Goal: Information Seeking & Learning: Compare options

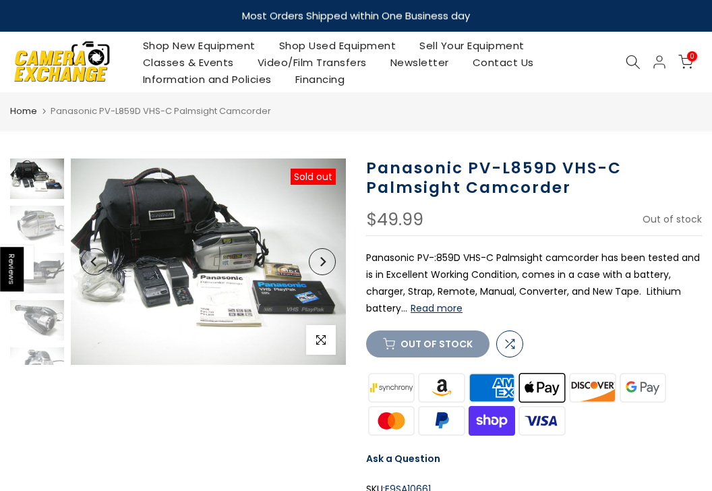
click at [445, 311] on button "Read more" at bounding box center [437, 308] width 52 height 12
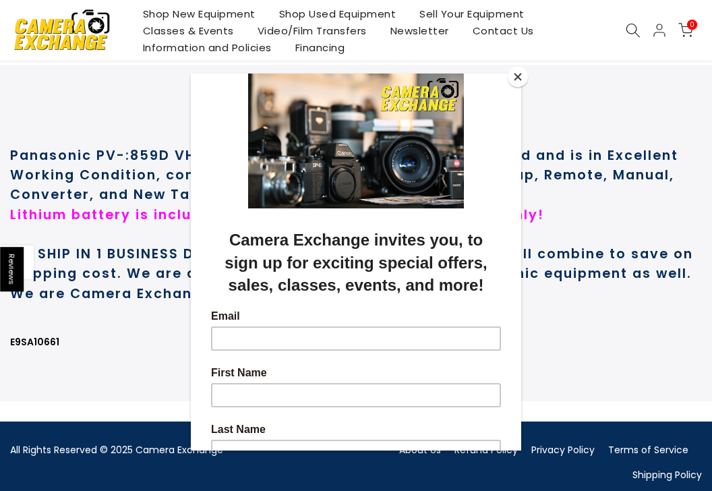
scroll to position [718, 0]
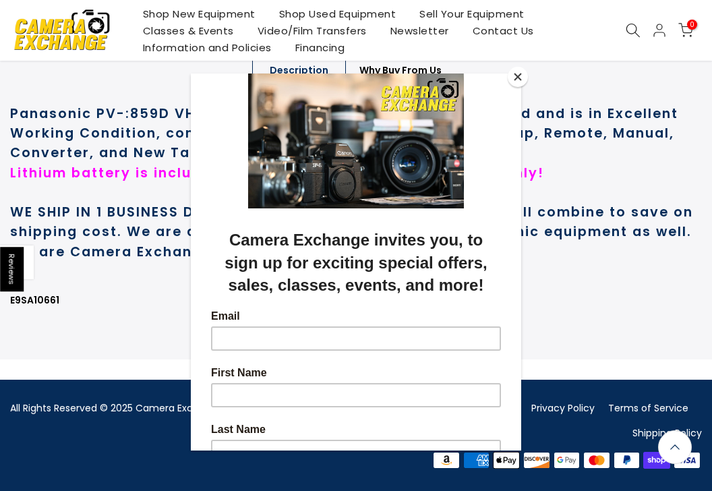
click at [518, 76] on button "Close" at bounding box center [518, 77] width 20 height 20
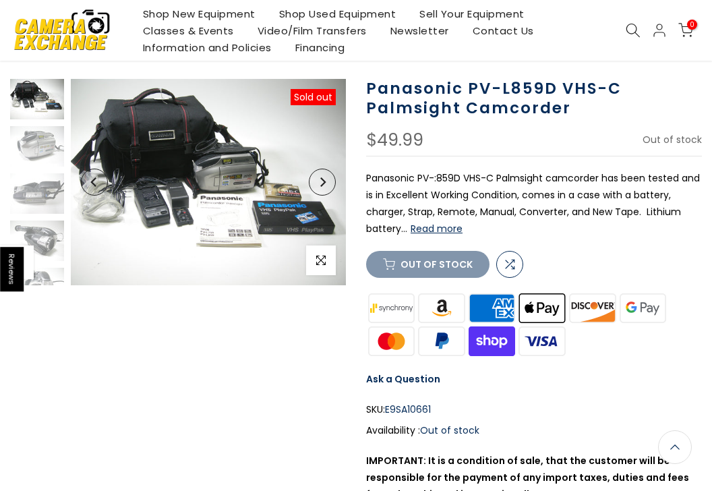
scroll to position [0, 0]
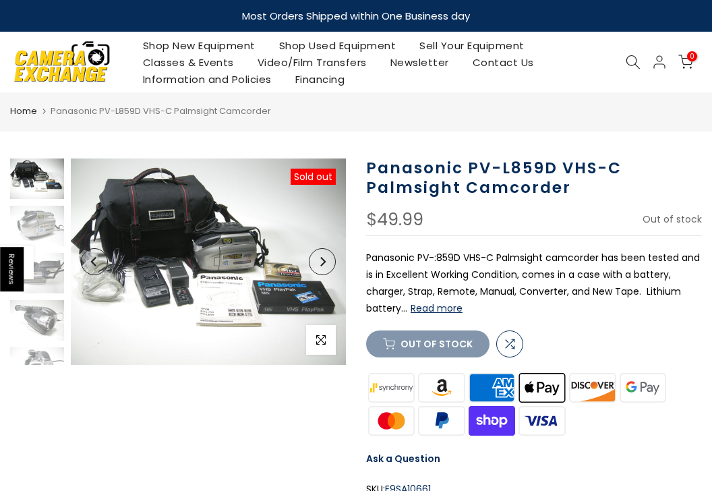
click at [453, 311] on button "Read more" at bounding box center [437, 308] width 52 height 12
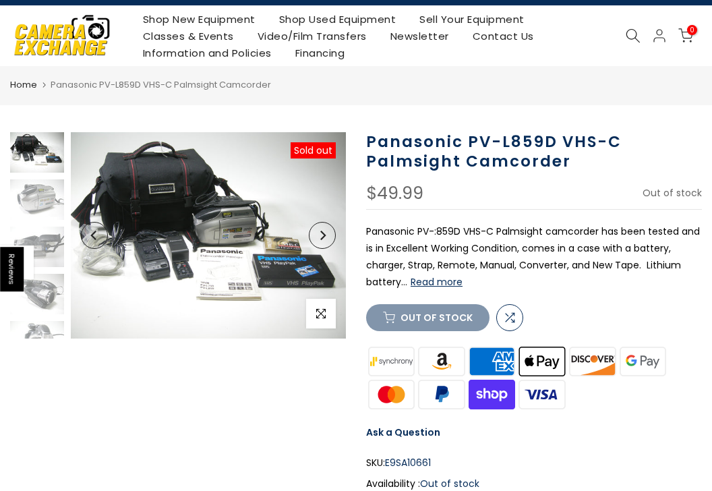
scroll to position [24, 0]
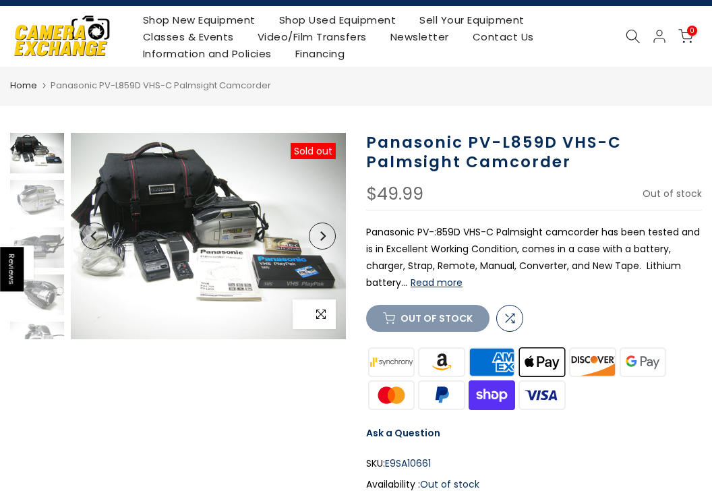
click at [321, 317] on icon "button" at bounding box center [320, 314] width 9 height 11
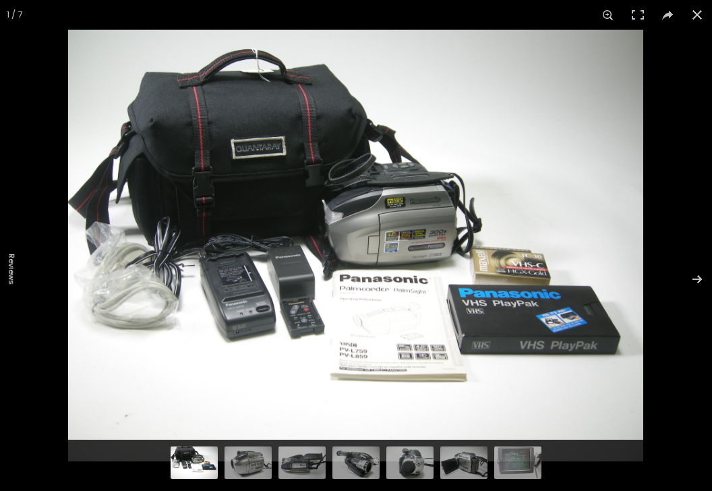
click at [392, 213] on img at bounding box center [355, 245] width 575 height 431
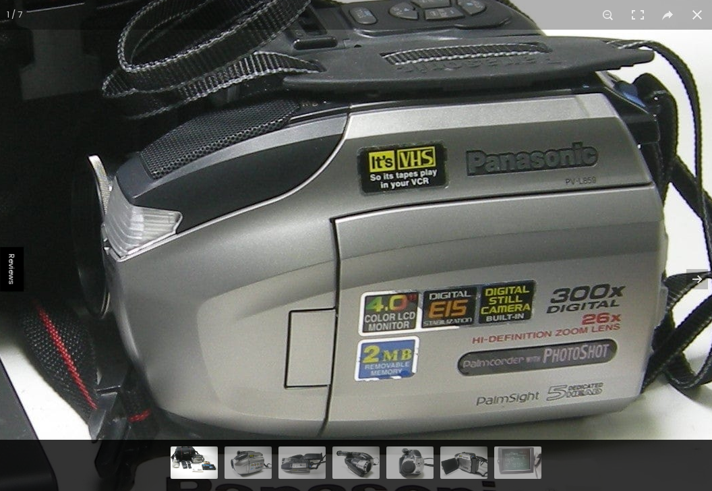
click at [392, 212] on img at bounding box center [233, 351] width 2459 height 1844
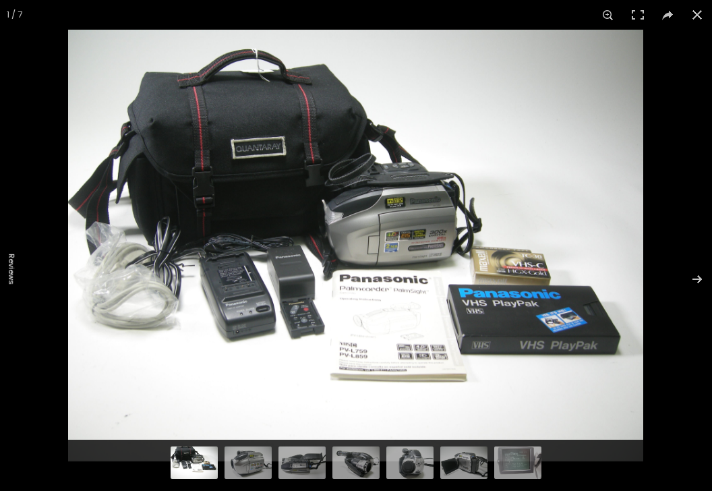
click at [392, 212] on img at bounding box center [355, 245] width 575 height 431
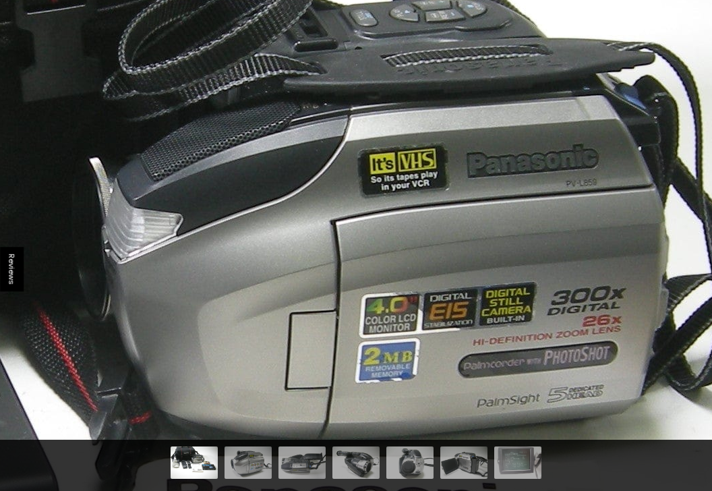
click at [392, 212] on img at bounding box center [234, 353] width 2459 height 1844
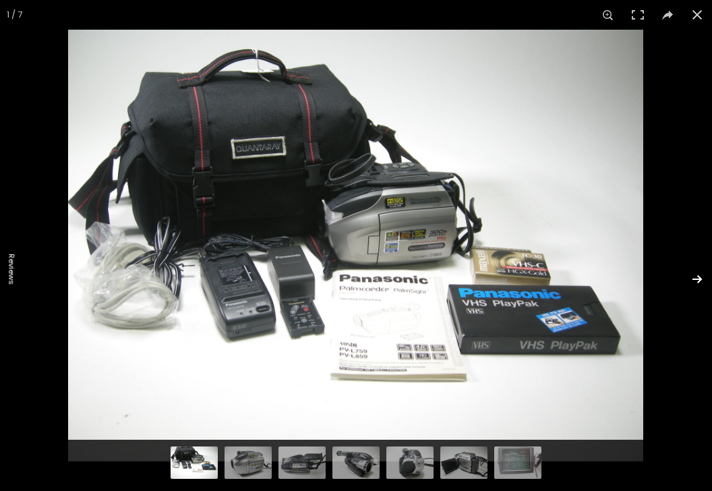
click at [696, 276] on button at bounding box center [688, 278] width 47 height 67
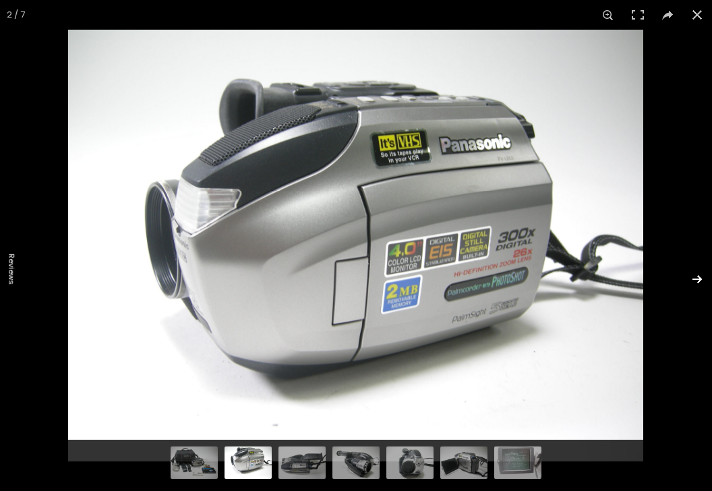
click at [695, 274] on button at bounding box center [688, 278] width 47 height 67
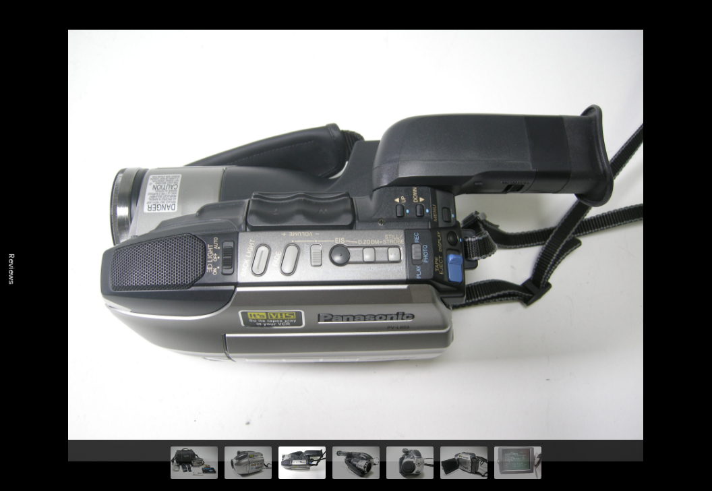
click at [695, 274] on button at bounding box center [688, 278] width 47 height 67
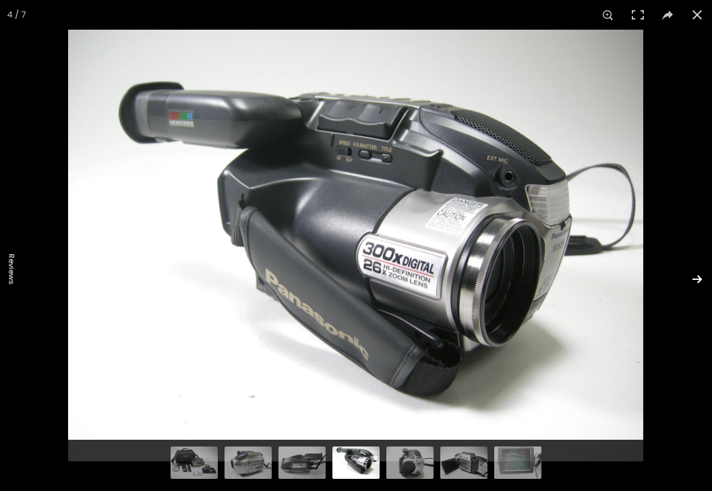
click at [695, 274] on button at bounding box center [688, 278] width 47 height 67
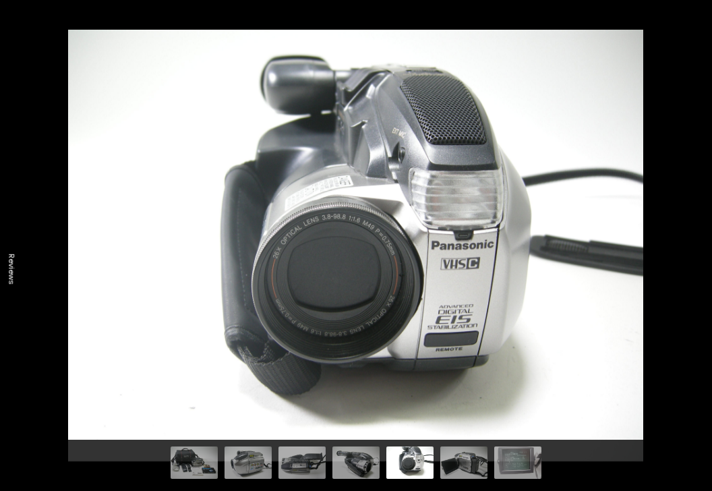
click at [700, 276] on button at bounding box center [688, 278] width 47 height 67
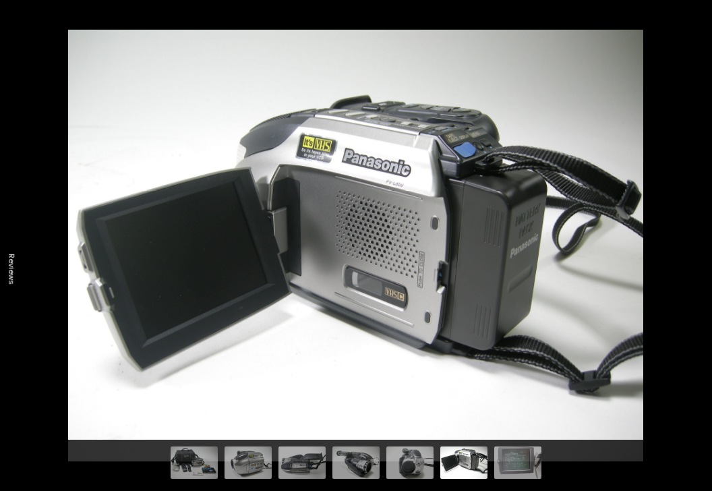
click at [700, 276] on button at bounding box center [688, 278] width 47 height 67
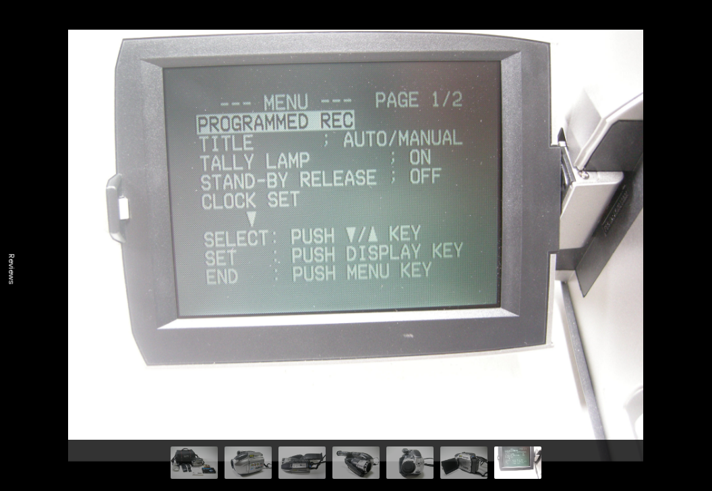
click at [700, 276] on button at bounding box center [688, 278] width 47 height 67
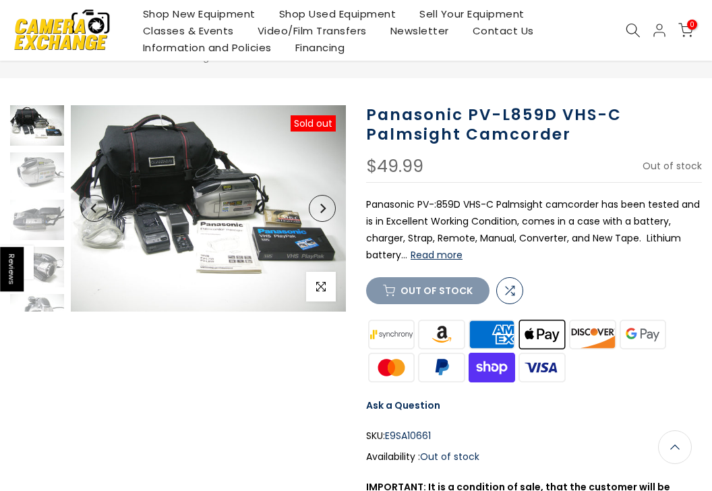
scroll to position [0, 0]
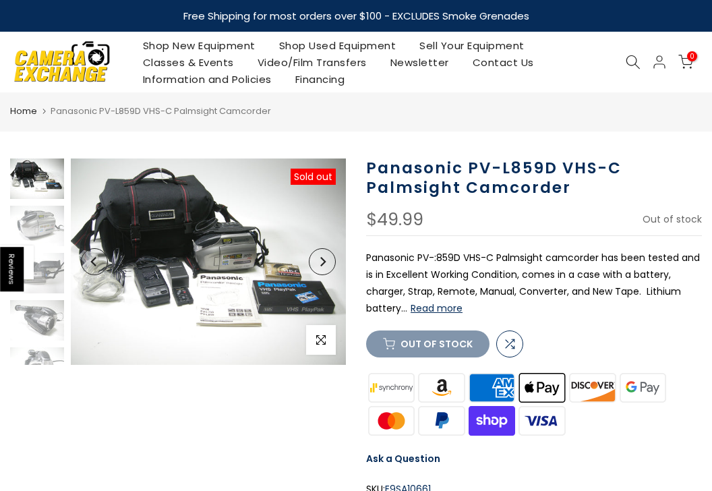
click at [322, 51] on link "Shop Used Equipment" at bounding box center [337, 45] width 141 height 17
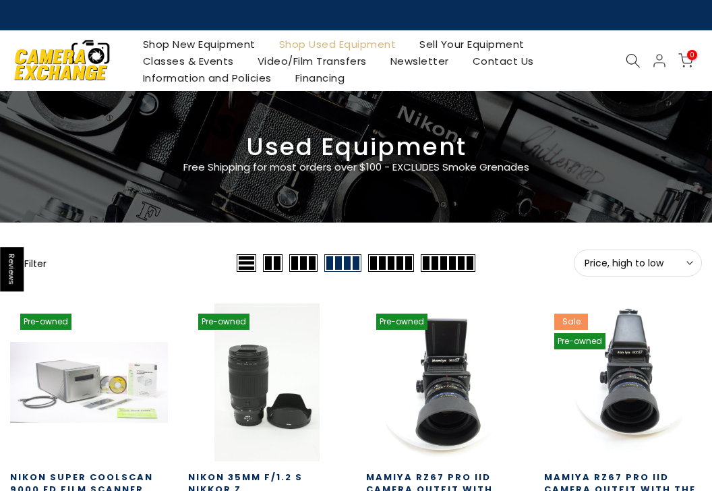
click at [591, 271] on button "Price, high to low Sort" at bounding box center [638, 262] width 128 height 27
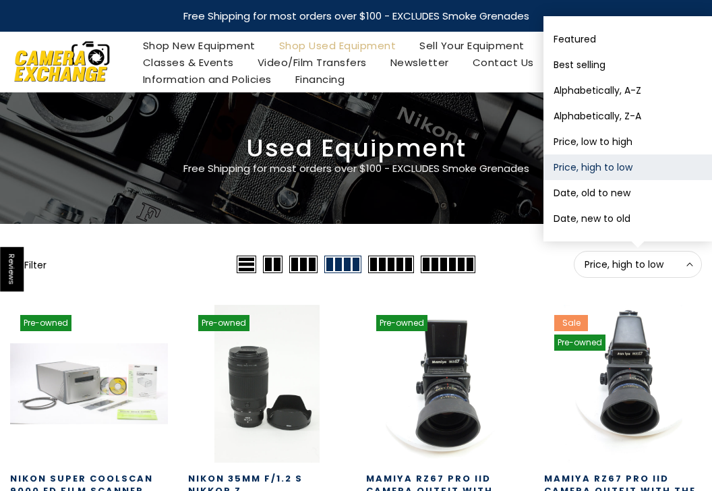
click at [591, 271] on button "Price, high to low Sort" at bounding box center [638, 264] width 128 height 27
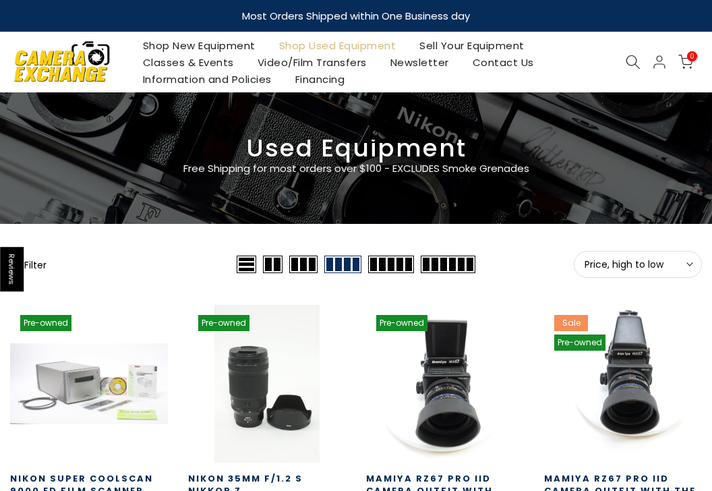
click at [44, 261] on button "Filter" at bounding box center [28, 264] width 36 height 13
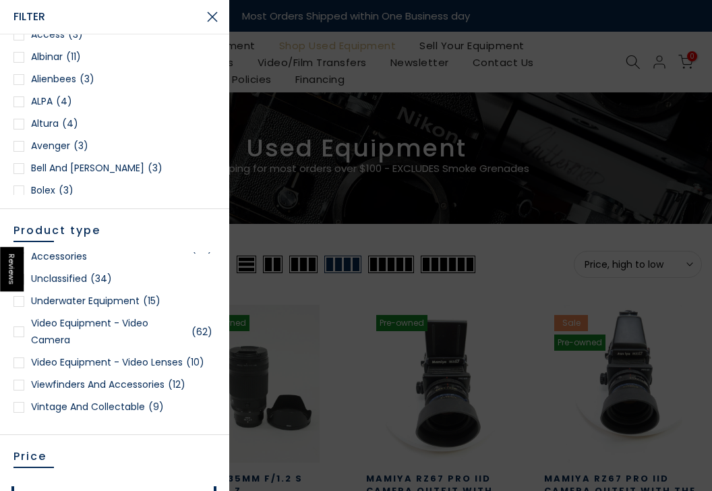
scroll to position [3433, 0]
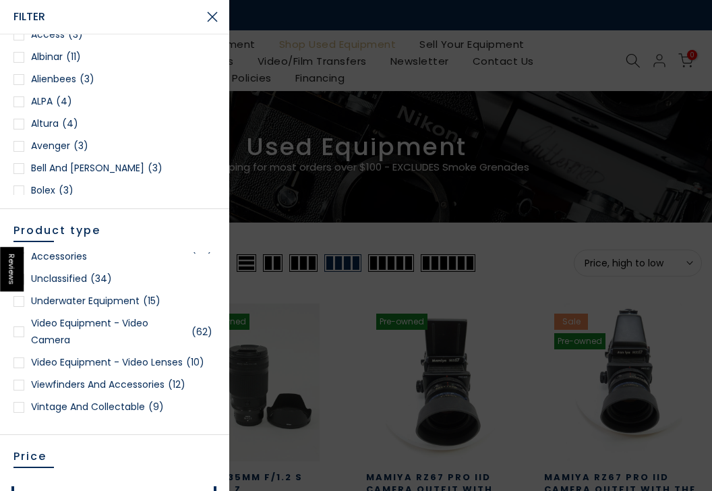
click at [57, 324] on link "Video Equipment - Video Camera (62)" at bounding box center [114, 332] width 202 height 34
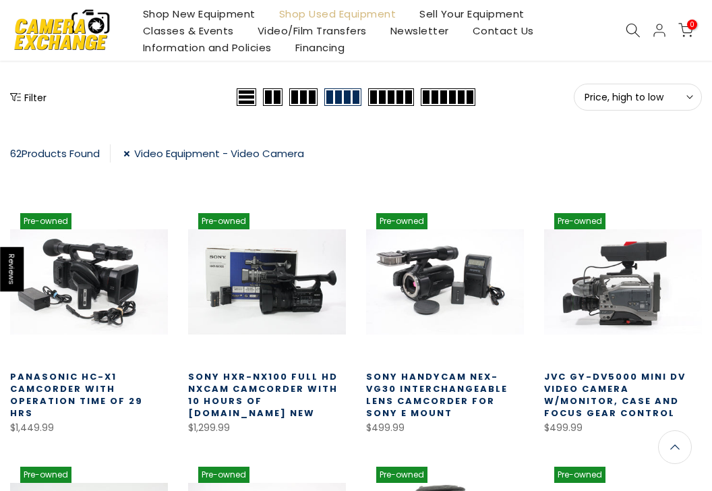
scroll to position [169, 0]
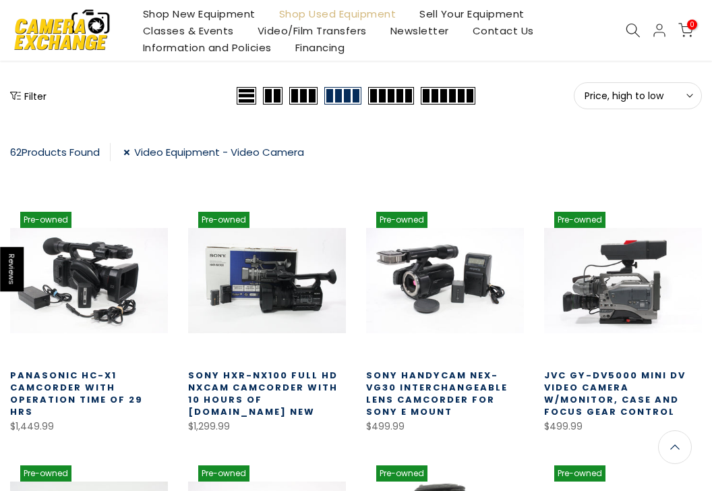
click at [619, 102] on button "Price, high to low Sort" at bounding box center [638, 95] width 128 height 27
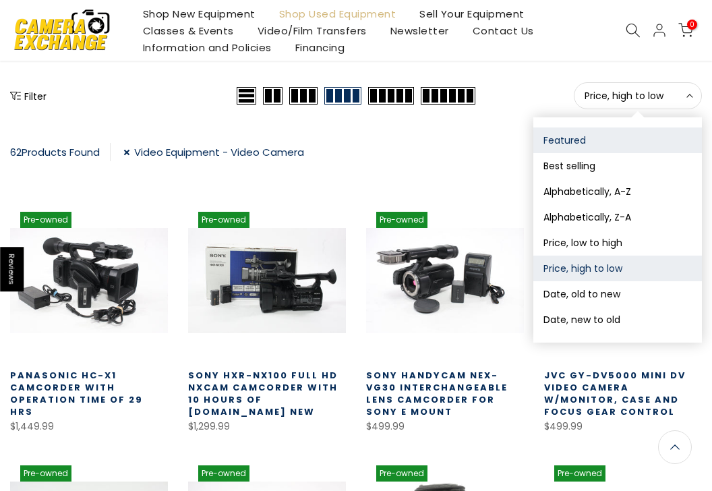
click at [566, 146] on button "Featured" at bounding box center [617, 140] width 169 height 26
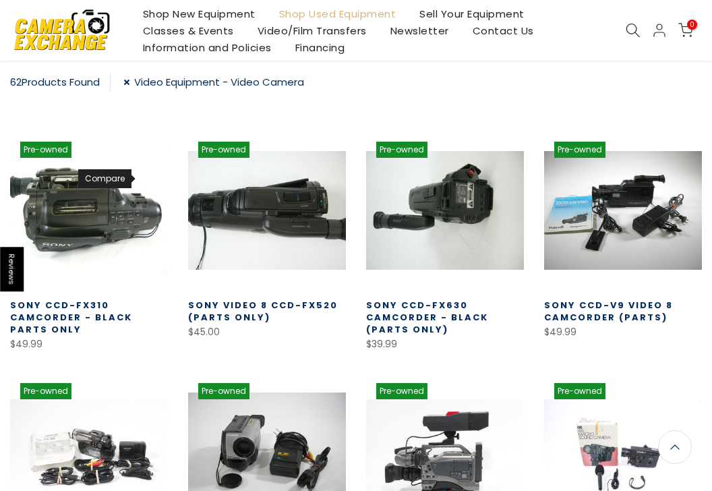
scroll to position [236, 0]
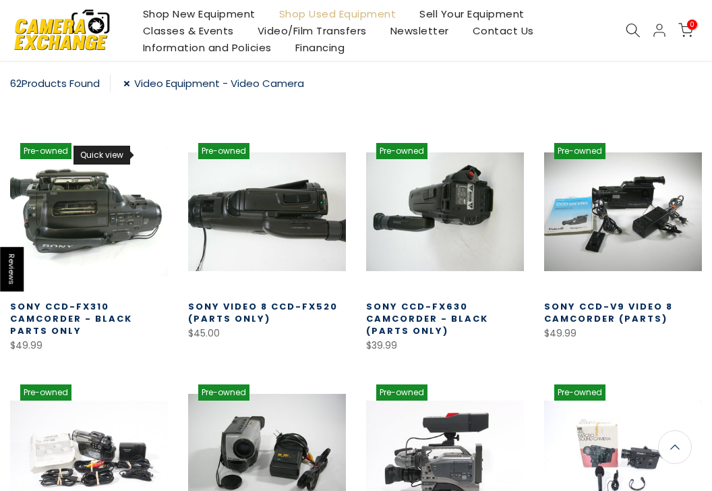
click at [144, 160] on link "Quick view" at bounding box center [146, 155] width 24 height 24
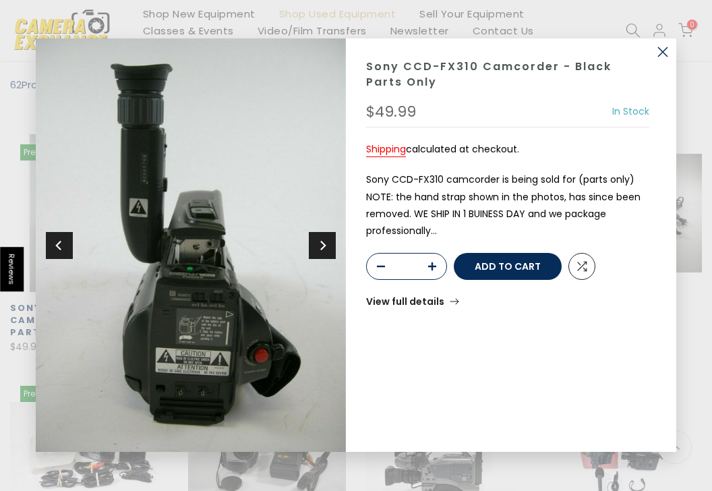
scroll to position [237, 0]
click at [663, 49] on button "button" at bounding box center [662, 51] width 27 height 27
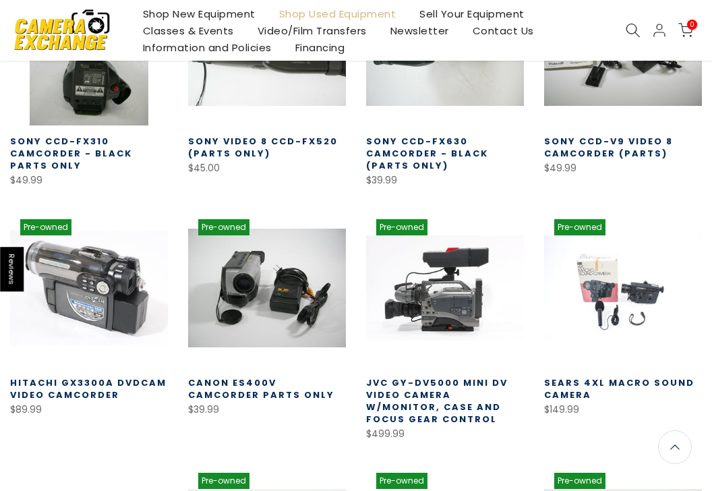
scroll to position [404, 0]
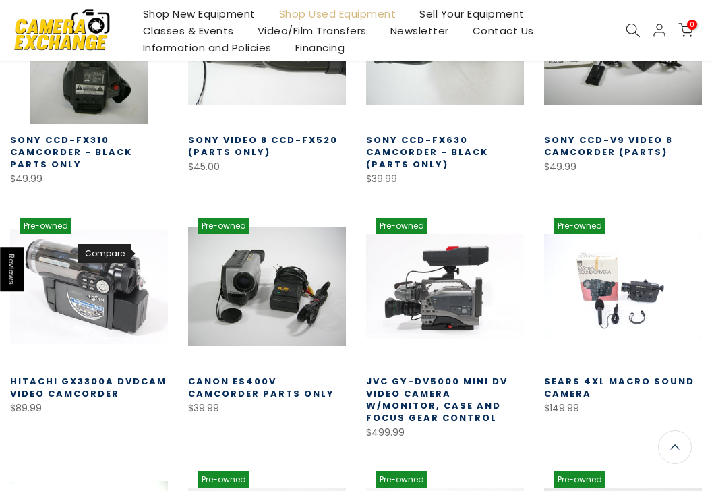
click at [151, 249] on link "Compare" at bounding box center [146, 253] width 24 height 24
click at [151, 249] on link "Compare products" at bounding box center [146, 253] width 24 height 24
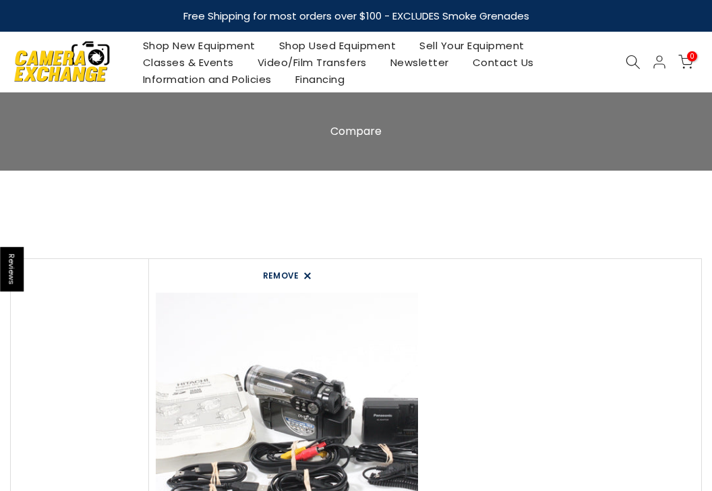
click at [280, 273] on link "Remove" at bounding box center [287, 276] width 49 height 20
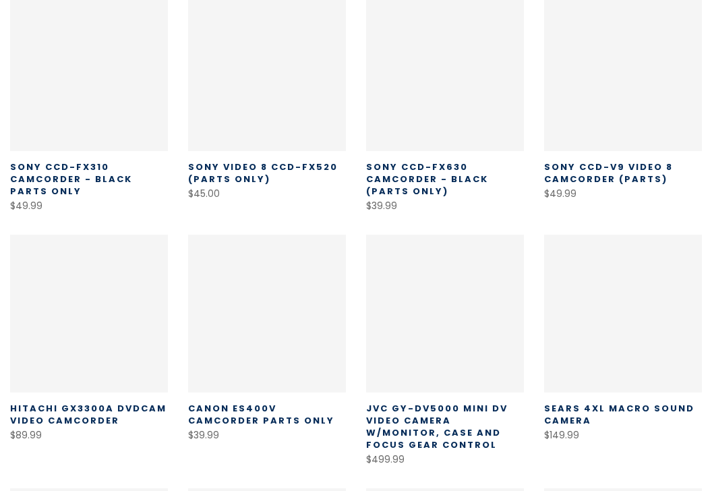
scroll to position [404, 0]
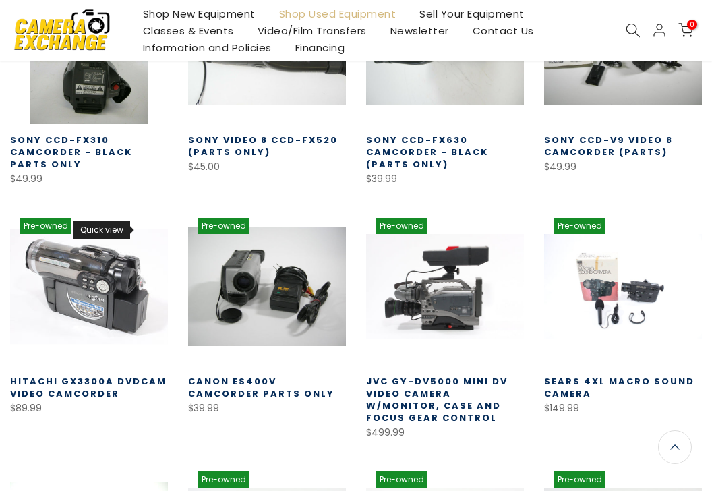
click at [144, 227] on use at bounding box center [146, 230] width 9 height 7
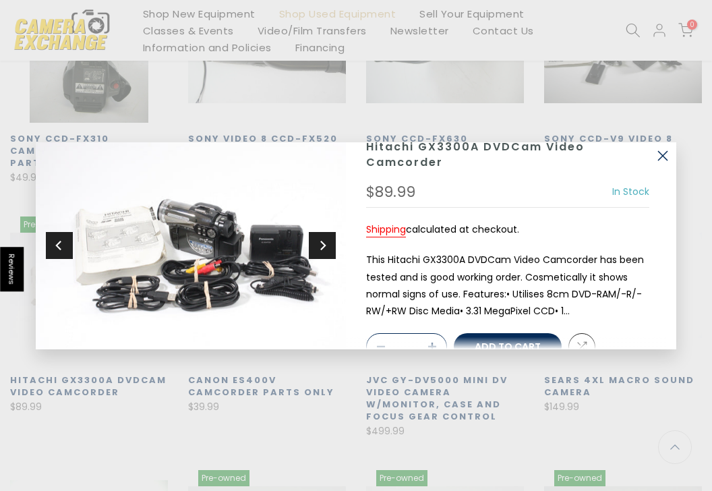
scroll to position [402, 0]
click at [326, 245] on icon "Next" at bounding box center [322, 245] width 9 height 12
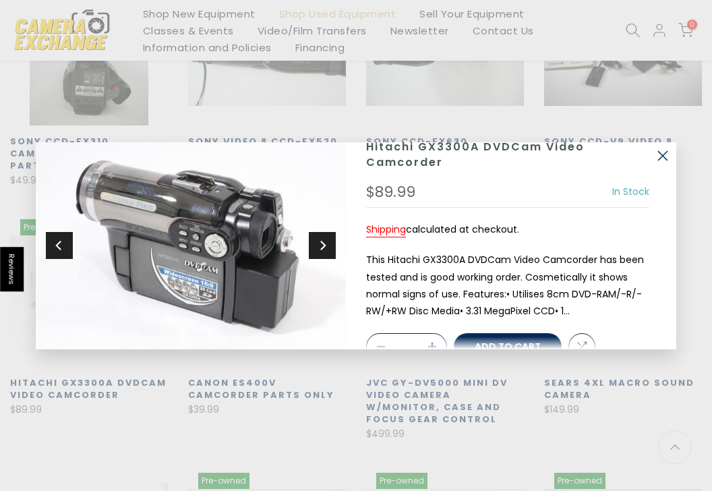
scroll to position [404, 0]
click at [326, 245] on icon "Next" at bounding box center [322, 245] width 9 height 12
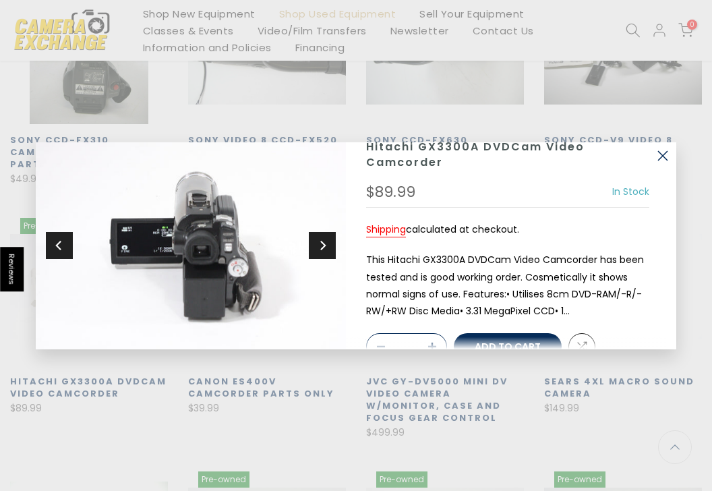
click at [326, 245] on icon "Next" at bounding box center [322, 245] width 9 height 12
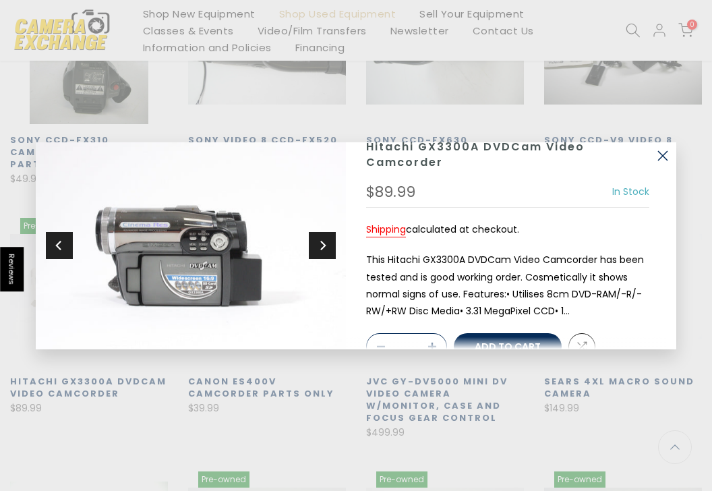
click at [326, 244] on icon "Next" at bounding box center [322, 245] width 9 height 12
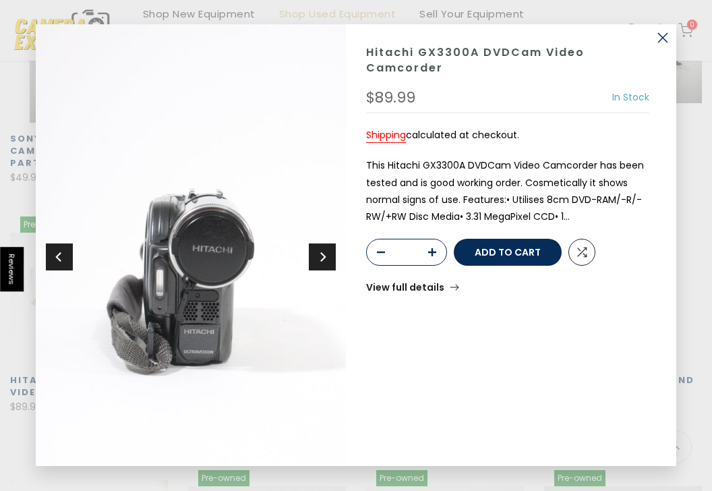
scroll to position [402, 0]
click at [325, 250] on button "Next" at bounding box center [322, 256] width 27 height 27
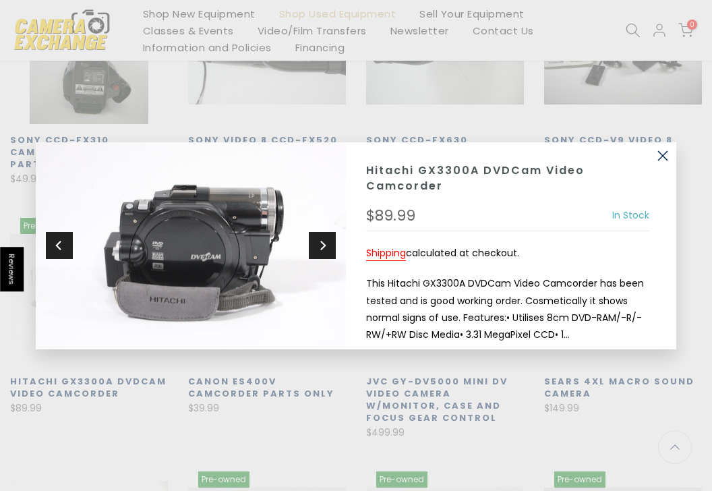
click at [655, 156] on button "button" at bounding box center [662, 155] width 27 height 27
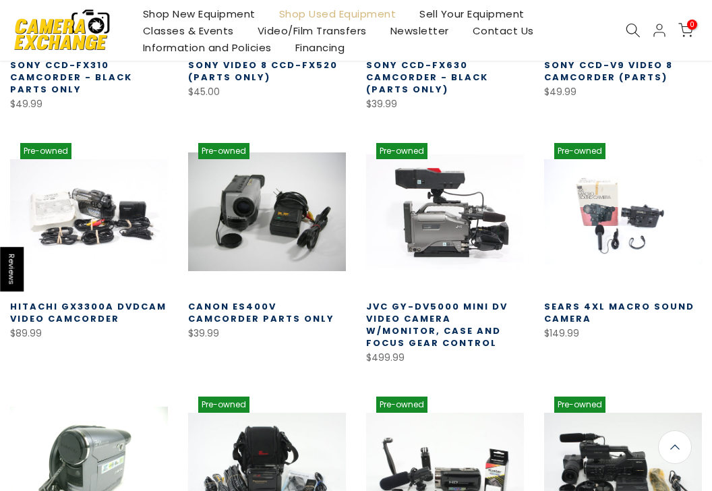
scroll to position [480, 0]
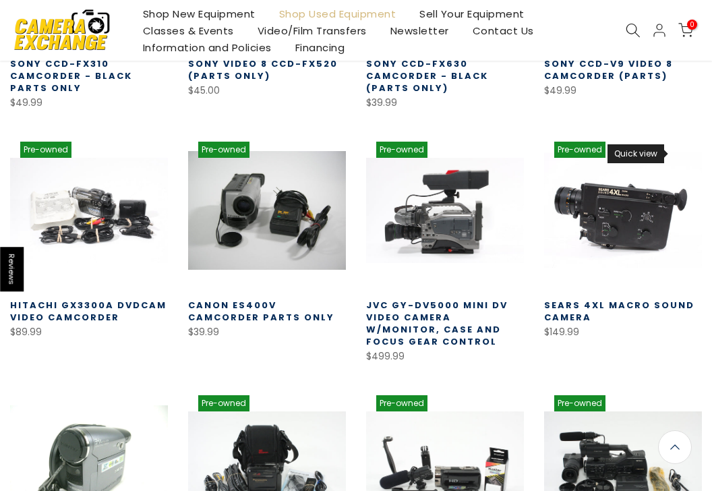
click at [673, 155] on link "Quick view" at bounding box center [680, 154] width 24 height 24
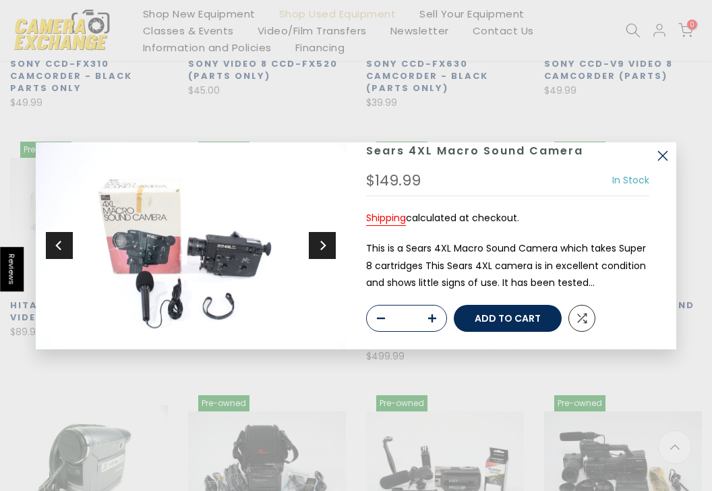
click at [318, 243] on icon "Next" at bounding box center [322, 245] width 9 height 12
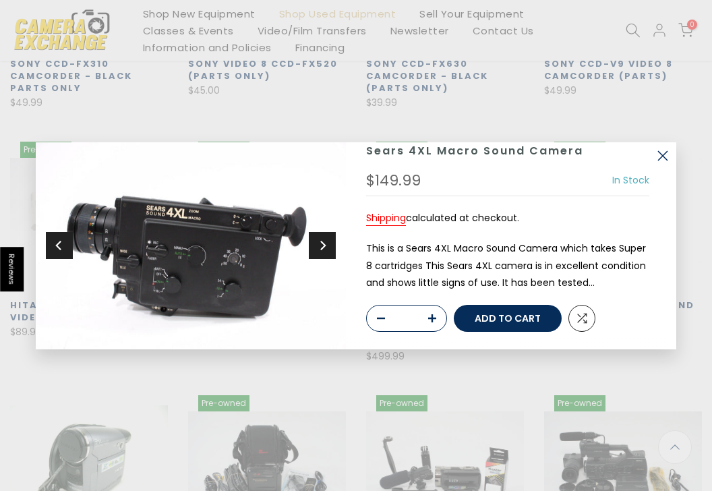
click at [318, 243] on icon "Next" at bounding box center [322, 245] width 9 height 12
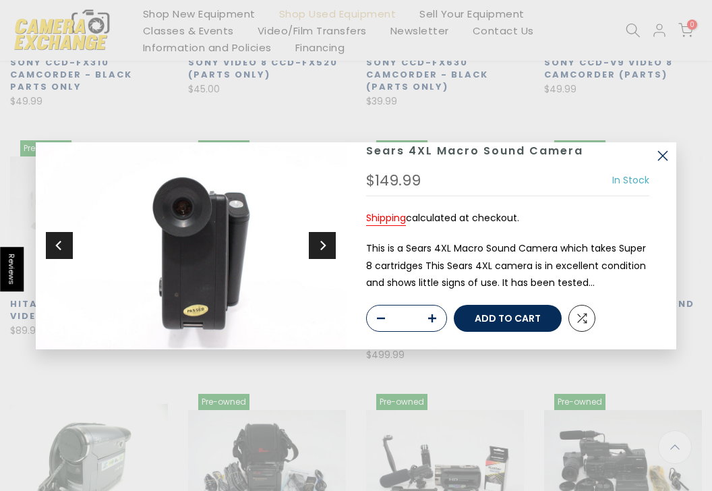
scroll to position [479, 0]
click at [318, 243] on icon "Next" at bounding box center [322, 245] width 9 height 12
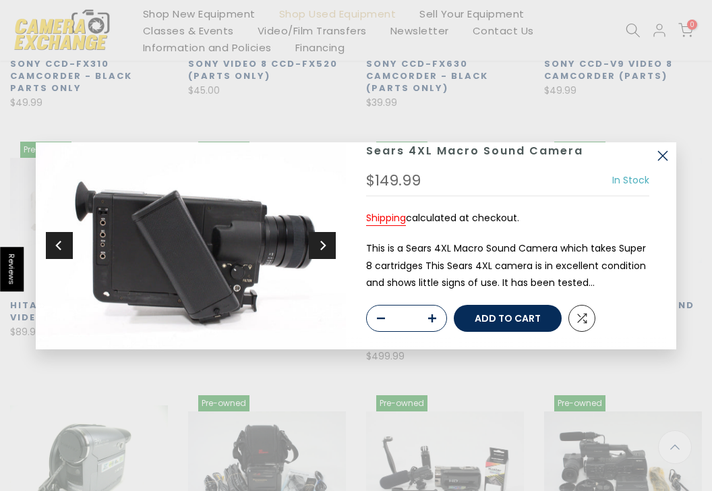
click at [318, 243] on icon "Next" at bounding box center [322, 245] width 9 height 12
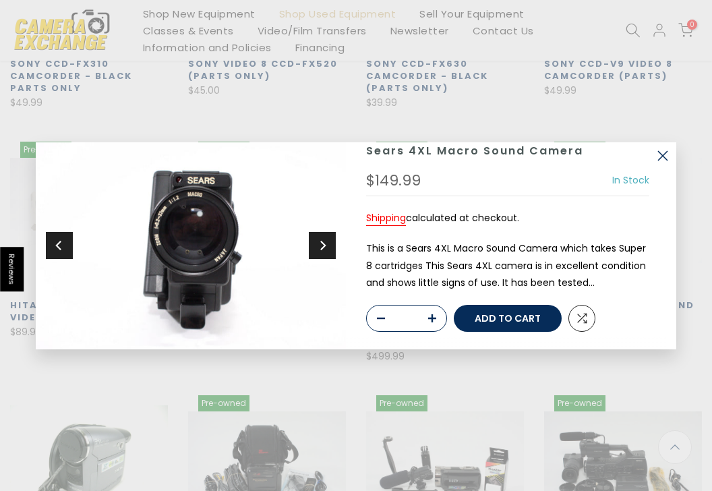
click at [318, 243] on icon "Next" at bounding box center [322, 245] width 9 height 12
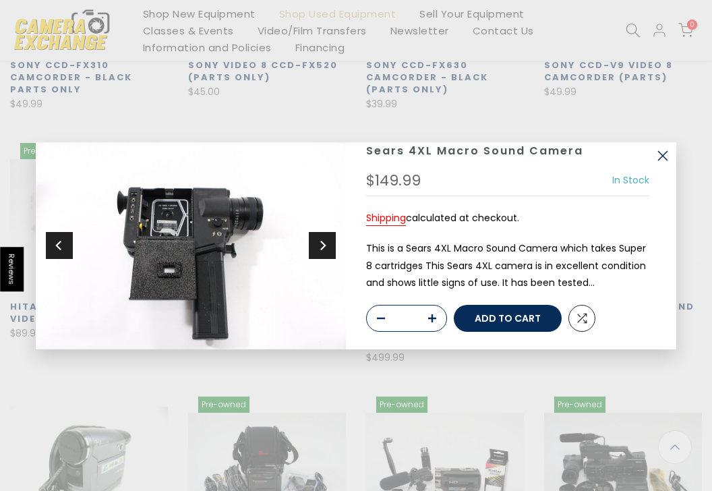
scroll to position [480, 0]
click at [314, 262] on img at bounding box center [191, 245] width 310 height 207
click at [667, 156] on button "button" at bounding box center [662, 155] width 27 height 27
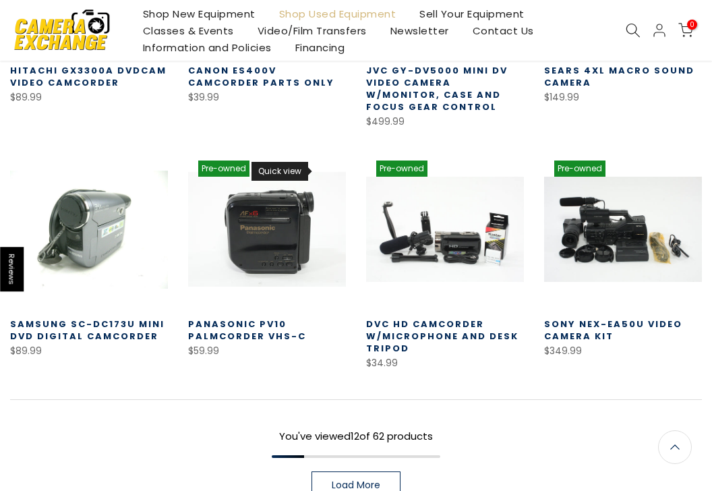
scroll to position [716, 0]
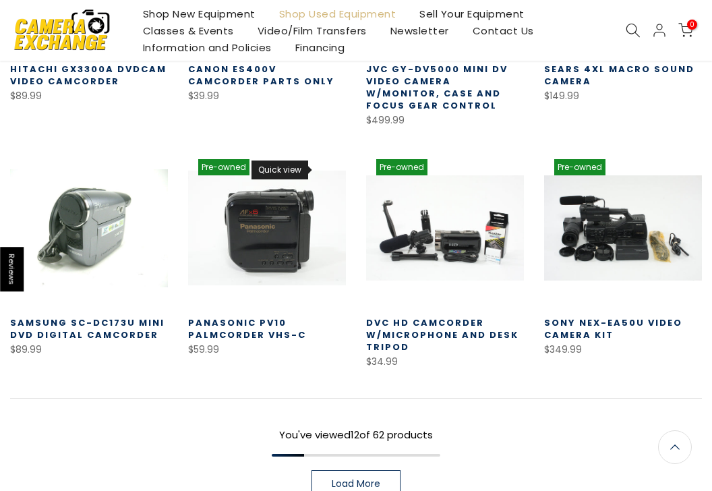
click at [322, 177] on link "Quick view" at bounding box center [324, 171] width 24 height 24
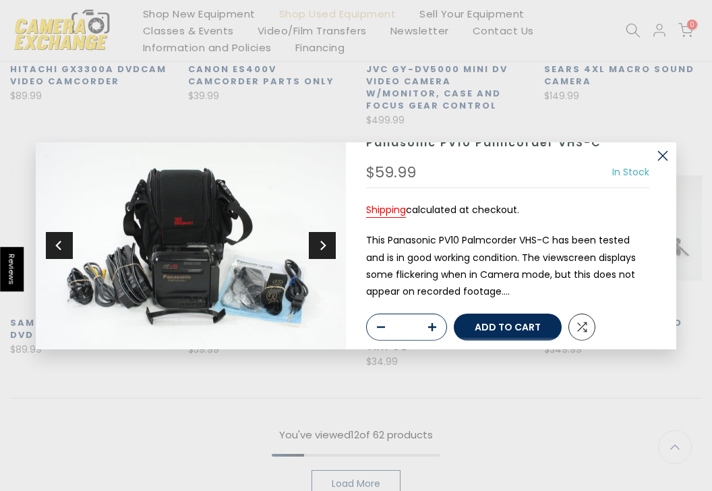
click at [331, 254] on button "Next" at bounding box center [322, 245] width 27 height 27
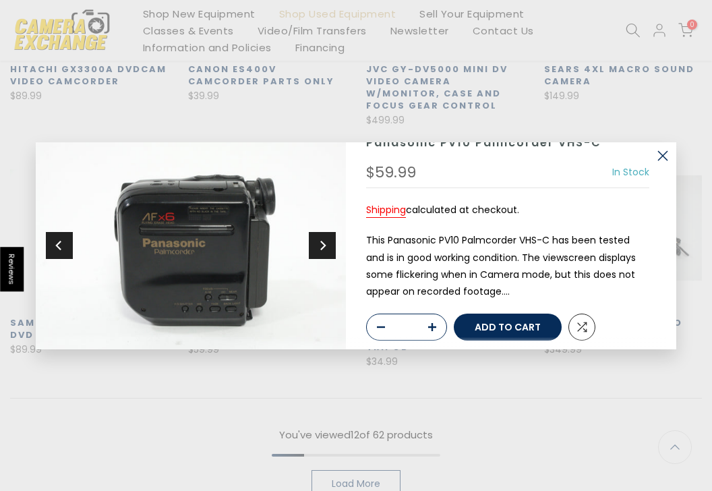
click at [331, 254] on button "Next" at bounding box center [322, 245] width 27 height 27
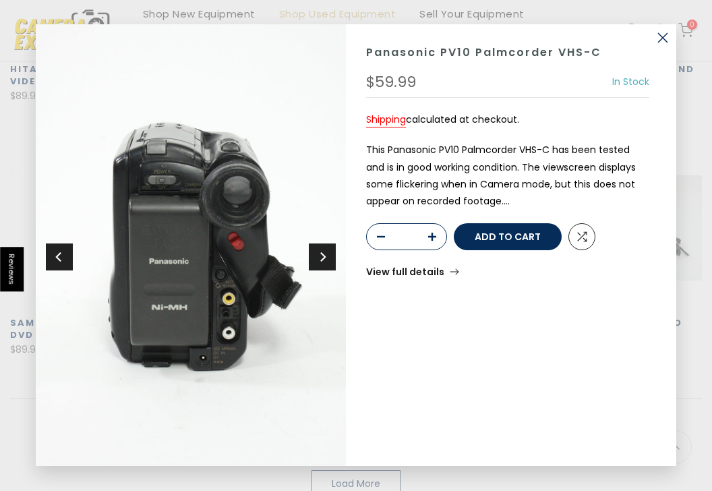
scroll to position [0, 0]
click at [331, 254] on button "Next" at bounding box center [322, 256] width 27 height 27
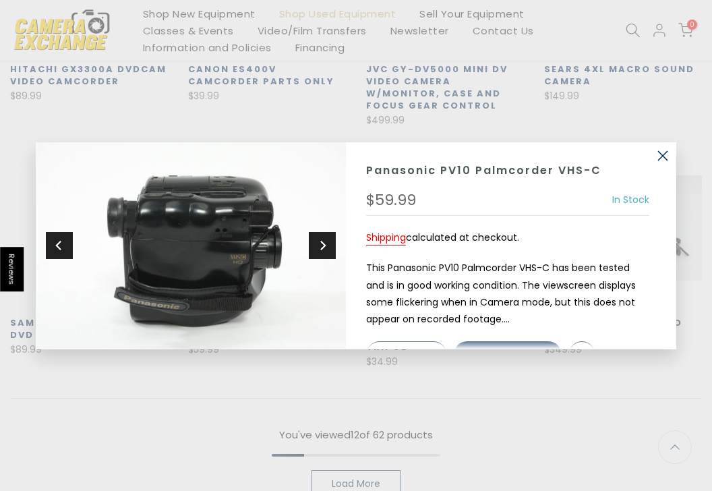
scroll to position [715, 0]
click at [661, 156] on button "button" at bounding box center [662, 155] width 27 height 27
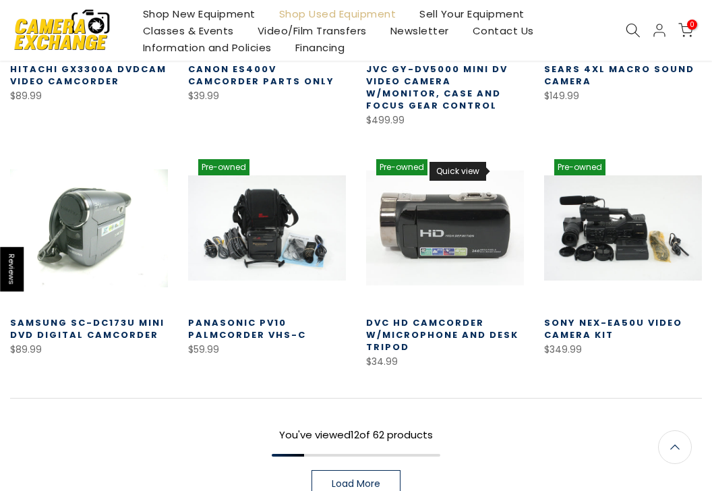
click at [497, 168] on icon at bounding box center [502, 171] width 10 height 10
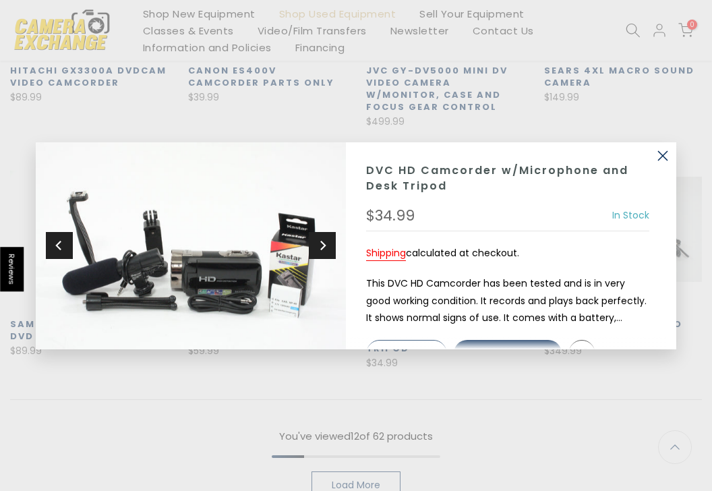
scroll to position [716, 0]
click at [329, 251] on button "Next" at bounding box center [322, 245] width 27 height 27
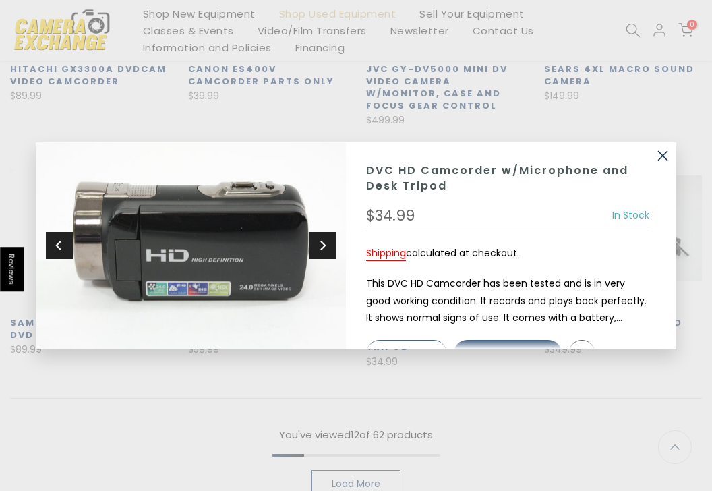
click at [329, 251] on button "Next" at bounding box center [322, 245] width 27 height 27
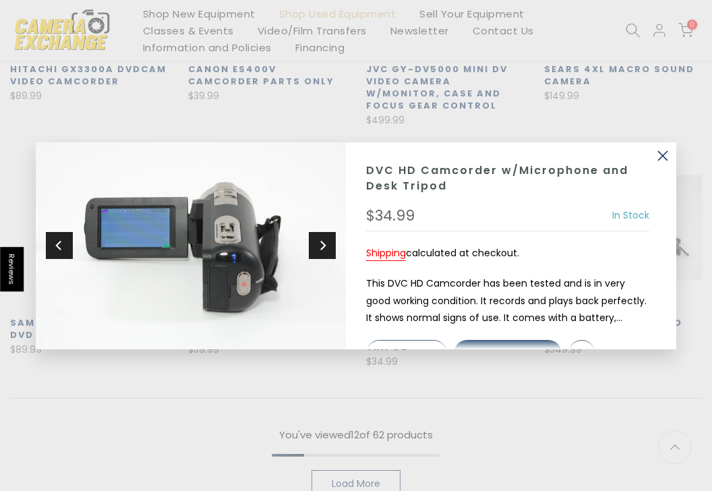
scroll to position [715, 0]
click at [329, 251] on button "Next" at bounding box center [322, 245] width 27 height 27
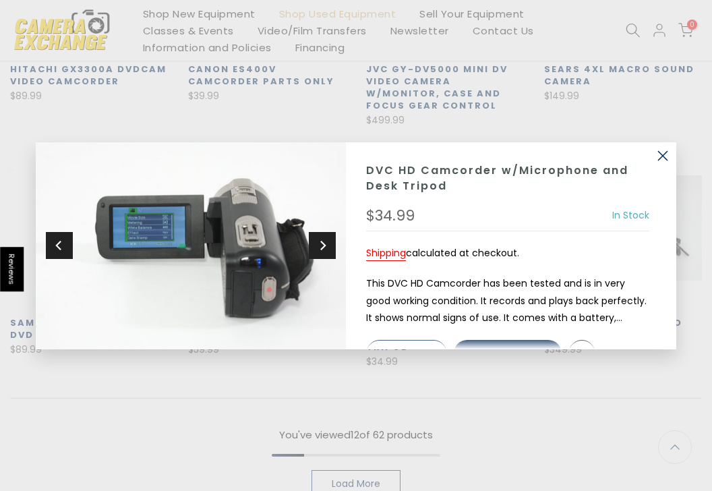
click at [329, 251] on button "Next" at bounding box center [322, 245] width 27 height 27
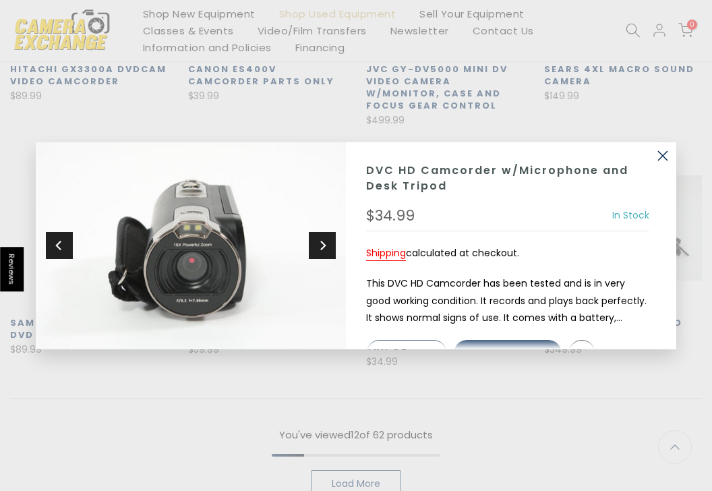
click at [329, 251] on button "Next" at bounding box center [322, 245] width 27 height 27
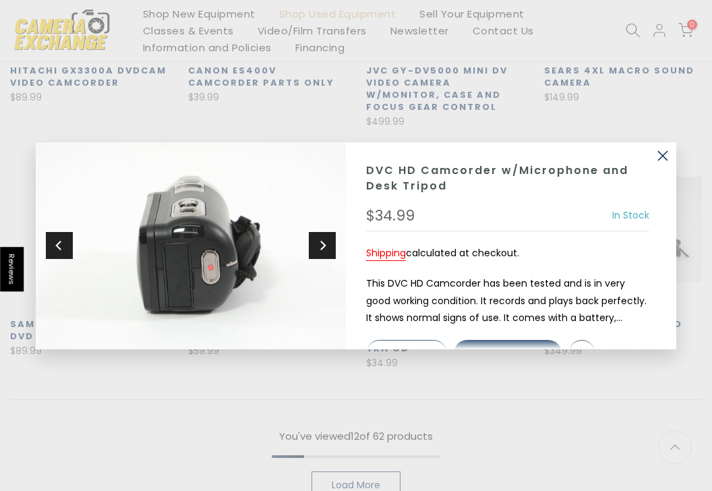
click at [329, 251] on button "Next" at bounding box center [322, 245] width 27 height 27
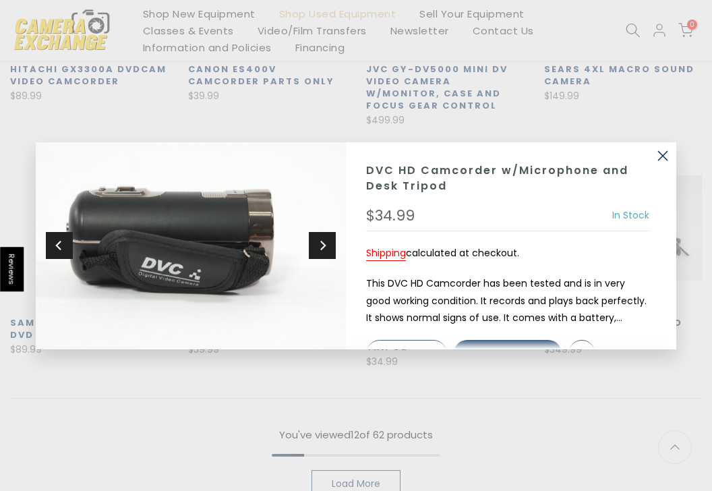
click at [660, 155] on button "button" at bounding box center [662, 155] width 27 height 27
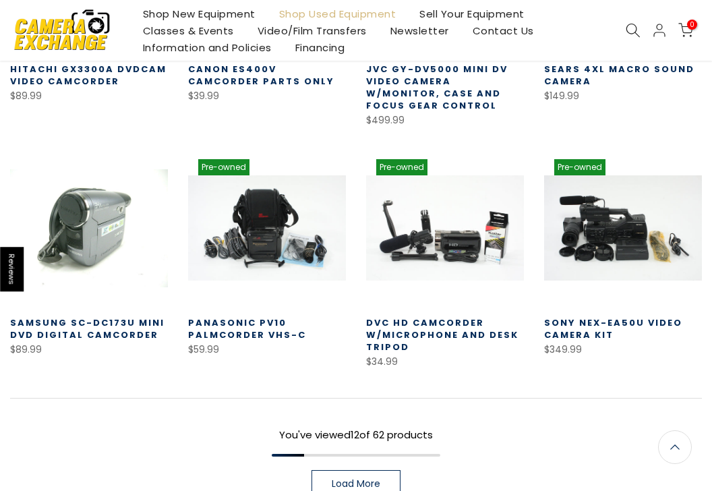
click at [387, 475] on link "Load More" at bounding box center [355, 483] width 89 height 27
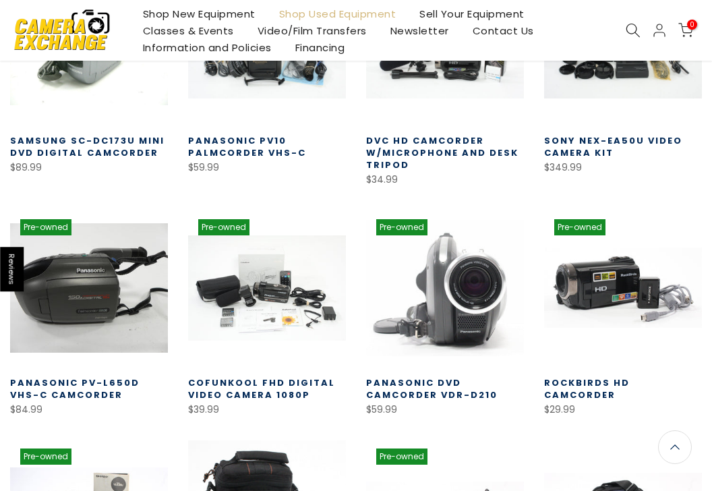
scroll to position [897, 0]
click at [147, 230] on use at bounding box center [146, 230] width 9 height 7
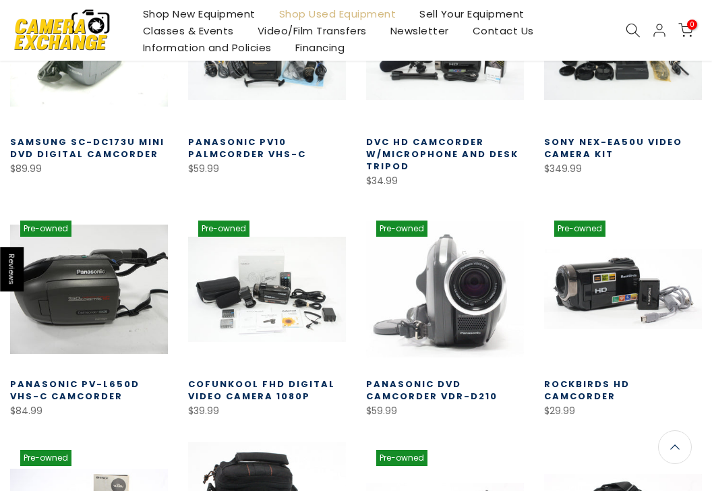
scroll to position [898, 0]
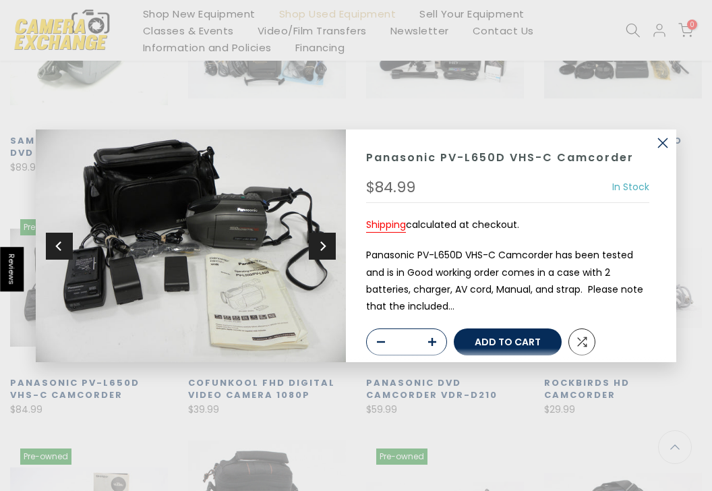
click at [322, 255] on button "Next" at bounding box center [322, 245] width 27 height 27
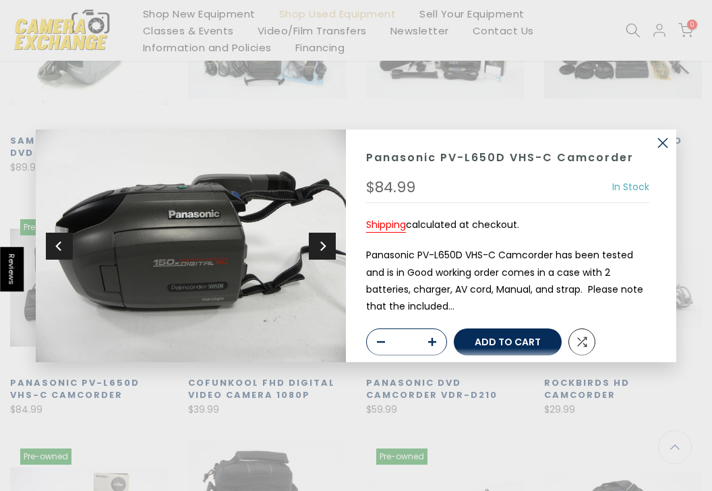
click at [326, 250] on icon "Next" at bounding box center [322, 245] width 9 height 12
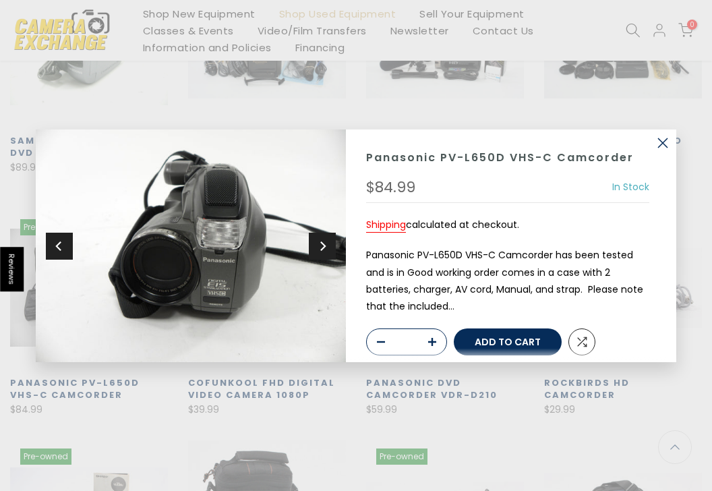
click at [326, 249] on icon "Next" at bounding box center [322, 245] width 9 height 12
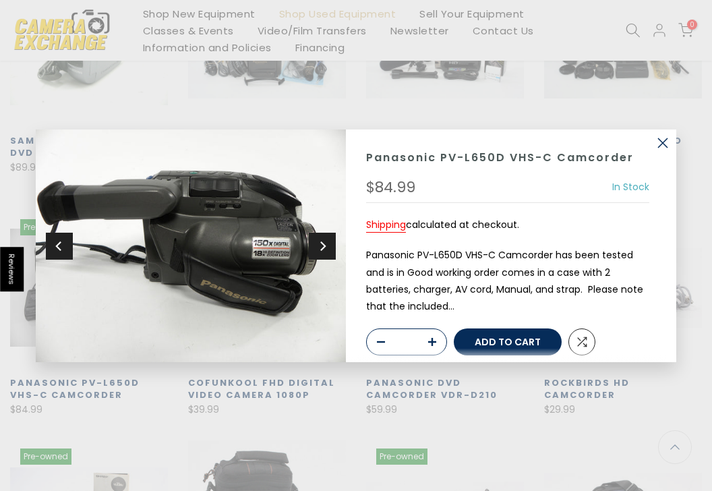
scroll to position [897, 0]
click at [326, 249] on icon "Next" at bounding box center [322, 245] width 9 height 12
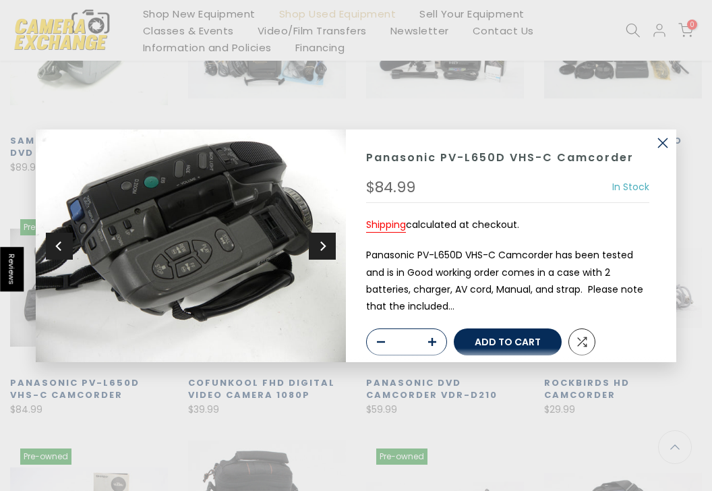
click at [326, 249] on icon "Next" at bounding box center [322, 245] width 9 height 12
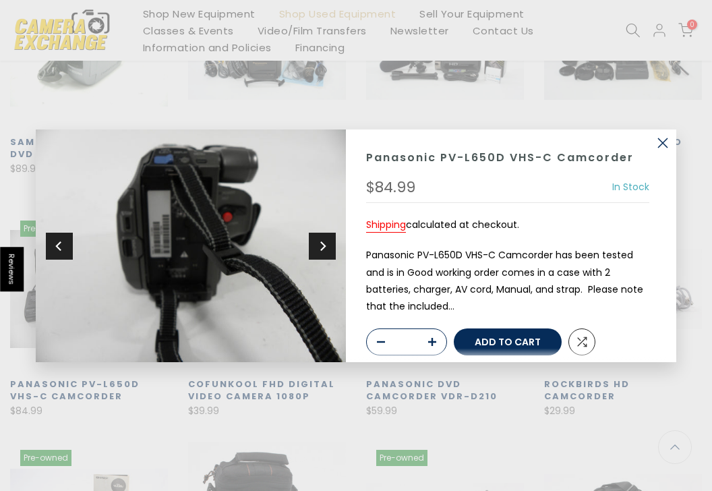
scroll to position [898, 0]
click at [326, 249] on icon "Next" at bounding box center [322, 245] width 9 height 12
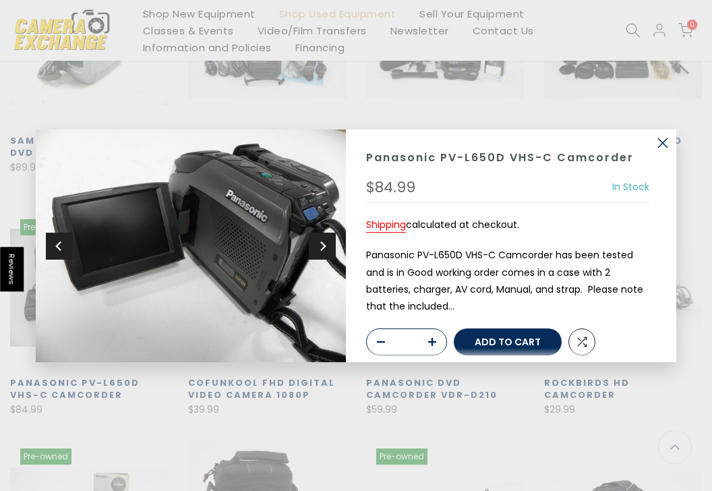
click at [305, 392] on div "Sold out Pre order Panasonic PV-L650D VHS-C Camcorder $84.99 In Stock Pre order…" at bounding box center [356, 245] width 712 height 491
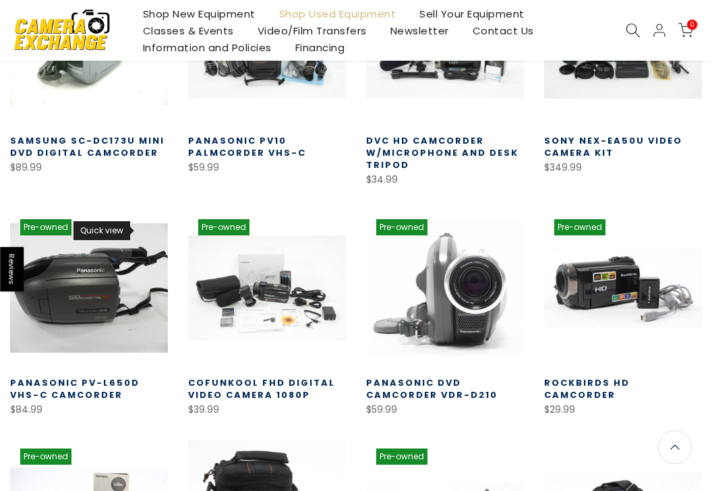
click at [148, 231] on icon at bounding box center [146, 231] width 10 height 10
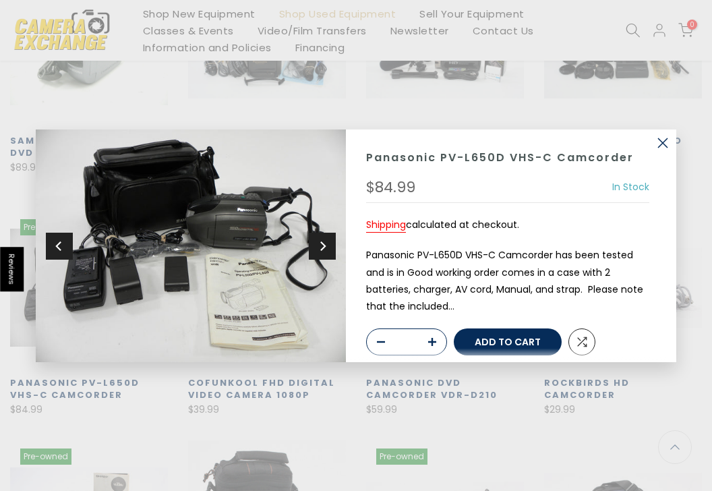
scroll to position [44, 0]
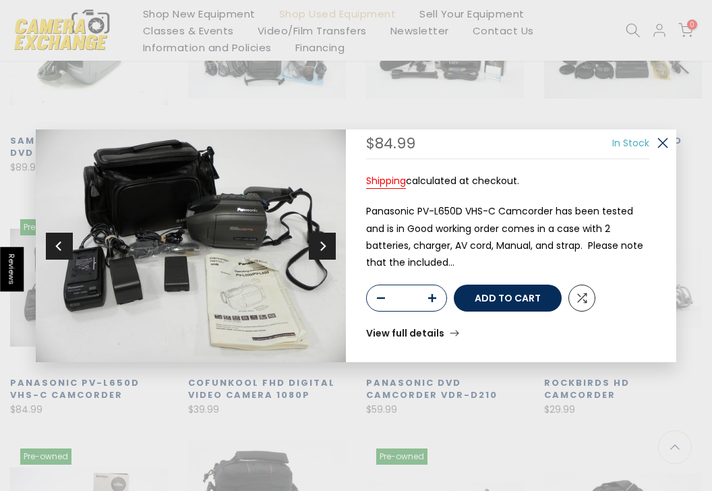
click at [424, 329] on link "View full details" at bounding box center [412, 332] width 93 height 9
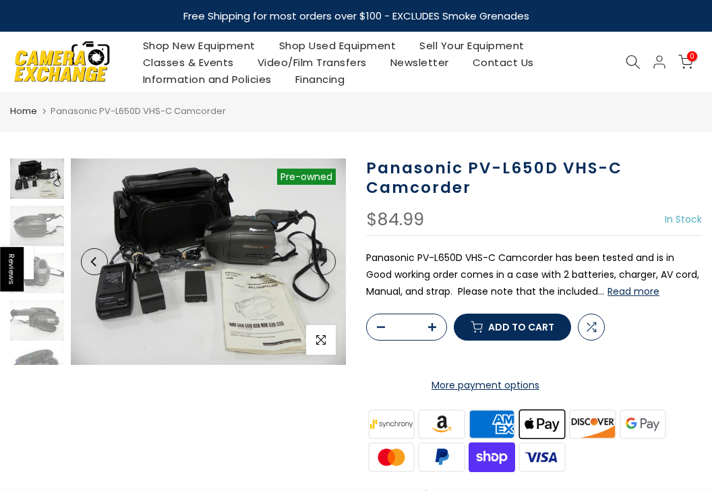
click at [622, 293] on button "Read more" at bounding box center [633, 291] width 52 height 12
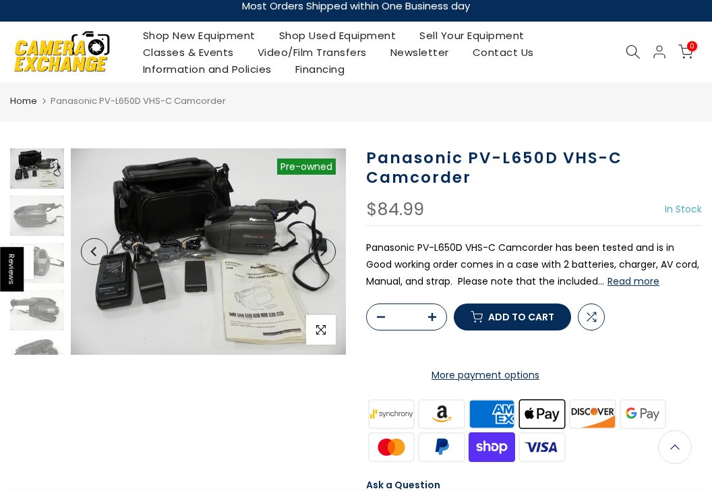
scroll to position [7, 0]
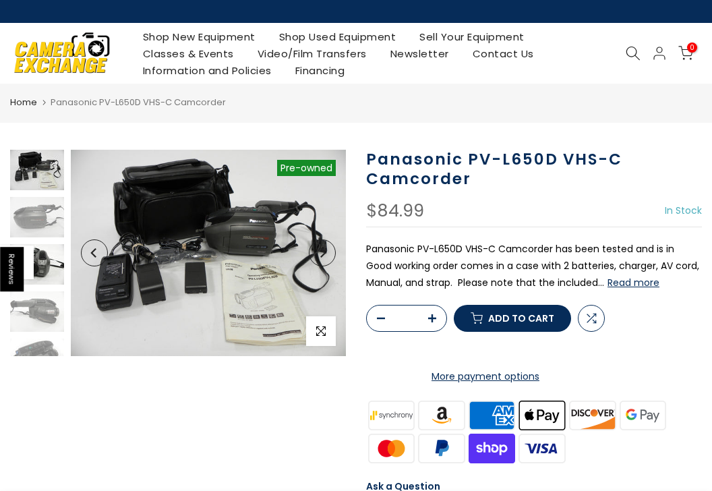
click at [44, 270] on img at bounding box center [37, 264] width 54 height 40
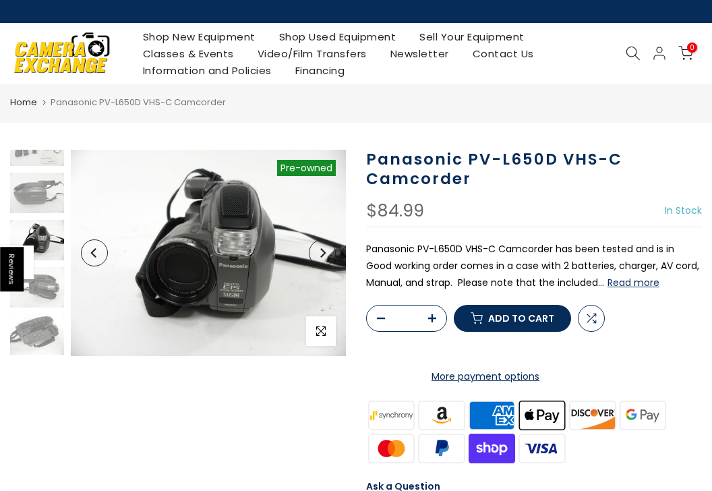
scroll to position [27, 0]
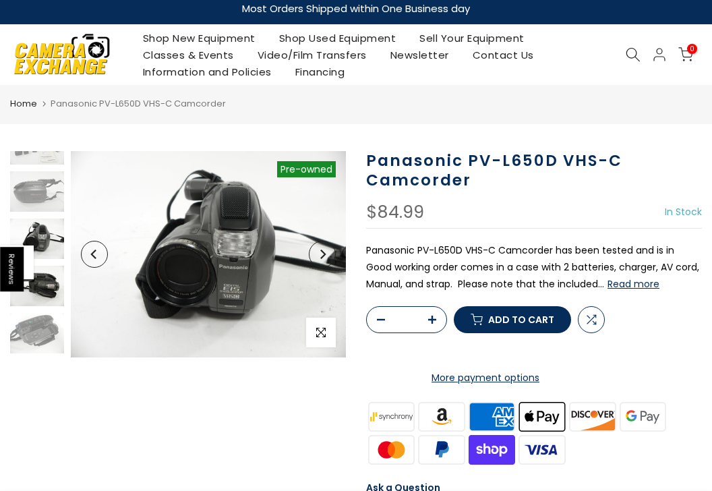
click at [52, 278] on img at bounding box center [37, 286] width 54 height 40
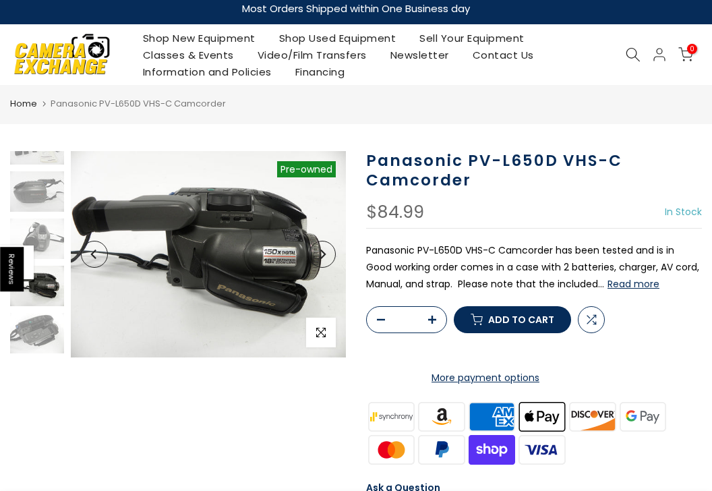
scroll to position [74, 0]
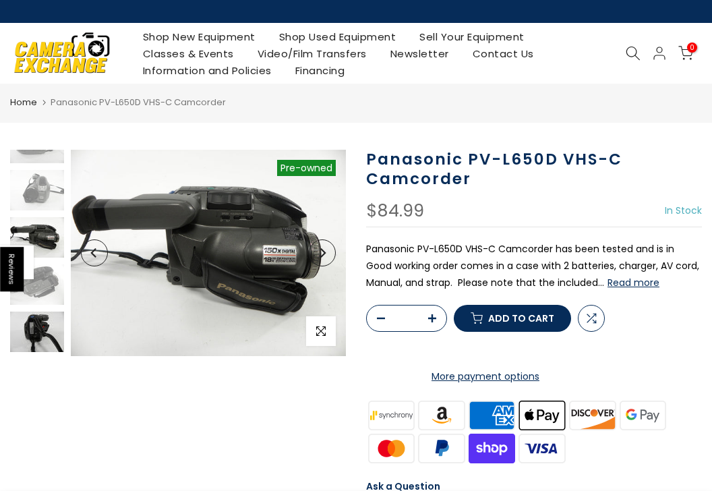
click at [49, 319] on img at bounding box center [37, 331] width 54 height 40
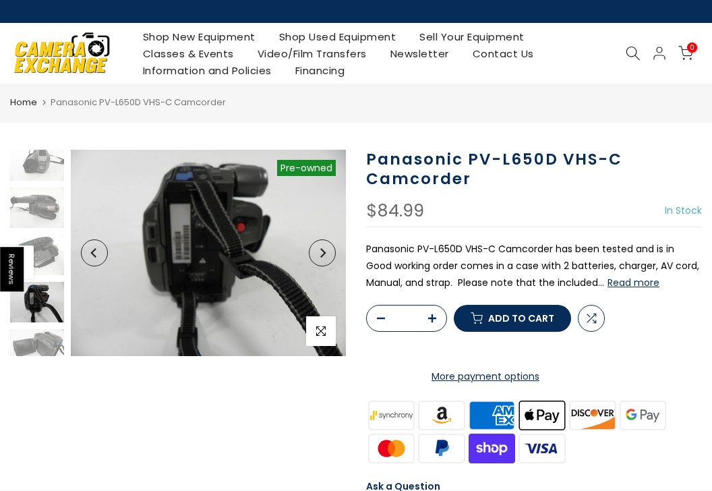
scroll to position [117, 0]
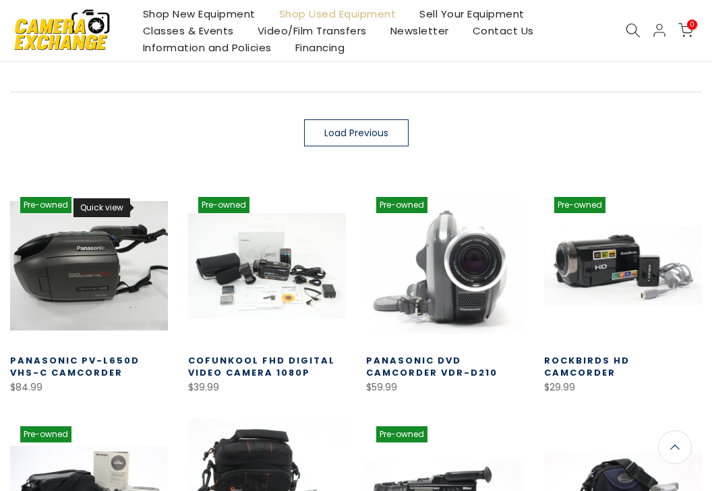
scroll to position [280, 0]
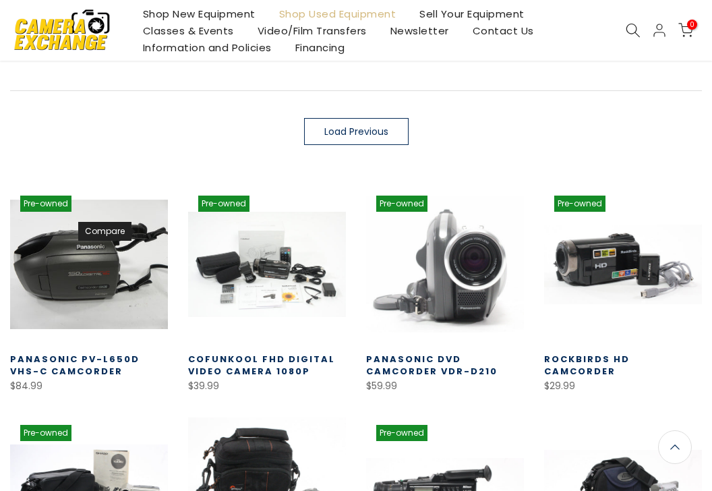
click at [145, 230] on icon at bounding box center [146, 231] width 10 height 10
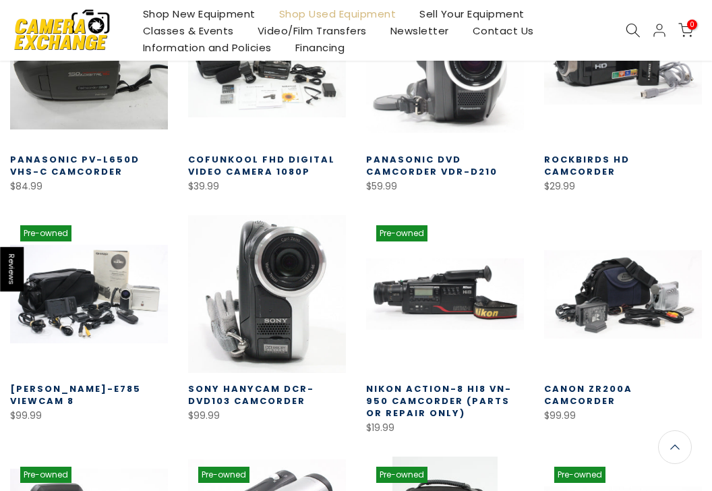
scroll to position [477, 0]
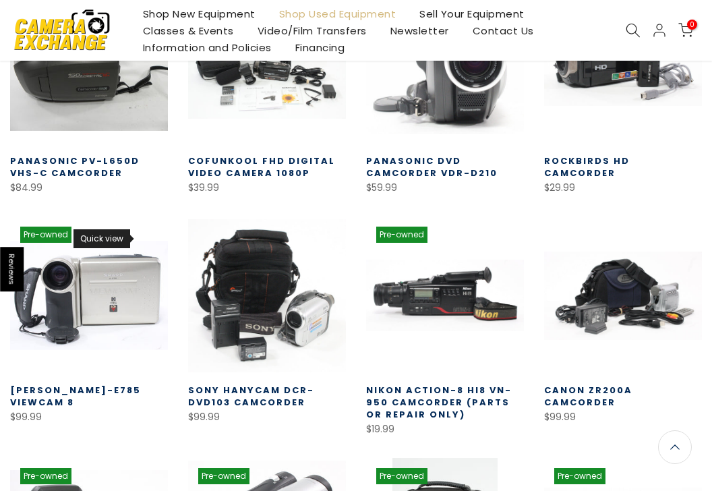
click at [148, 235] on icon at bounding box center [146, 238] width 10 height 10
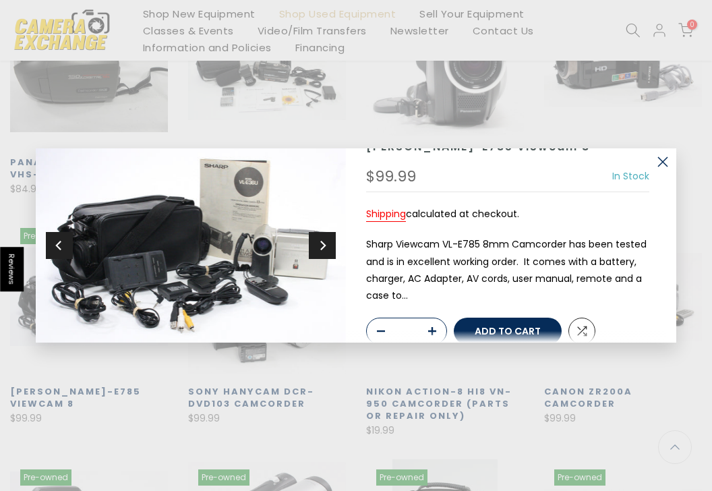
scroll to position [478, 0]
click at [330, 252] on button "Next" at bounding box center [322, 245] width 27 height 27
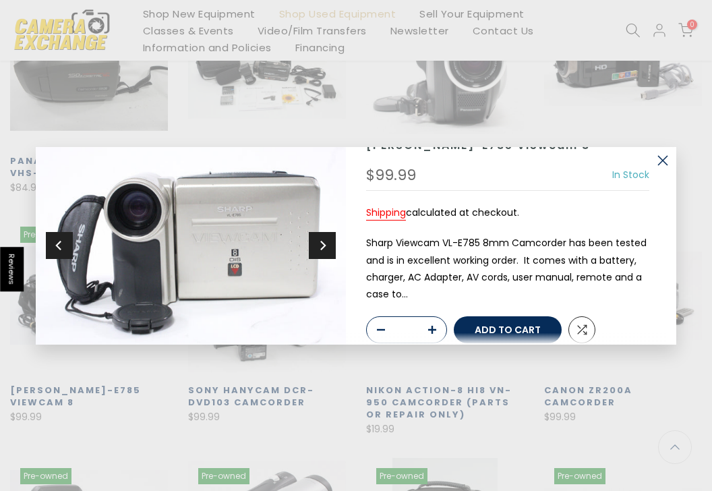
click at [330, 252] on button "Next" at bounding box center [322, 245] width 27 height 27
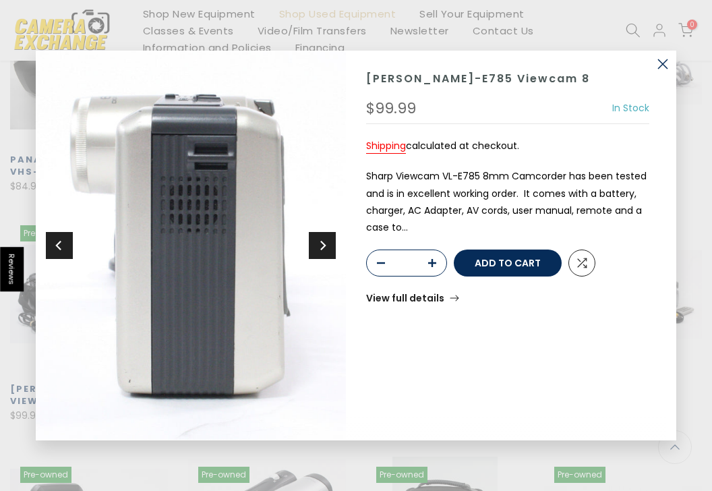
scroll to position [477, 0]
click at [327, 249] on button "Next" at bounding box center [322, 245] width 27 height 27
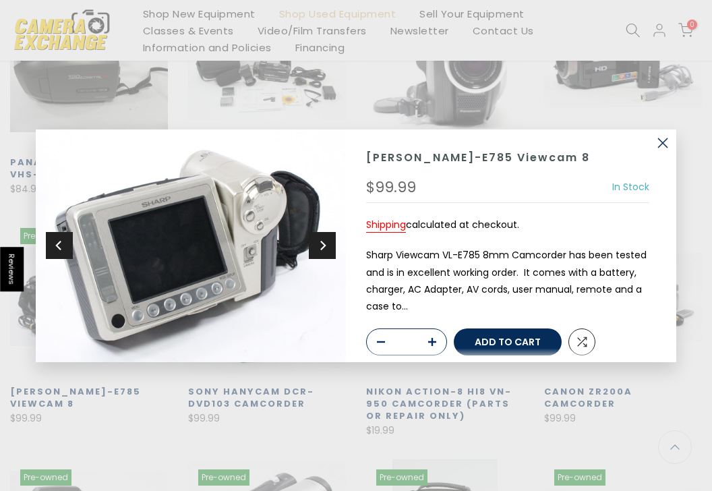
scroll to position [478, 0]
click at [327, 249] on button "Next" at bounding box center [322, 245] width 27 height 27
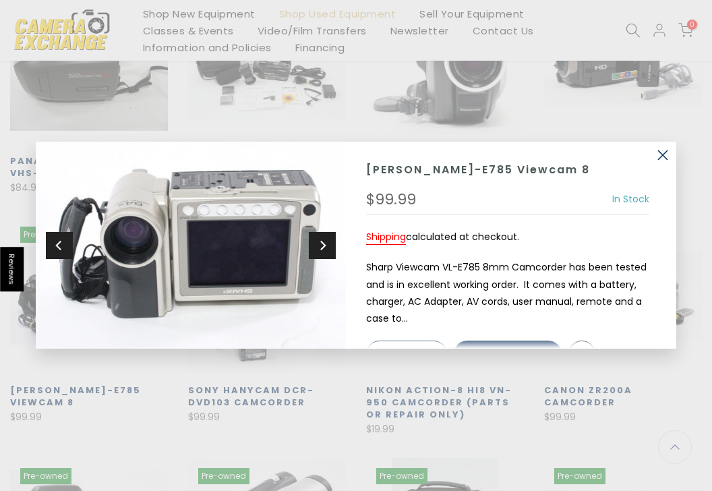
click at [328, 248] on button "Next" at bounding box center [322, 245] width 27 height 27
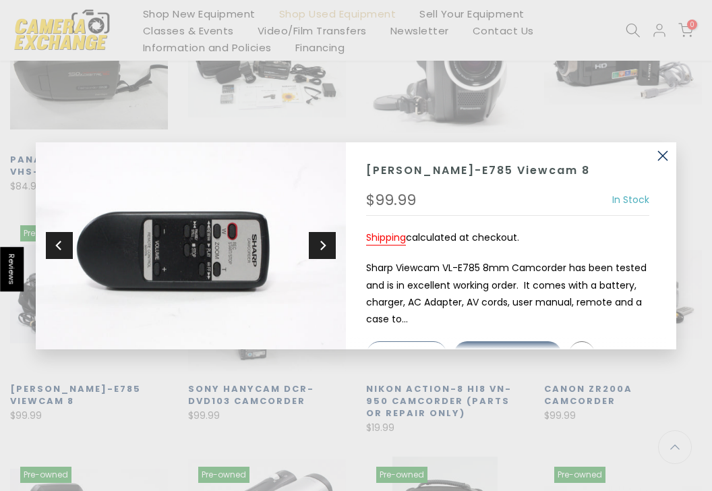
scroll to position [477, 0]
click at [328, 248] on button "Next" at bounding box center [322, 245] width 27 height 27
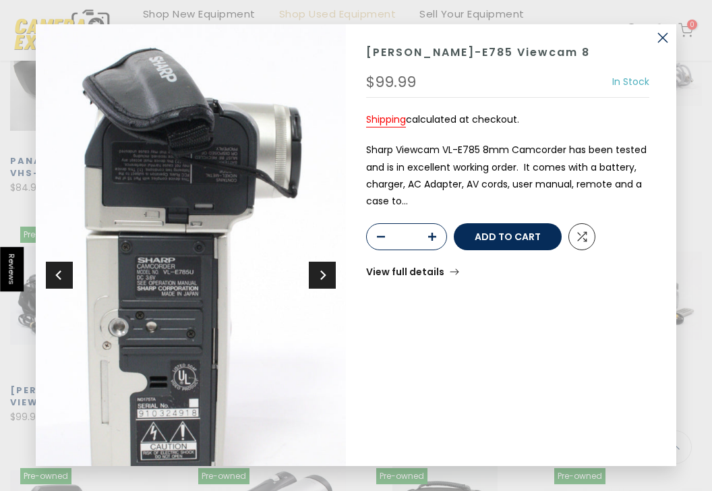
click at [326, 272] on icon "Next" at bounding box center [322, 276] width 9 height 12
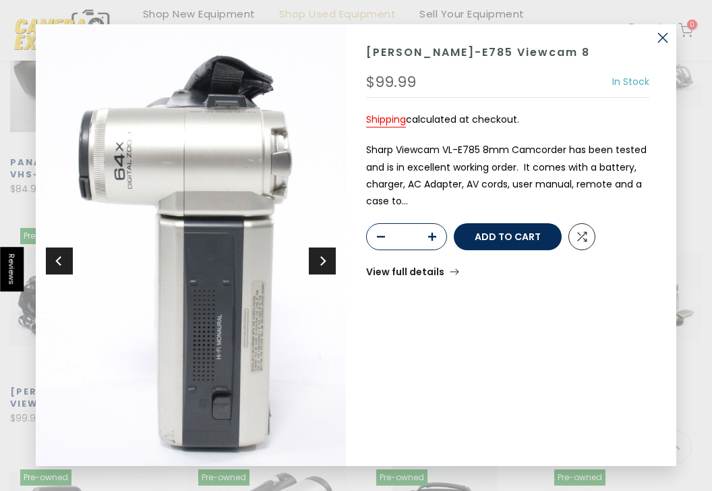
scroll to position [478, 0]
click at [326, 272] on button "Next" at bounding box center [322, 261] width 27 height 27
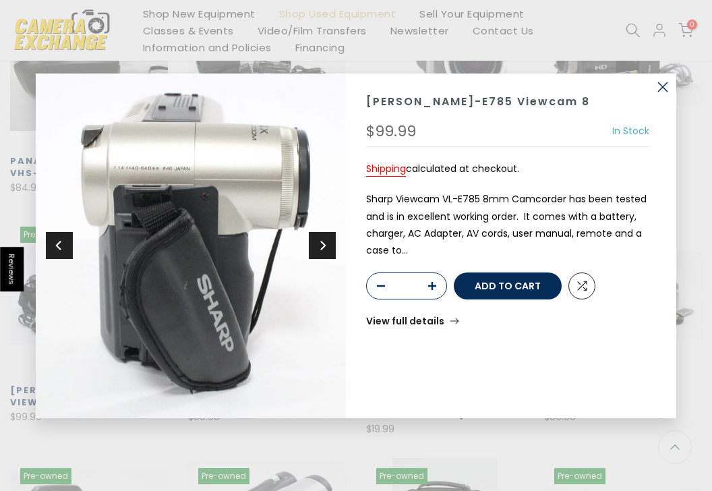
click at [370, 318] on link "View full details" at bounding box center [412, 320] width 93 height 9
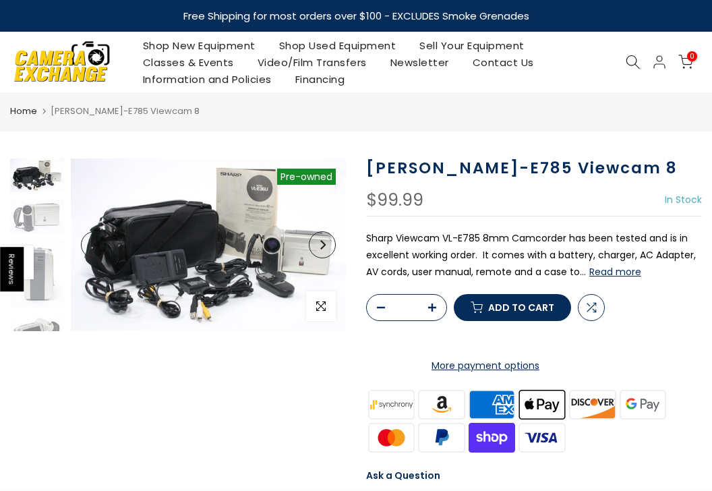
click at [611, 277] on button "Read more" at bounding box center [615, 272] width 52 height 12
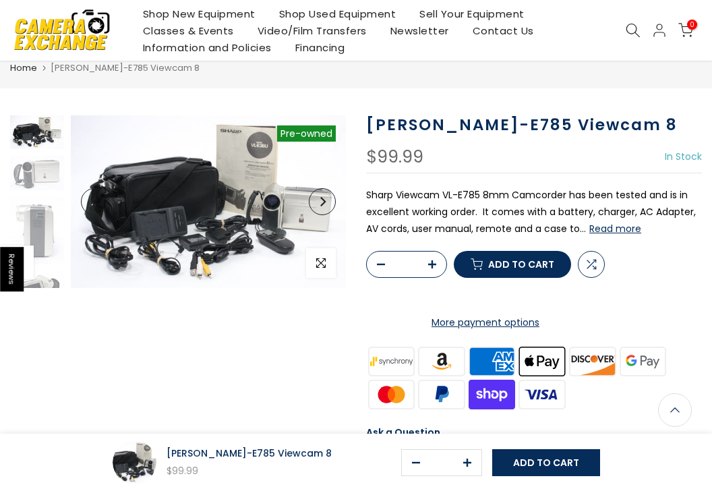
scroll to position [2, 0]
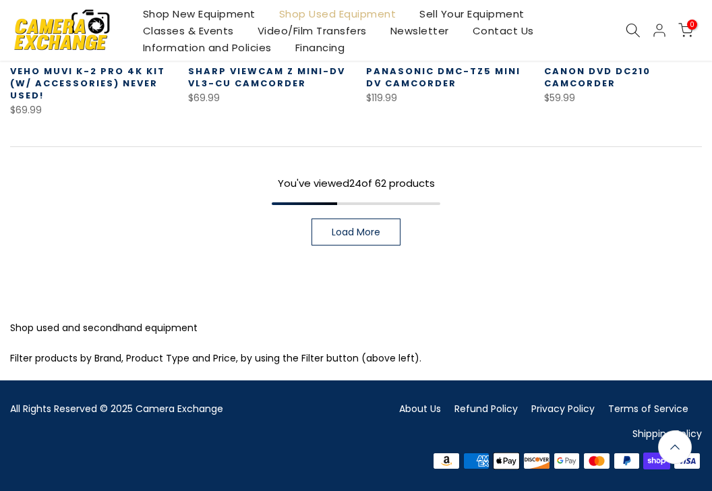
scroll to position [1037, 0]
click at [369, 219] on link "Load More" at bounding box center [355, 231] width 89 height 27
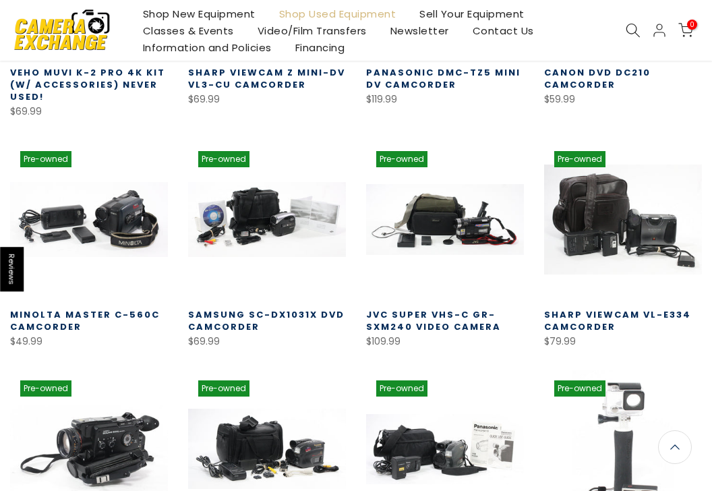
scroll to position [1038, 0]
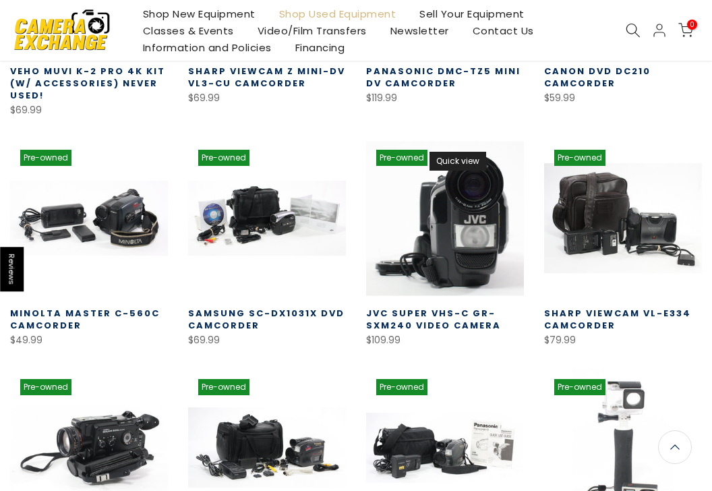
click at [500, 156] on icon at bounding box center [502, 161] width 10 height 10
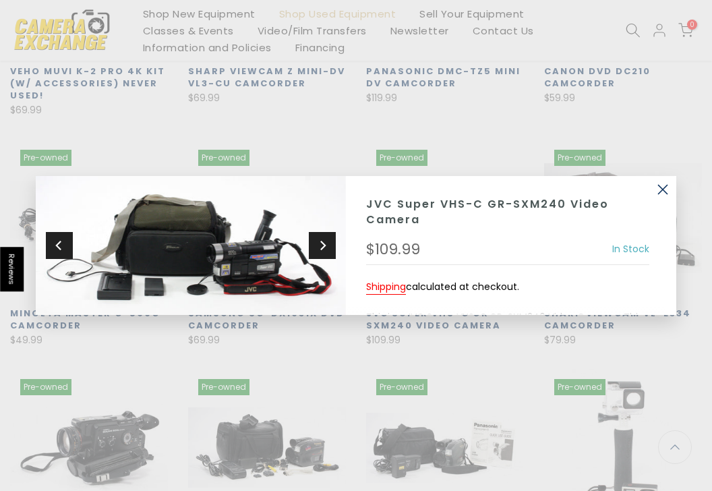
click at [326, 249] on icon "Next" at bounding box center [322, 245] width 9 height 12
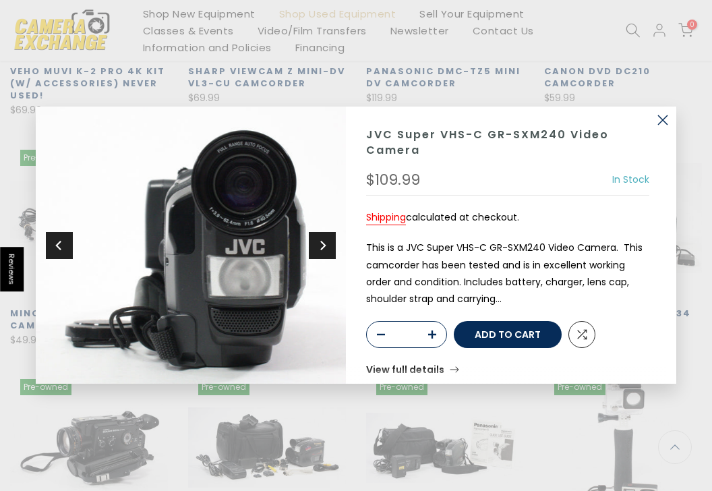
scroll to position [1037, 0]
click at [326, 249] on icon "Next" at bounding box center [322, 245] width 9 height 12
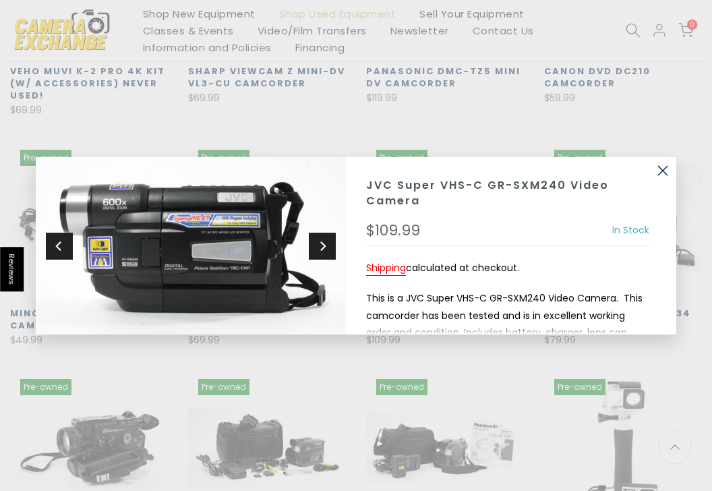
click at [318, 247] on icon "Next" at bounding box center [322, 245] width 9 height 12
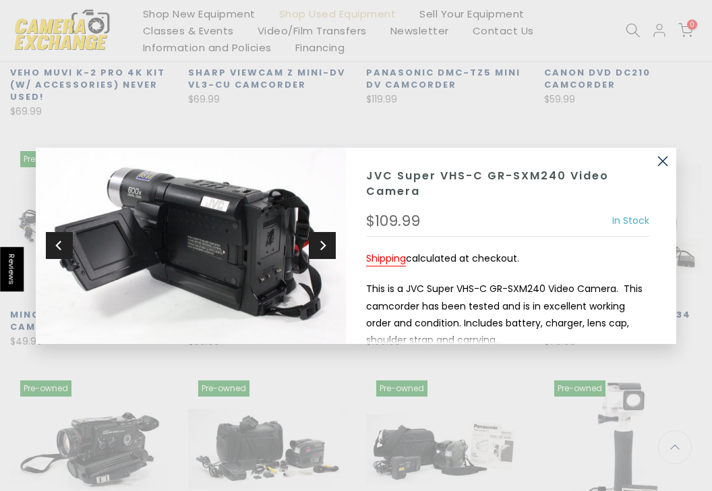
scroll to position [1038, 0]
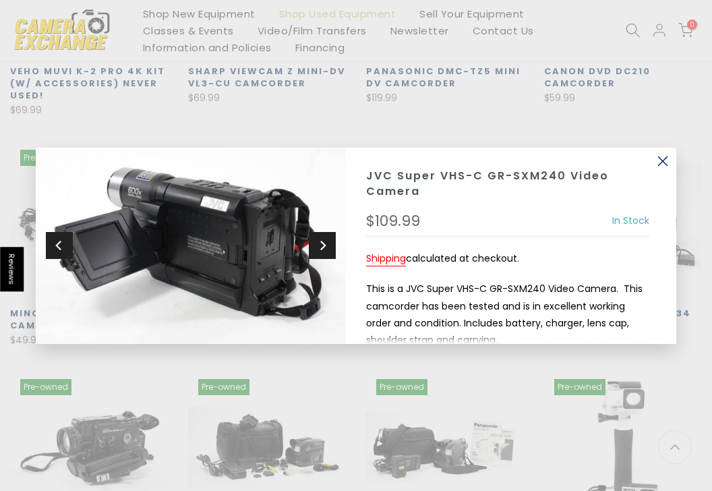
click at [318, 247] on icon "Next" at bounding box center [322, 245] width 9 height 12
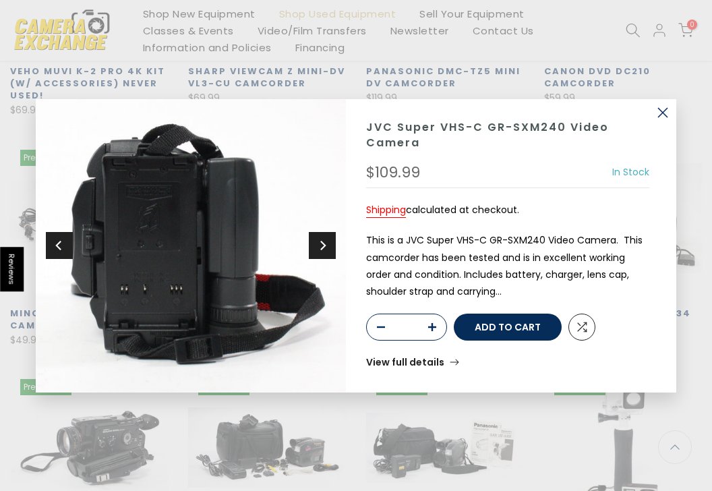
click at [318, 247] on icon "Next" at bounding box center [322, 245] width 9 height 12
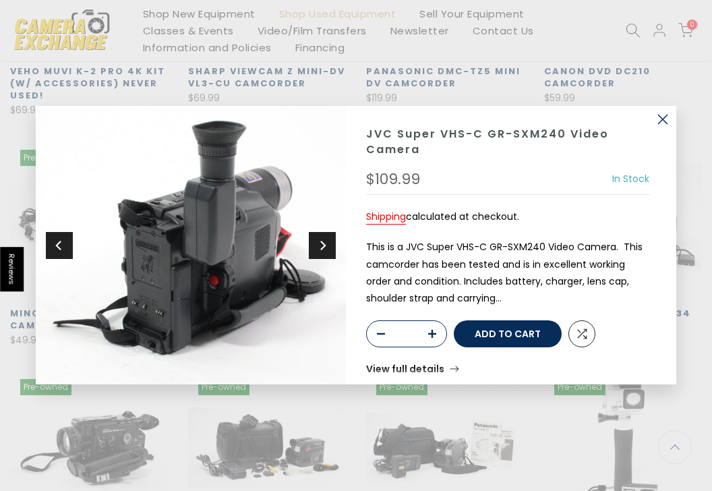
click at [318, 247] on icon "Next" at bounding box center [322, 245] width 9 height 12
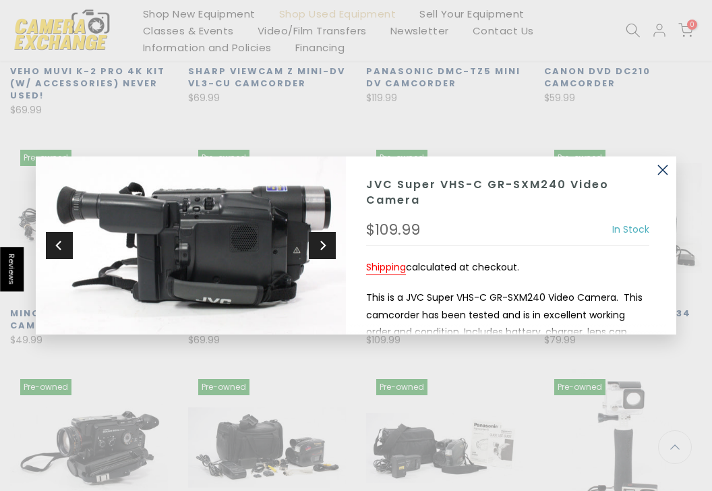
click at [318, 247] on icon "Next" at bounding box center [322, 245] width 9 height 12
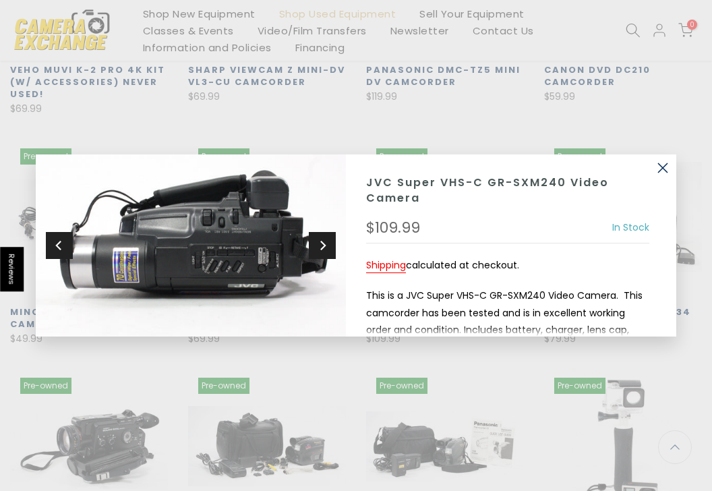
scroll to position [1037, 0]
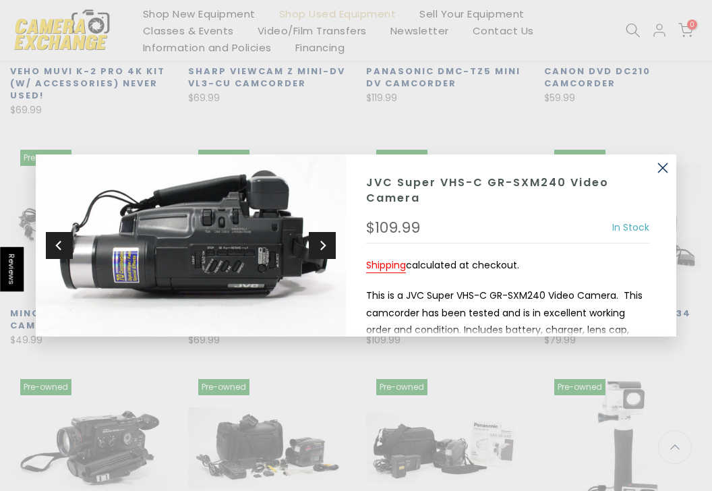
click at [318, 247] on icon "Next" at bounding box center [322, 245] width 9 height 12
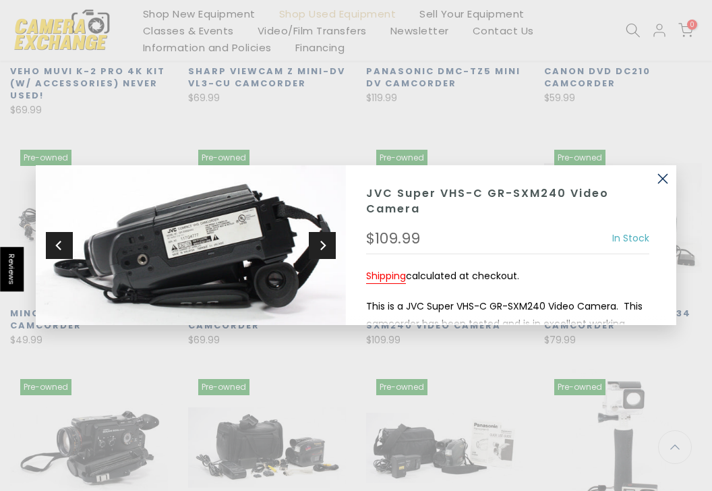
click at [318, 247] on icon "Next" at bounding box center [322, 245] width 9 height 12
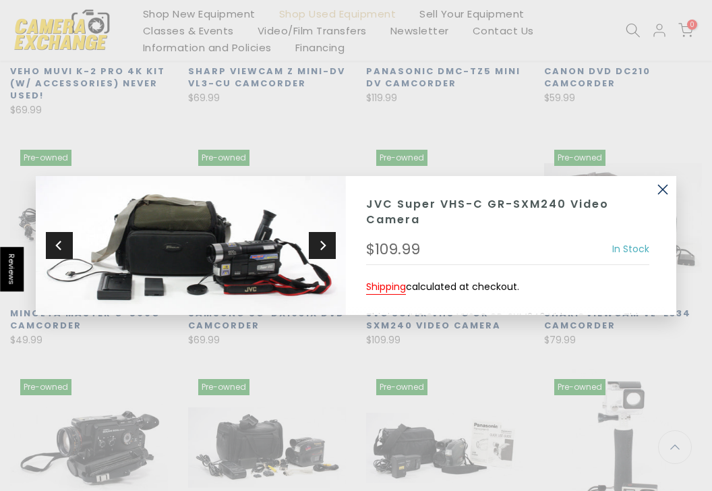
click at [318, 247] on icon "Next" at bounding box center [322, 245] width 9 height 12
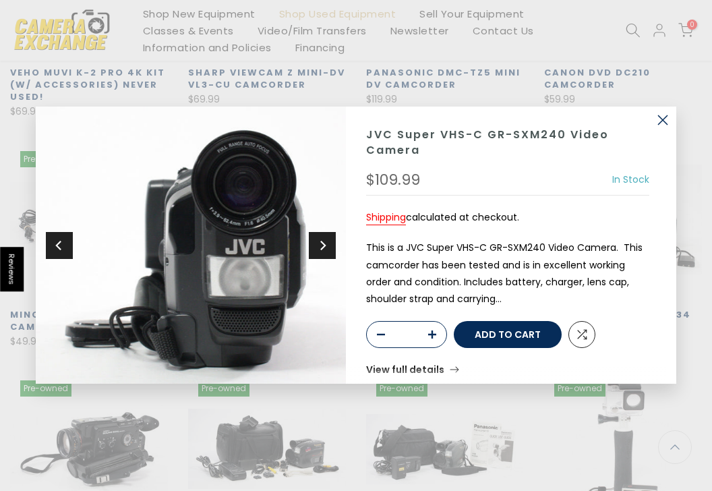
scroll to position [1038, 0]
click at [654, 136] on div "JVC Super VHS-C GR-SXM240 Video Camera $109.99 In Stock Pre order Out of stock …" at bounding box center [516, 245] width 320 height 277
click at [657, 131] on button "button" at bounding box center [662, 120] width 27 height 27
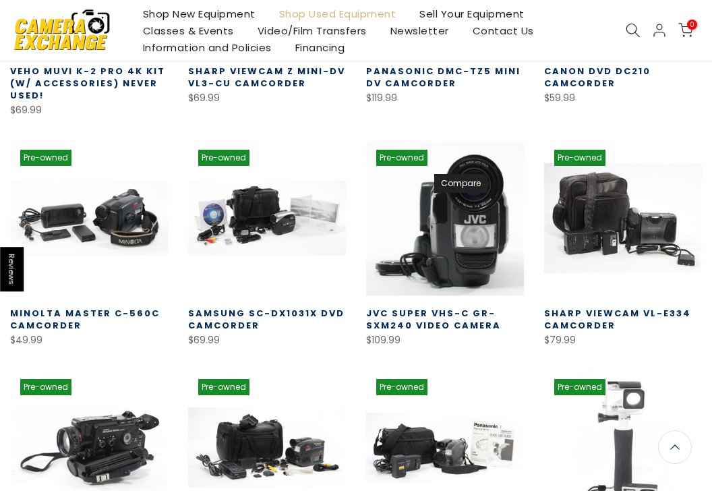
click at [499, 180] on icon at bounding box center [502, 185] width 10 height 10
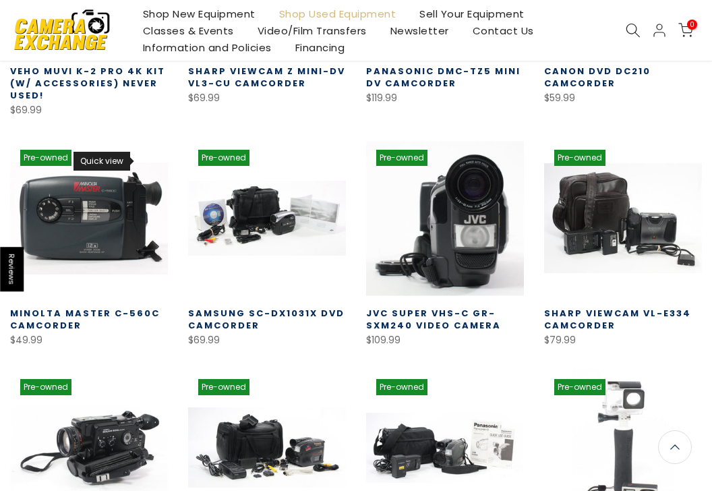
click at [142, 164] on icon at bounding box center [146, 161] width 10 height 10
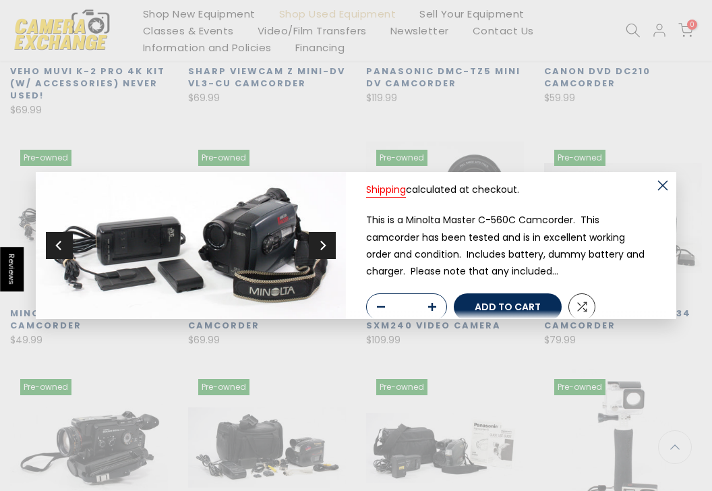
scroll to position [79, 0]
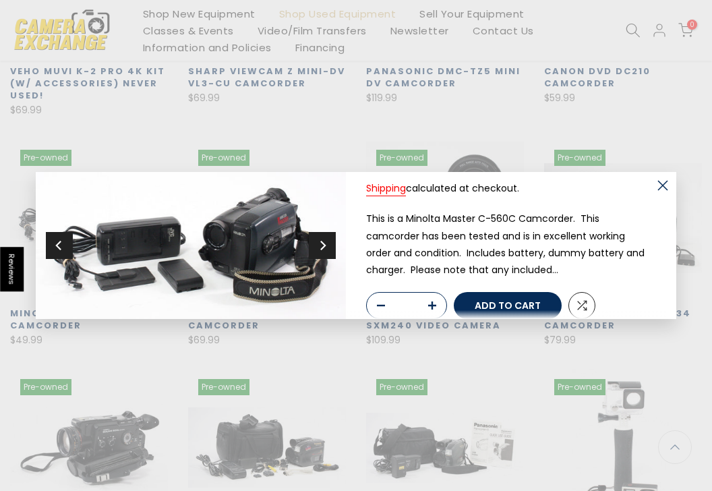
click at [322, 240] on icon "Next" at bounding box center [322, 245] width 9 height 12
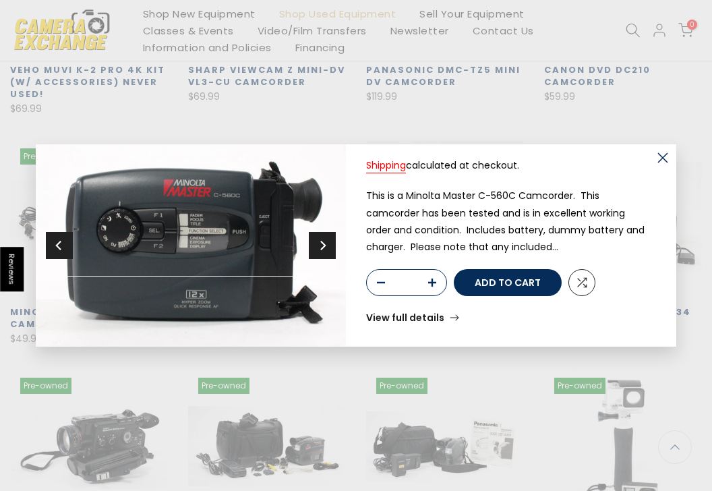
scroll to position [1037, 0]
click at [324, 239] on icon "Next" at bounding box center [322, 245] width 9 height 12
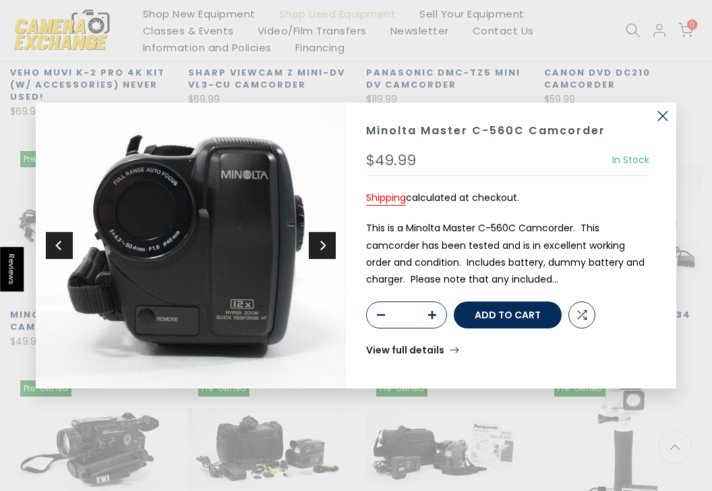
scroll to position [1038, 0]
click at [324, 239] on button "Next" at bounding box center [322, 245] width 27 height 27
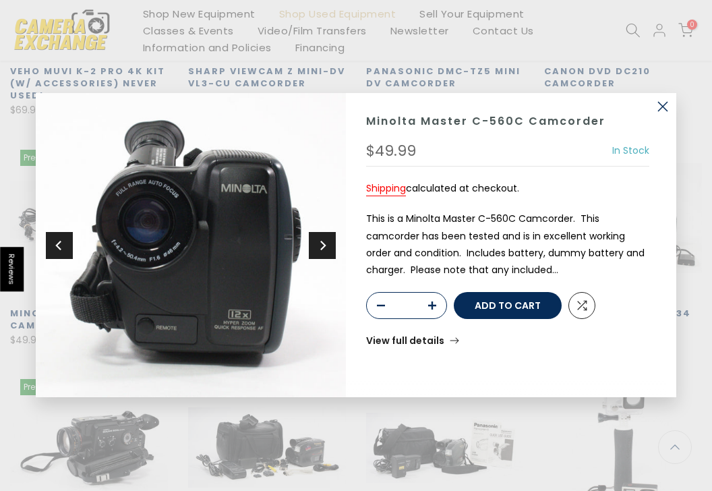
click at [325, 239] on button "Next" at bounding box center [322, 245] width 27 height 27
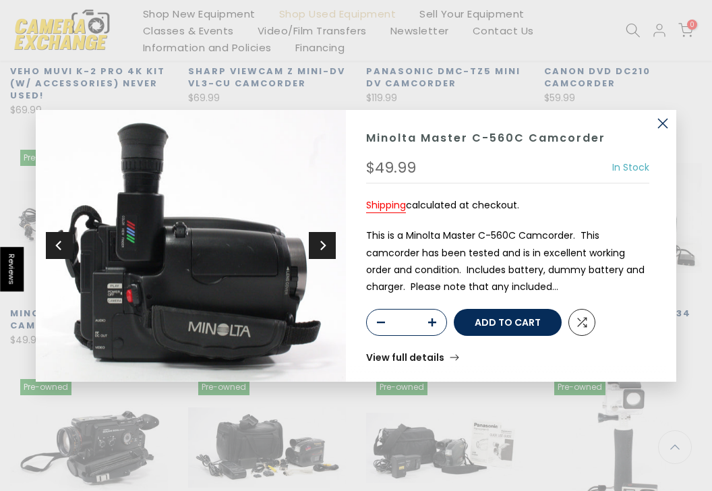
click at [325, 239] on icon "Next" at bounding box center [322, 245] width 9 height 12
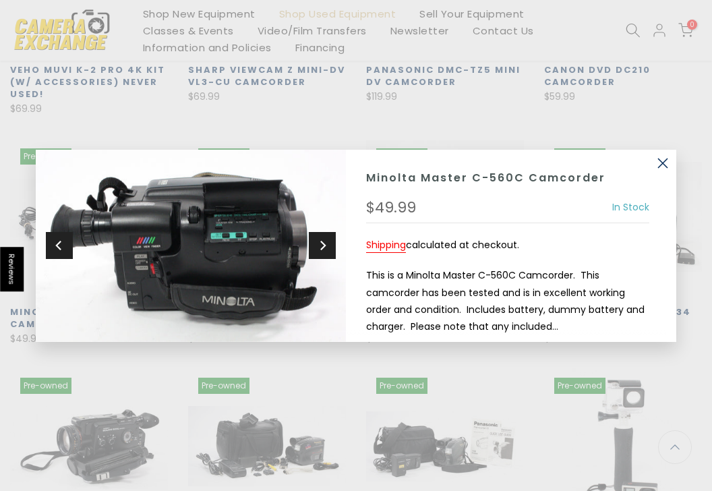
scroll to position [1037, 0]
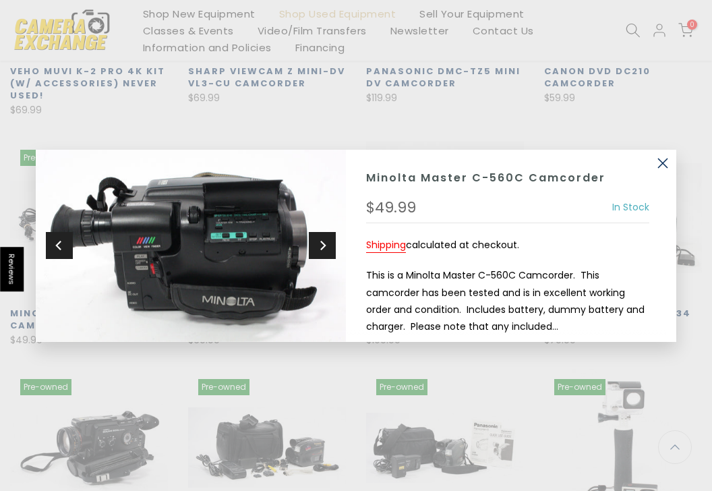
click at [325, 239] on icon "Next" at bounding box center [322, 245] width 9 height 12
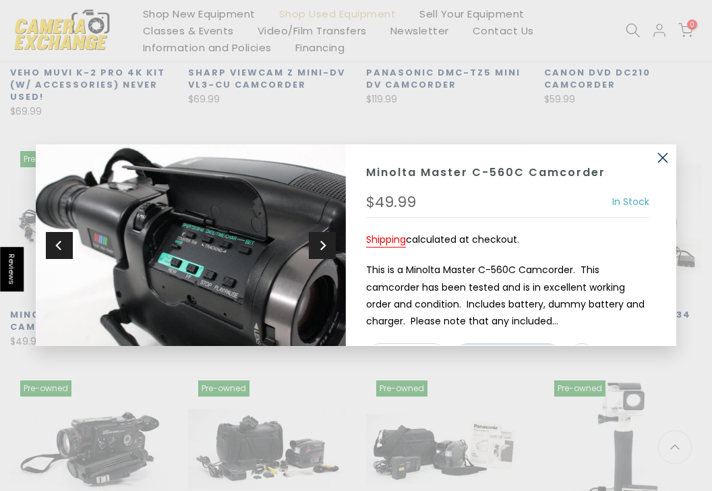
scroll to position [1038, 0]
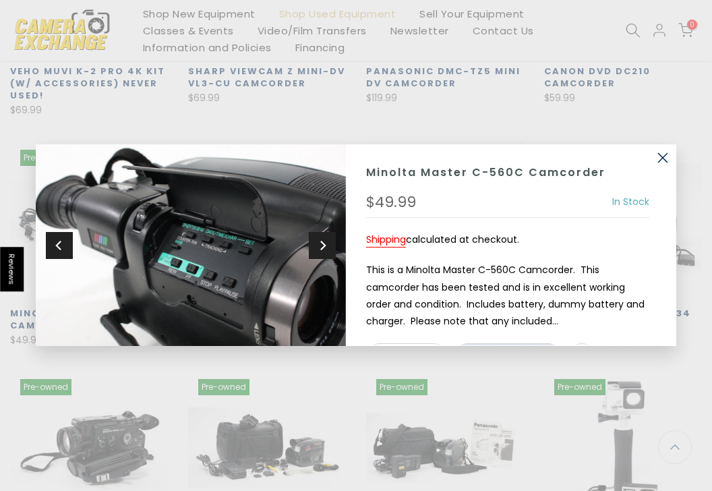
click at [325, 239] on icon "Next" at bounding box center [322, 245] width 9 height 12
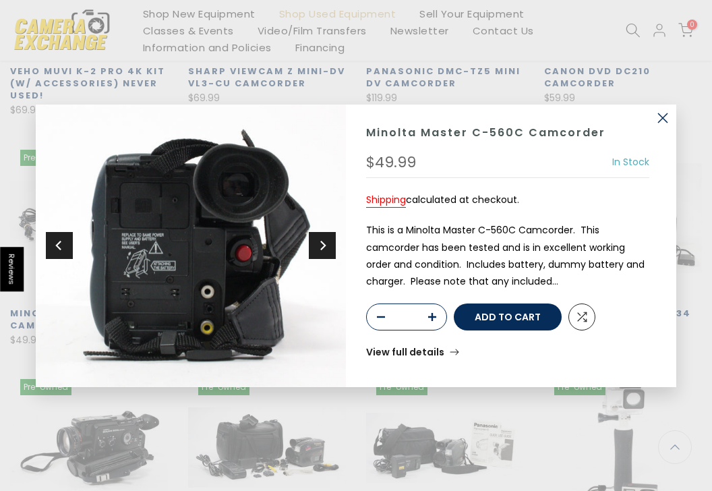
click at [325, 240] on icon "Next" at bounding box center [322, 245] width 9 height 12
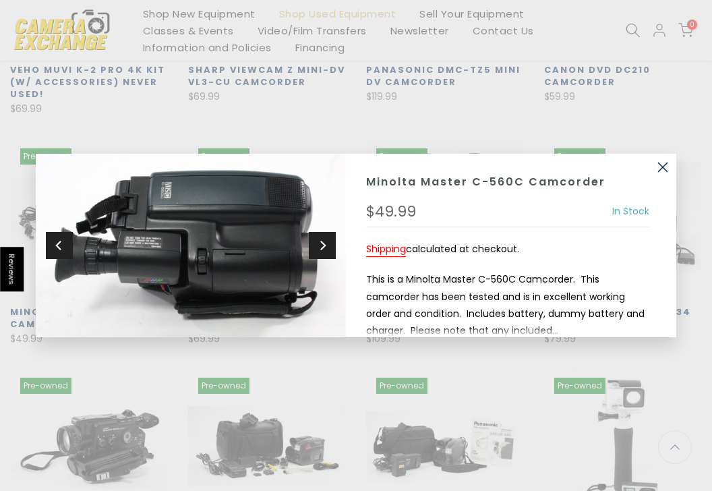
scroll to position [1037, 0]
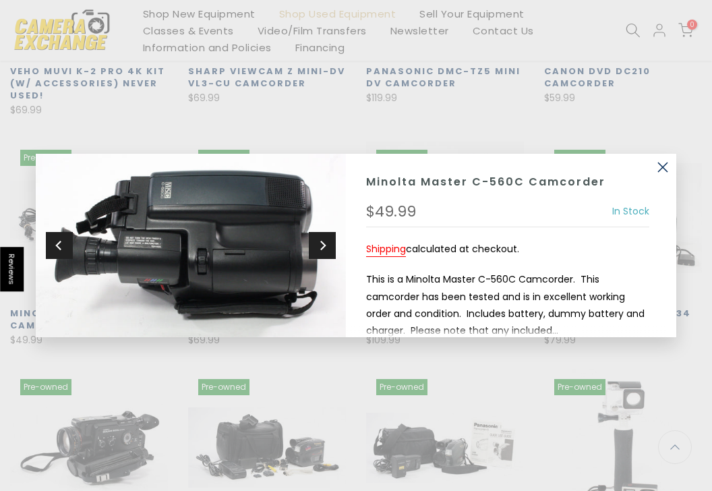
click at [661, 172] on button "button" at bounding box center [662, 167] width 27 height 27
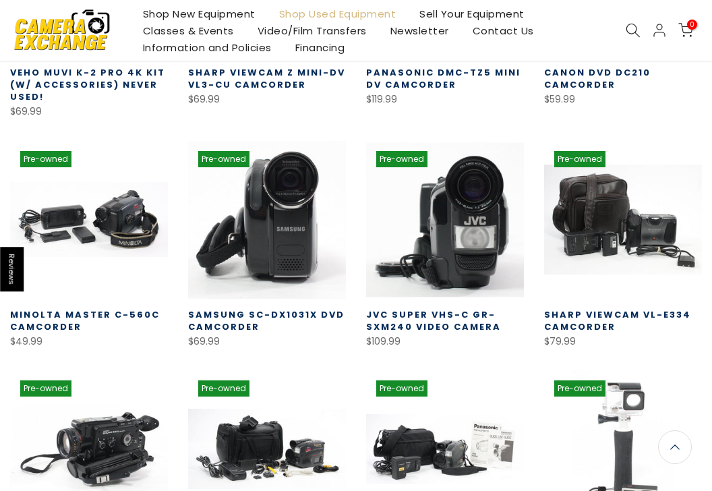
scroll to position [1038, 0]
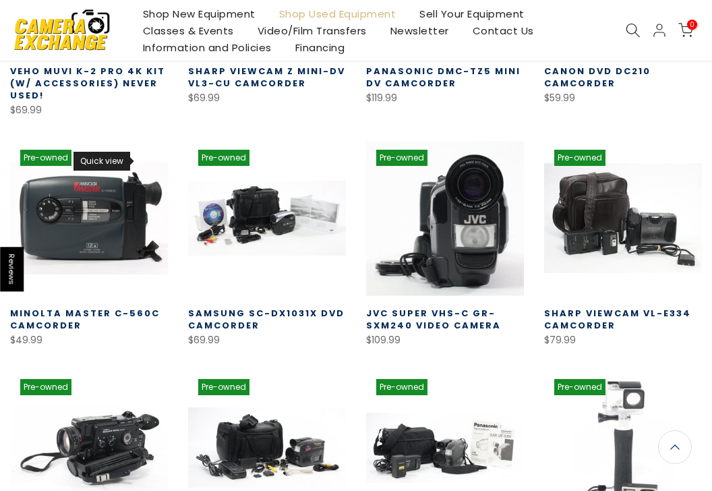
click at [149, 156] on icon at bounding box center [146, 161] width 10 height 10
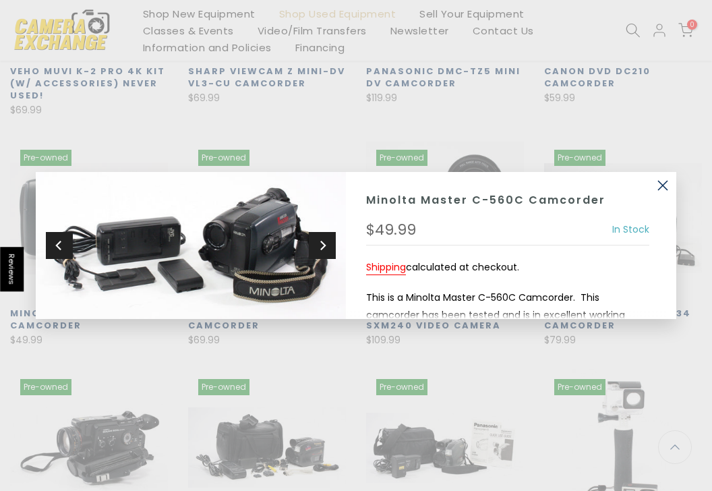
click at [149, 156] on div "Sold out Pre order Minolta Master C-560C Camcorder $49.99 In Stock Pre order Ou…" at bounding box center [356, 245] width 712 height 491
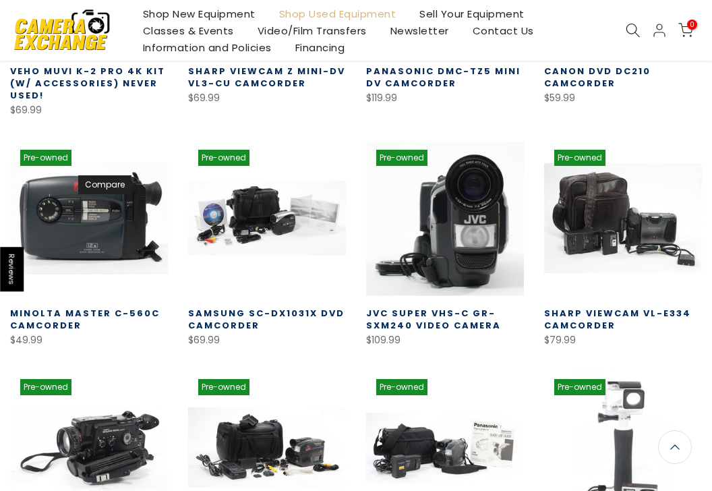
click at [146, 183] on icon at bounding box center [146, 185] width 10 height 10
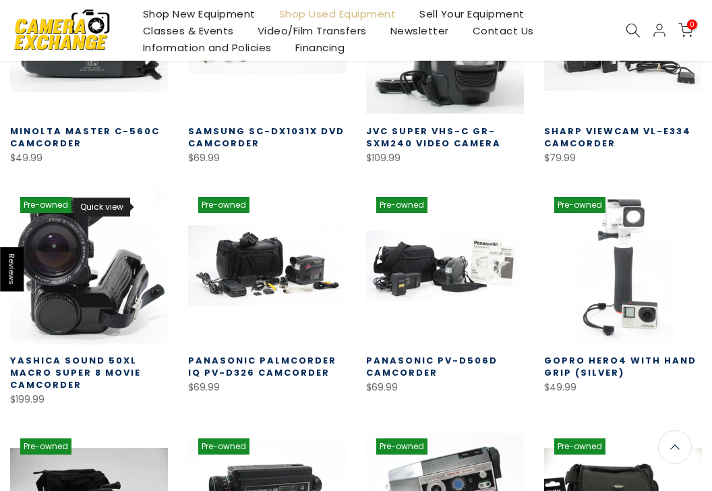
scroll to position [1222, 0]
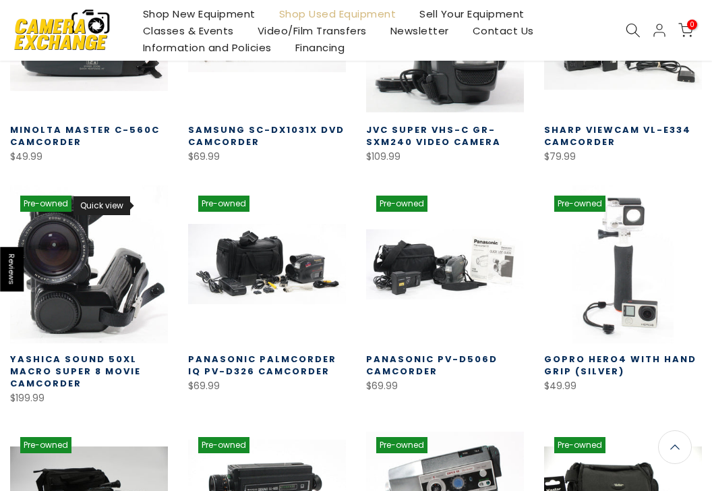
click at [144, 206] on use at bounding box center [146, 207] width 9 height 7
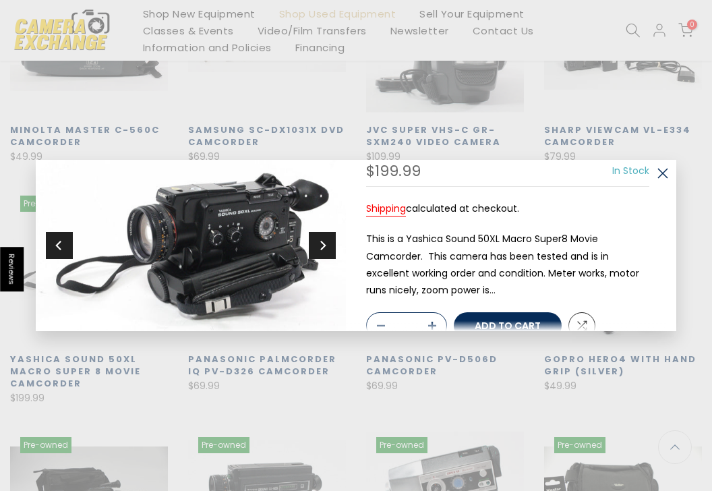
scroll to position [65, 0]
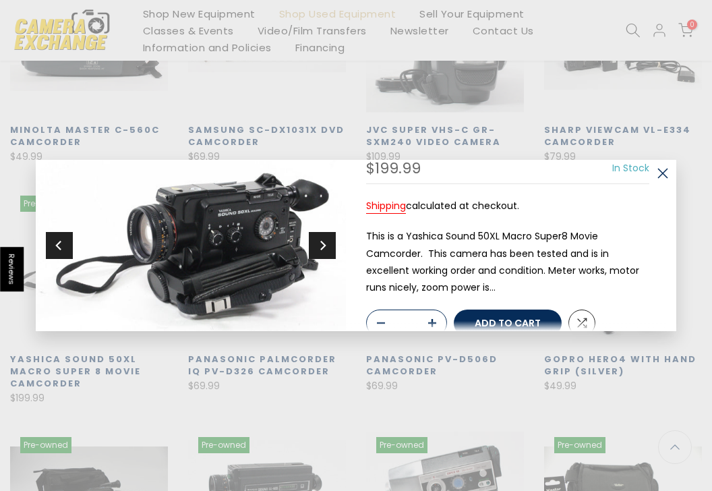
click at [320, 247] on icon "Next" at bounding box center [322, 245] width 9 height 12
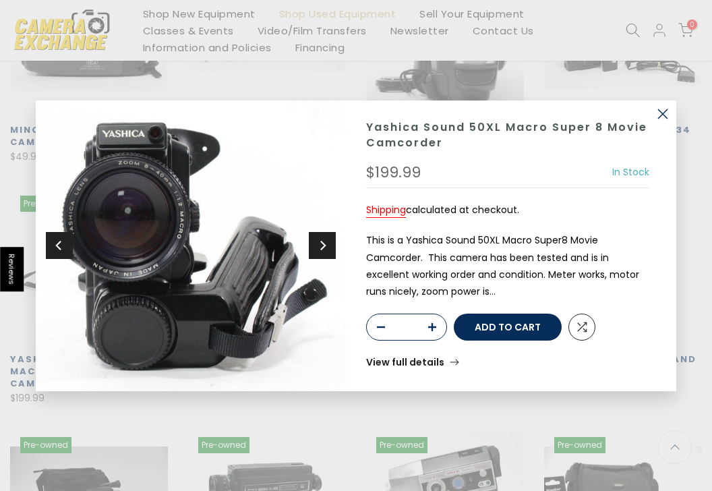
scroll to position [2, 0]
click at [320, 247] on icon "Next" at bounding box center [322, 245] width 9 height 12
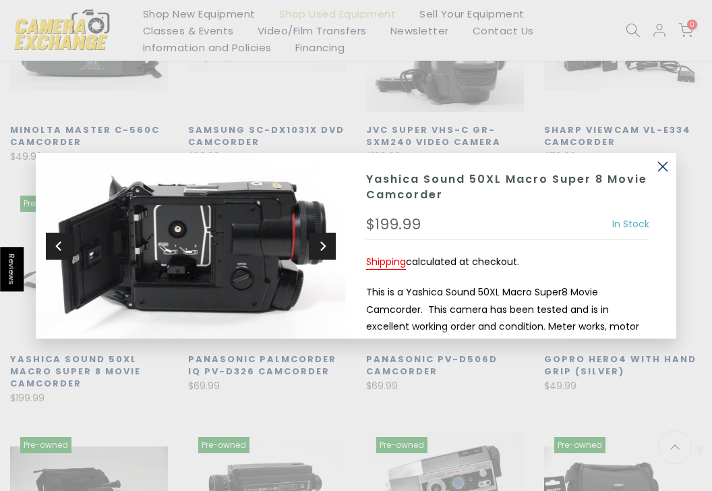
scroll to position [65, 0]
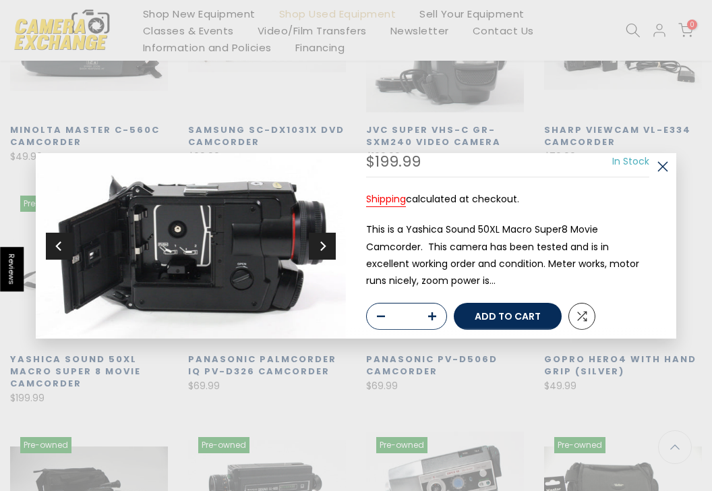
click at [320, 247] on icon "Next" at bounding box center [322, 245] width 9 height 12
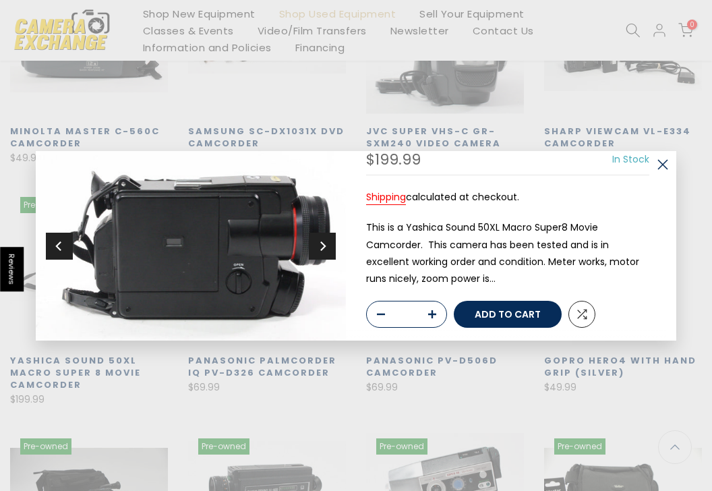
scroll to position [1222, 0]
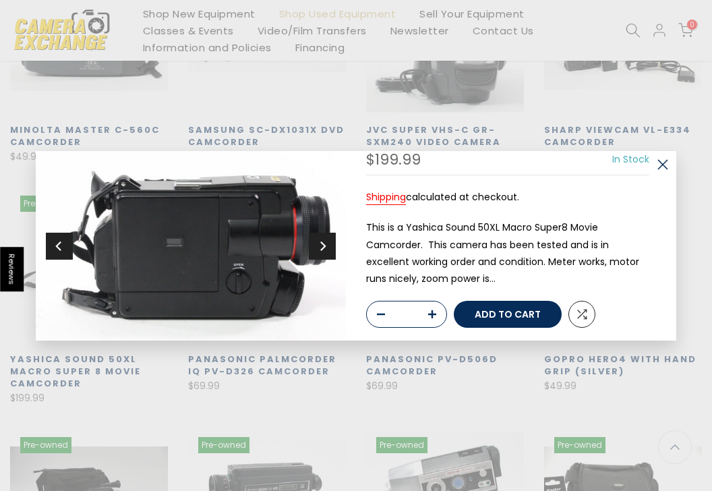
click at [320, 247] on icon "Next" at bounding box center [322, 245] width 9 height 12
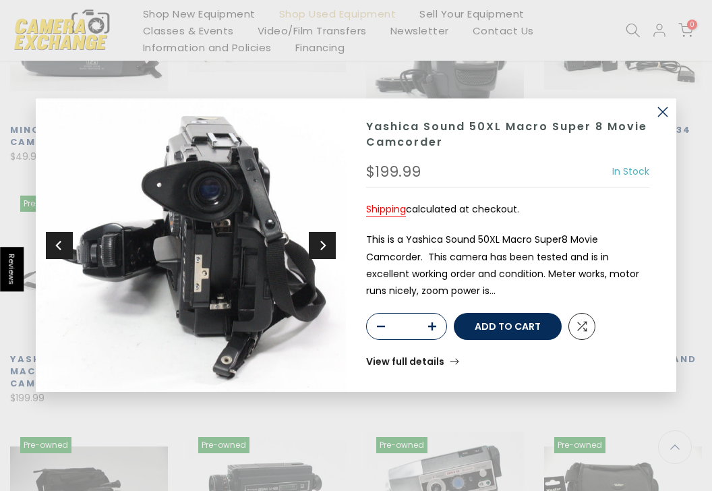
scroll to position [0, 0]
click at [320, 246] on icon "Next" at bounding box center [322, 245] width 9 height 12
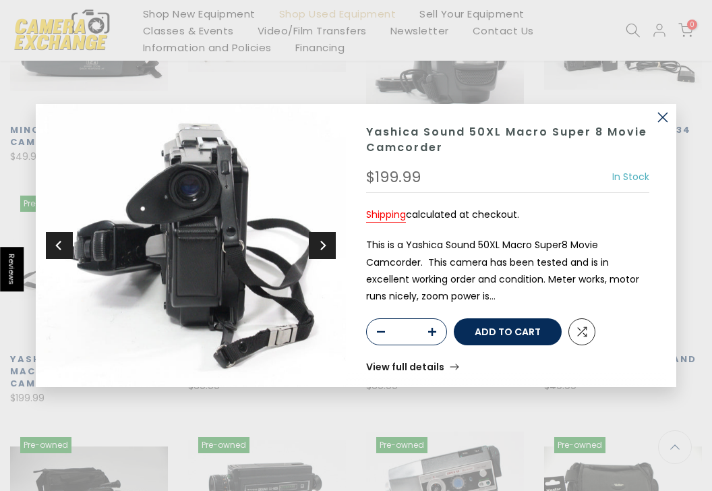
click at [321, 246] on icon "Next" at bounding box center [322, 245] width 9 height 12
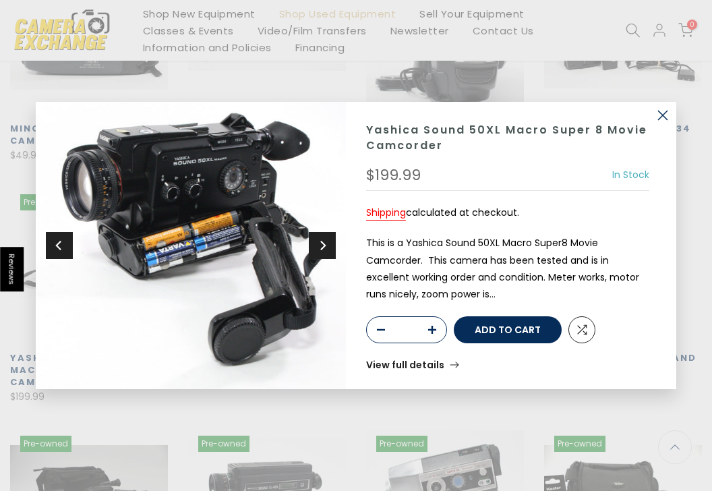
scroll to position [1220, 0]
click at [321, 245] on icon "Next" at bounding box center [322, 245] width 9 height 12
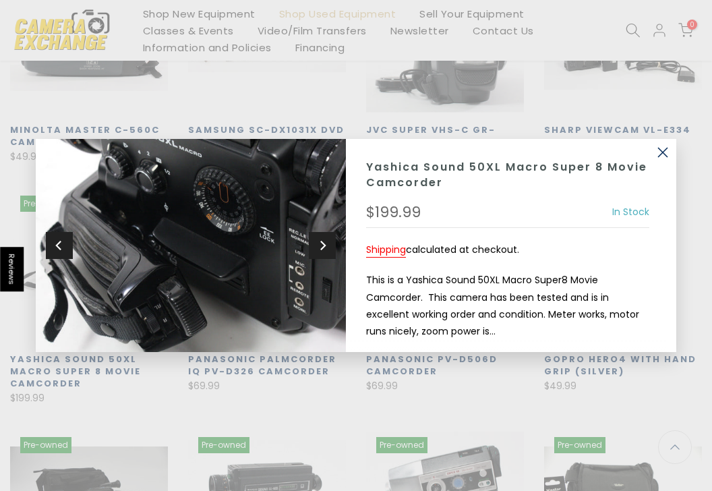
click at [321, 245] on icon "Next" at bounding box center [322, 245] width 9 height 12
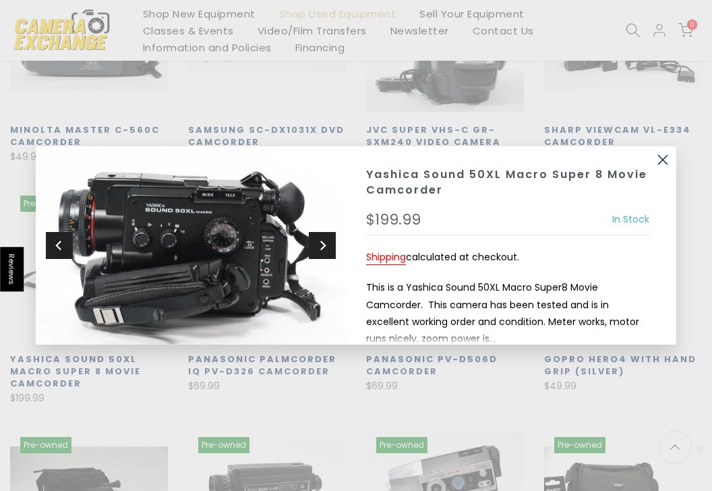
click at [321, 245] on icon "Next" at bounding box center [322, 245] width 9 height 12
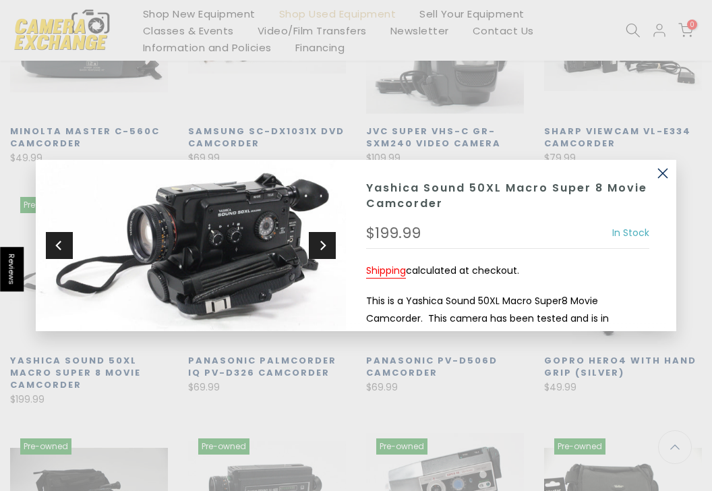
scroll to position [1222, 0]
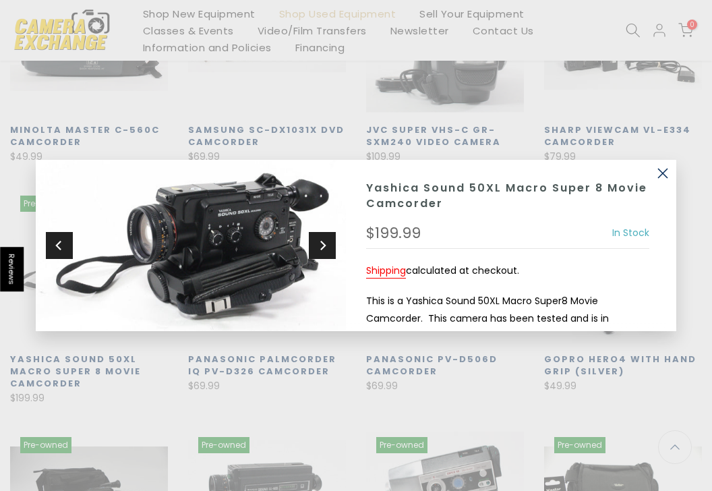
click at [321, 245] on icon "Next" at bounding box center [322, 245] width 9 height 12
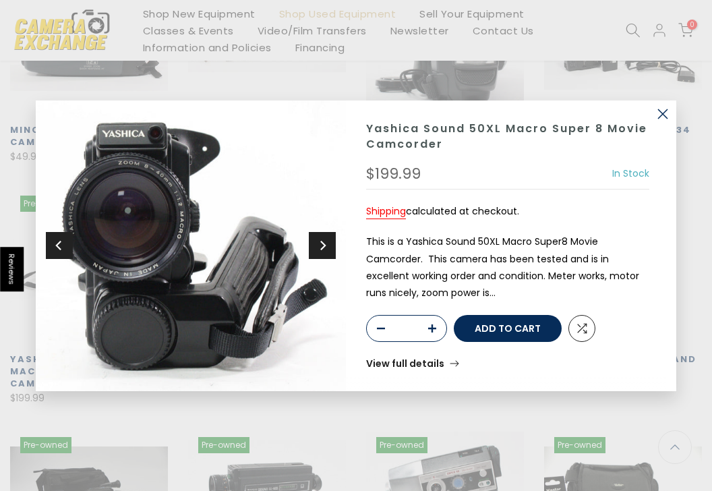
click at [322, 245] on icon "Next" at bounding box center [322, 245] width 9 height 12
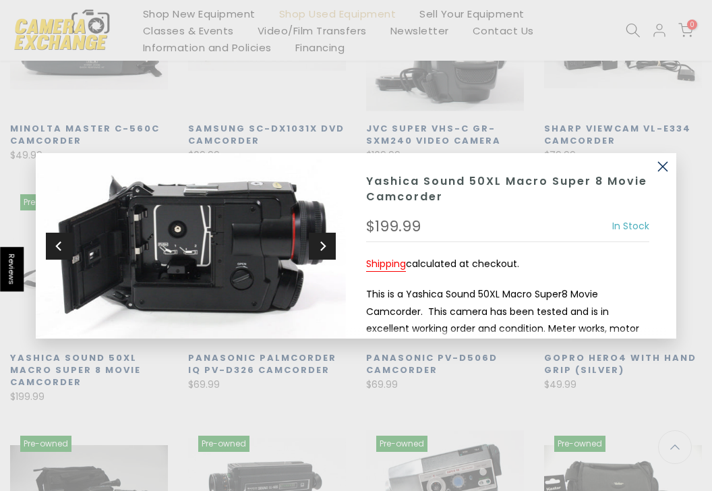
scroll to position [1220, 0]
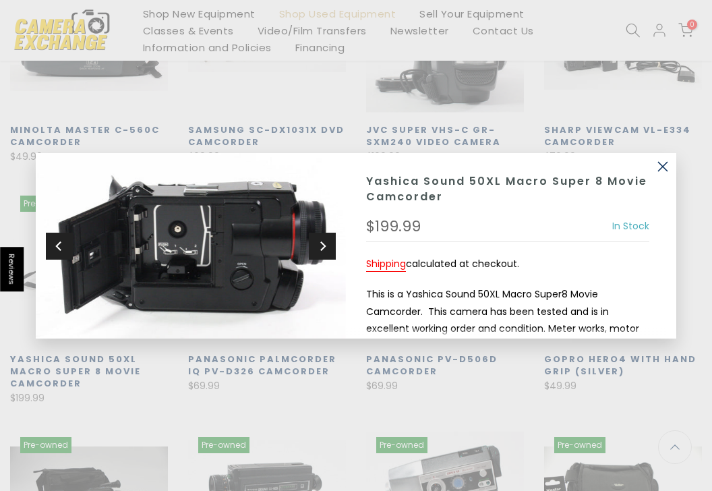
click at [667, 163] on button "button" at bounding box center [662, 166] width 27 height 27
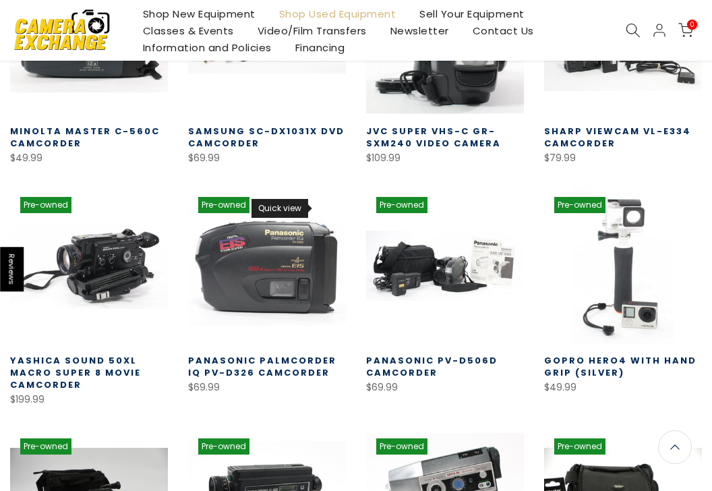
scroll to position [1222, 0]
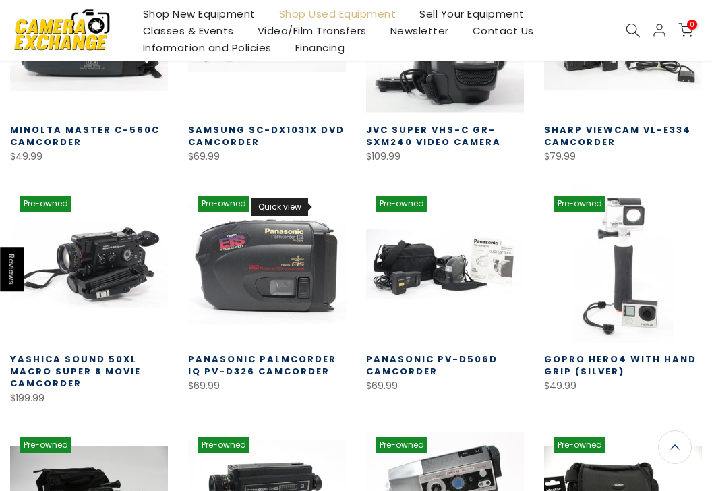
click at [323, 206] on use at bounding box center [324, 207] width 9 height 7
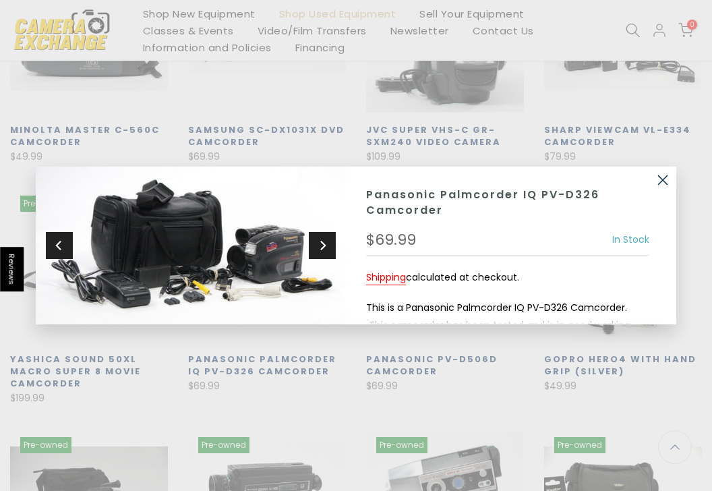
click at [326, 239] on icon "Next" at bounding box center [322, 245] width 9 height 12
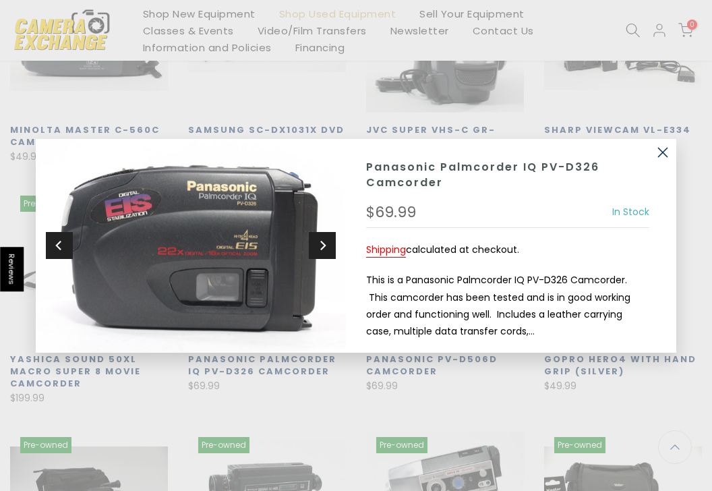
click at [326, 239] on icon "Next" at bounding box center [322, 245] width 9 height 12
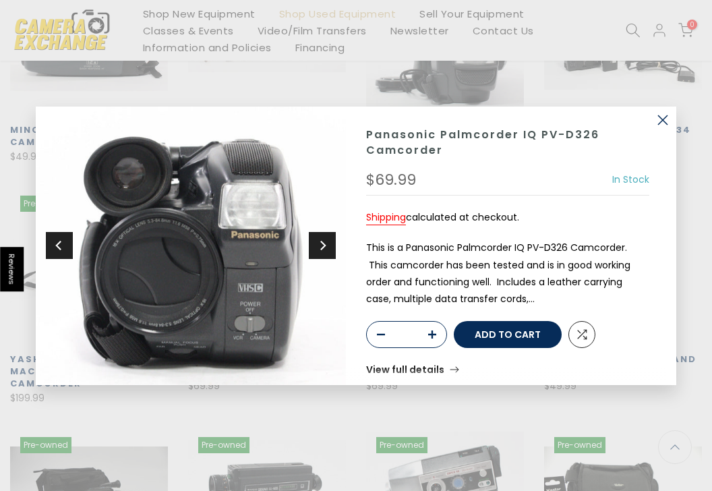
click at [326, 239] on icon "Next" at bounding box center [322, 245] width 9 height 12
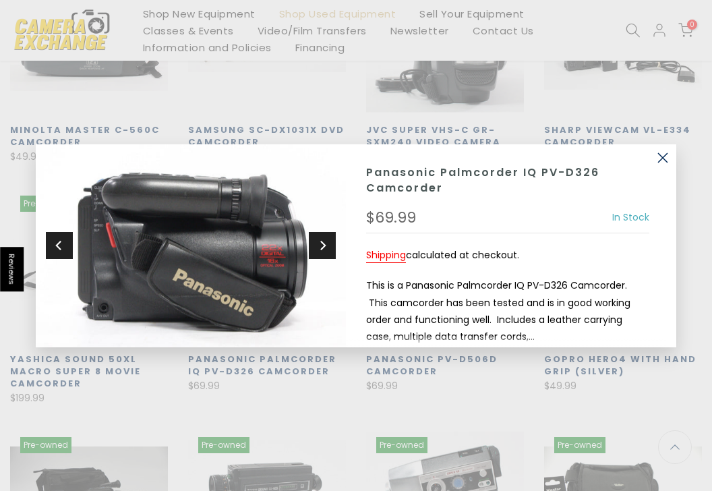
click at [326, 239] on icon "Next" at bounding box center [322, 245] width 9 height 12
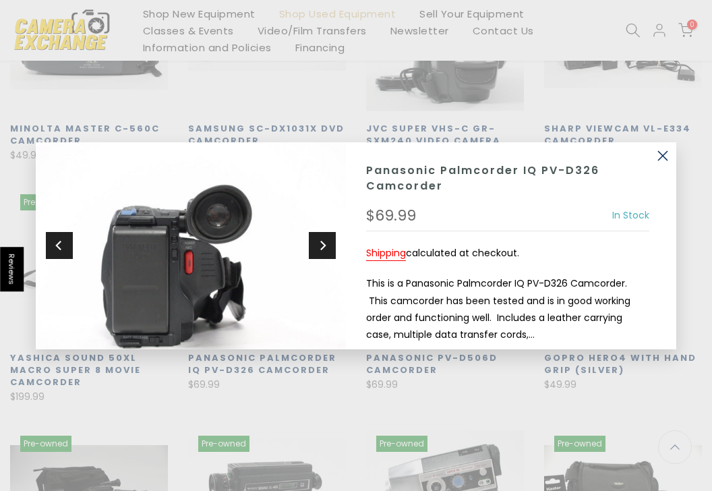
scroll to position [1220, 0]
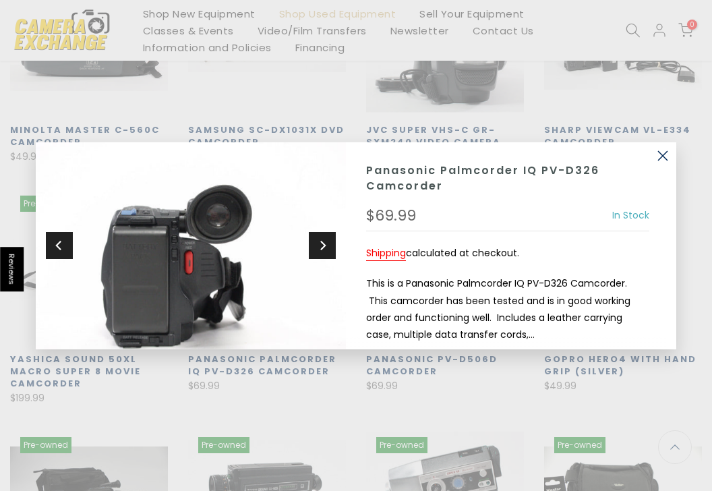
click at [326, 239] on icon "Next" at bounding box center [322, 245] width 9 height 12
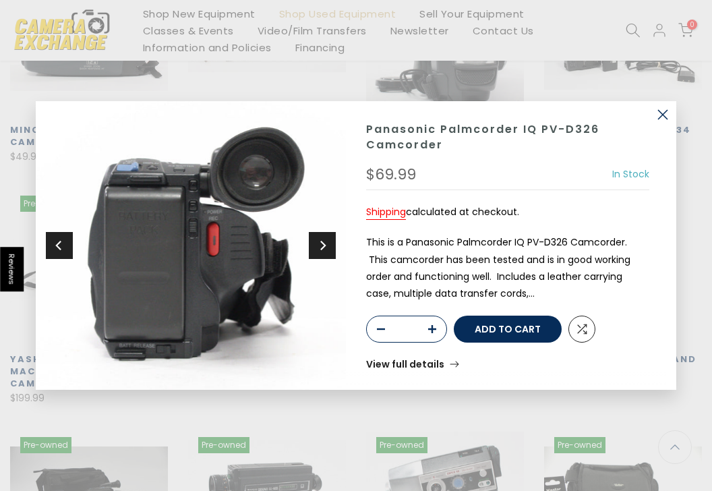
click at [326, 239] on icon "Next" at bounding box center [322, 245] width 9 height 12
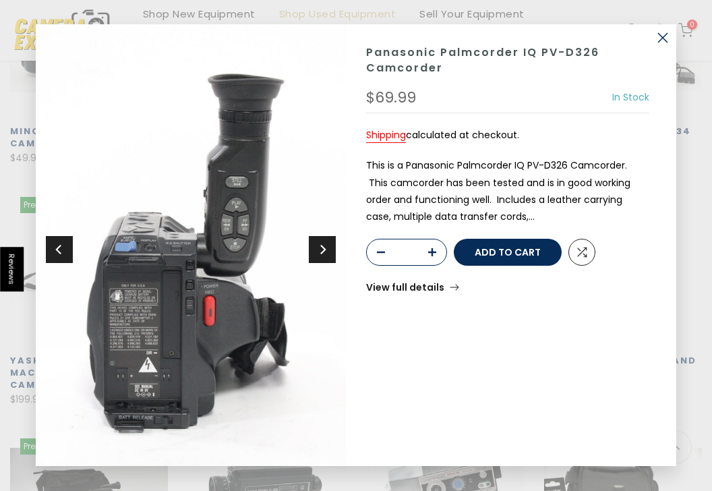
scroll to position [1222, 0]
click at [323, 246] on icon "Next" at bounding box center [322, 250] width 9 height 12
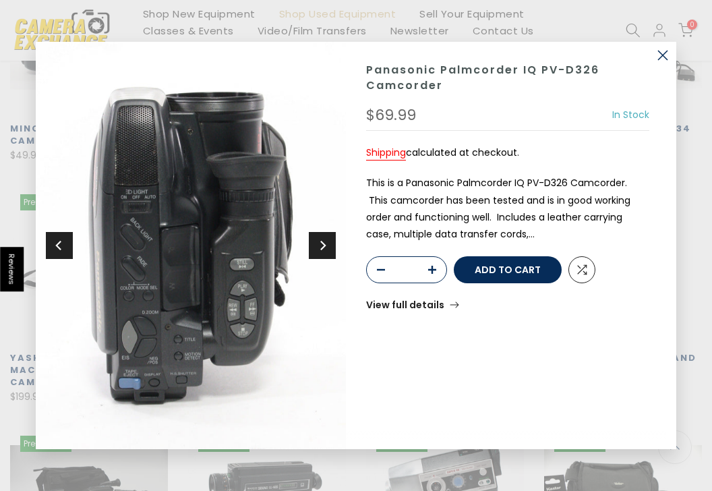
scroll to position [1220, 0]
click at [322, 246] on icon "Next" at bounding box center [322, 245] width 9 height 12
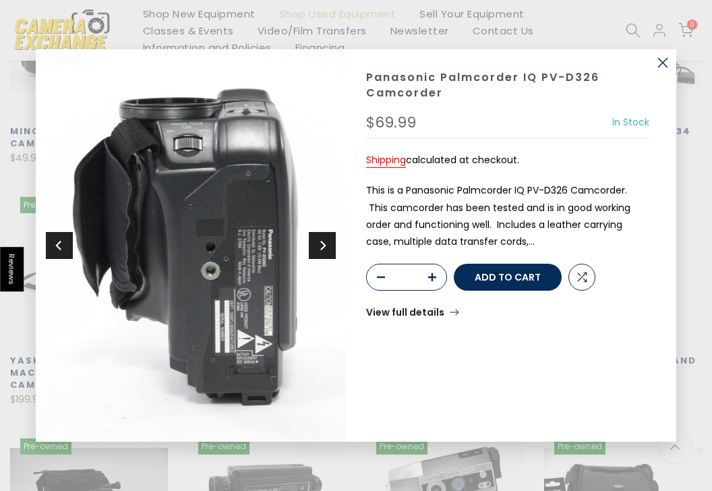
scroll to position [1222, 0]
click at [322, 246] on icon "Next" at bounding box center [322, 245] width 9 height 12
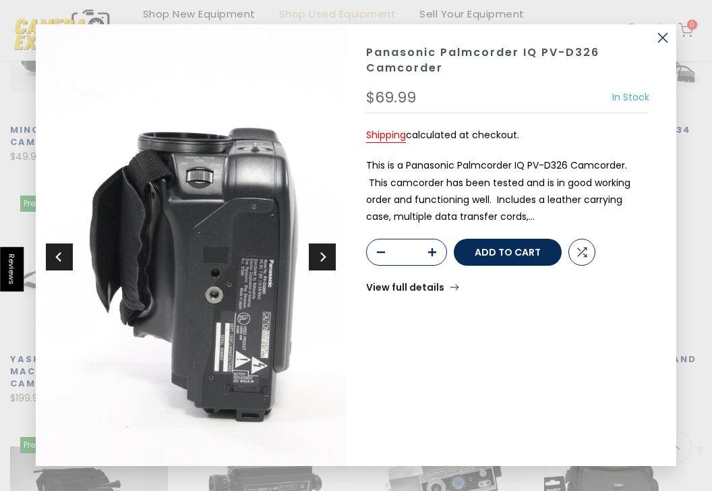
click at [322, 246] on button "Next" at bounding box center [322, 256] width 27 height 27
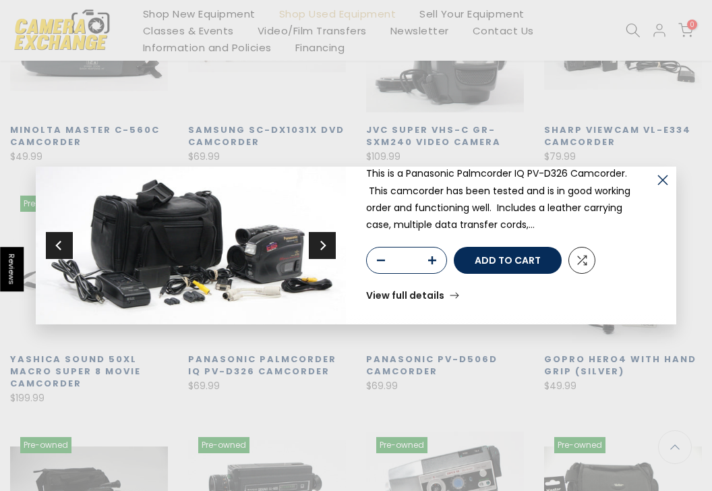
scroll to position [133, 0]
click at [569, 123] on div "Sold out Pre order Panasonic Palmcorder IQ PV-D326 Camcorder $69.99 In Stock Pr…" at bounding box center [356, 245] width 712 height 491
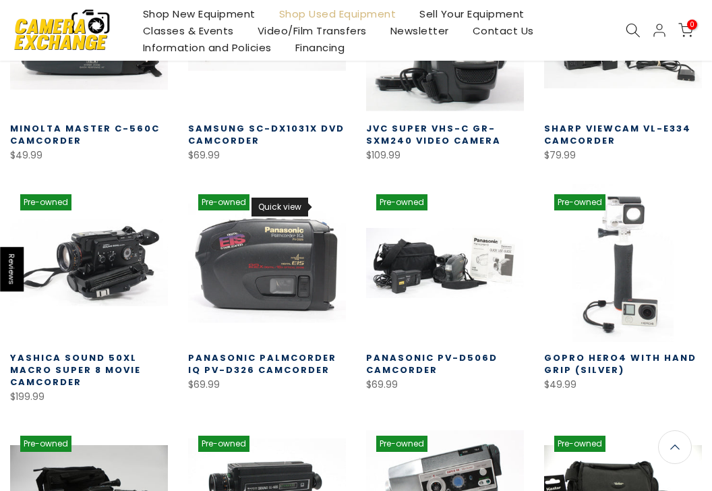
scroll to position [1220, 0]
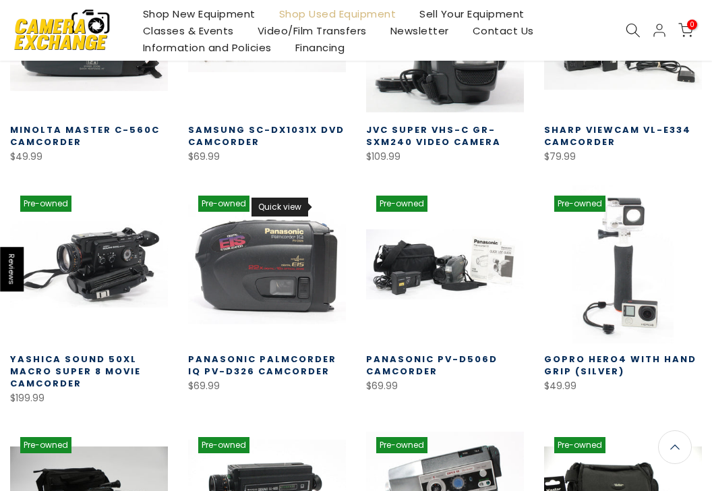
click at [319, 208] on icon at bounding box center [324, 207] width 10 height 10
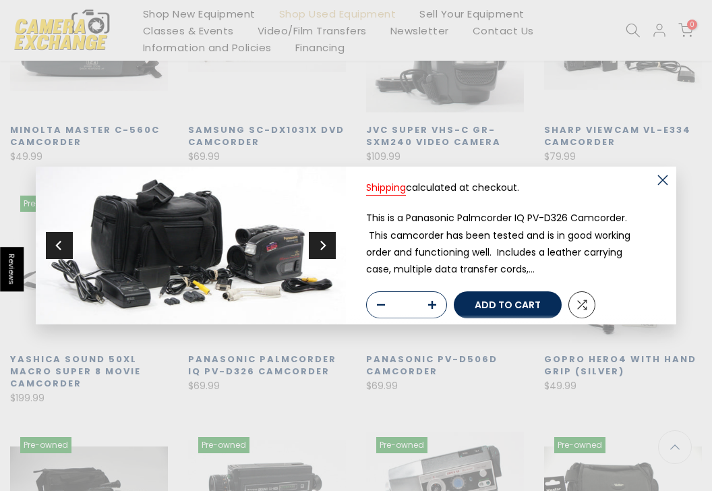
scroll to position [134, 0]
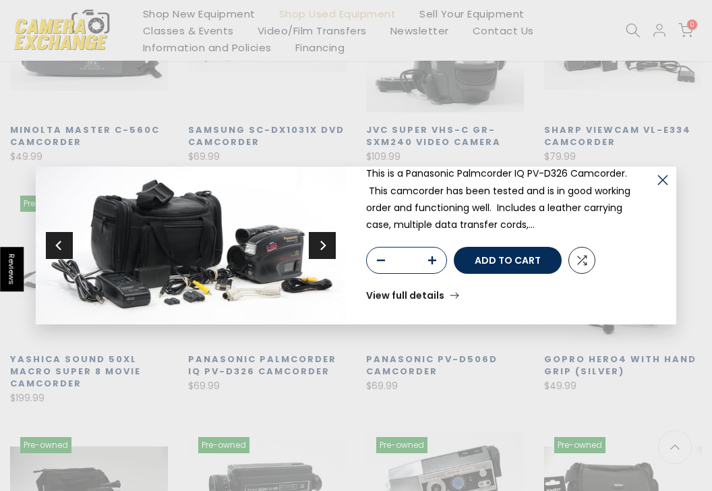
click at [409, 295] on link "View full details" at bounding box center [412, 295] width 93 height 9
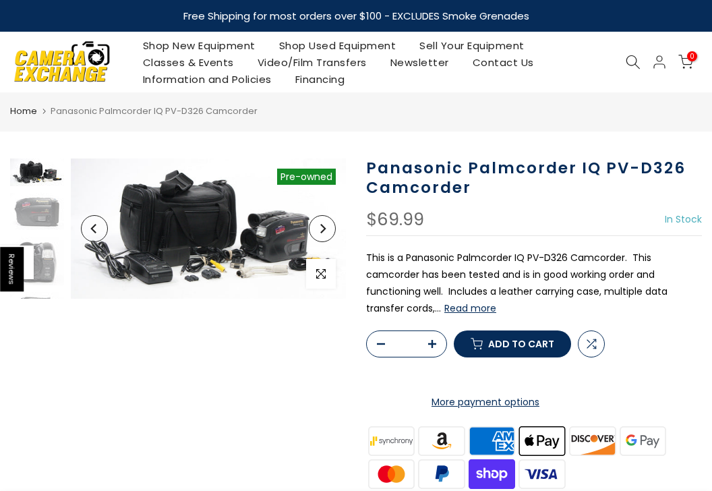
click at [466, 315] on p "This is a Panasonic Palmcorder IQ PV-D326 Camcorder. This camcorder has been te…" at bounding box center [534, 283] width 336 height 68
click at [464, 313] on button "Read more" at bounding box center [470, 308] width 52 height 12
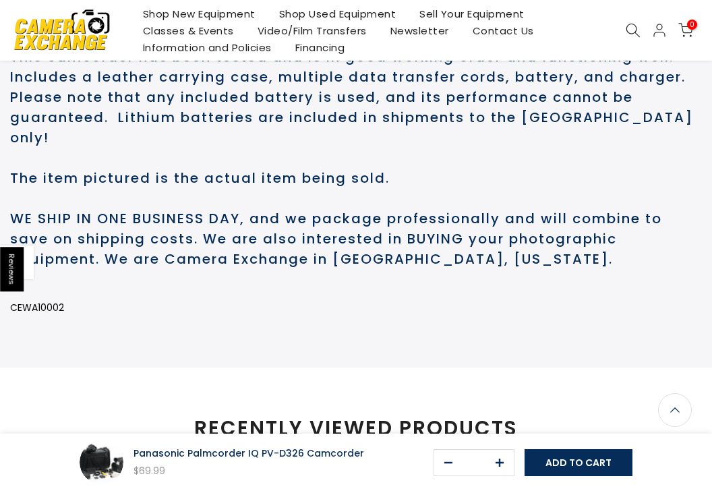
scroll to position [831, 0]
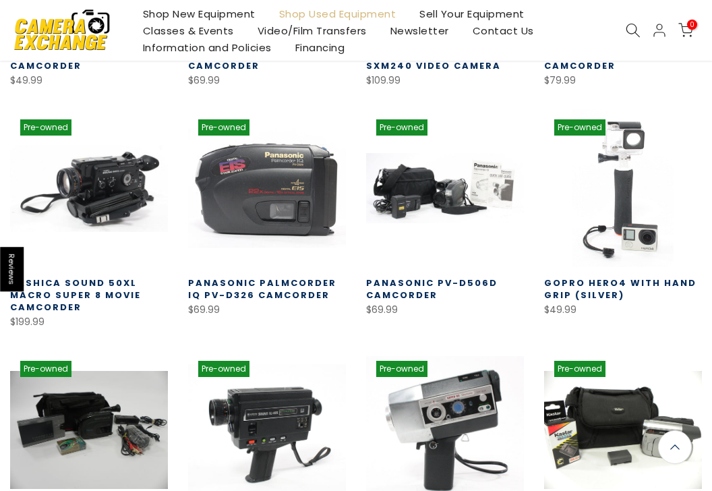
scroll to position [586, 0]
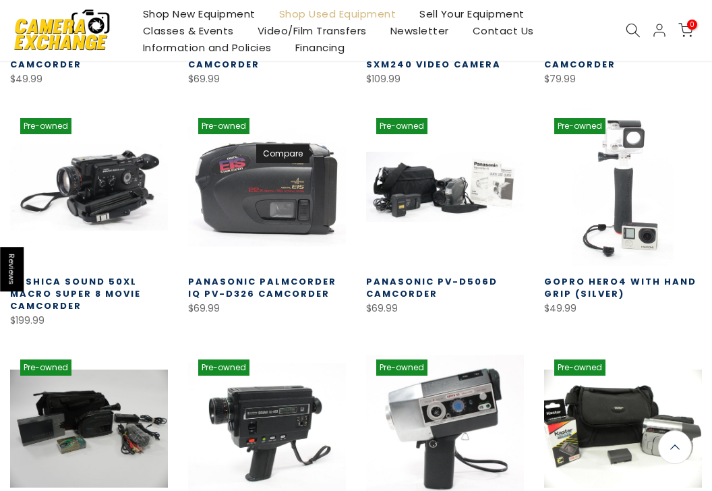
click at [325, 153] on icon at bounding box center [324, 153] width 10 height 10
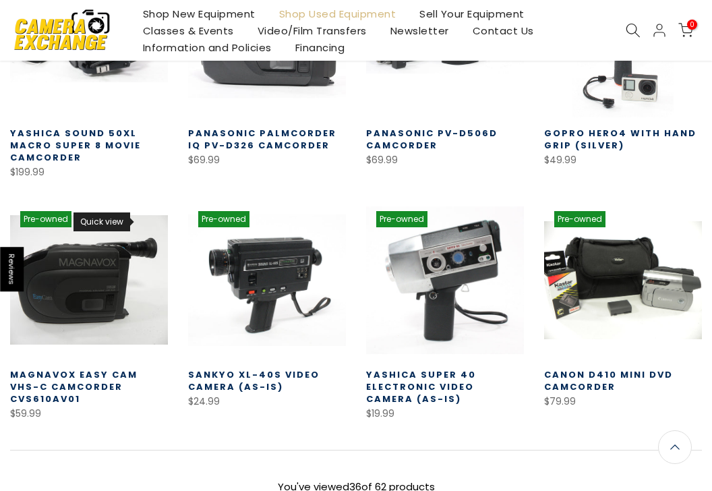
scroll to position [735, 0]
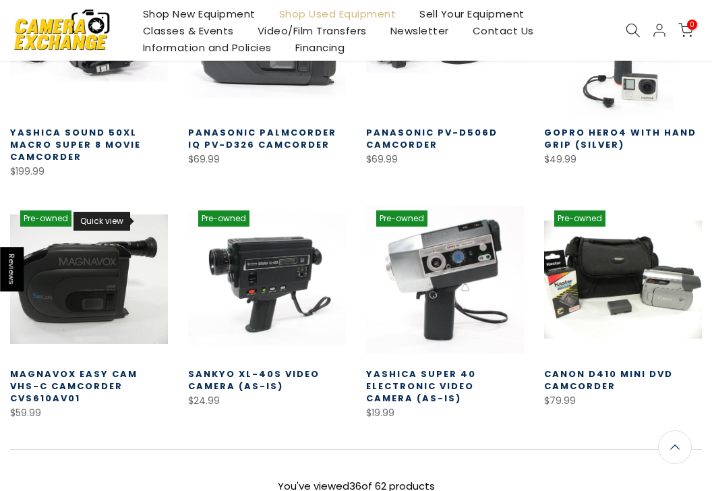
click at [142, 227] on icon at bounding box center [146, 222] width 10 height 10
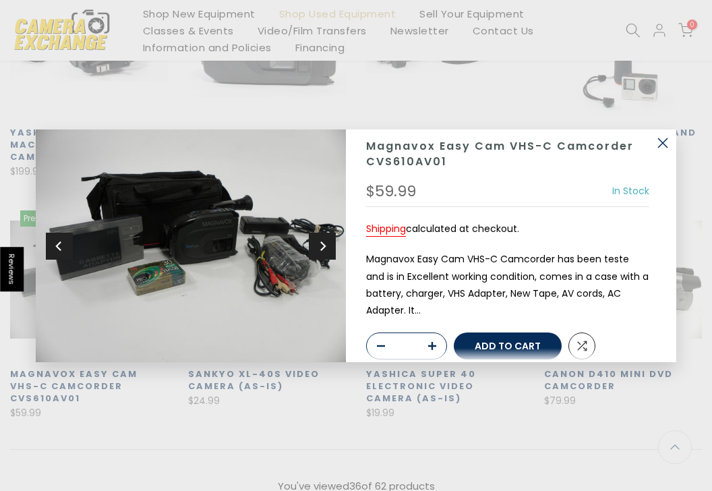
scroll to position [734, 0]
click at [327, 249] on button "Next" at bounding box center [322, 245] width 27 height 27
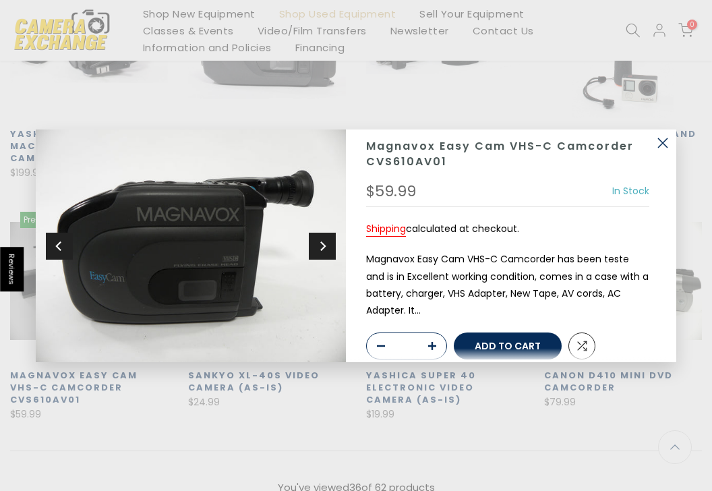
click at [327, 249] on button "Next" at bounding box center [322, 245] width 27 height 27
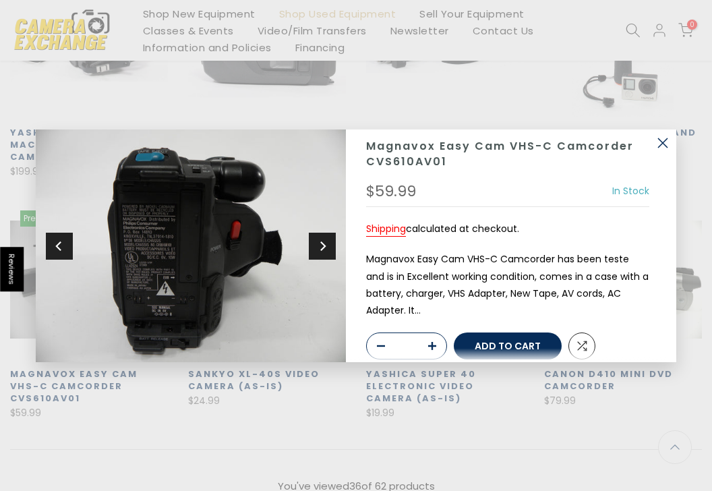
click at [327, 249] on button "Next" at bounding box center [322, 245] width 27 height 27
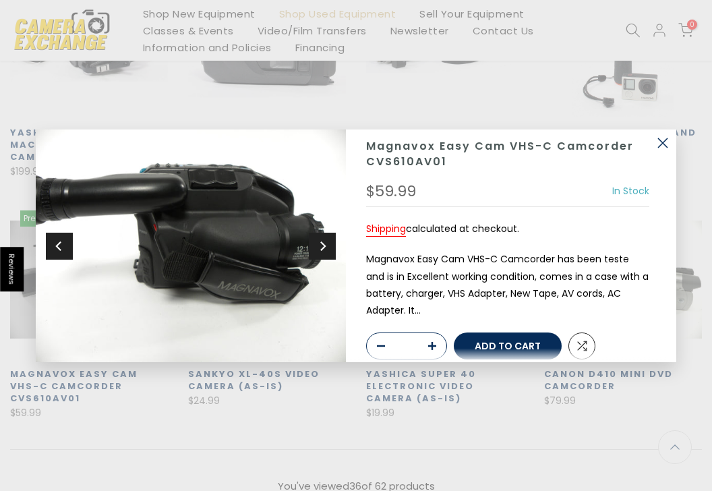
click at [327, 249] on button "Next" at bounding box center [322, 245] width 27 height 27
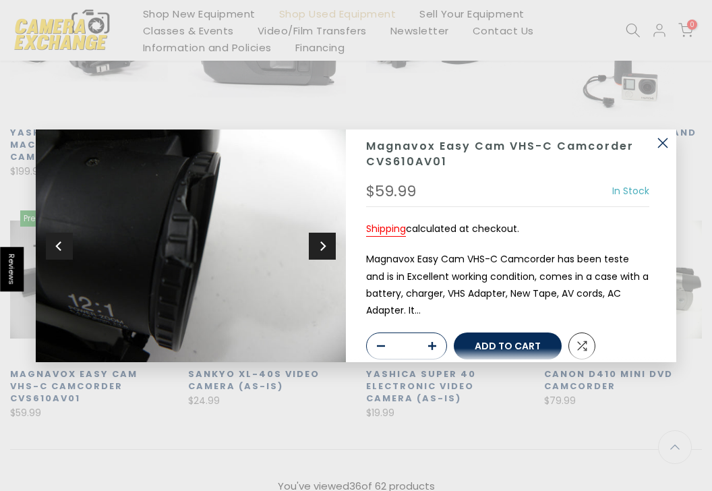
click at [327, 249] on button "Next" at bounding box center [322, 245] width 27 height 27
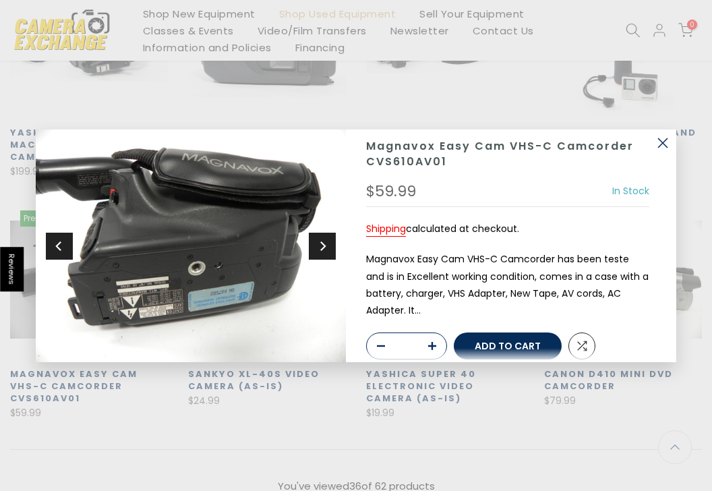
click at [327, 249] on button "Next" at bounding box center [322, 245] width 27 height 27
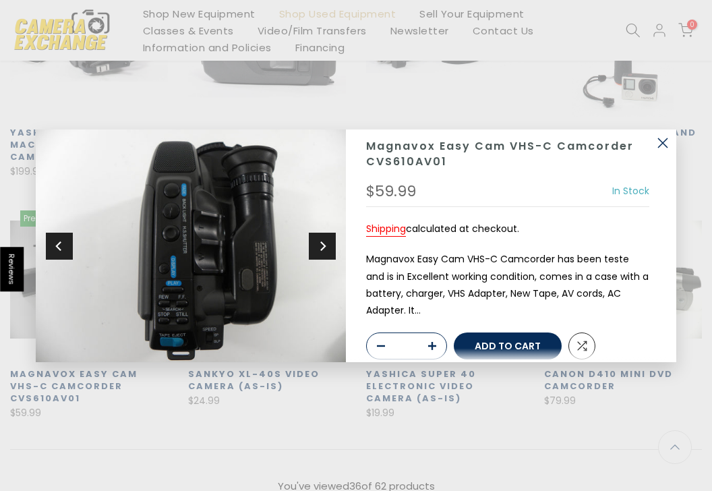
click at [327, 249] on button "Next" at bounding box center [322, 245] width 27 height 27
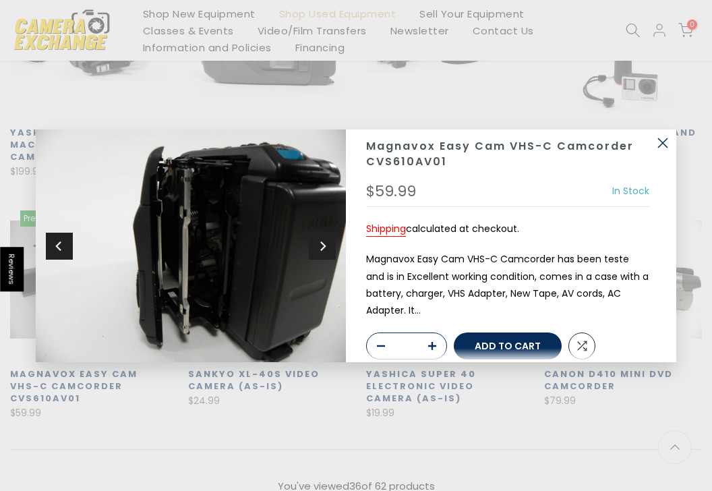
click at [327, 249] on button "Next" at bounding box center [322, 245] width 27 height 27
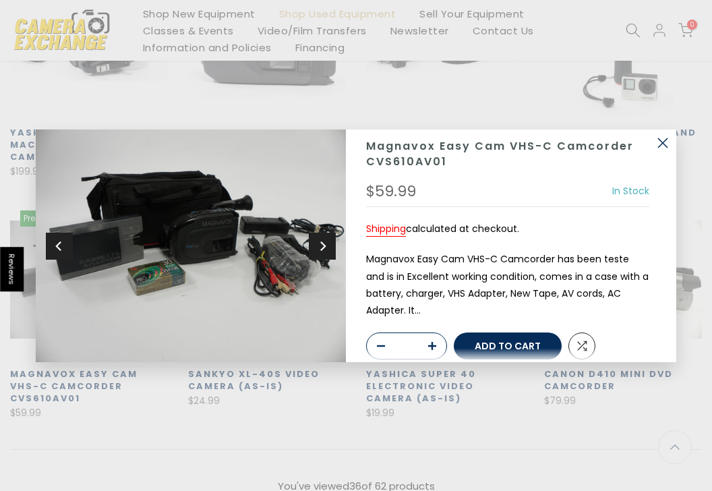
click at [327, 249] on button "Next" at bounding box center [322, 245] width 27 height 27
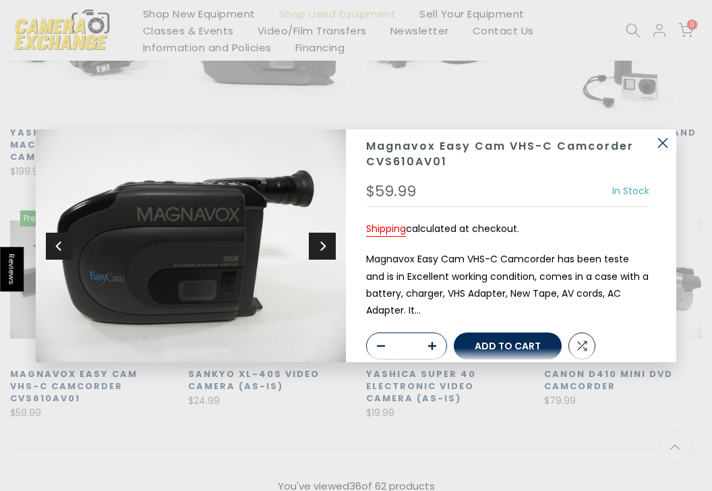
click at [327, 249] on button "Next" at bounding box center [322, 245] width 27 height 27
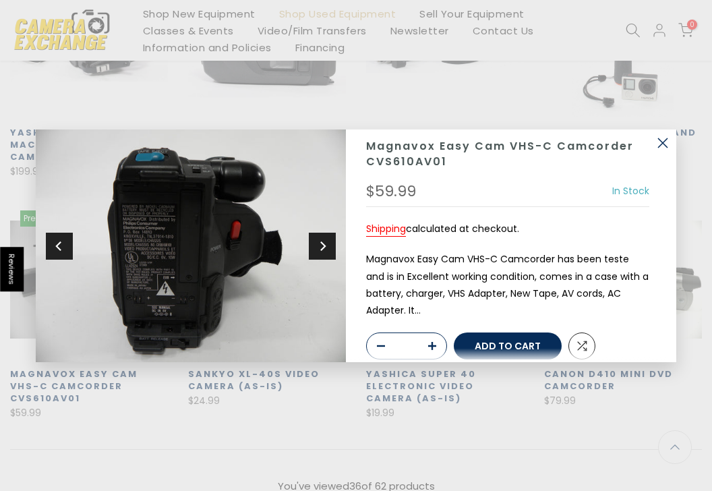
click at [327, 249] on button "Next" at bounding box center [322, 245] width 27 height 27
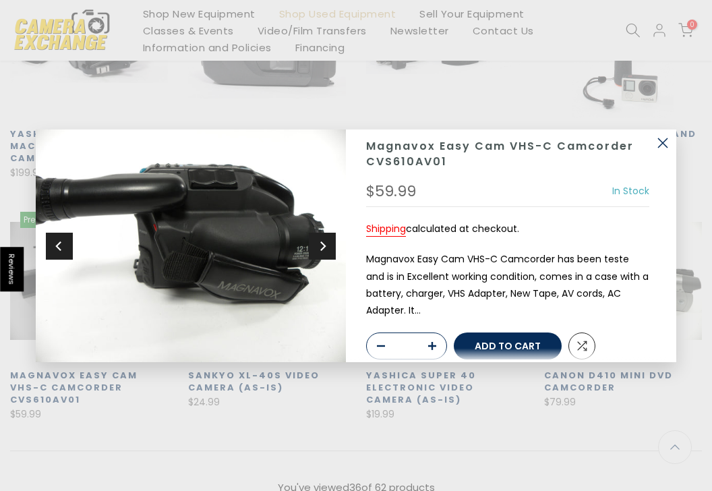
scroll to position [735, 0]
click at [328, 249] on button "Next" at bounding box center [322, 245] width 27 height 27
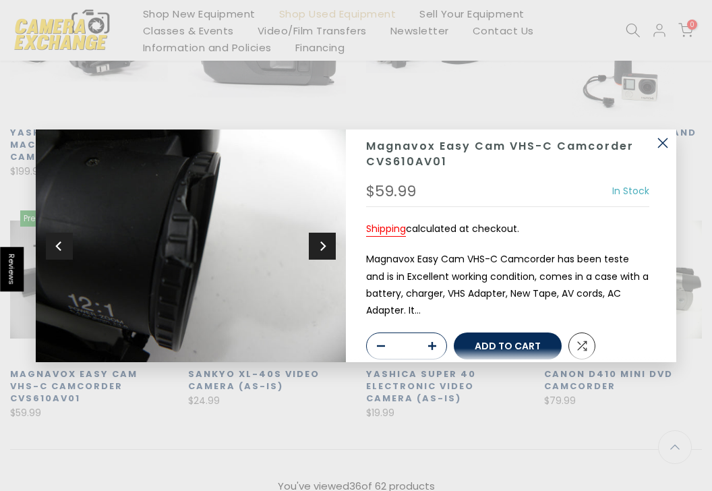
click at [328, 249] on button "Next" at bounding box center [322, 245] width 27 height 27
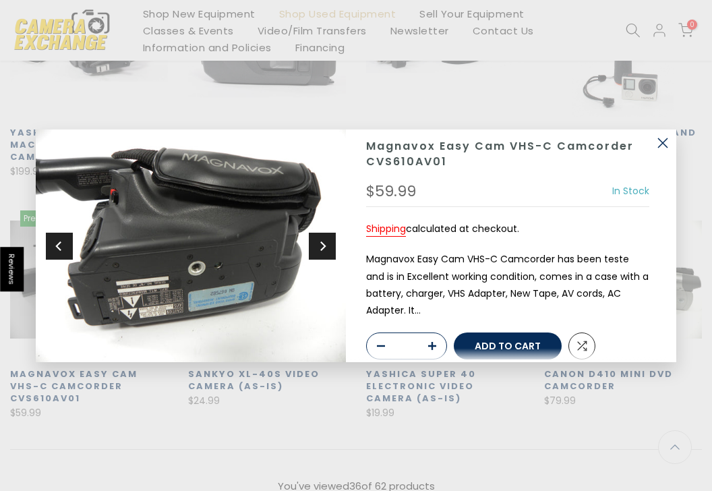
click at [328, 249] on button "Next" at bounding box center [322, 245] width 27 height 27
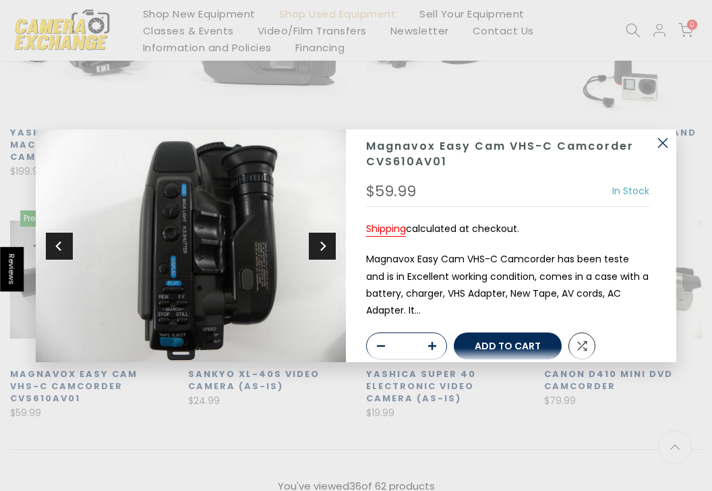
scroll to position [734, 0]
click at [328, 249] on button "Next" at bounding box center [322, 245] width 27 height 27
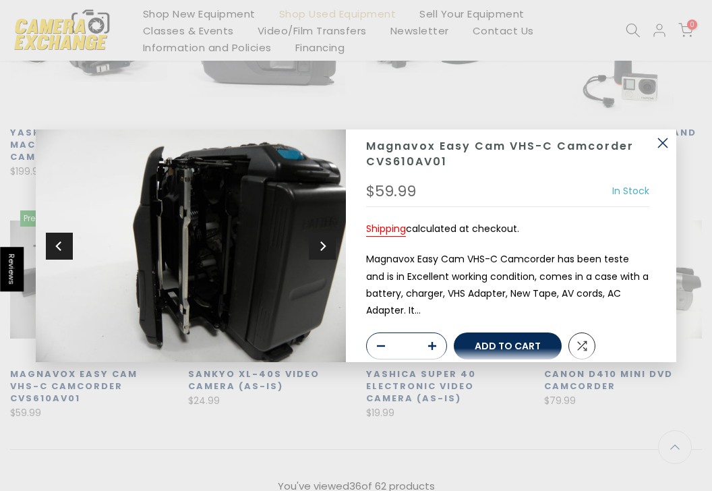
click at [328, 249] on button "Next" at bounding box center [322, 245] width 27 height 27
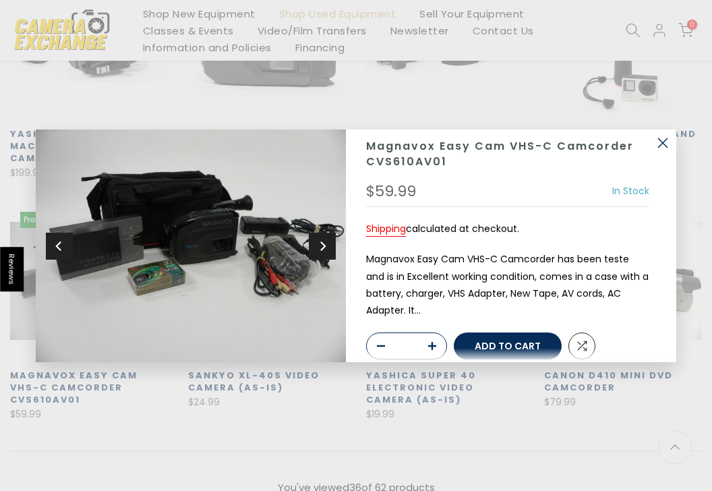
scroll to position [735, 0]
click at [525, 103] on div "Sold out Pre order Magnavox Easy Cam VHS-C Camcorder CVS610AV01 $59.99 In Stock…" at bounding box center [356, 245] width 712 height 491
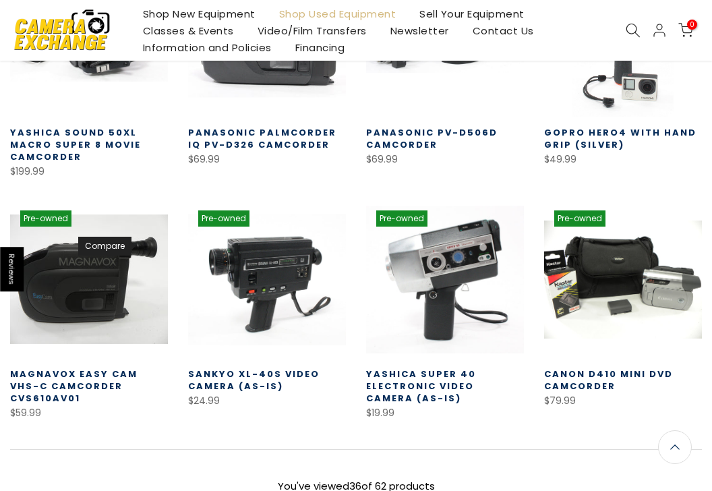
click at [152, 246] on link "Compare" at bounding box center [146, 246] width 24 height 24
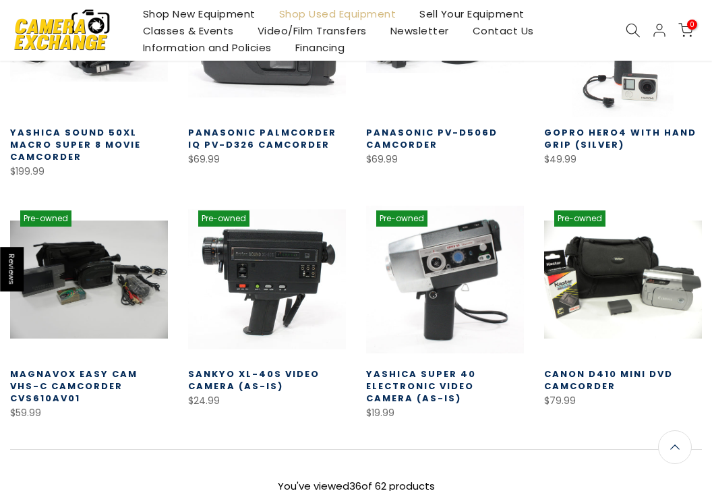
scroll to position [734, 0]
click at [321, 221] on icon at bounding box center [324, 222] width 10 height 10
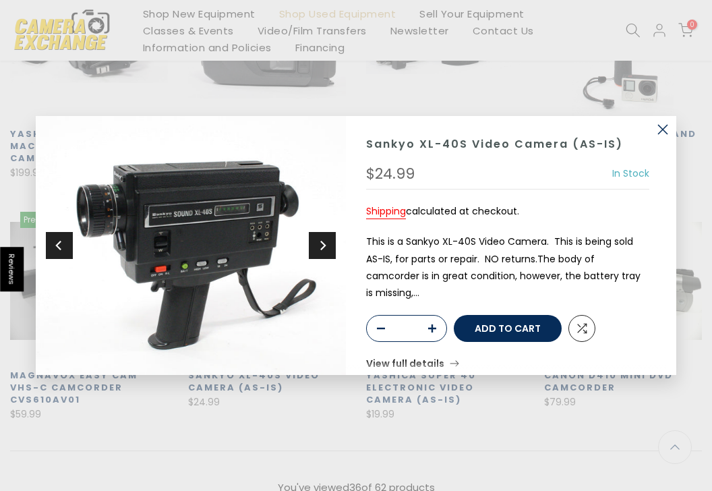
scroll to position [735, 0]
click at [419, 80] on div "Sold out Pre order Sankyo XL-40S Video Camera (AS-IS) $24.99 In Stock Pre order…" at bounding box center [356, 245] width 712 height 491
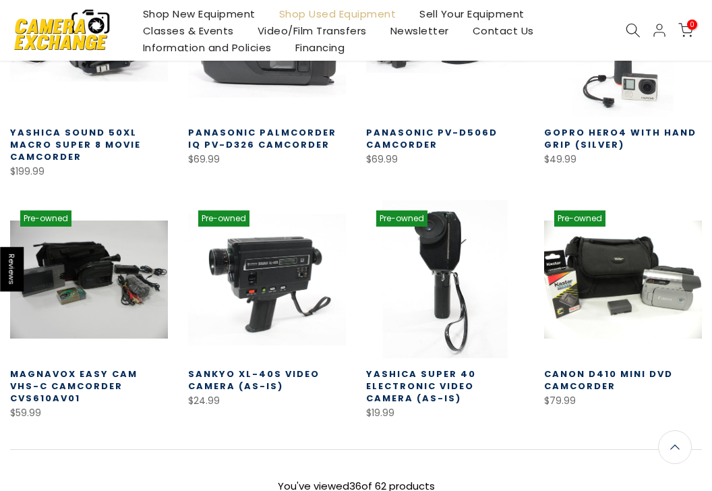
scroll to position [734, 0]
click at [498, 223] on use at bounding box center [502, 222] width 9 height 7
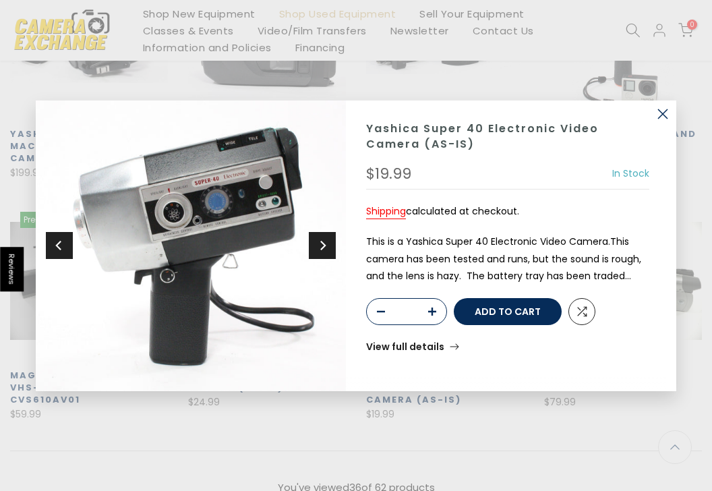
scroll to position [731, 0]
click at [316, 260] on img at bounding box center [191, 245] width 310 height 291
click at [321, 249] on icon "Next" at bounding box center [322, 245] width 5 height 9
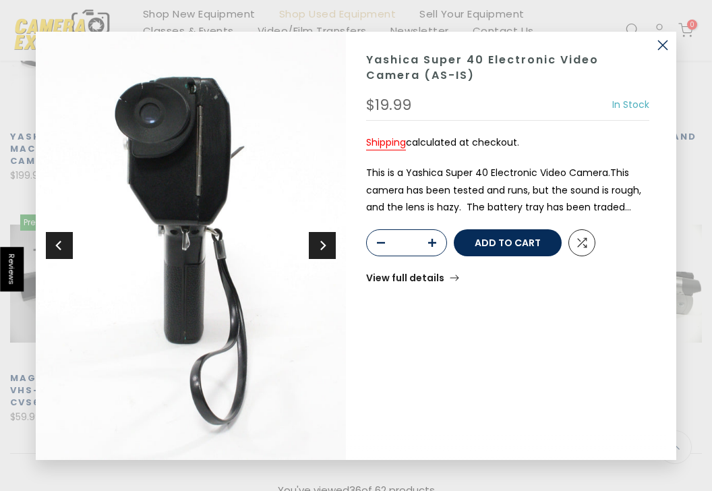
scroll to position [733, 0]
click at [321, 249] on icon "Next" at bounding box center [322, 245] width 5 height 9
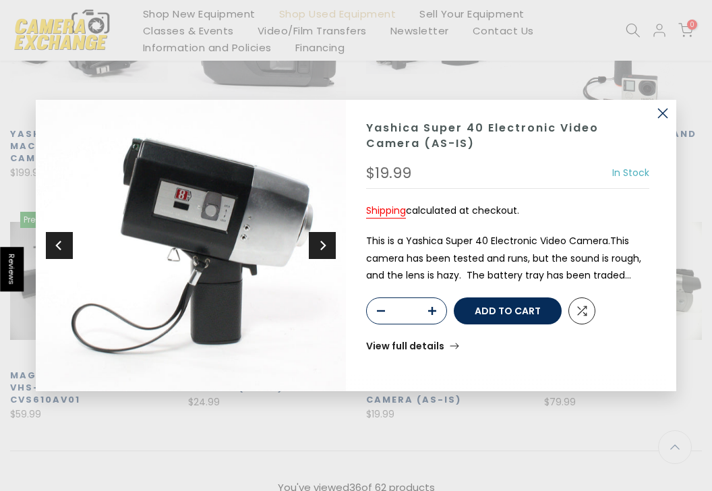
scroll to position [731, 0]
click at [326, 247] on icon "Next" at bounding box center [322, 245] width 9 height 12
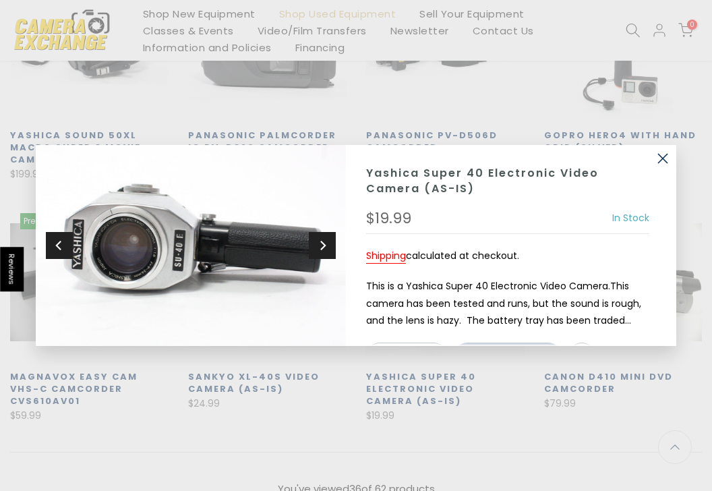
click at [326, 247] on icon "Next" at bounding box center [322, 245] width 9 height 12
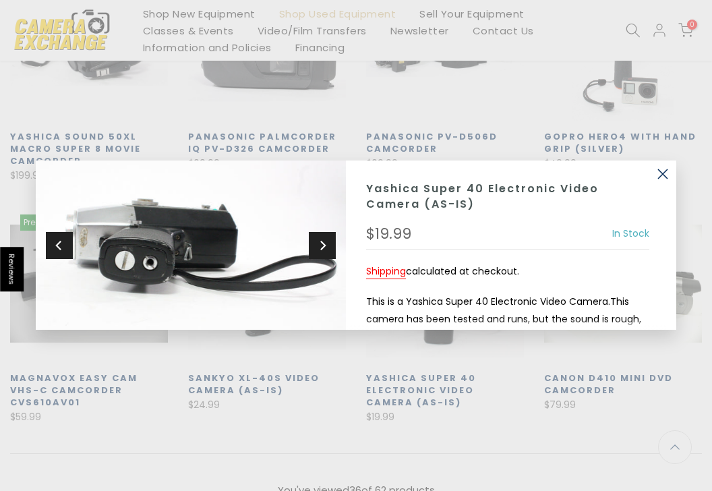
scroll to position [733, 0]
click at [669, 171] on button "button" at bounding box center [662, 173] width 27 height 27
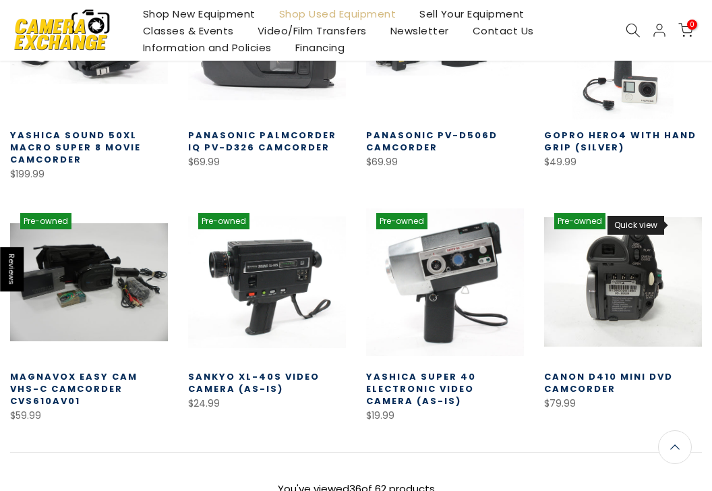
click at [679, 224] on icon at bounding box center [680, 225] width 10 height 10
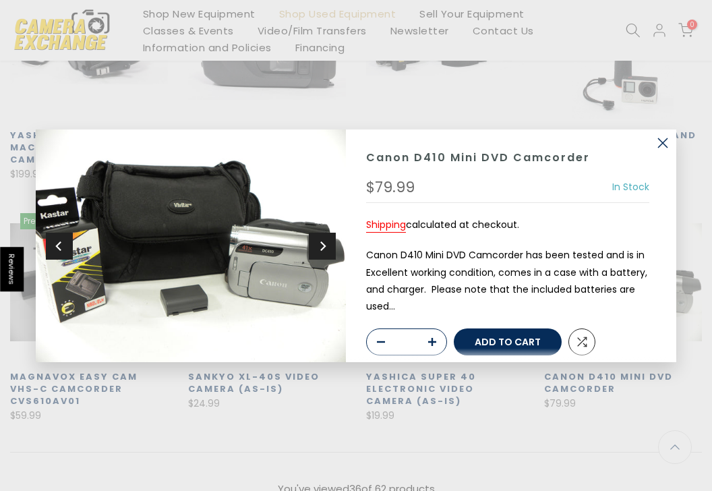
click at [320, 253] on button "Next" at bounding box center [322, 245] width 27 height 27
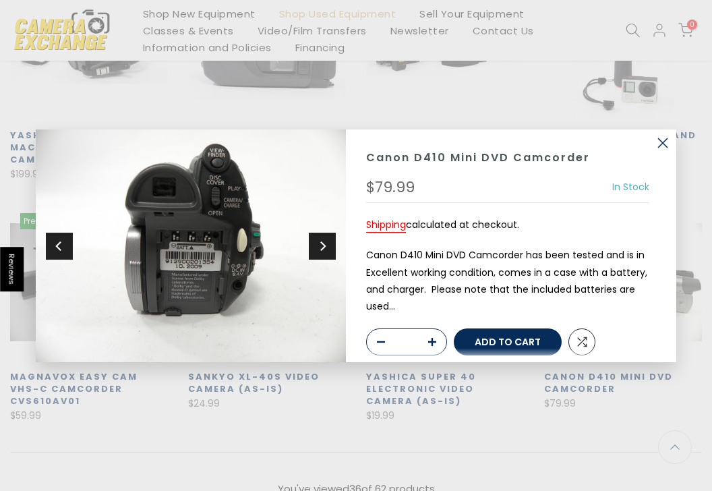
click at [320, 252] on button "Next" at bounding box center [322, 245] width 27 height 27
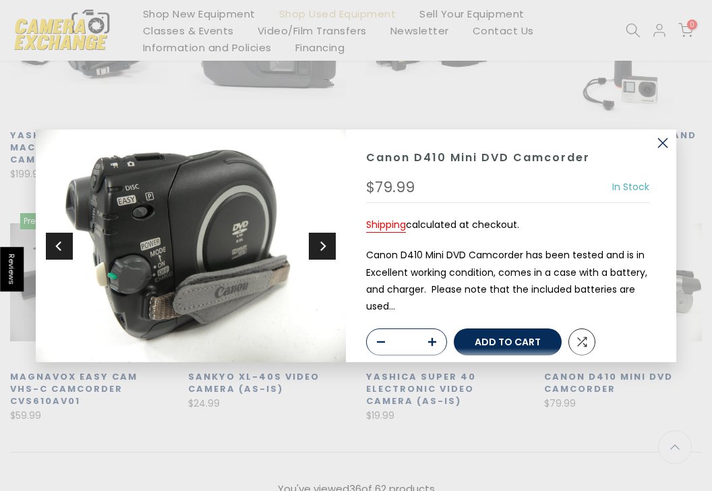
click at [320, 252] on button "Next" at bounding box center [322, 245] width 27 height 27
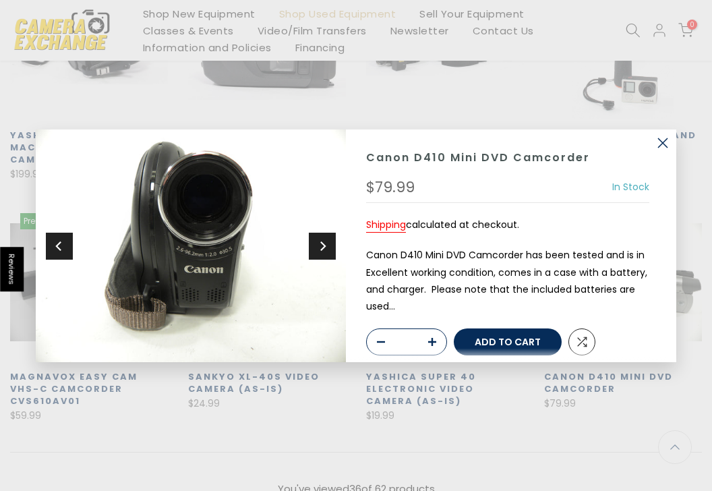
click at [320, 251] on button "Next" at bounding box center [322, 245] width 27 height 27
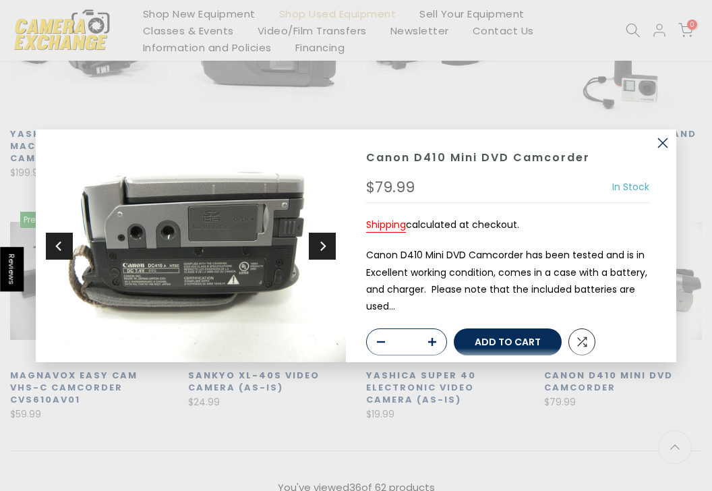
scroll to position [731, 0]
click at [320, 251] on button "Next" at bounding box center [322, 245] width 27 height 27
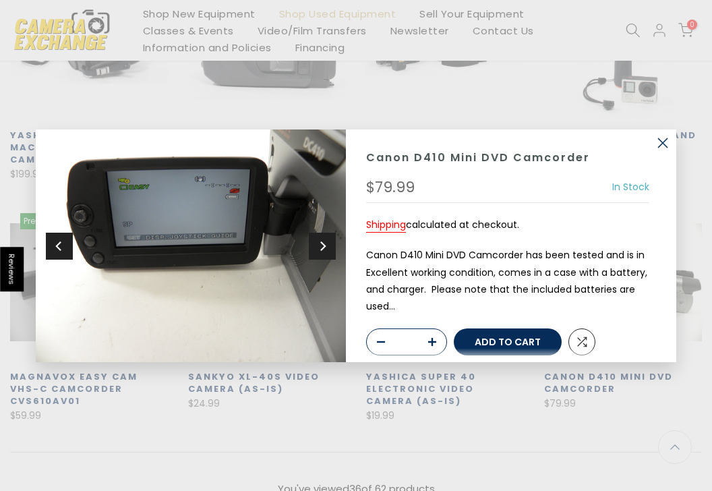
click at [657, 146] on button "button" at bounding box center [662, 142] width 27 height 27
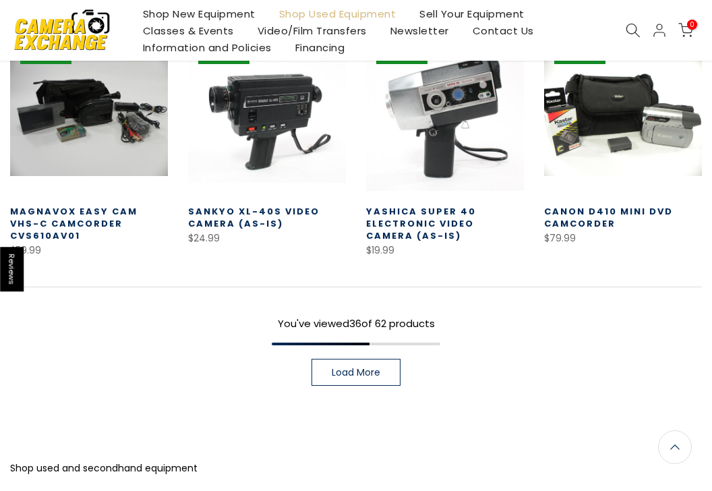
scroll to position [957, 0]
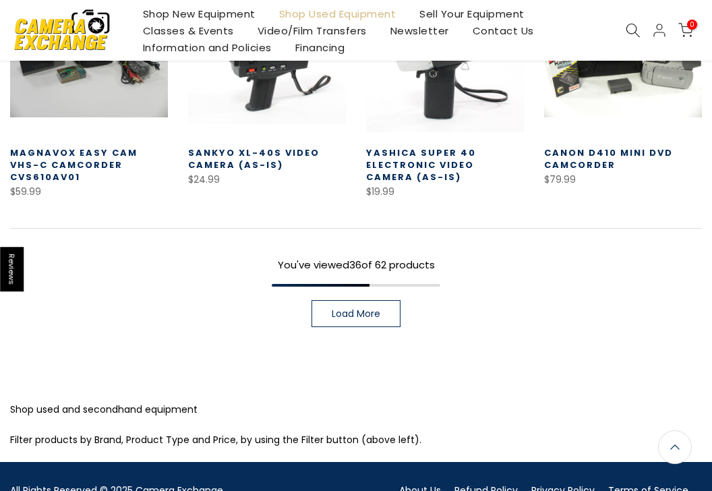
click at [362, 311] on span "Load More" at bounding box center [356, 313] width 49 height 9
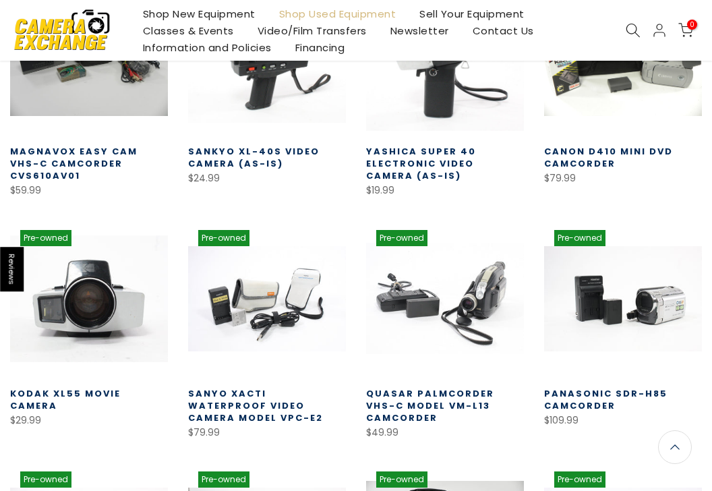
scroll to position [955, 0]
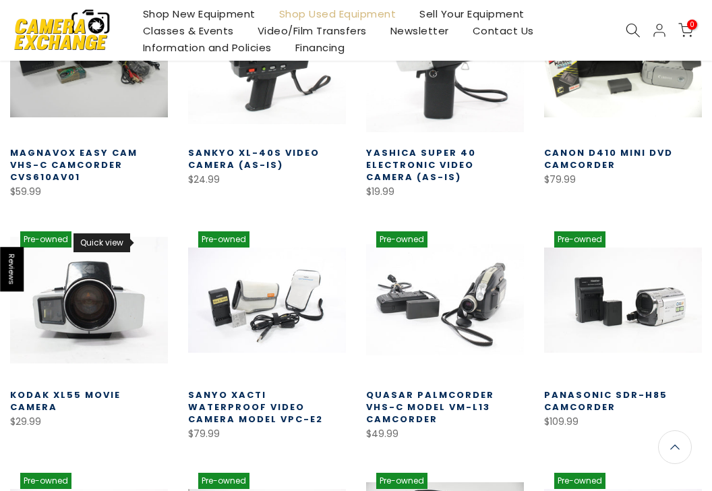
click at [147, 247] on link "Quick view" at bounding box center [146, 243] width 24 height 24
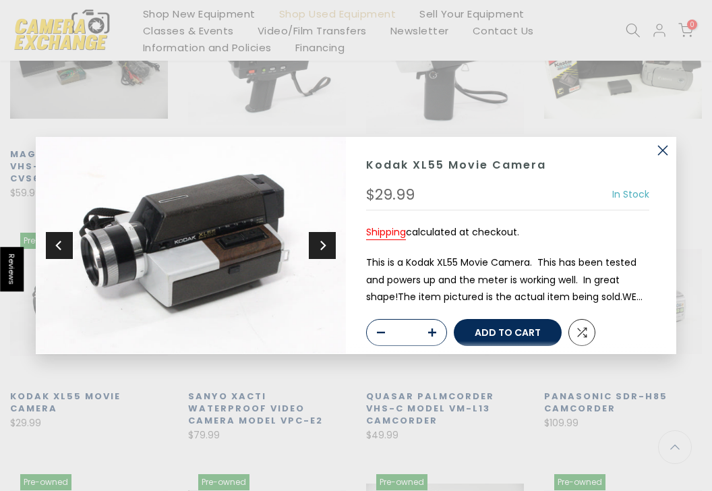
scroll to position [957, 0]
click at [329, 255] on button "Next" at bounding box center [322, 245] width 27 height 27
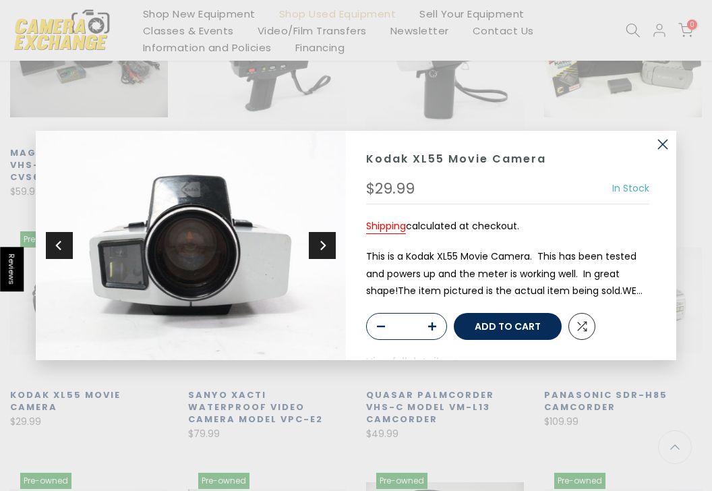
click at [329, 255] on button "Next" at bounding box center [322, 245] width 27 height 27
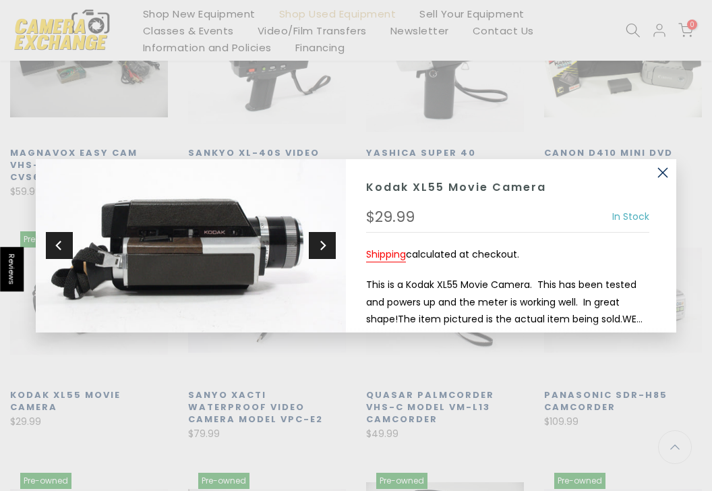
click at [329, 255] on button "Next" at bounding box center [322, 245] width 27 height 27
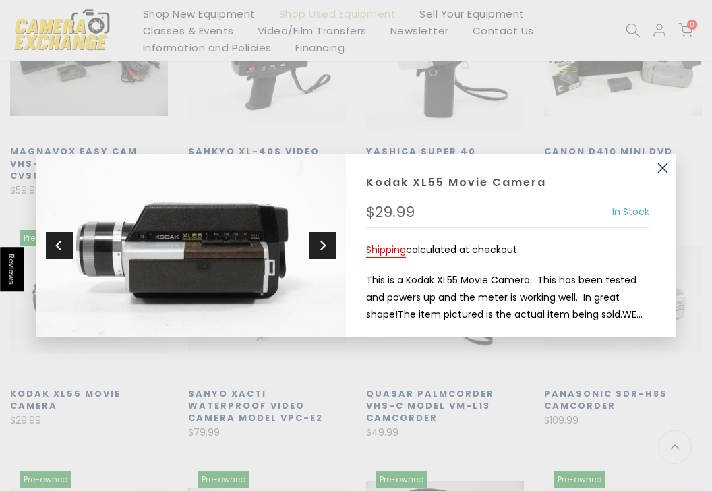
scroll to position [955, 0]
click at [329, 255] on button "Next" at bounding box center [322, 245] width 27 height 27
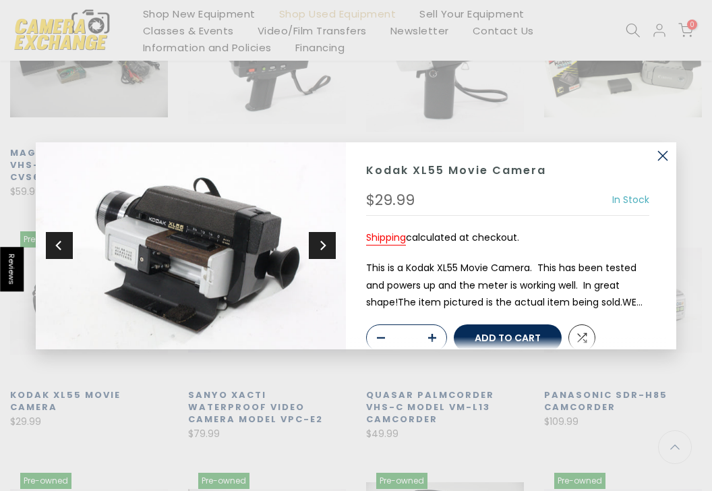
scroll to position [53, 0]
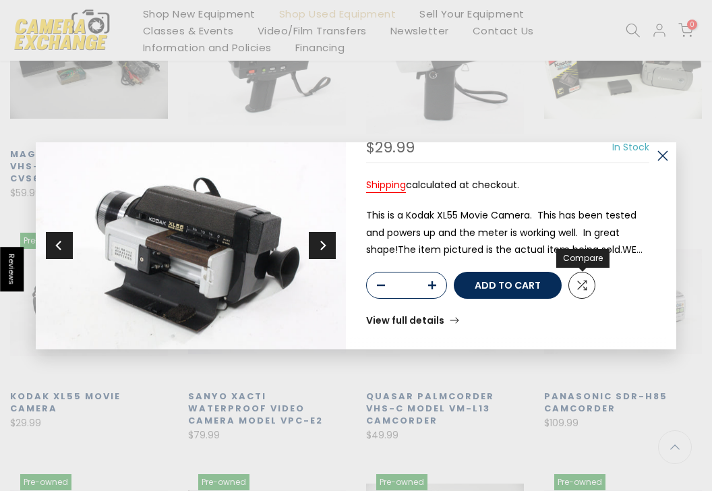
click at [575, 287] on link "Compare" at bounding box center [581, 285] width 27 height 27
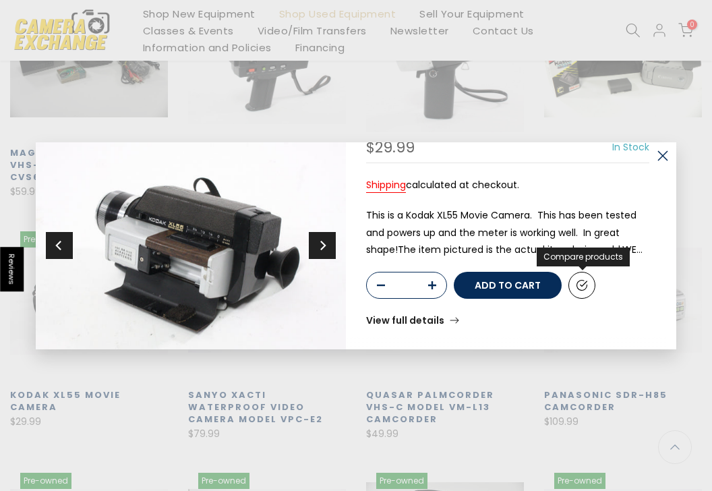
click at [575, 287] on link "Compare products" at bounding box center [581, 285] width 27 height 27
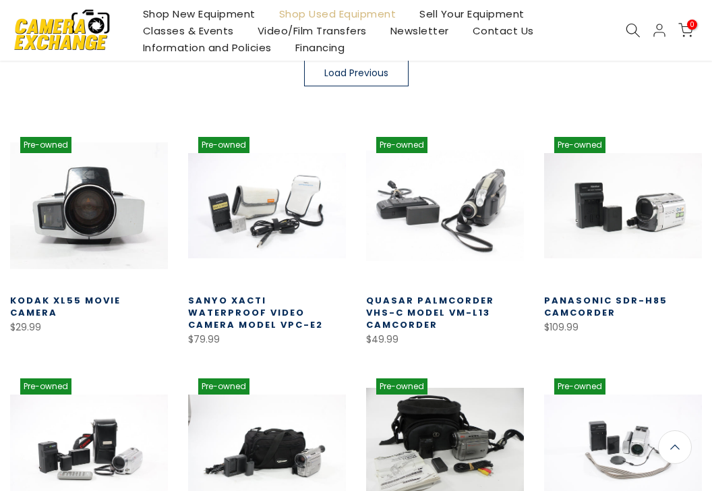
scroll to position [337, 0]
click at [101, 231] on link at bounding box center [89, 206] width 158 height 158
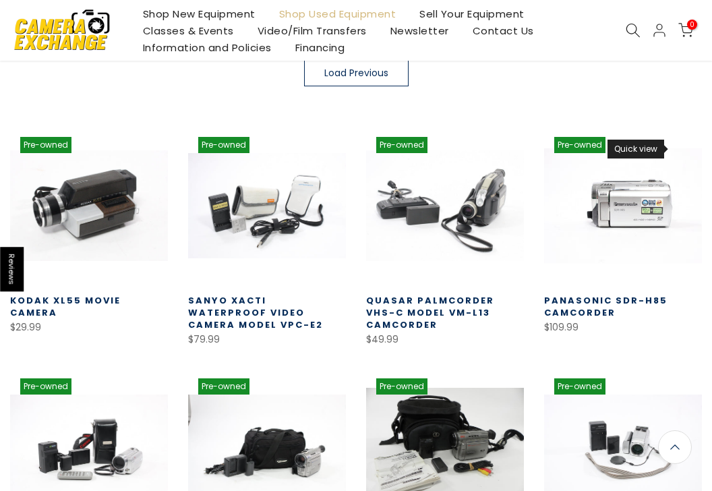
click at [679, 148] on icon at bounding box center [680, 149] width 10 height 10
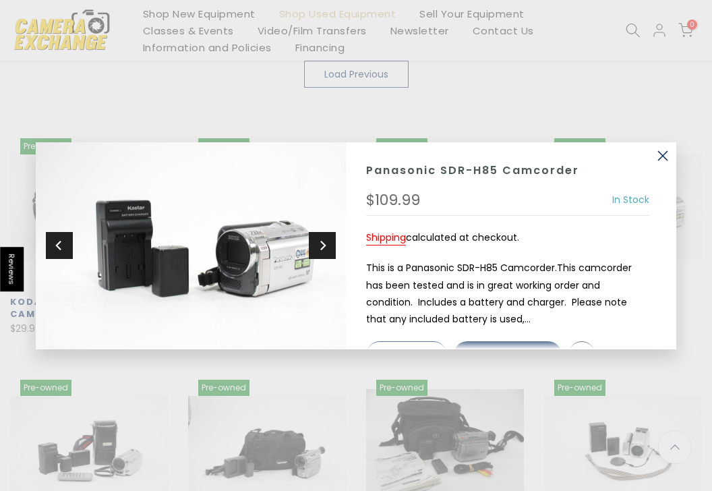
scroll to position [338, 0]
click at [321, 250] on icon "Next" at bounding box center [322, 245] width 9 height 12
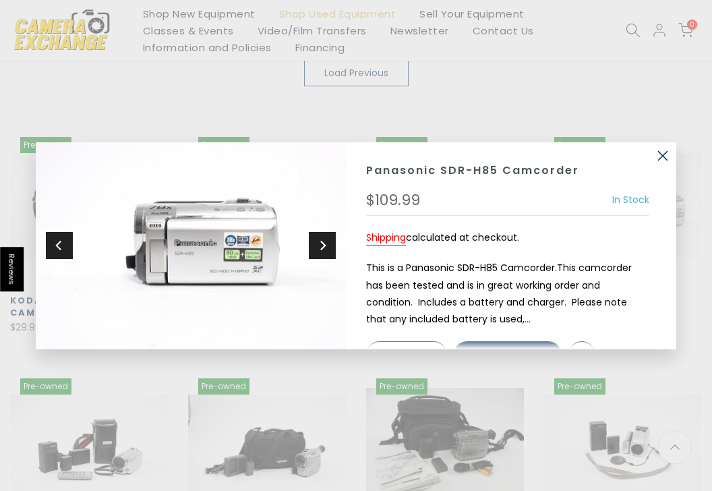
click at [321, 250] on icon "Next" at bounding box center [322, 245] width 9 height 12
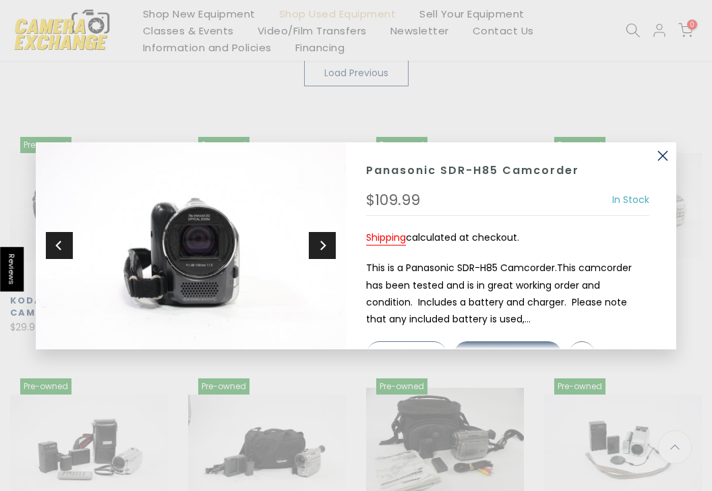
click at [321, 250] on icon "Next" at bounding box center [322, 245] width 9 height 12
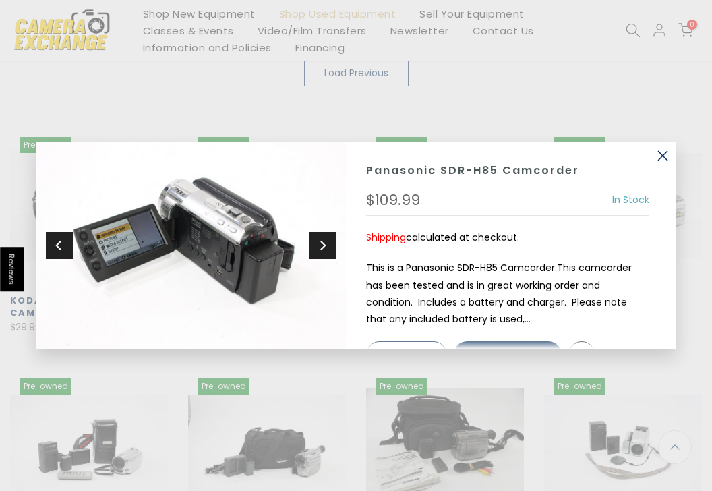
click at [321, 250] on icon "Next" at bounding box center [322, 245] width 9 height 12
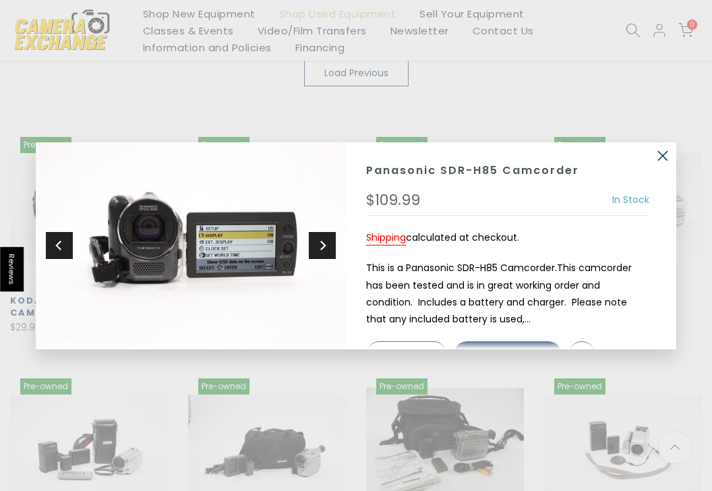
click at [321, 250] on icon "Next" at bounding box center [322, 245] width 9 height 12
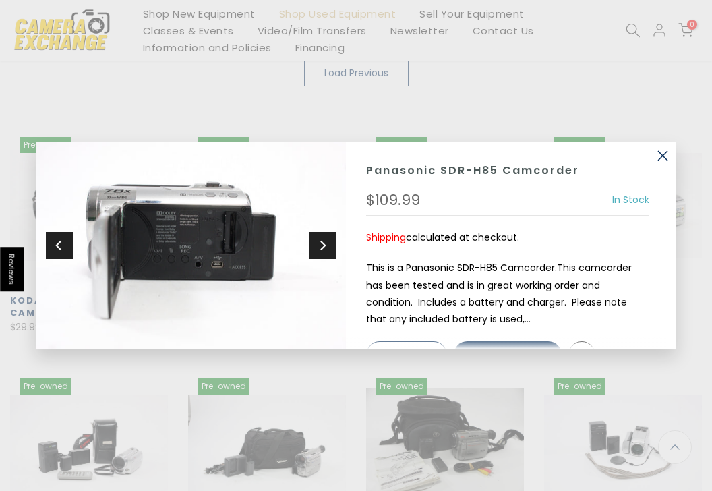
click at [321, 250] on icon "Next" at bounding box center [322, 245] width 9 height 12
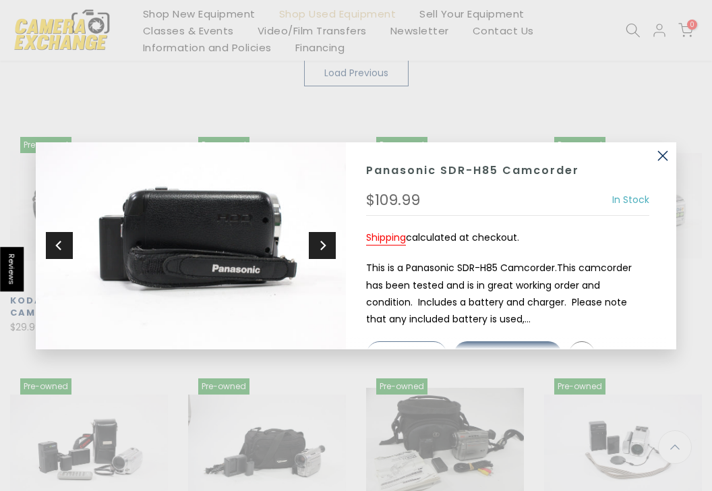
click at [321, 250] on icon "Next" at bounding box center [322, 245] width 9 height 12
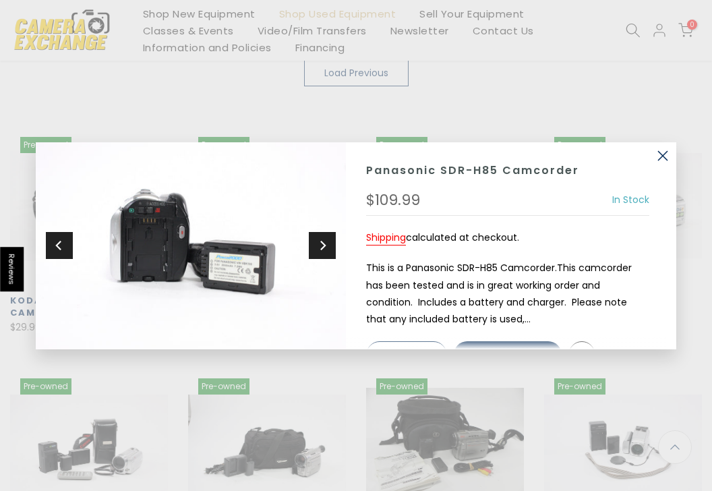
click at [321, 250] on icon "Next" at bounding box center [322, 245] width 9 height 12
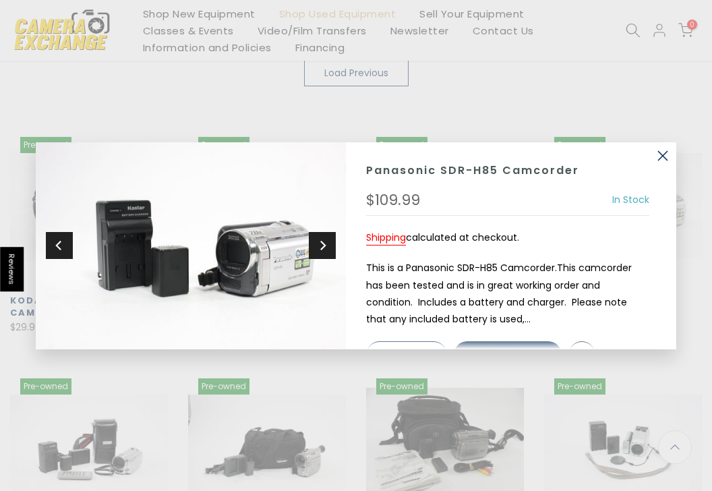
click at [321, 250] on icon "Next" at bounding box center [322, 245] width 9 height 12
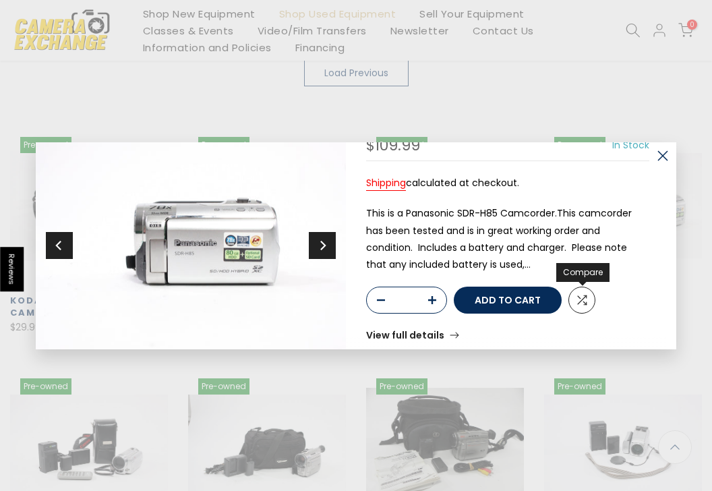
click at [576, 295] on span at bounding box center [582, 300] width 12 height 12
click at [662, 159] on button "button" at bounding box center [662, 155] width 27 height 27
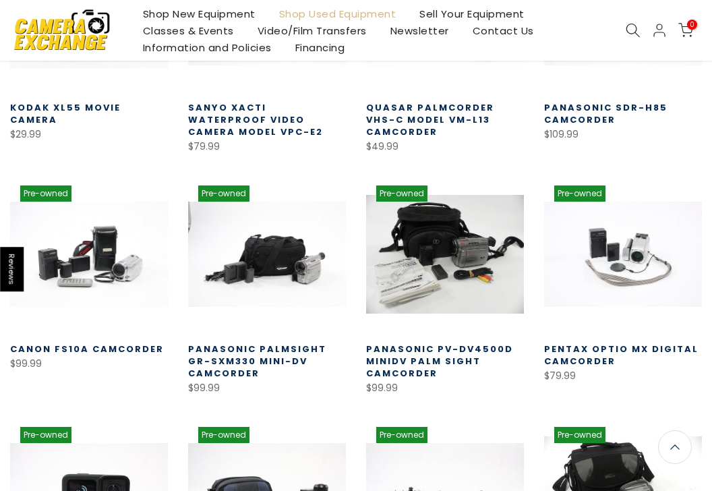
scroll to position [533, 0]
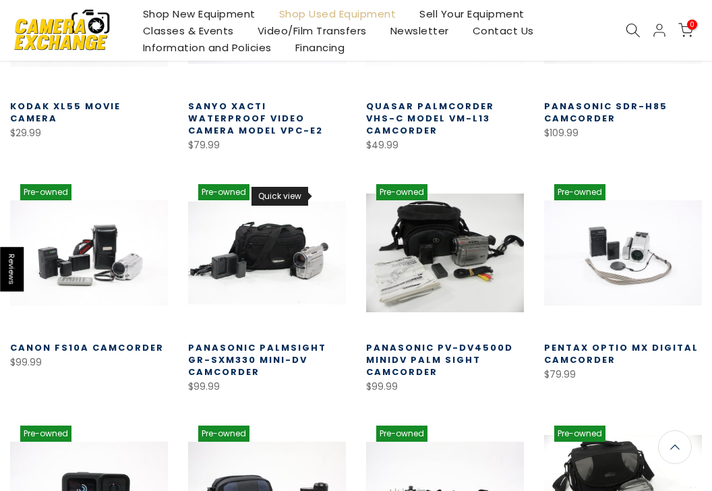
click at [324, 200] on icon at bounding box center [324, 196] width 10 height 10
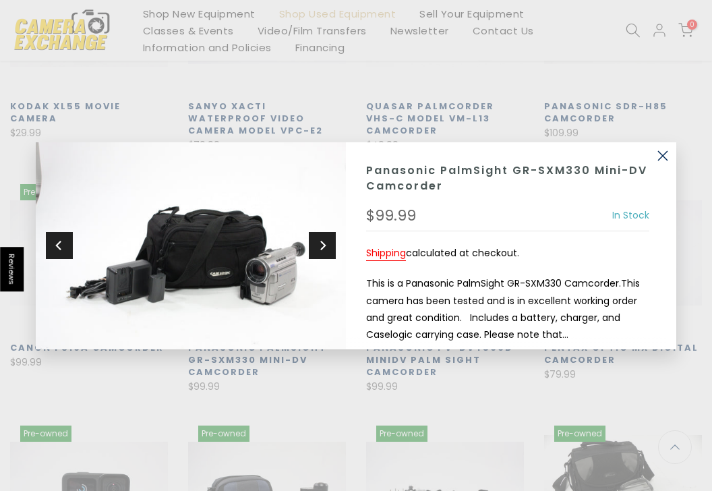
scroll to position [531, 0]
click at [329, 244] on button "Next" at bounding box center [322, 245] width 27 height 27
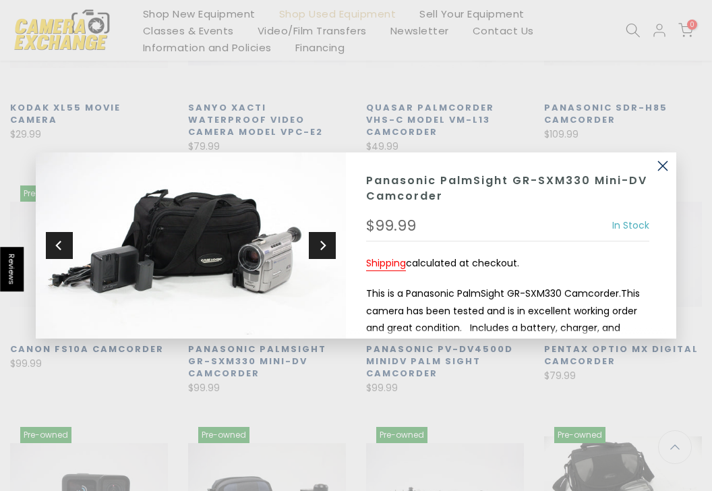
scroll to position [533, 0]
click at [329, 244] on button "Next" at bounding box center [322, 245] width 27 height 27
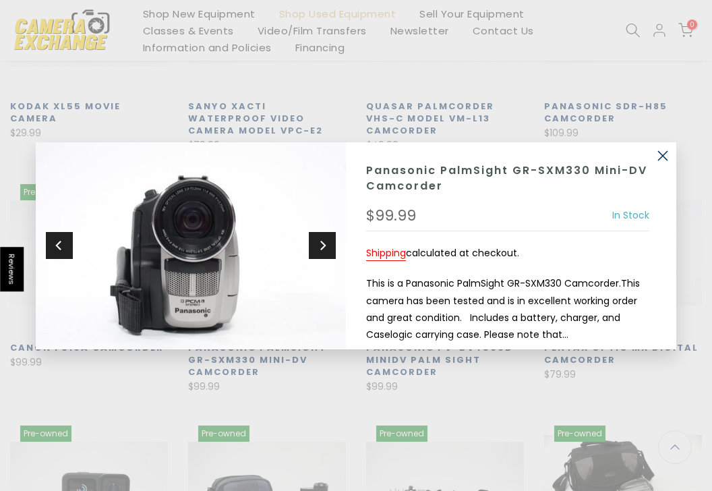
click at [329, 243] on button "Next" at bounding box center [322, 245] width 27 height 27
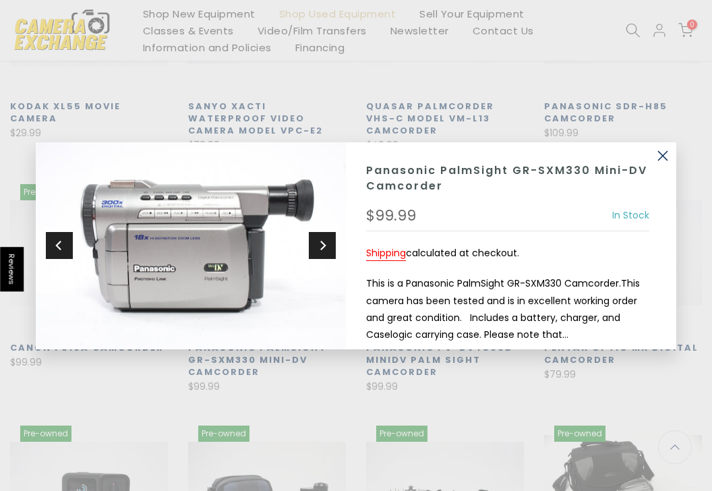
click at [329, 243] on button "Next" at bounding box center [322, 245] width 27 height 27
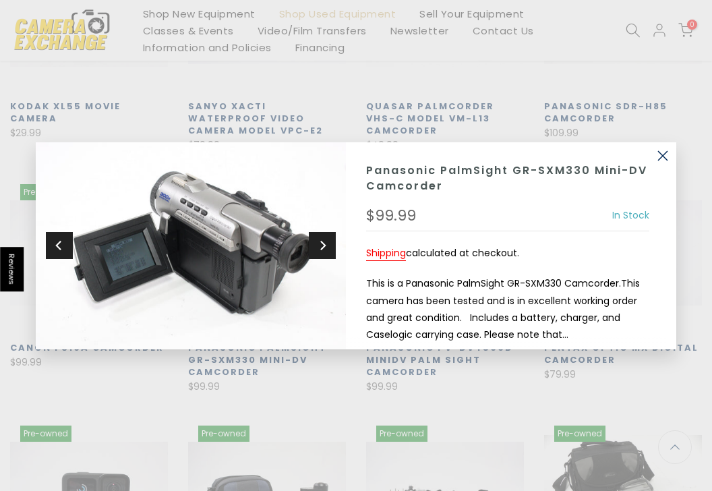
scroll to position [531, 0]
click at [329, 243] on button "Next" at bounding box center [322, 245] width 27 height 27
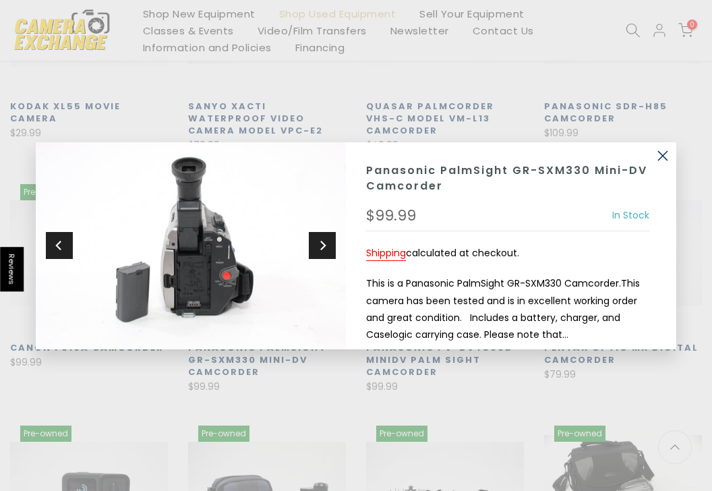
click at [329, 243] on button "Next" at bounding box center [322, 245] width 27 height 27
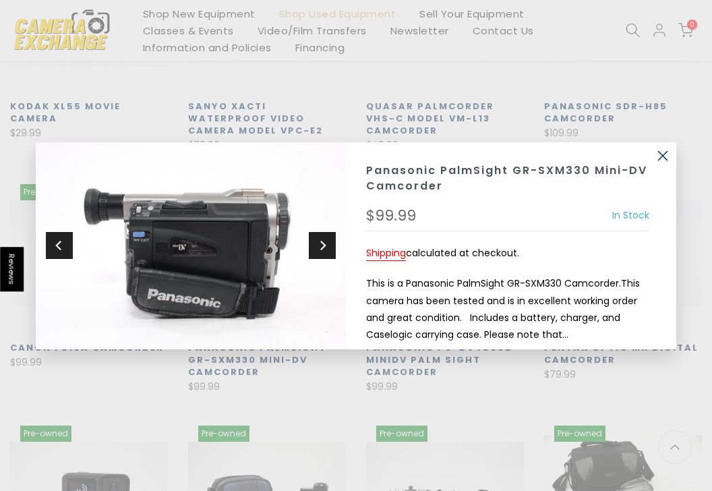
click at [329, 243] on button "Next" at bounding box center [322, 245] width 27 height 27
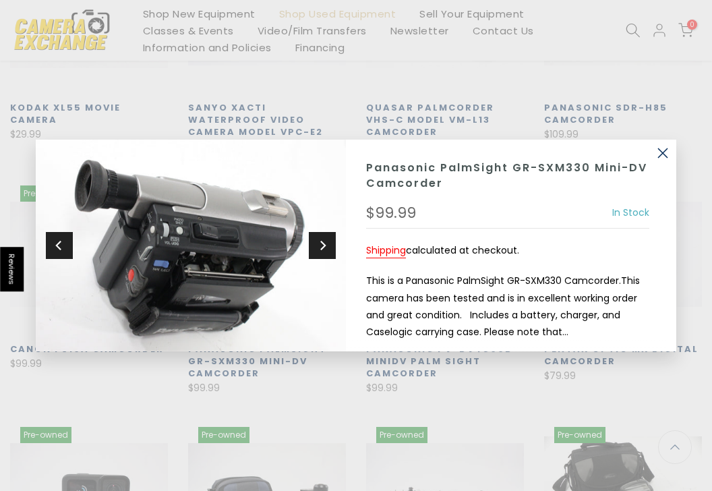
scroll to position [533, 0]
click at [329, 243] on button "Next" at bounding box center [322, 245] width 27 height 27
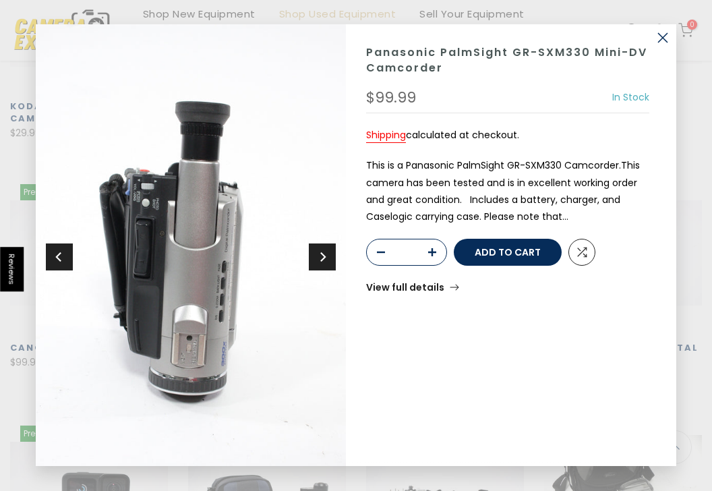
click at [326, 255] on icon "Next" at bounding box center [322, 257] width 9 height 12
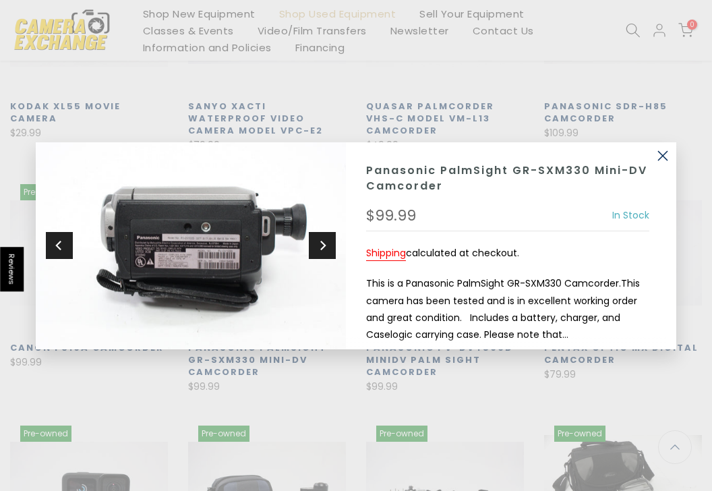
click at [320, 250] on icon "Next" at bounding box center [322, 245] width 9 height 12
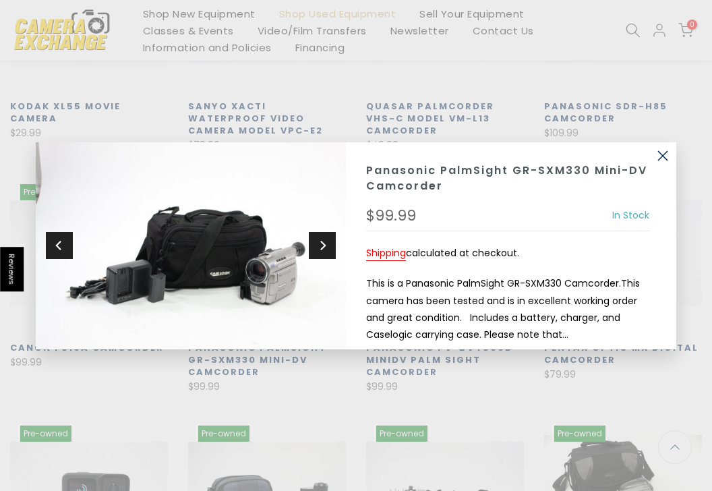
scroll to position [531, 0]
click at [320, 250] on icon "Next" at bounding box center [322, 245] width 9 height 12
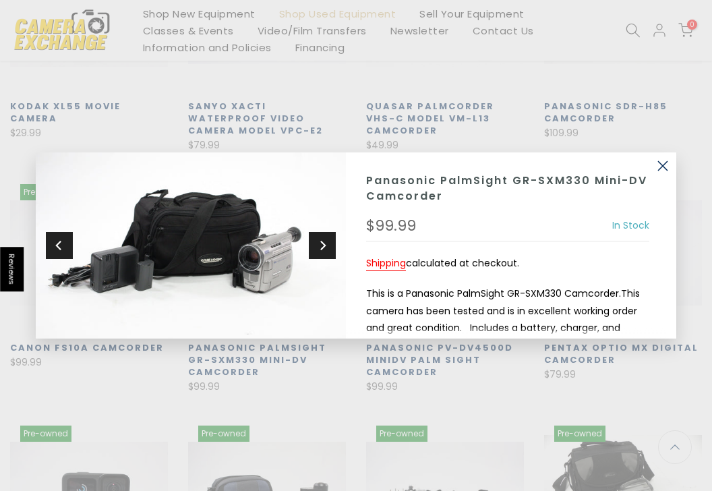
scroll to position [106, 0]
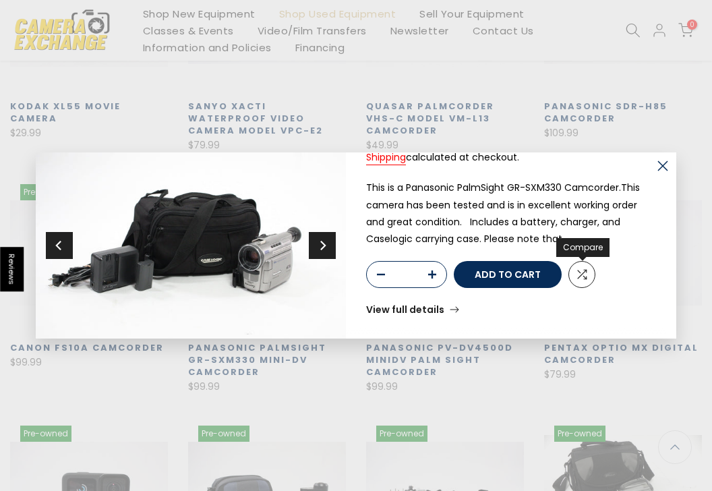
click at [572, 280] on link "Compare" at bounding box center [581, 274] width 27 height 27
click at [666, 169] on button "button" at bounding box center [662, 165] width 27 height 27
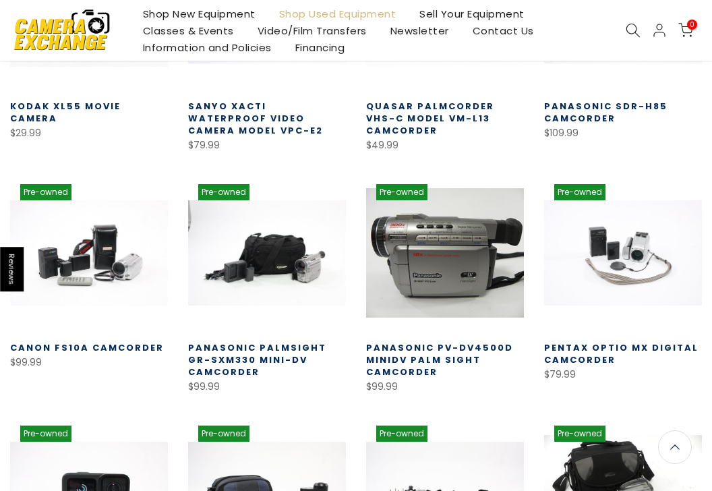
scroll to position [531, 0]
click at [499, 193] on icon at bounding box center [502, 196] width 10 height 10
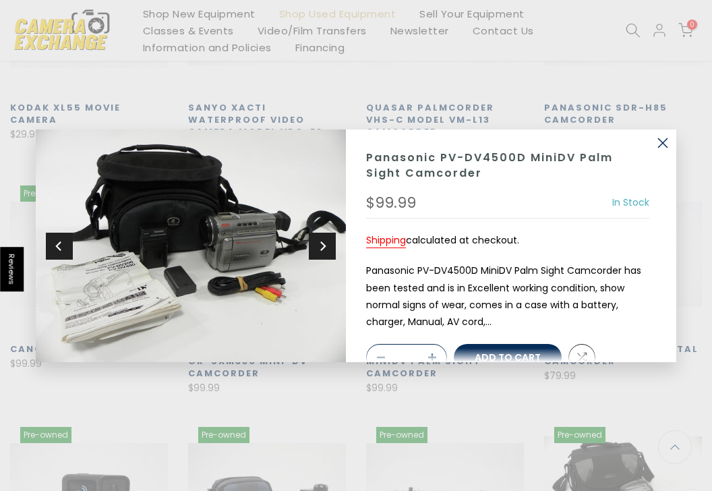
scroll to position [533, 0]
click at [320, 249] on icon "Next" at bounding box center [322, 245] width 9 height 12
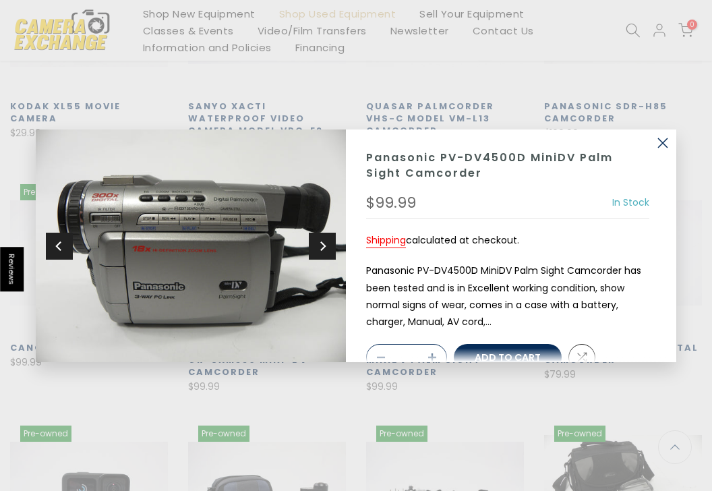
click at [321, 249] on icon "Next" at bounding box center [322, 245] width 9 height 12
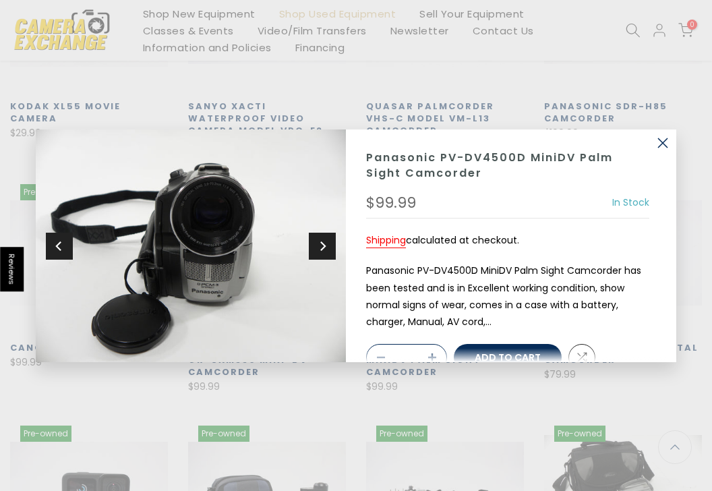
click at [321, 249] on icon "Next" at bounding box center [322, 245] width 9 height 12
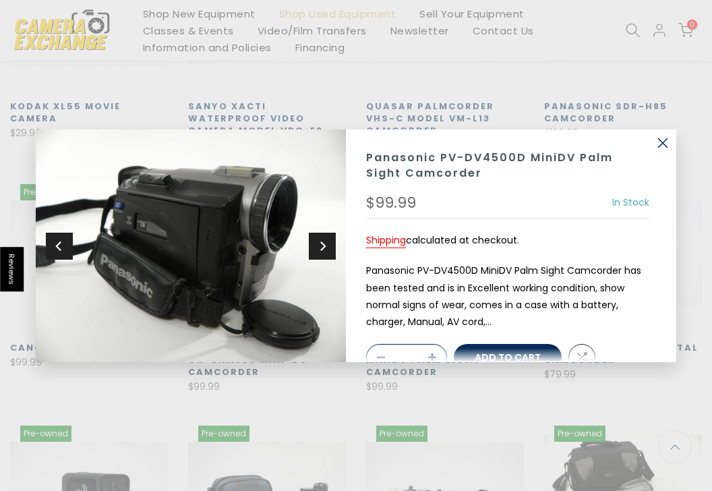
click at [321, 249] on icon "Next" at bounding box center [322, 245] width 9 height 12
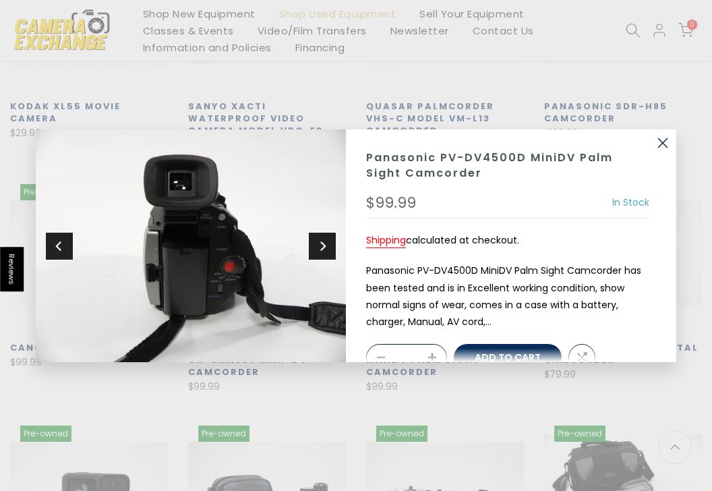
click at [321, 249] on icon "Next" at bounding box center [322, 245] width 9 height 12
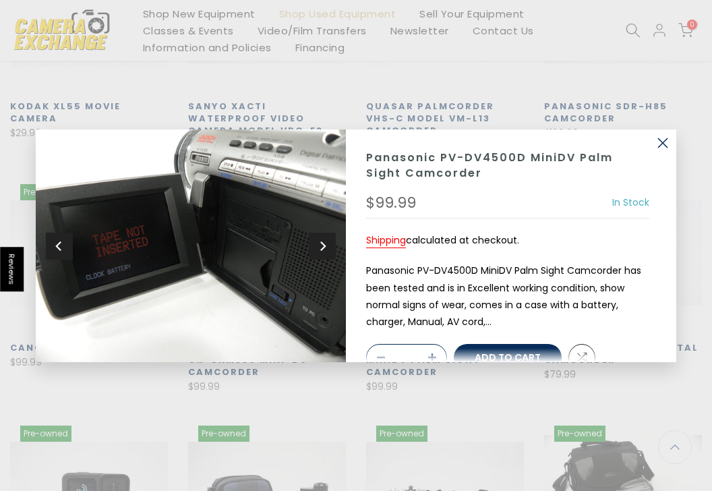
click at [321, 249] on icon "Next" at bounding box center [322, 245] width 9 height 12
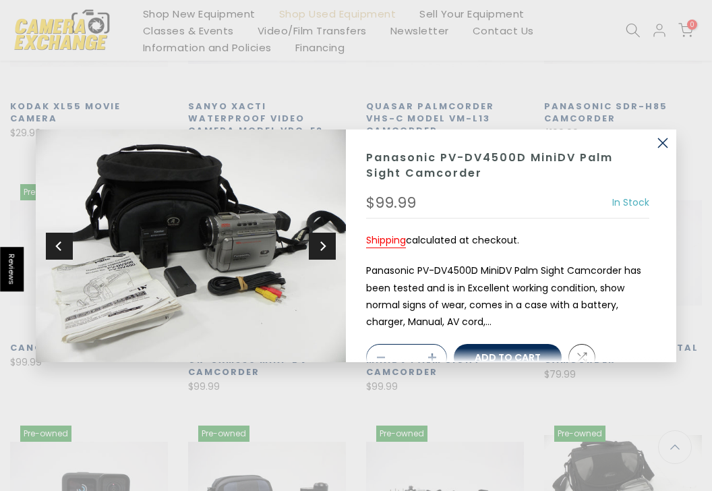
scroll to position [531, 0]
click at [321, 249] on icon "Next" at bounding box center [322, 245] width 9 height 12
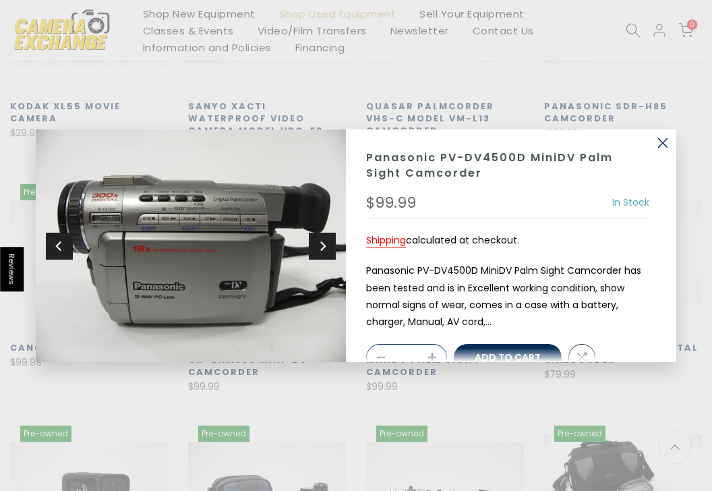
click at [321, 249] on icon "Next" at bounding box center [322, 245] width 9 height 12
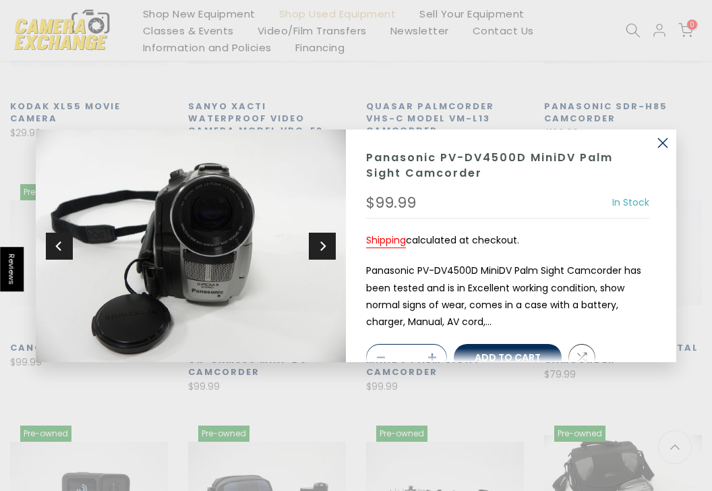
click at [321, 249] on icon "Next" at bounding box center [322, 245] width 9 height 12
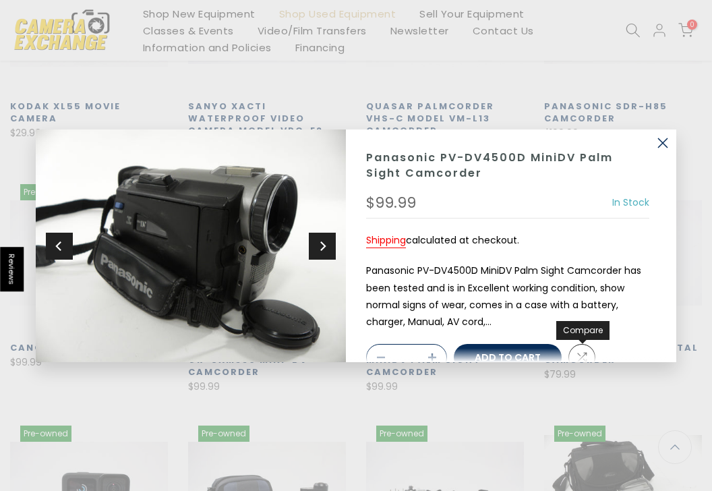
click at [580, 350] on link "Compare" at bounding box center [581, 357] width 27 height 27
click at [662, 146] on button "button" at bounding box center [662, 142] width 27 height 27
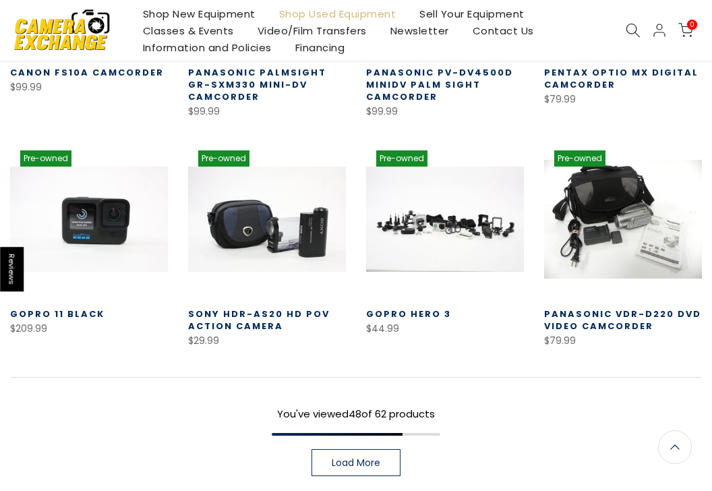
scroll to position [816, 0]
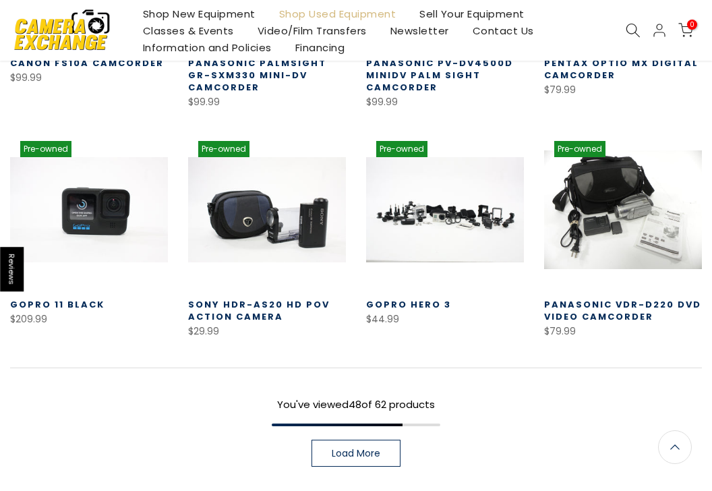
click at [344, 458] on span "Load More" at bounding box center [356, 452] width 49 height 9
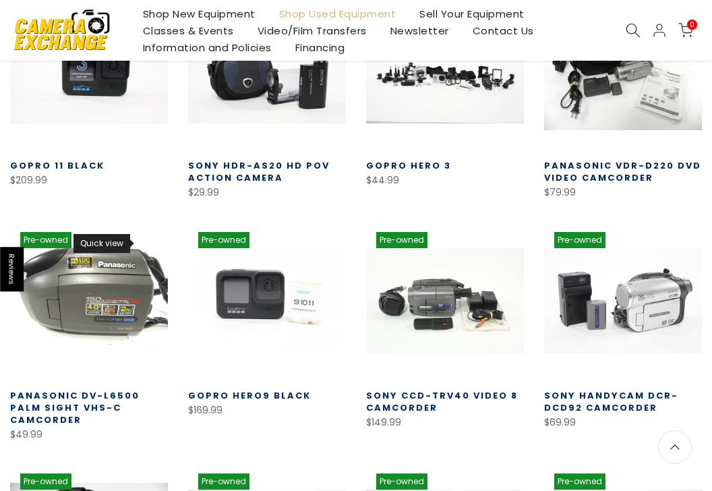
scroll to position [955, 0]
click at [146, 245] on icon at bounding box center [146, 244] width 10 height 10
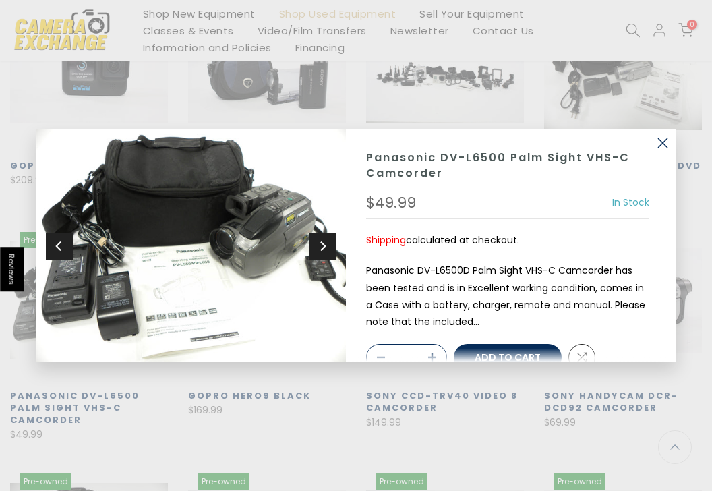
scroll to position [956, 0]
click at [326, 255] on button "Next" at bounding box center [322, 245] width 27 height 27
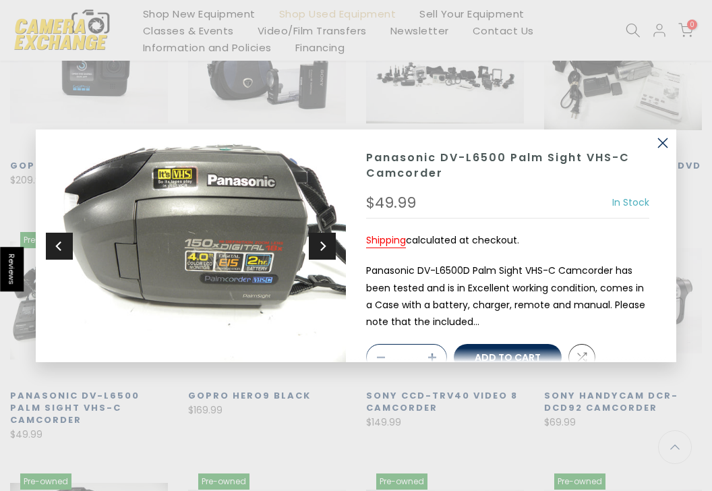
click at [323, 250] on icon "Next" at bounding box center [322, 245] width 9 height 12
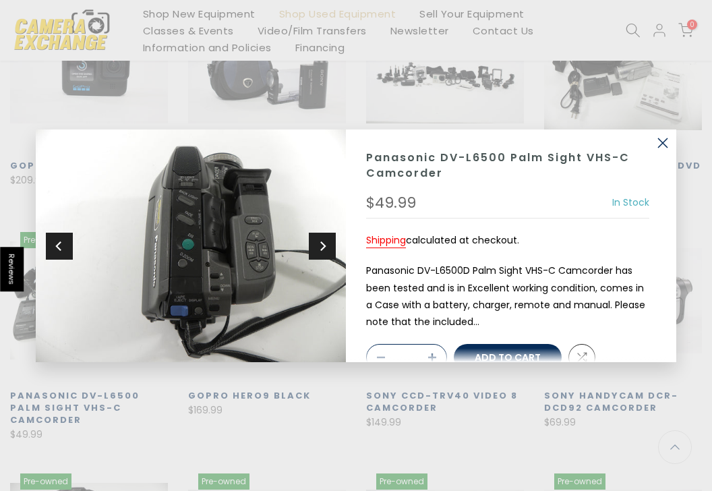
scroll to position [955, 0]
click at [324, 250] on icon "Next" at bounding box center [322, 245] width 9 height 12
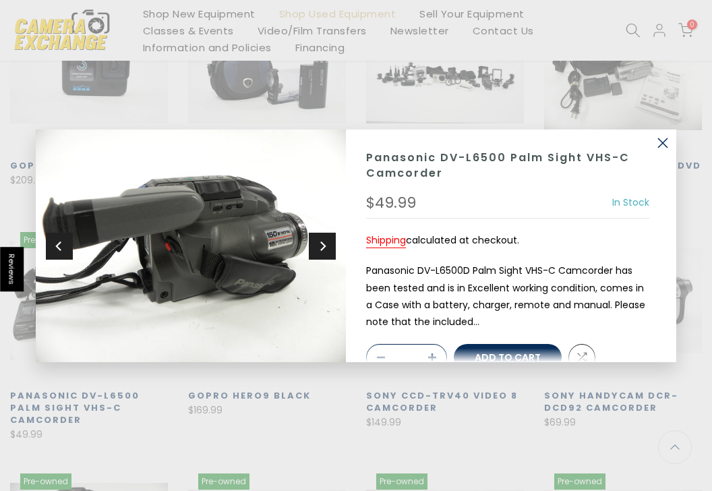
click at [324, 250] on icon "Next" at bounding box center [322, 245] width 9 height 12
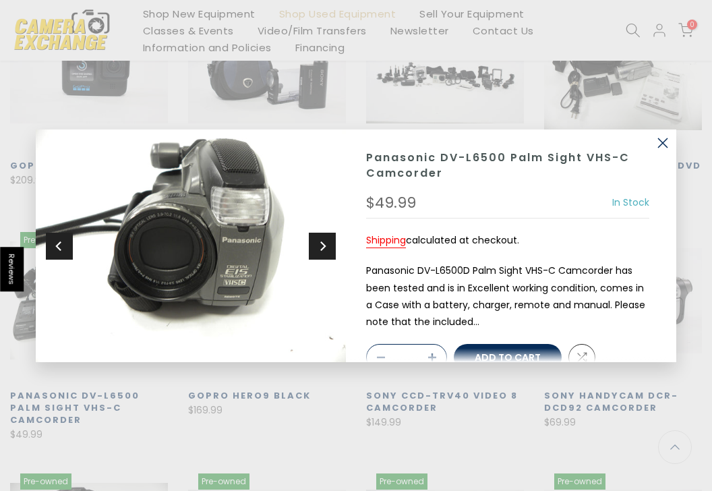
scroll to position [956, 0]
click at [660, 144] on button "button" at bounding box center [662, 142] width 27 height 27
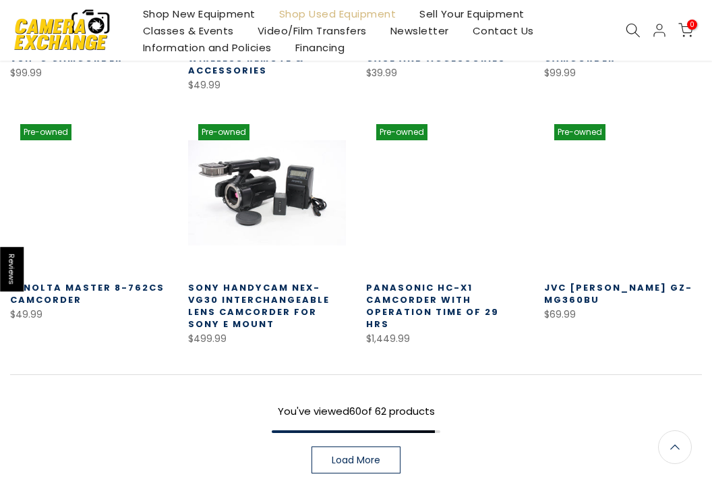
scroll to position [1545, 0]
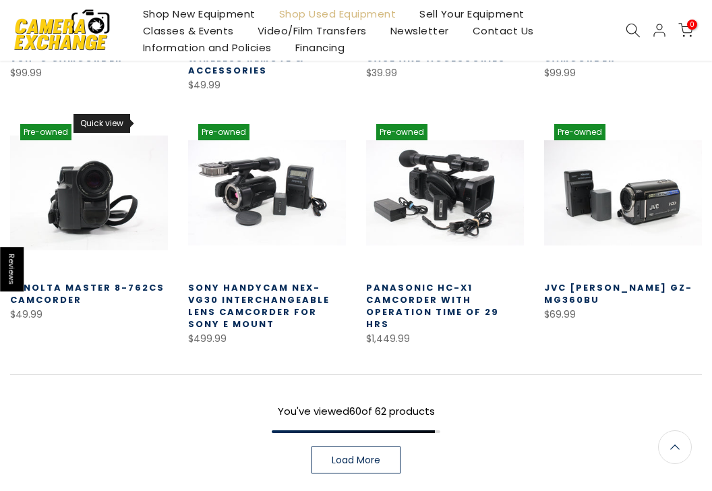
click at [144, 131] on icon at bounding box center [146, 136] width 10 height 10
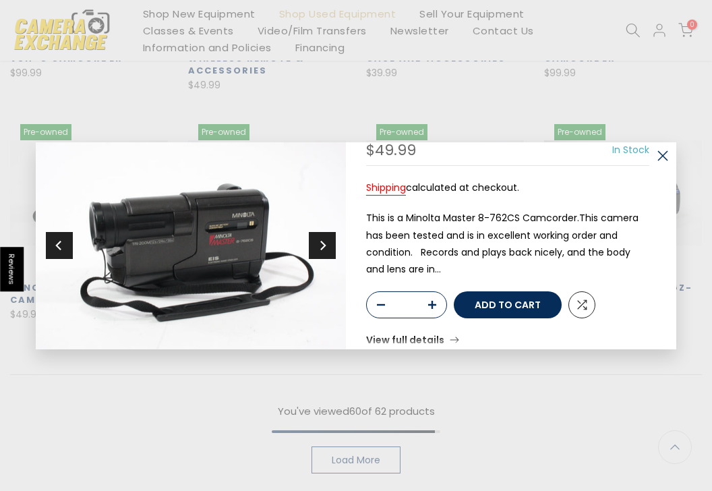
scroll to position [70, 0]
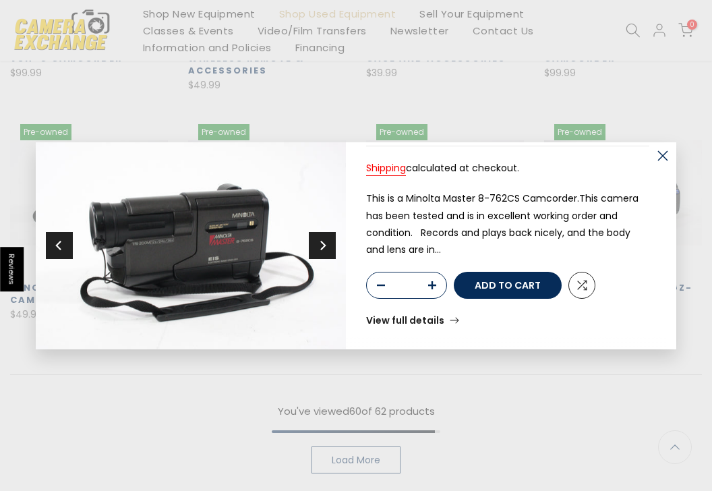
click at [313, 249] on button "Next" at bounding box center [322, 245] width 27 height 27
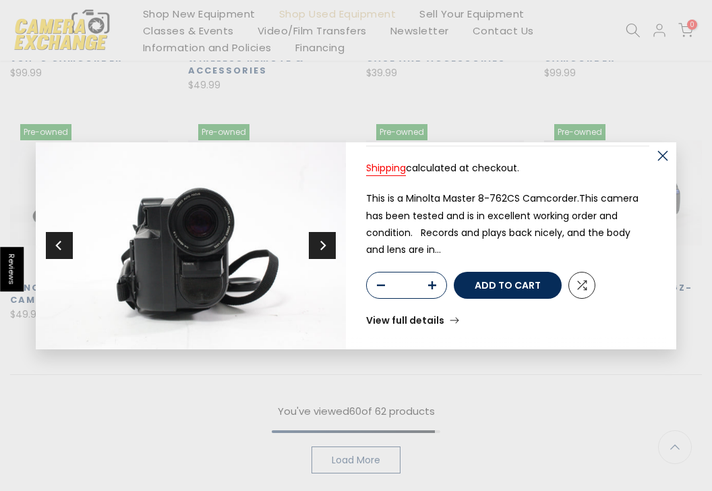
click at [313, 249] on button "Next" at bounding box center [322, 245] width 27 height 27
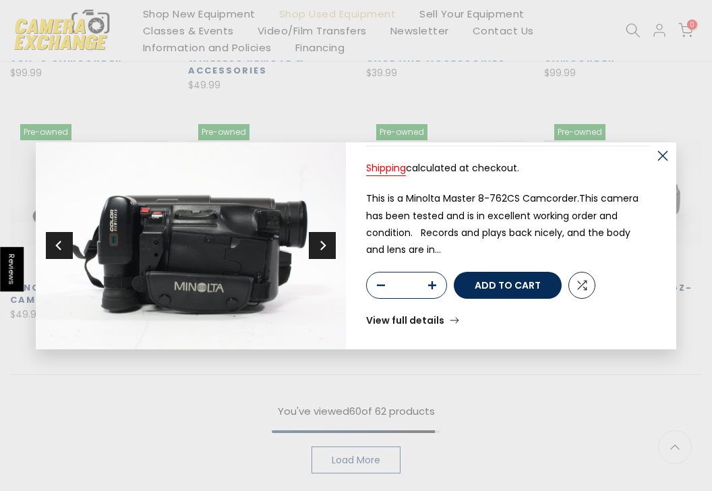
click at [313, 249] on button "Next" at bounding box center [322, 245] width 27 height 27
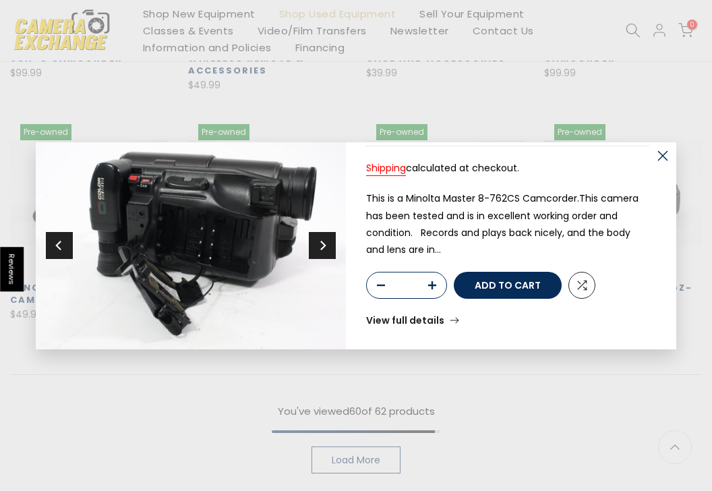
scroll to position [1545, 0]
click at [313, 249] on button "Next" at bounding box center [322, 245] width 27 height 27
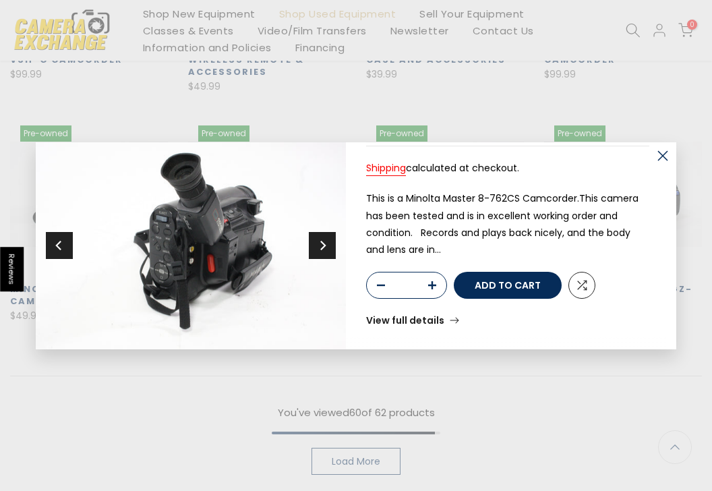
scroll to position [1546, 0]
click at [313, 249] on button "Next" at bounding box center [322, 245] width 27 height 27
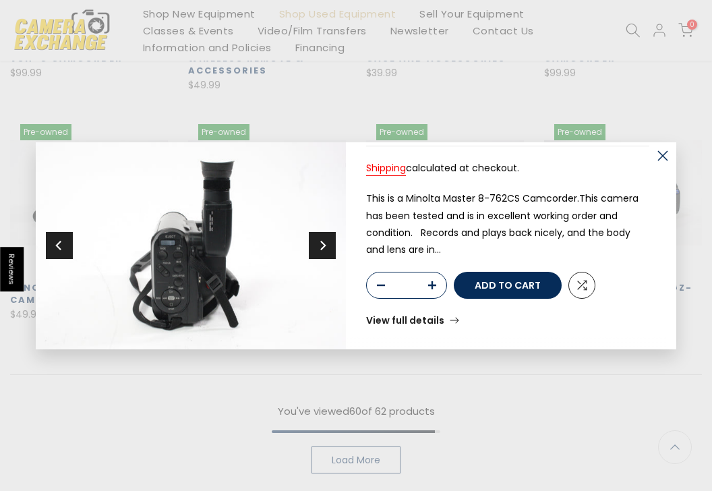
click at [313, 249] on button "Next" at bounding box center [322, 245] width 27 height 27
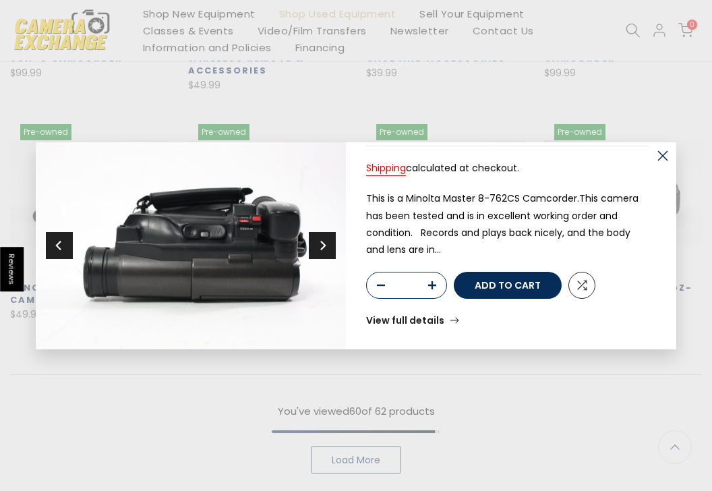
click at [313, 249] on button "Next" at bounding box center [322, 245] width 27 height 27
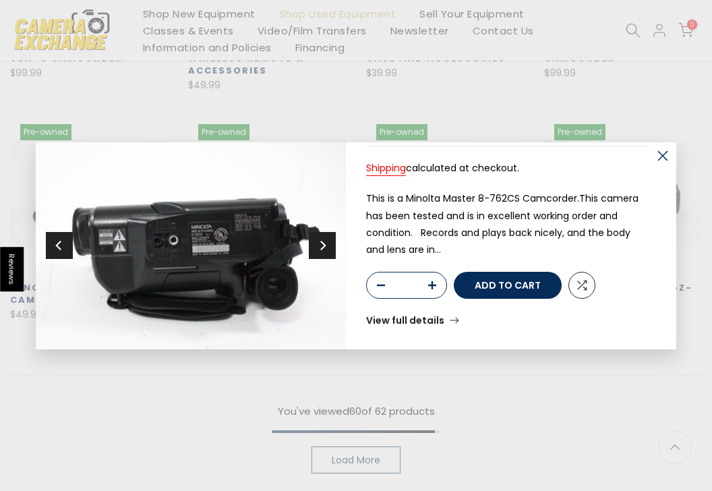
click at [313, 249] on button "Next" at bounding box center [322, 245] width 27 height 27
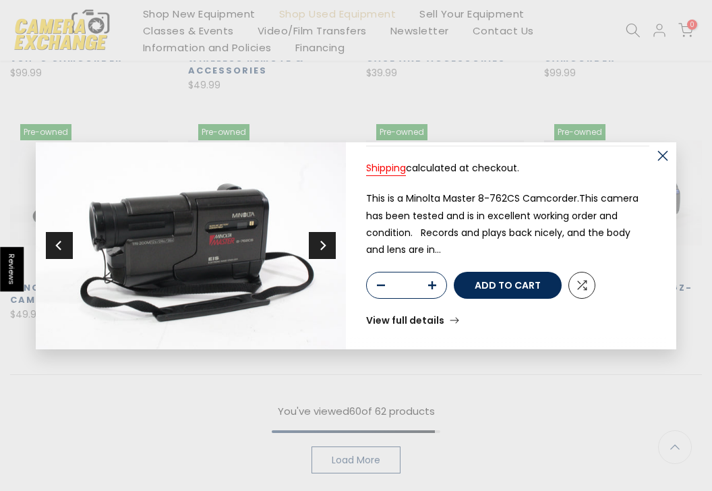
click at [392, 315] on link "View full details" at bounding box center [412, 319] width 93 height 9
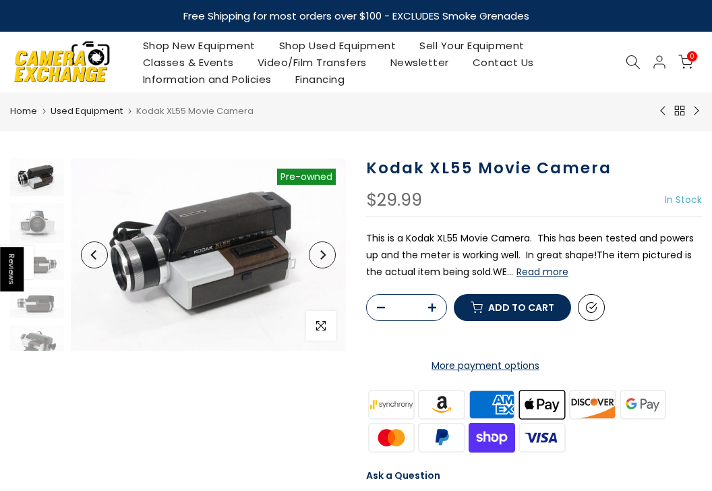
click at [560, 276] on button "Read more" at bounding box center [542, 272] width 52 height 12
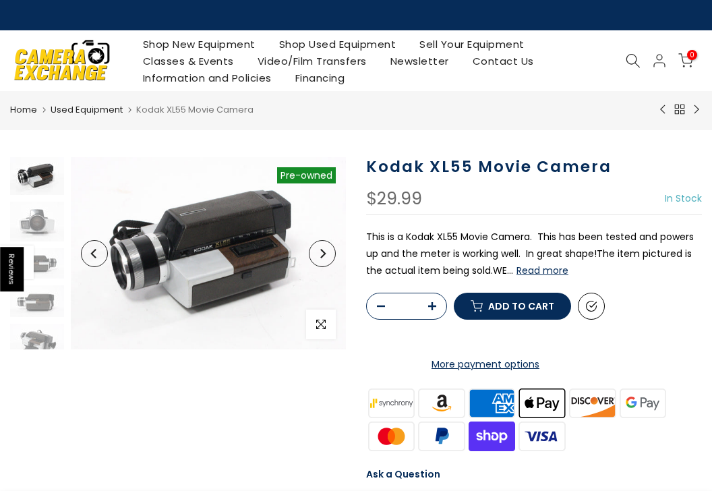
click at [321, 251] on icon "Next" at bounding box center [322, 253] width 9 height 9
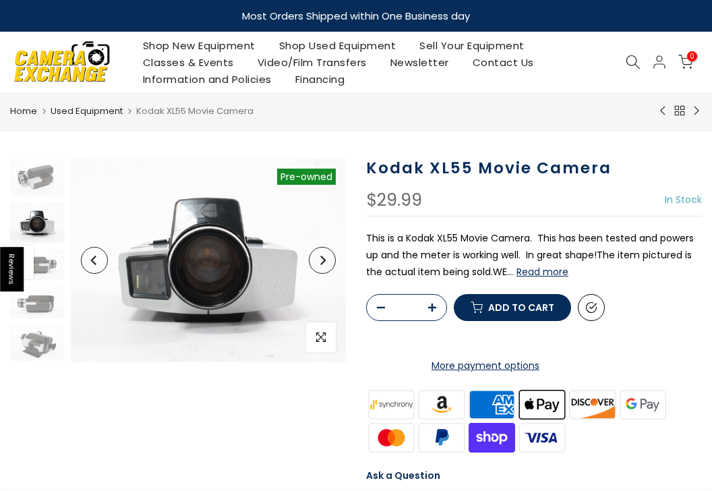
click at [312, 264] on button "Next" at bounding box center [322, 260] width 27 height 27
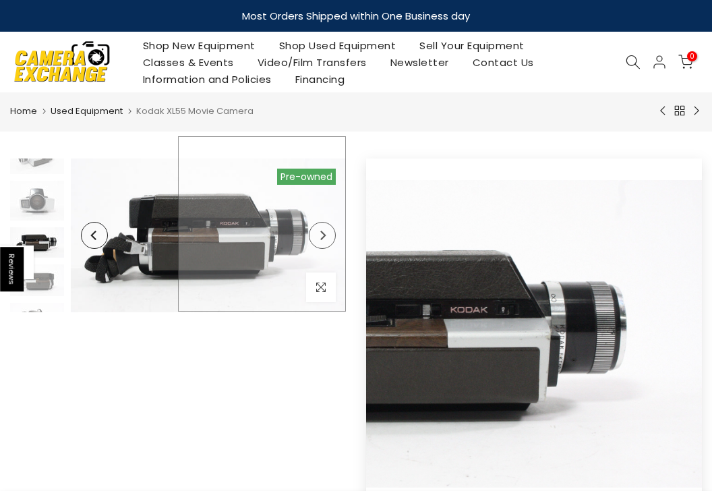
scroll to position [24, 0]
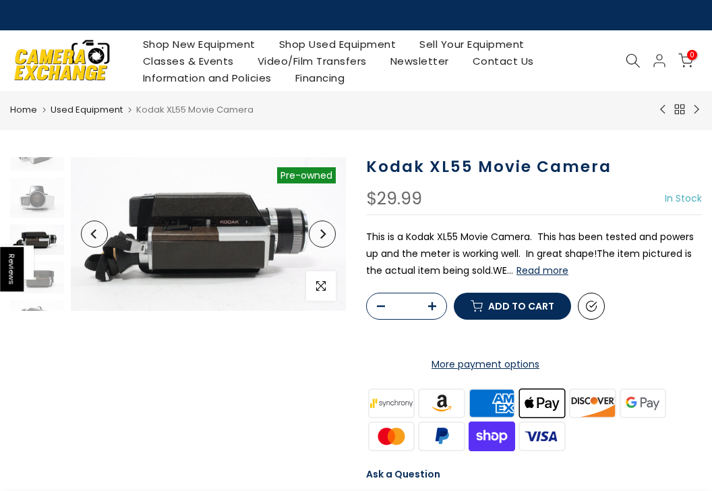
click at [322, 240] on button "Next" at bounding box center [322, 233] width 27 height 27
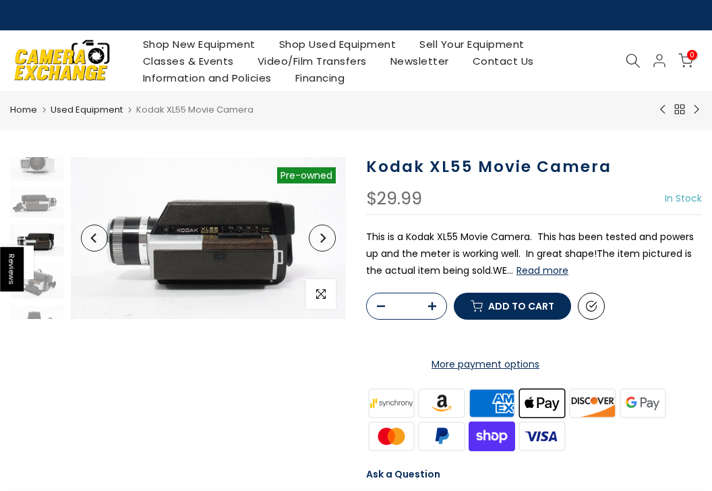
click at [322, 240] on icon "Next" at bounding box center [322, 237] width 5 height 9
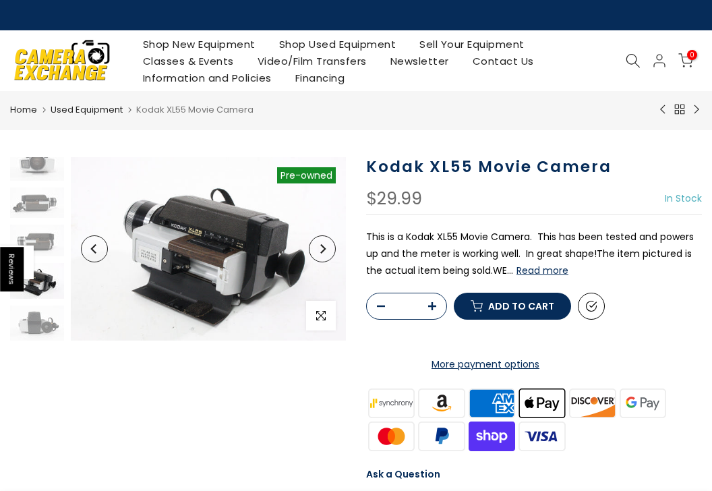
scroll to position [99, 0]
click at [331, 248] on button "Next" at bounding box center [322, 248] width 27 height 27
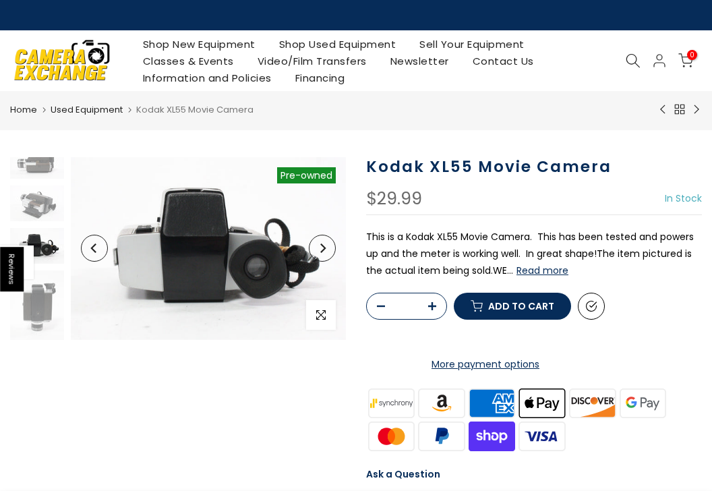
scroll to position [139, 0]
click at [331, 248] on button "Next" at bounding box center [322, 248] width 27 height 27
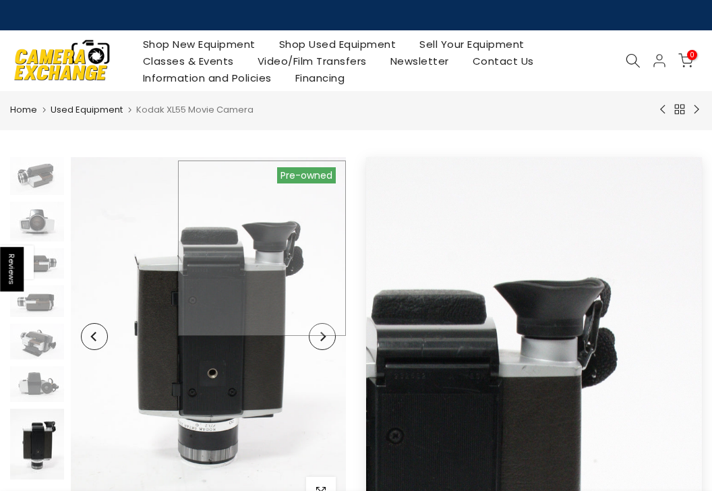
scroll to position [0, 0]
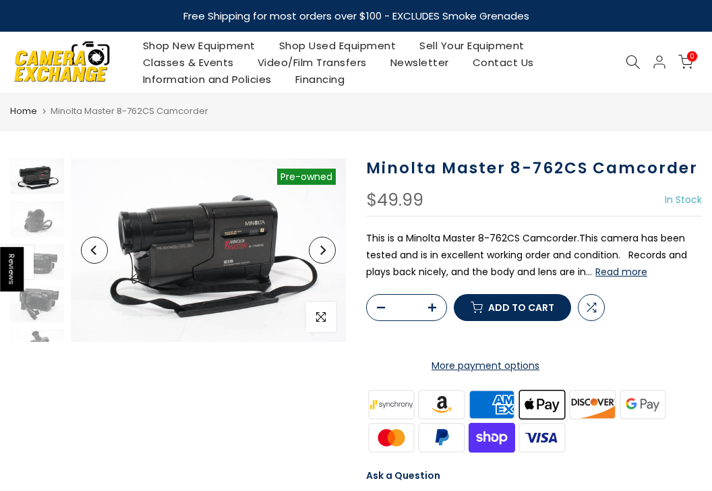
click at [605, 270] on button "Read more" at bounding box center [621, 272] width 52 height 12
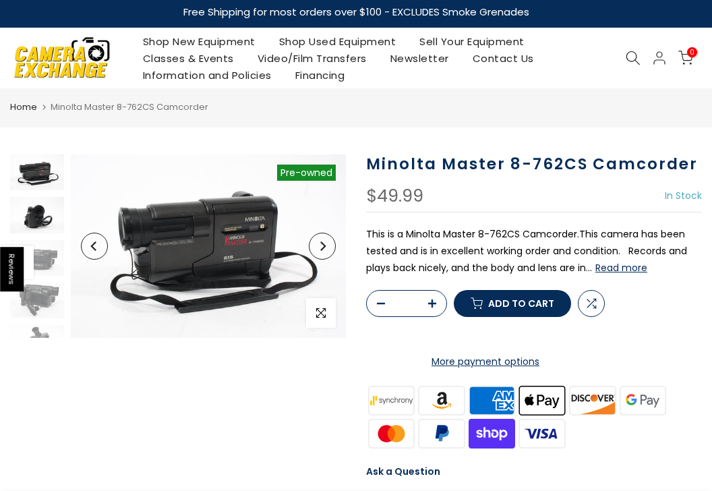
click at [45, 212] on img at bounding box center [37, 215] width 54 height 36
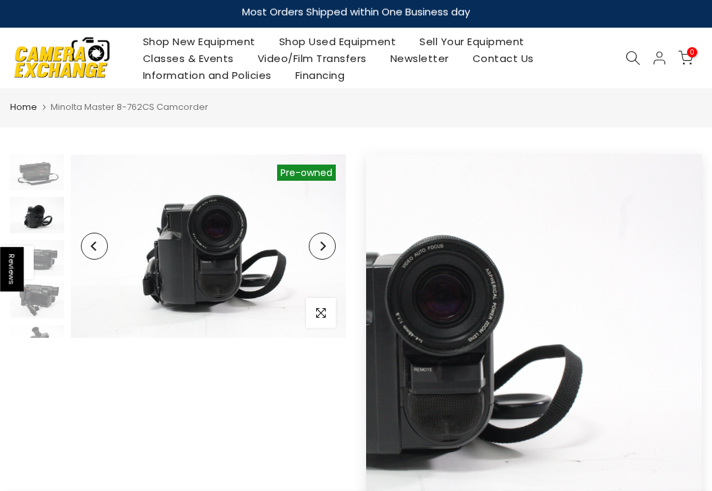
click at [320, 241] on icon "Next" at bounding box center [322, 245] width 9 height 9
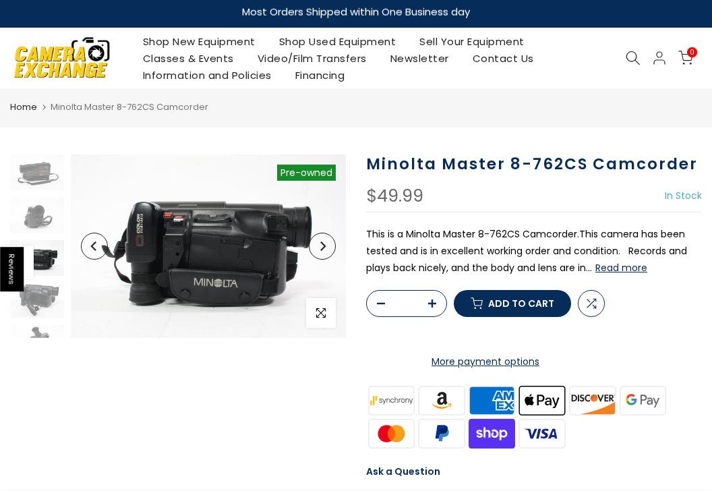
scroll to position [18, 0]
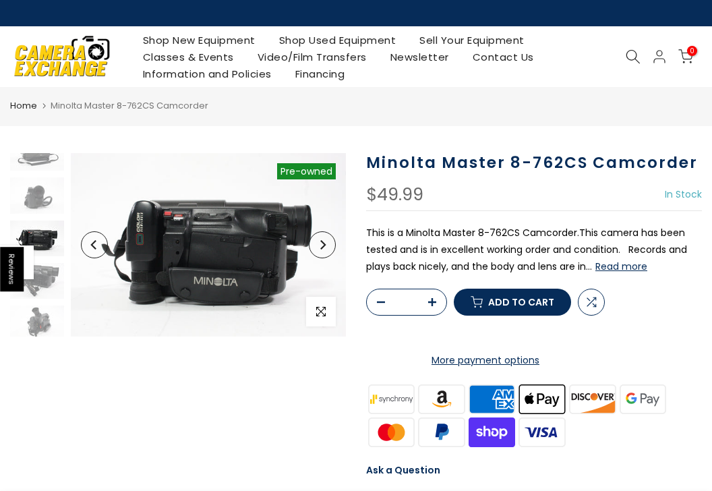
click at [320, 241] on icon "Next" at bounding box center [322, 244] width 9 height 9
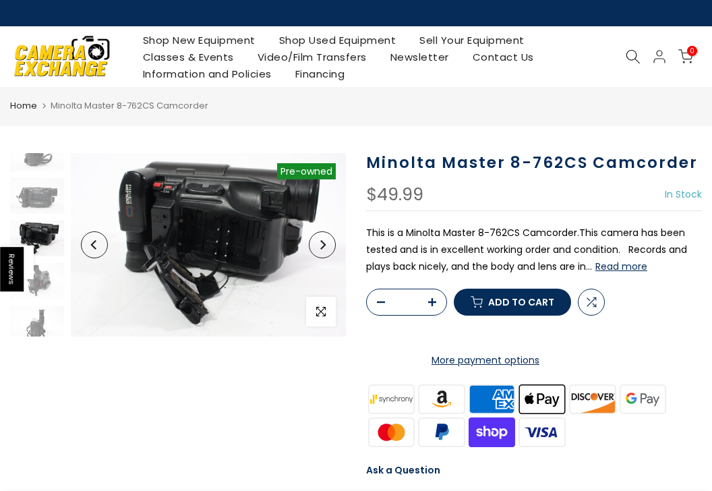
click at [321, 241] on icon "Next" at bounding box center [322, 244] width 9 height 9
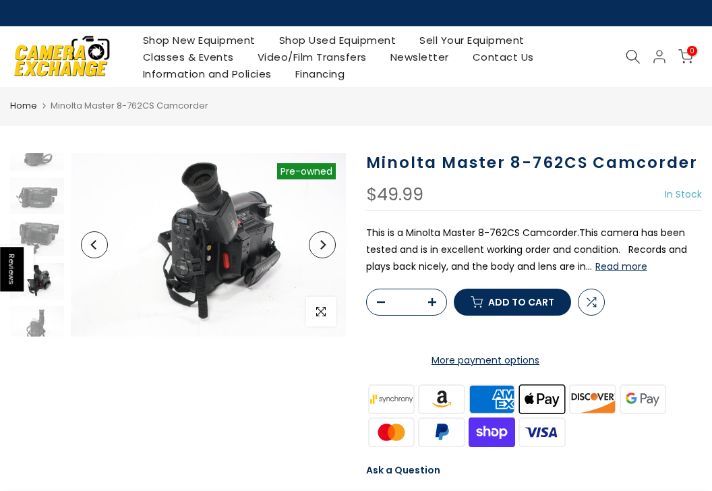
scroll to position [103, 0]
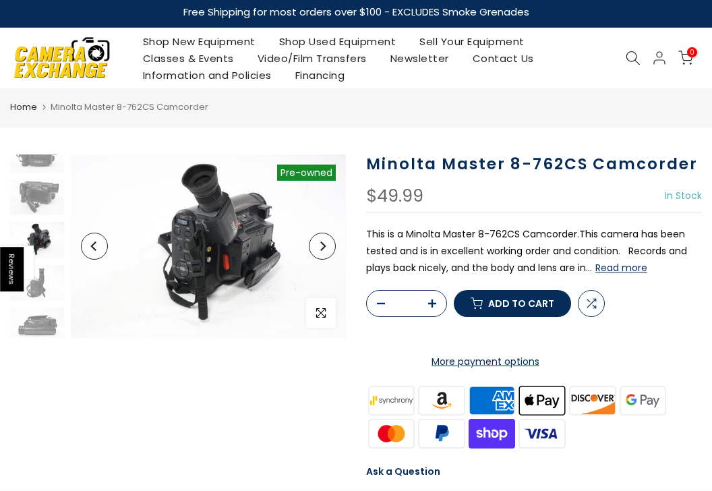
click at [321, 241] on icon "Next" at bounding box center [322, 245] width 9 height 9
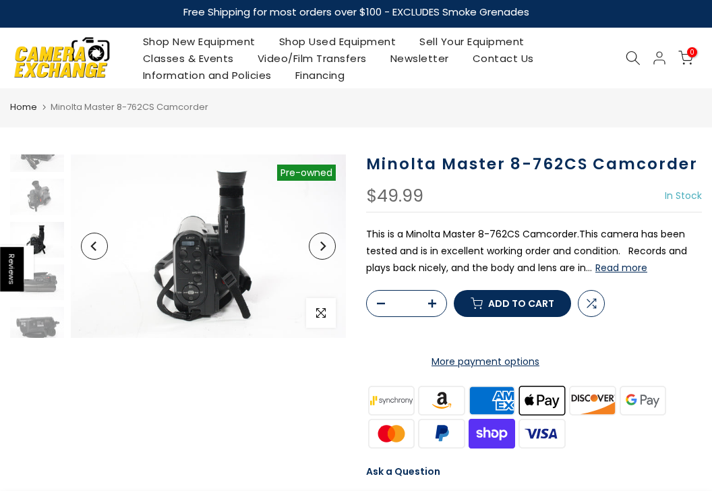
click at [321, 242] on icon "Next" at bounding box center [322, 245] width 9 height 9
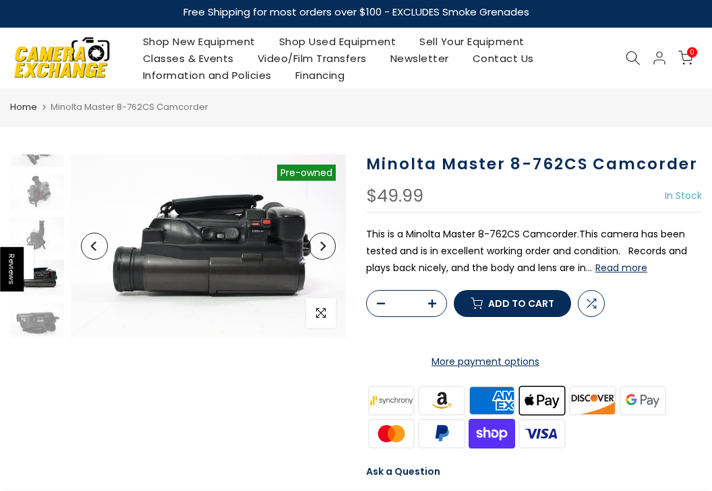
click at [321, 243] on icon "Next" at bounding box center [322, 245] width 9 height 9
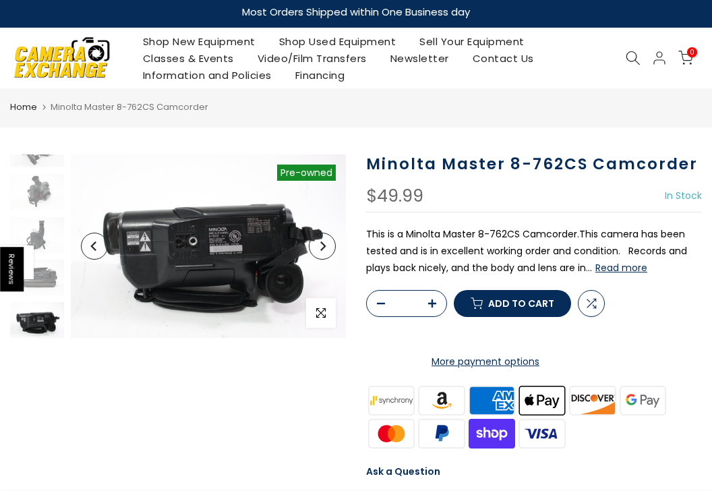
click at [321, 243] on icon "Next" at bounding box center [322, 245] width 9 height 9
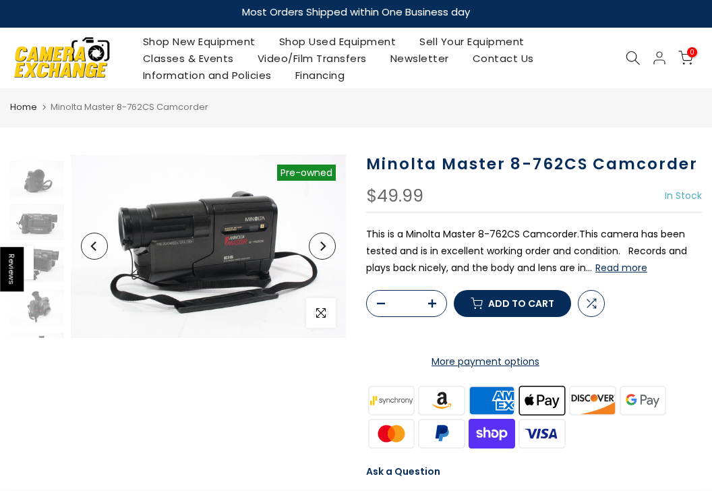
scroll to position [0, 0]
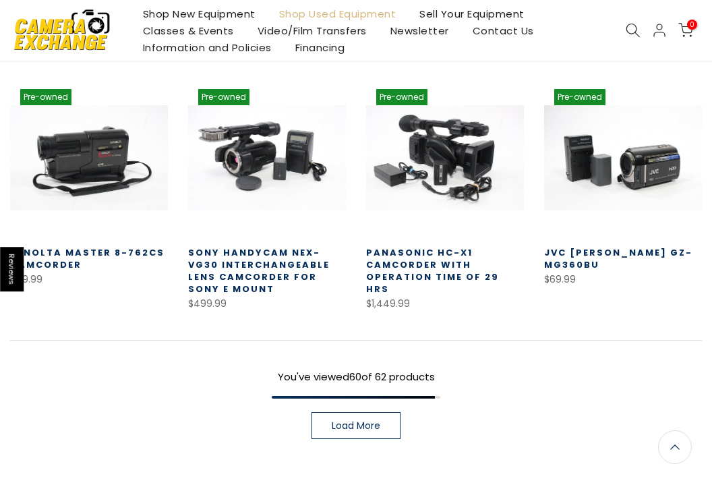
scroll to position [870, 0]
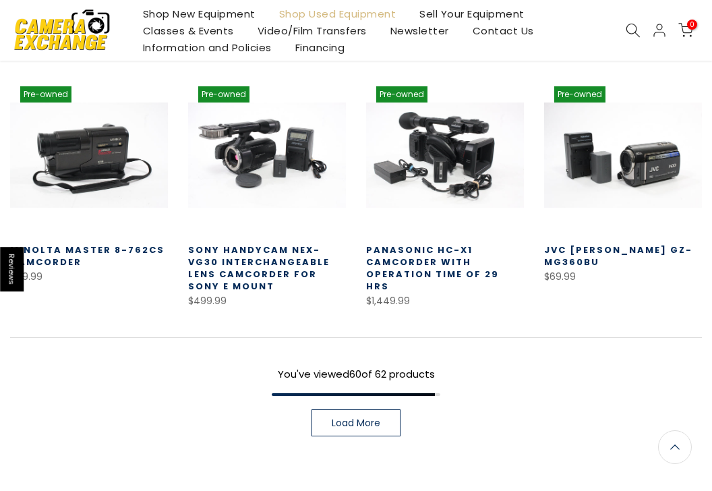
click at [355, 417] on link "Load More" at bounding box center [355, 422] width 89 height 27
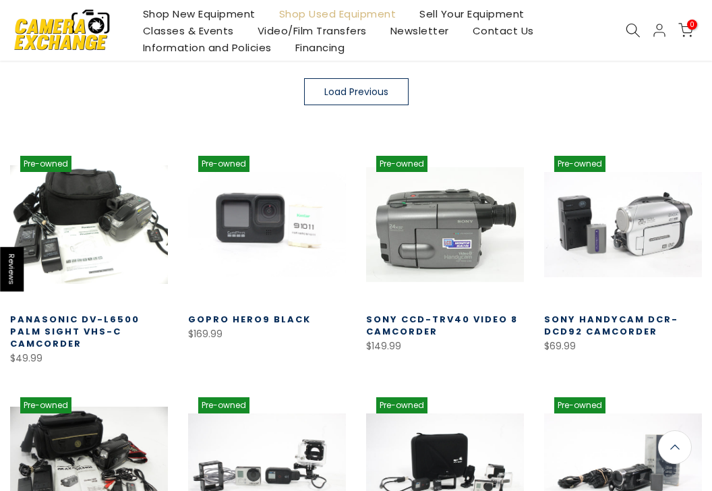
scroll to position [317, 0]
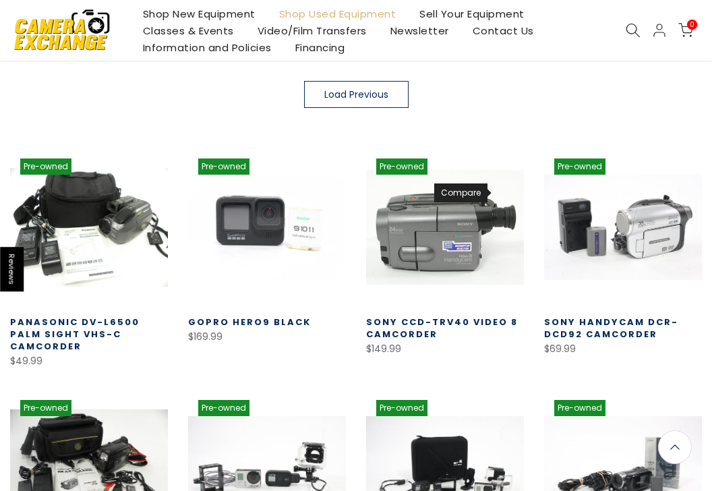
click at [502, 192] on use at bounding box center [502, 193] width 7 height 7
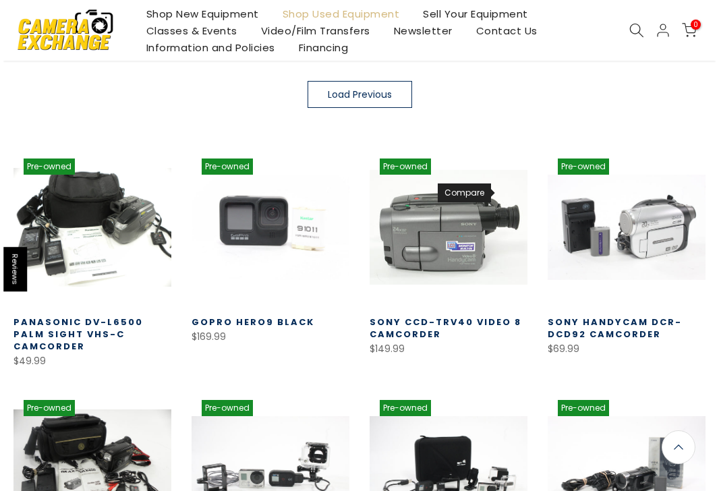
scroll to position [318, 0]
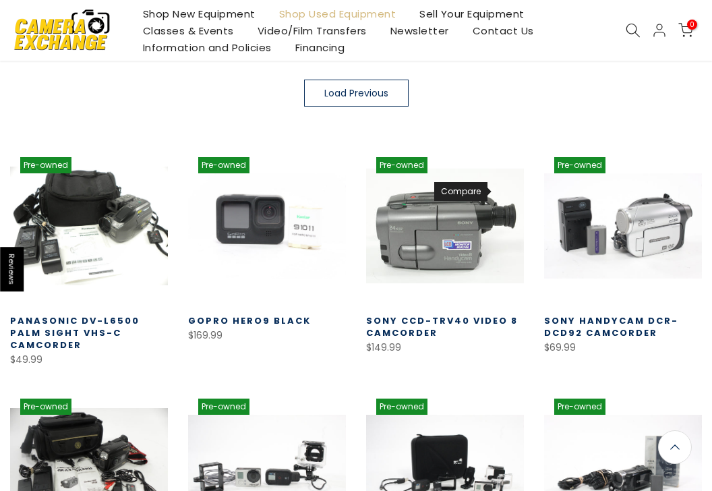
click at [502, 192] on use at bounding box center [502, 192] width 9 height 9
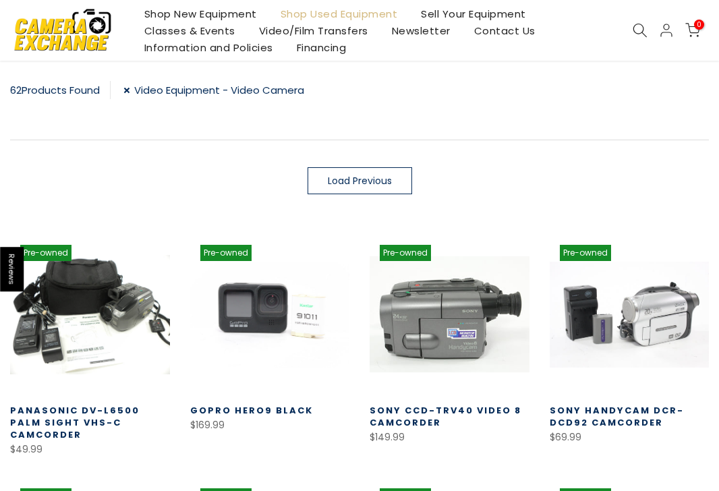
scroll to position [282, 0]
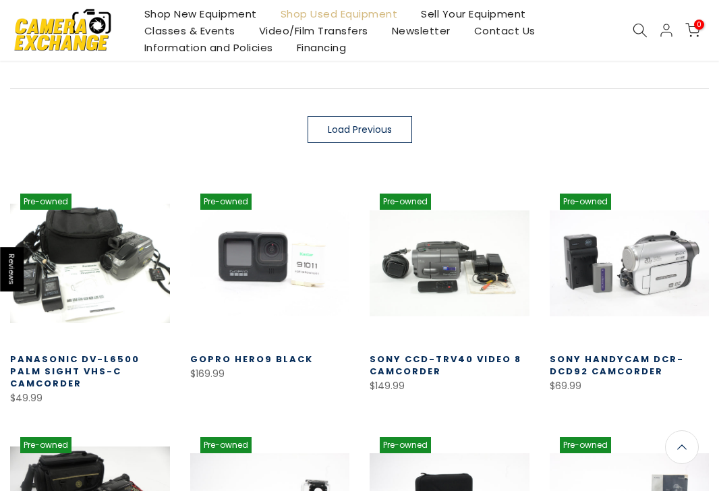
click at [351, 125] on span "Load Previous" at bounding box center [360, 129] width 64 height 9
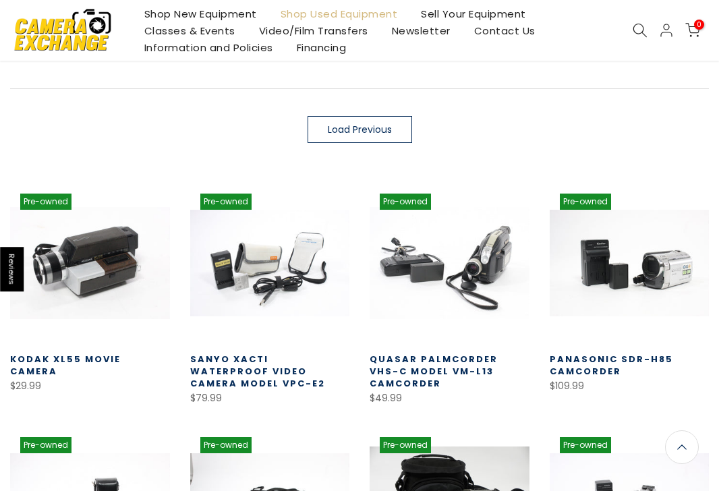
click at [351, 125] on span "Load Previous" at bounding box center [360, 129] width 64 height 9
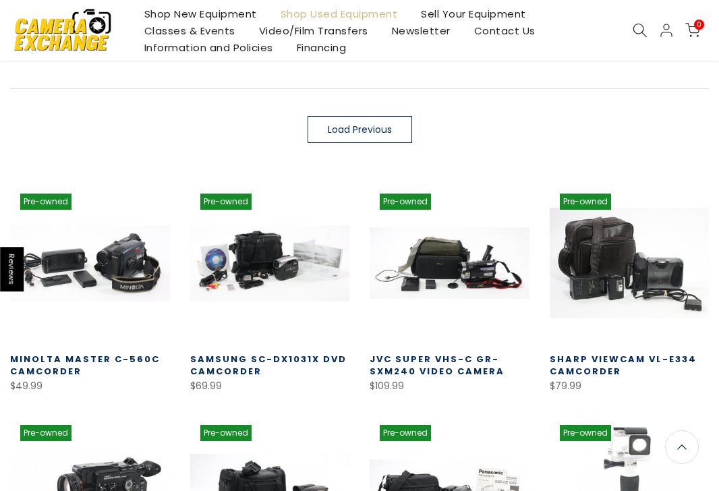
scroll to position [280, 0]
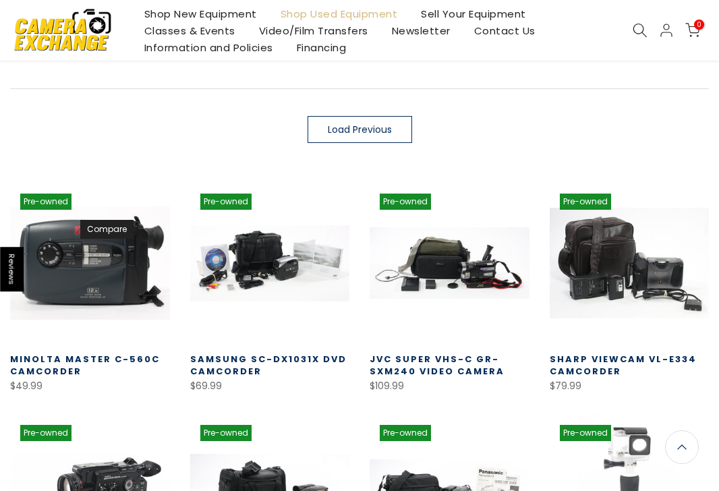
click at [143, 227] on icon at bounding box center [148, 229] width 10 height 10
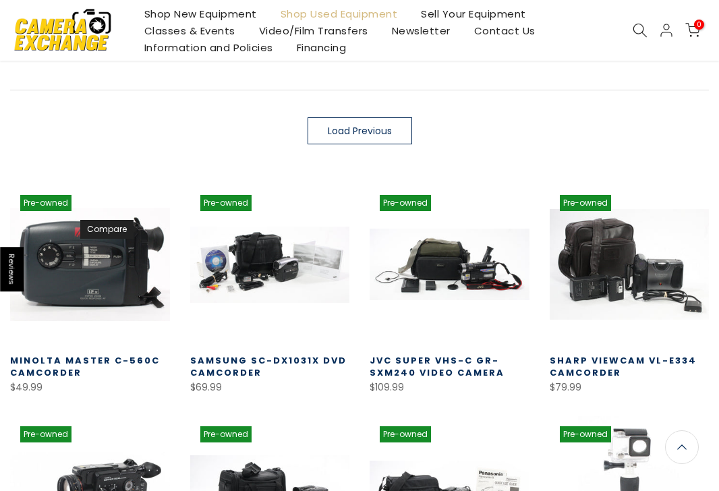
scroll to position [282, 0]
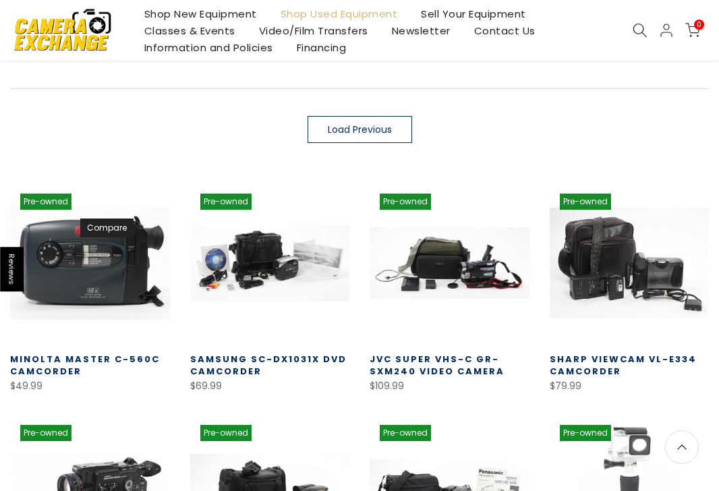
click at [143, 227] on icon at bounding box center [148, 229] width 10 height 10
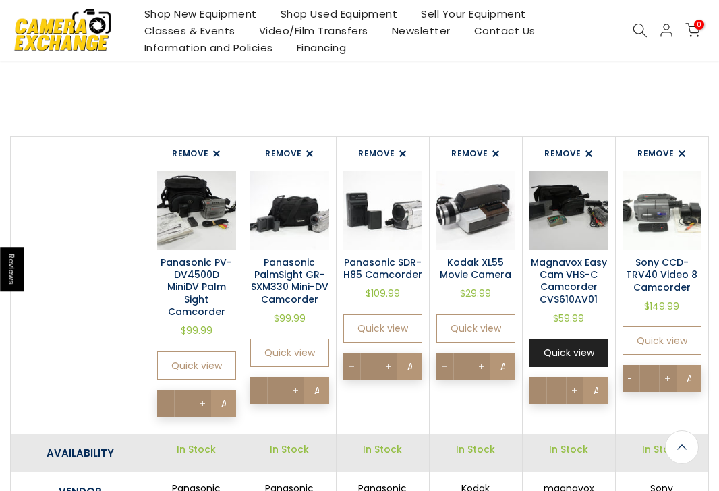
scroll to position [123, 0]
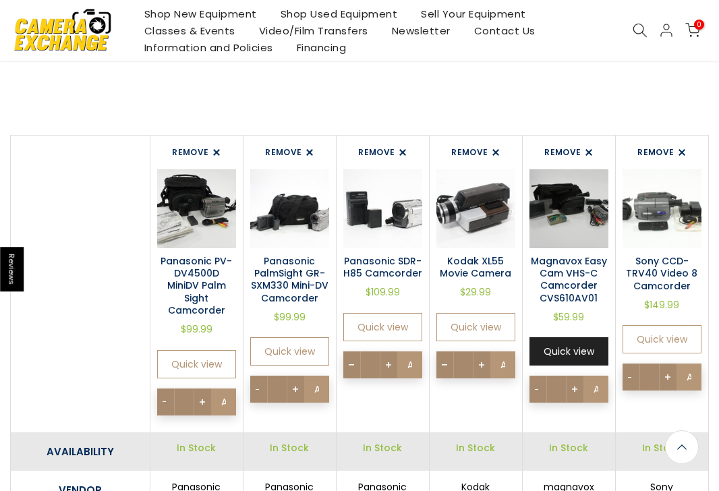
click at [561, 365] on span at bounding box center [569, 378] width 78 height 27
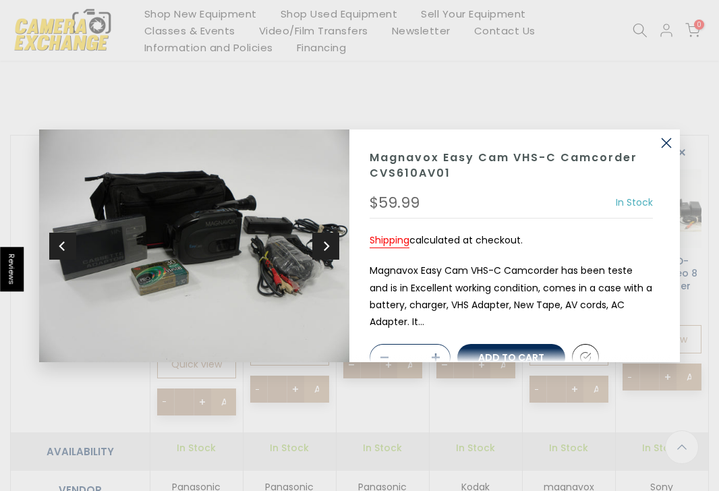
click at [185, 246] on img at bounding box center [194, 245] width 310 height 233
click at [329, 244] on icon "Next" at bounding box center [325, 245] width 9 height 12
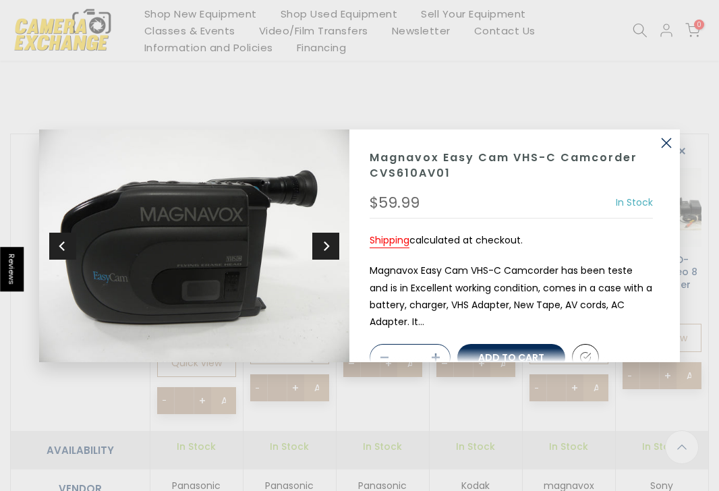
scroll to position [122, 0]
click at [399, 109] on div "Sold out Pre order Magnavox Easy Cam VHS-C Camcorder CVS610AV01 $59.99 In Stock…" at bounding box center [359, 245] width 719 height 491
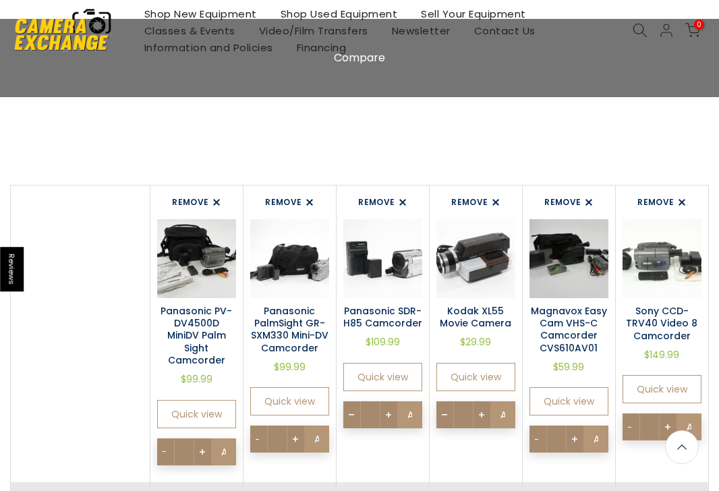
scroll to position [0, 0]
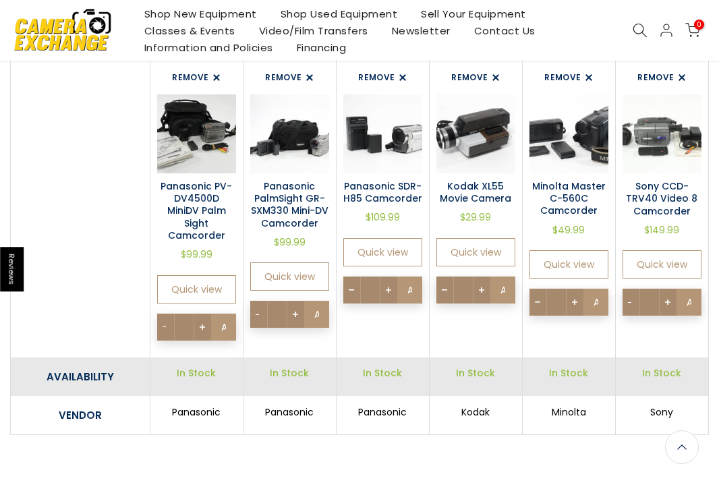
scroll to position [223, 0]
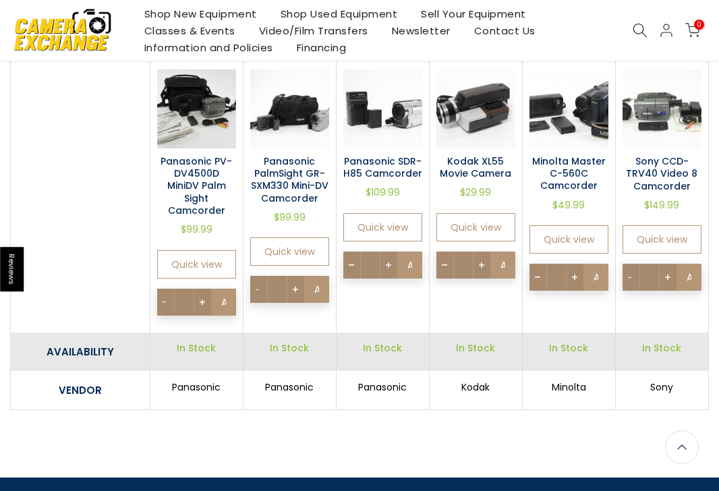
click at [566, 175] on link "Minolta Master C-560C Camcorder" at bounding box center [568, 173] width 79 height 37
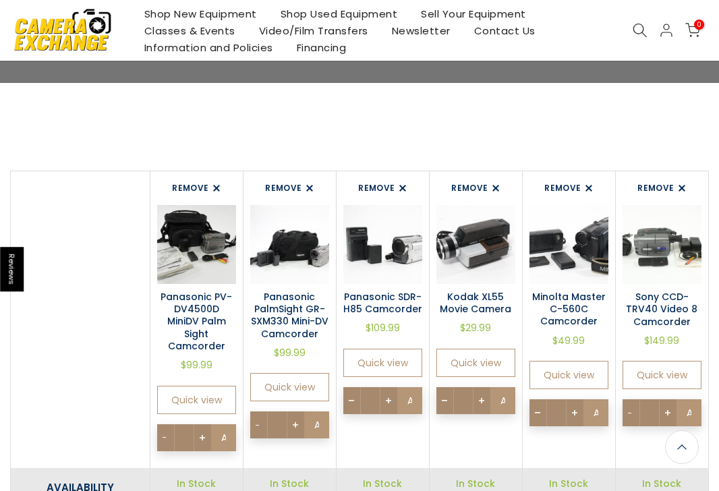
scroll to position [86, 0]
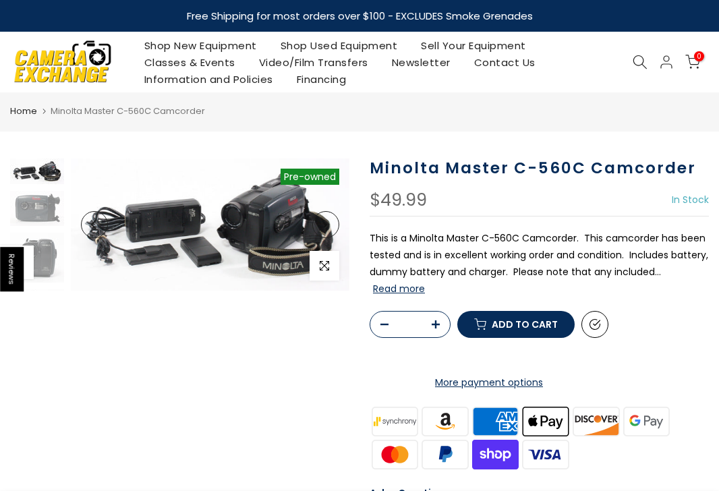
click at [402, 290] on button "Read more" at bounding box center [399, 288] width 52 height 12
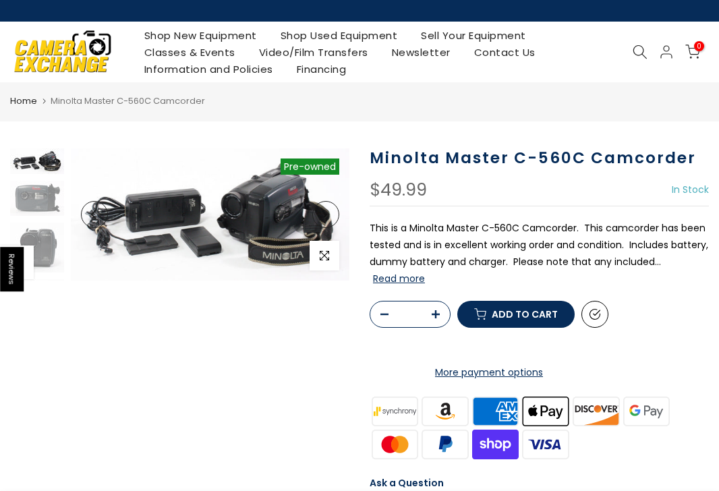
scroll to position [11, 0]
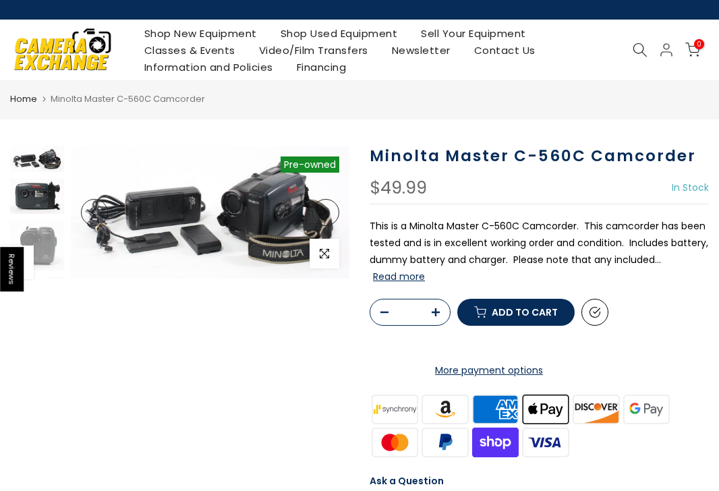
click at [34, 191] on img at bounding box center [37, 196] width 54 height 35
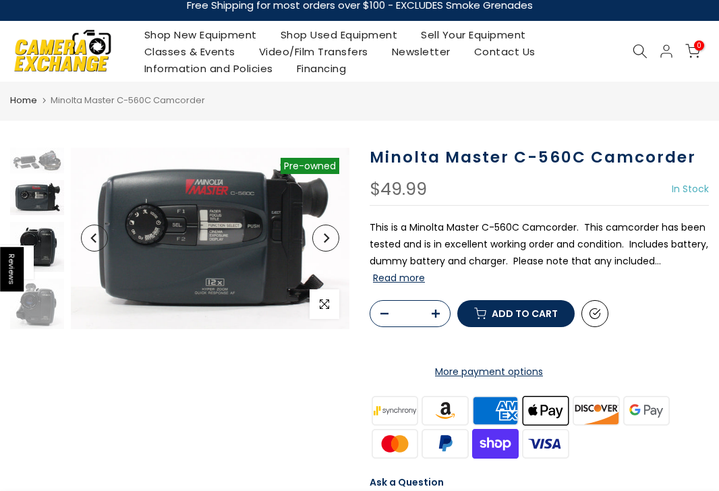
click at [47, 248] on img at bounding box center [37, 247] width 54 height 50
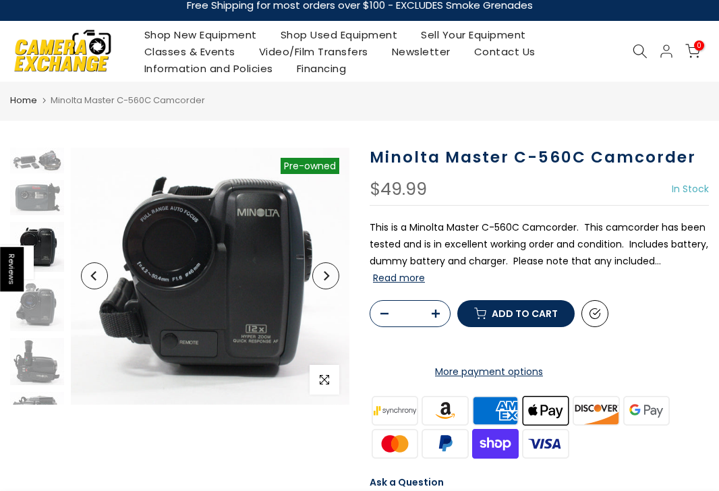
scroll to position [7, 0]
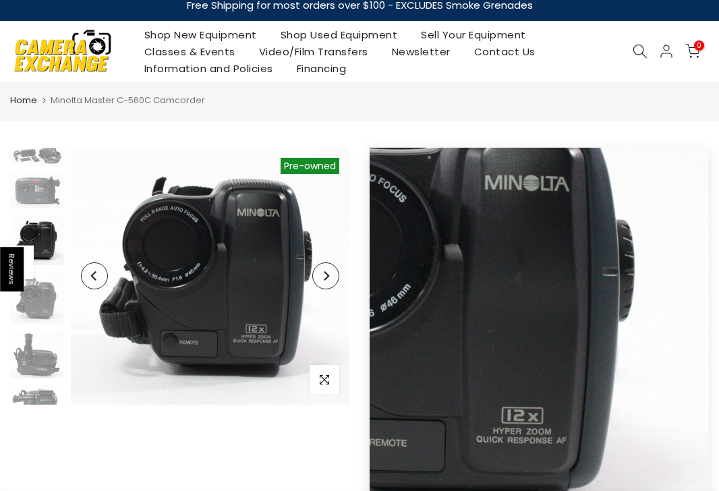
click at [327, 282] on button "Next" at bounding box center [325, 275] width 27 height 27
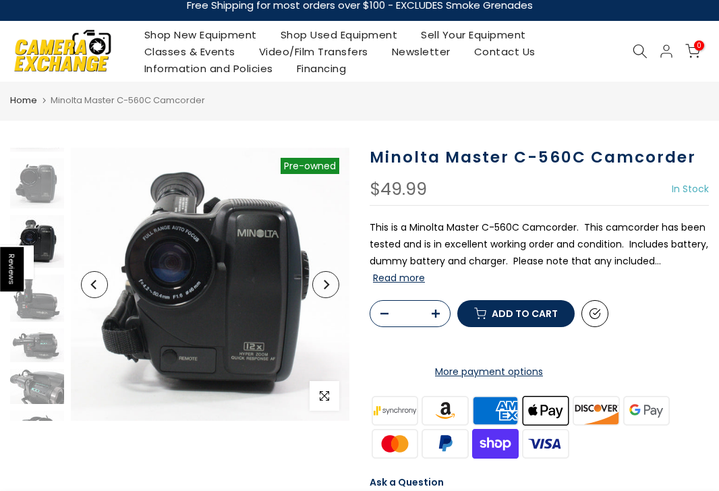
click at [327, 282] on icon "Next" at bounding box center [326, 284] width 5 height 9
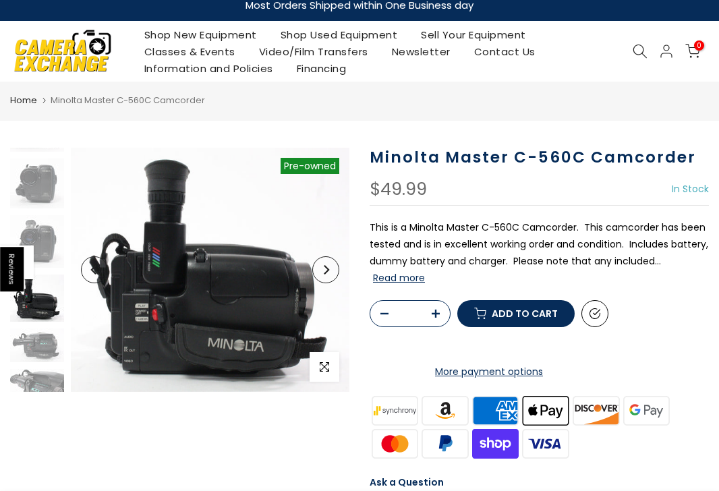
scroll to position [123, 0]
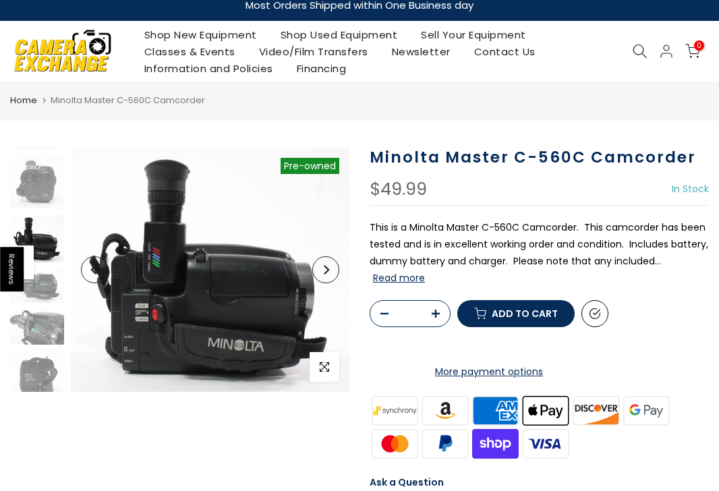
click at [324, 268] on icon "Next" at bounding box center [325, 269] width 9 height 9
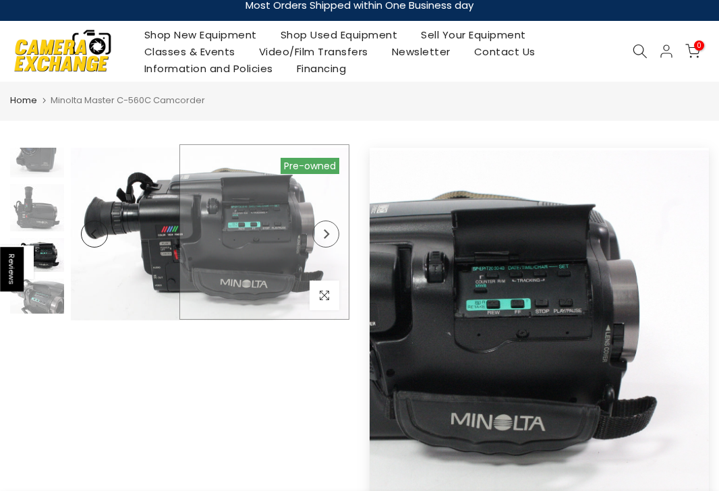
scroll to position [177, 0]
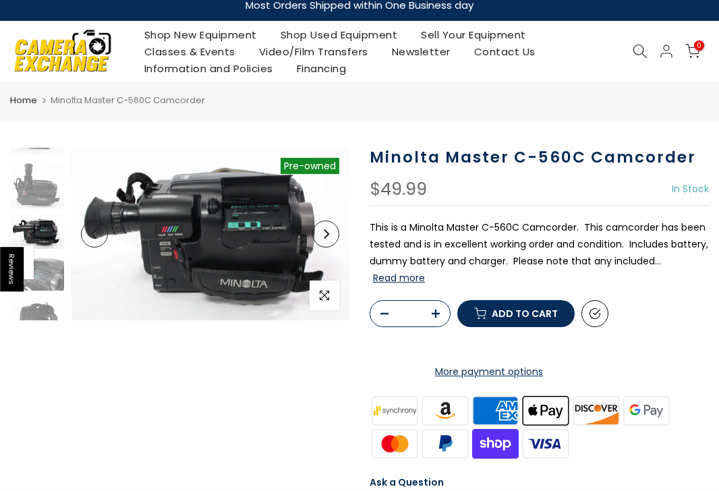
click at [324, 231] on icon "Next" at bounding box center [325, 233] width 9 height 9
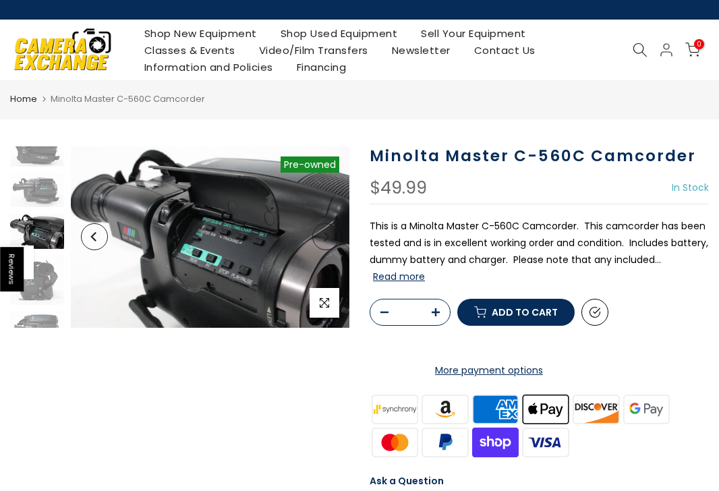
click at [324, 232] on icon "Next" at bounding box center [326, 236] width 5 height 9
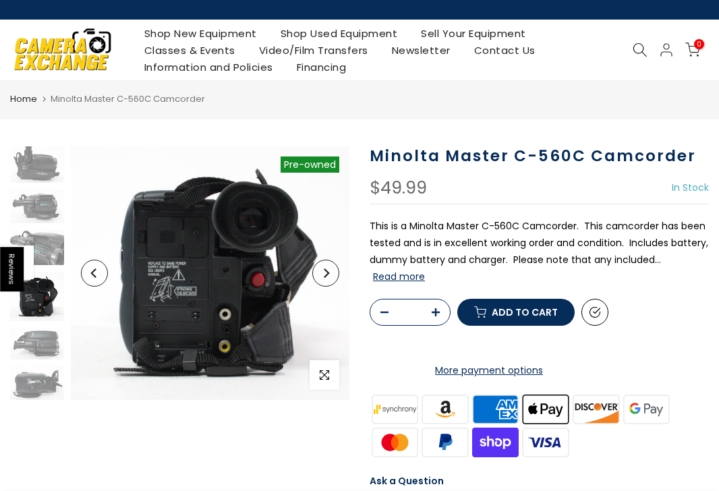
click at [318, 268] on button "Next" at bounding box center [325, 273] width 27 height 27
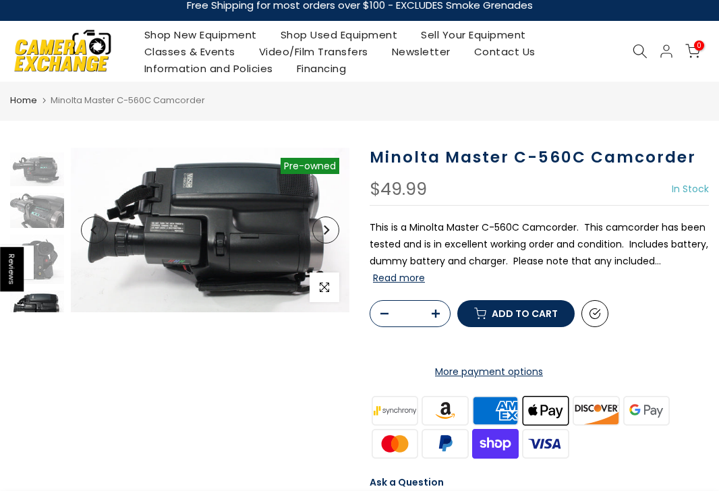
click at [324, 231] on icon "Next" at bounding box center [325, 229] width 9 height 9
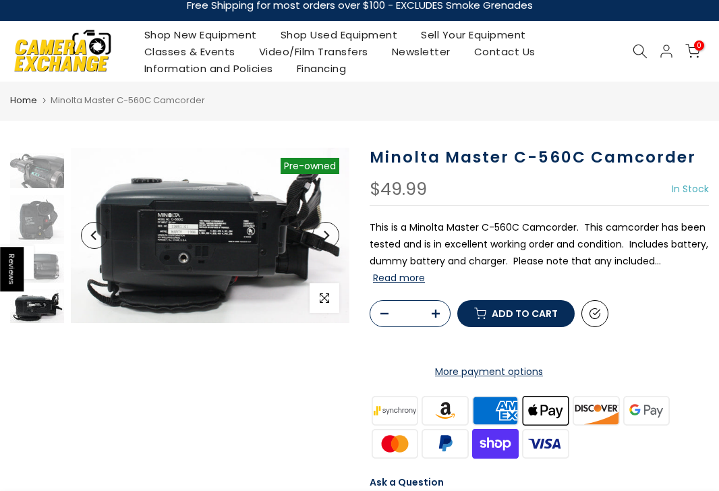
scroll to position [279, 0]
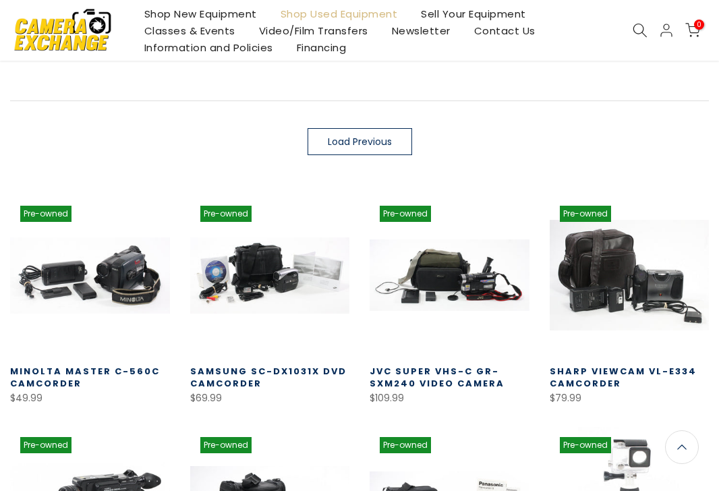
scroll to position [231, 0]
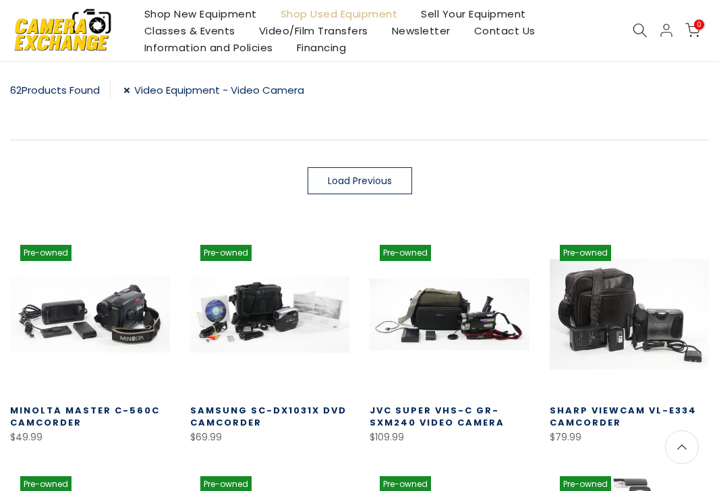
click at [359, 170] on link "Load Previous" at bounding box center [359, 180] width 104 height 27
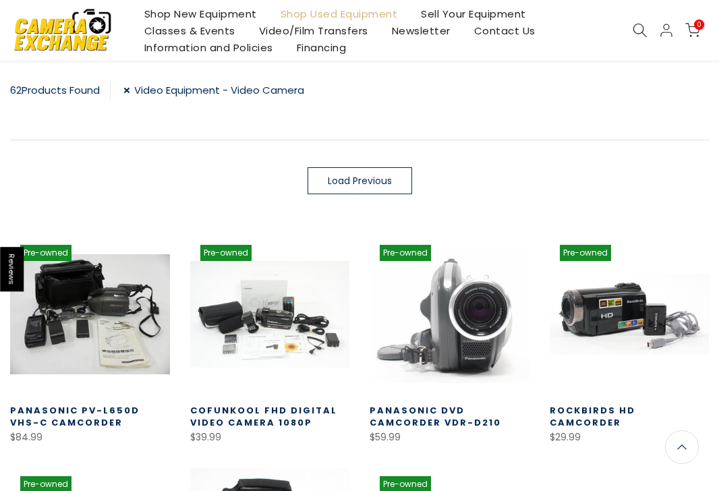
click at [359, 171] on link "Load Previous" at bounding box center [359, 180] width 104 height 27
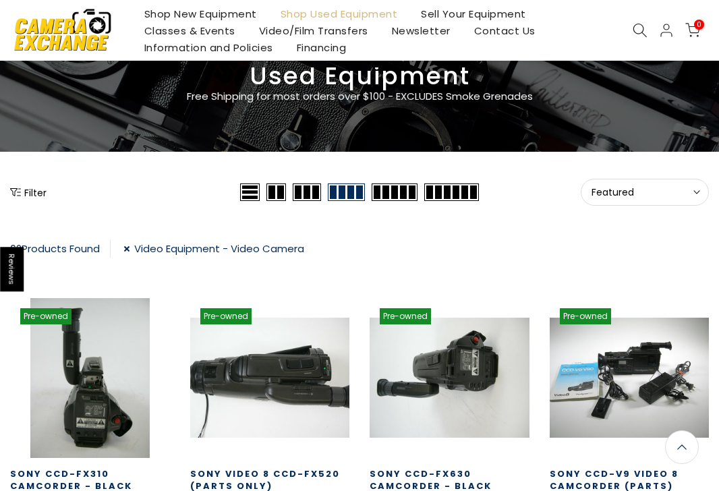
scroll to position [73, 0]
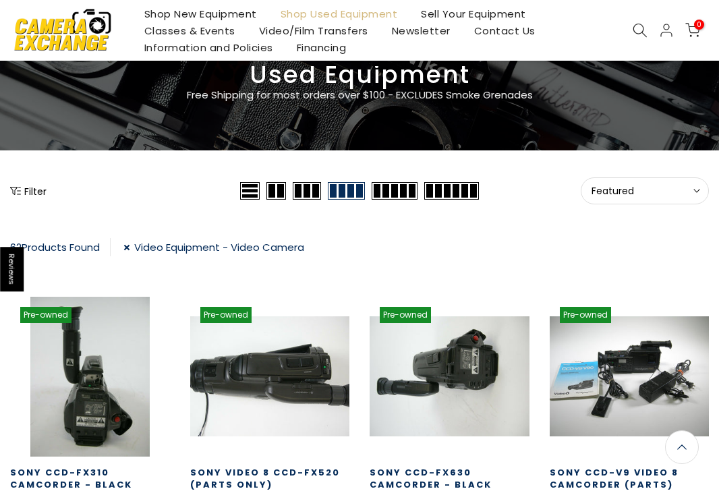
click at [648, 182] on button "Featured Sort" at bounding box center [644, 190] width 128 height 27
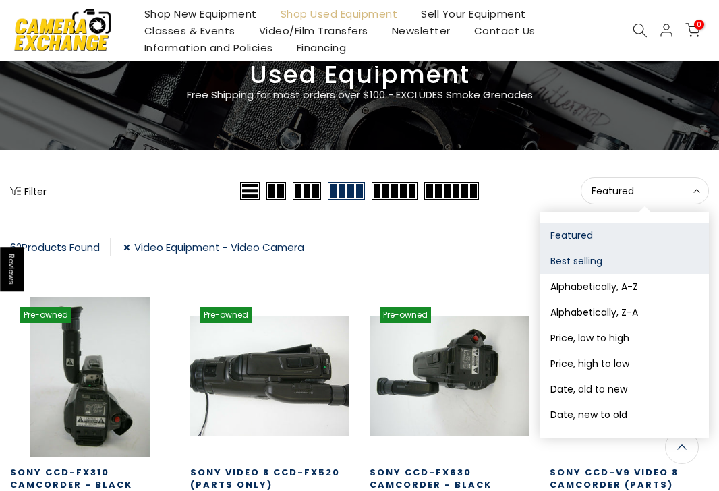
click at [593, 265] on button "Best selling" at bounding box center [624, 261] width 169 height 26
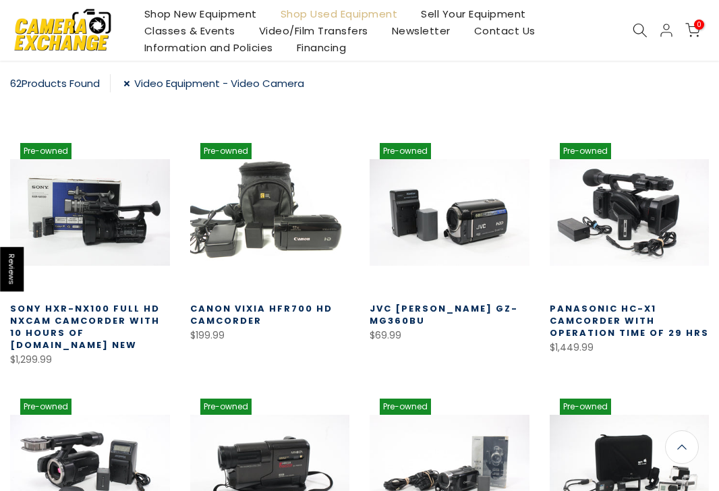
scroll to position [236, 0]
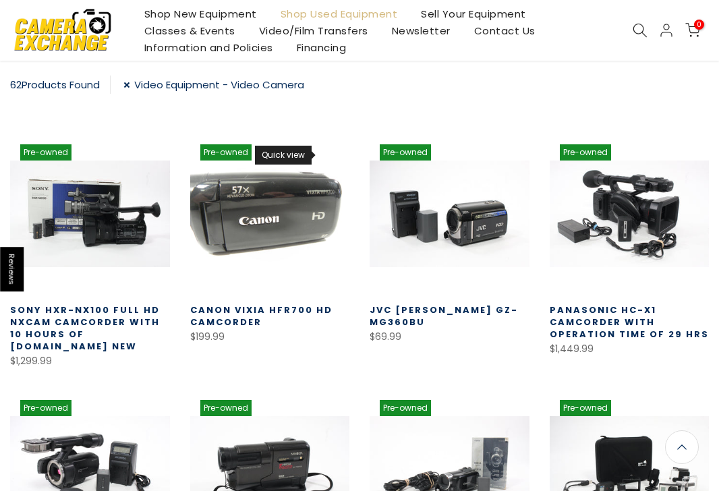
click at [328, 153] on use at bounding box center [327, 156] width 9 height 7
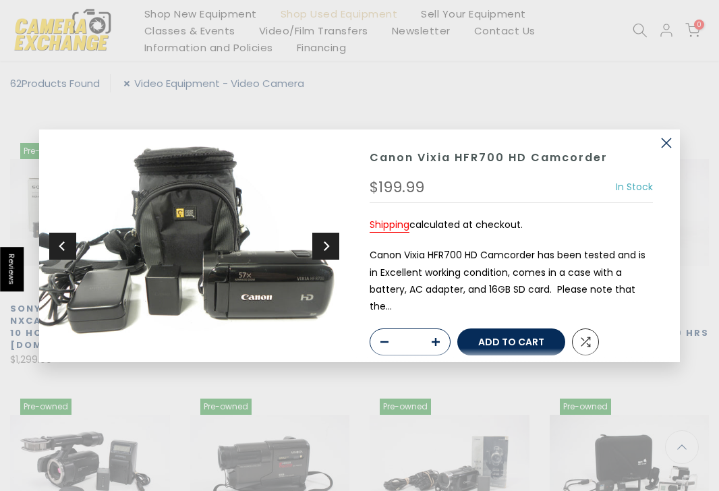
click at [320, 239] on button "Next" at bounding box center [325, 245] width 27 height 27
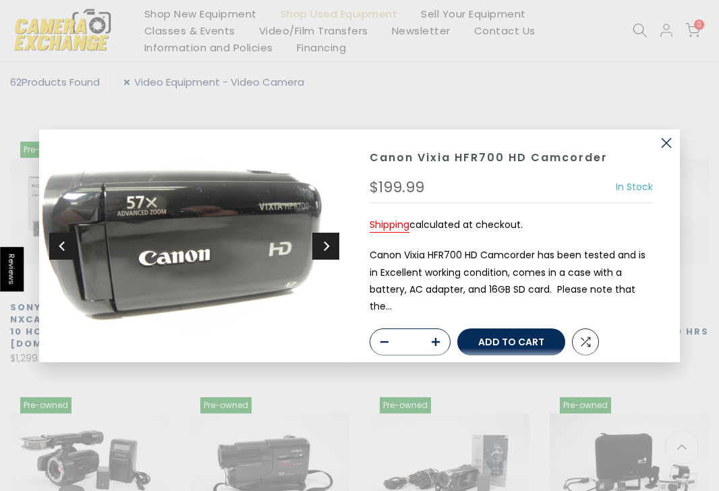
scroll to position [236, 0]
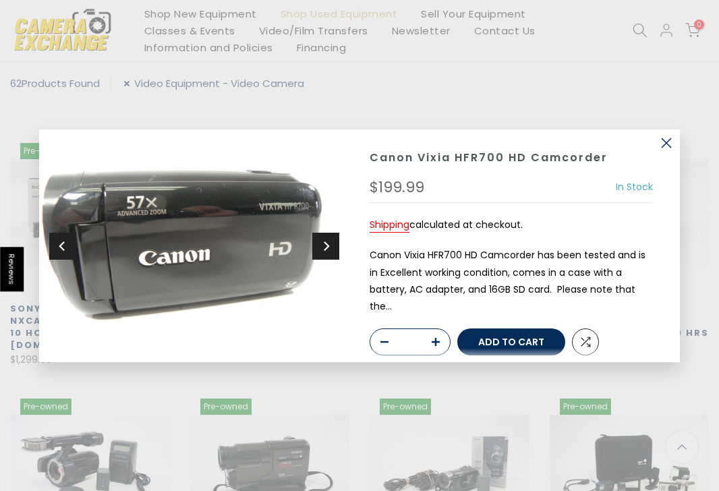
click at [318, 239] on button "Next" at bounding box center [325, 245] width 27 height 27
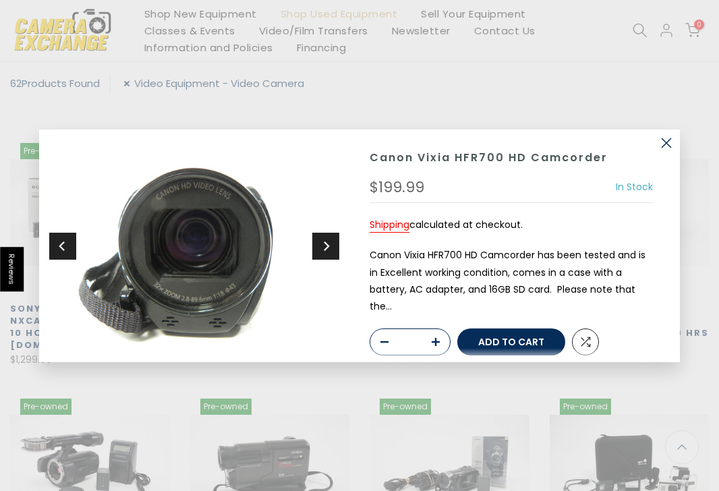
click at [318, 239] on button "Next" at bounding box center [325, 245] width 27 height 27
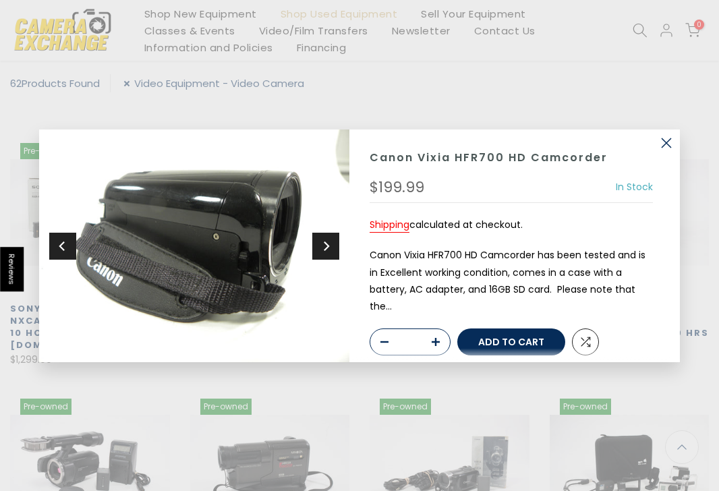
click at [318, 239] on button "Next" at bounding box center [325, 245] width 27 height 27
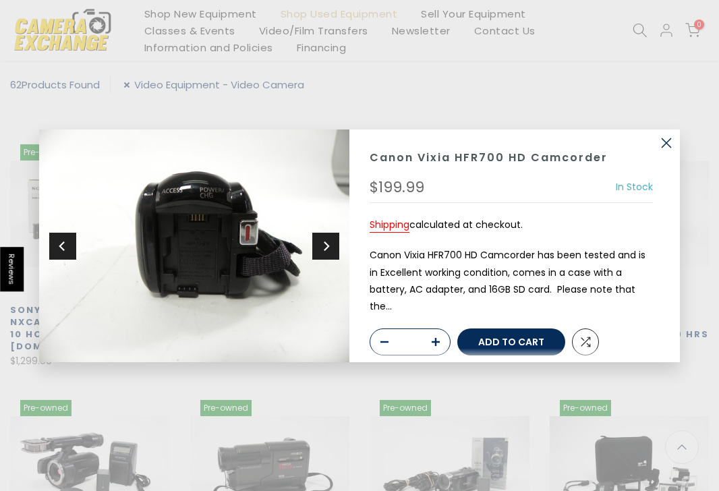
scroll to position [237, 0]
click at [318, 238] on button "Next" at bounding box center [325, 245] width 27 height 27
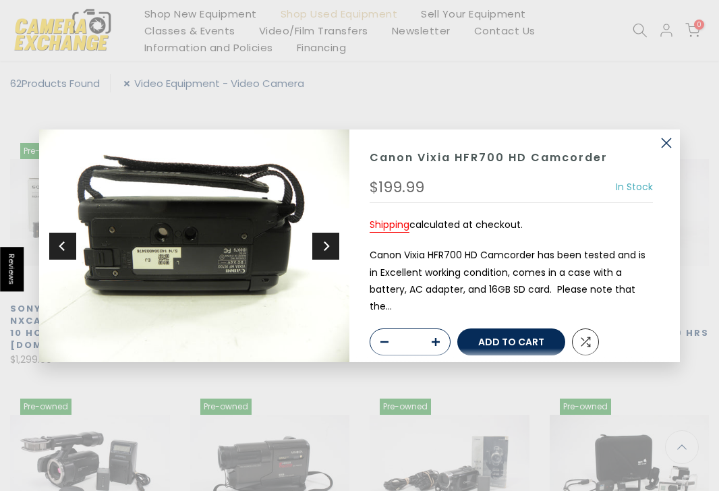
click at [318, 238] on button "Next" at bounding box center [325, 245] width 27 height 27
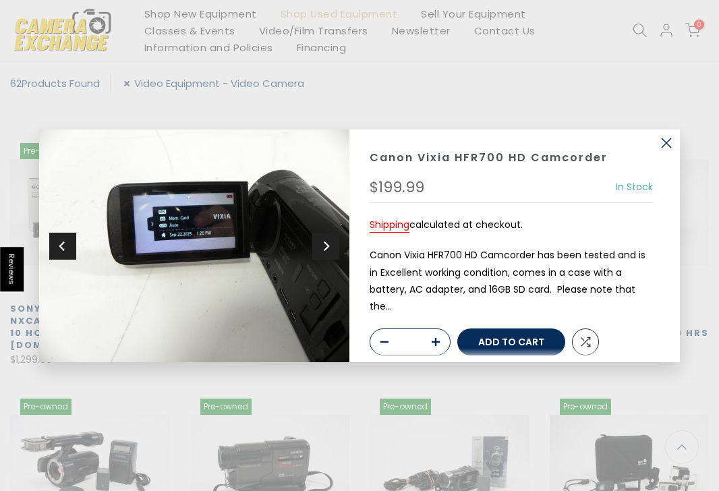
click at [318, 238] on button "Next" at bounding box center [325, 245] width 27 height 27
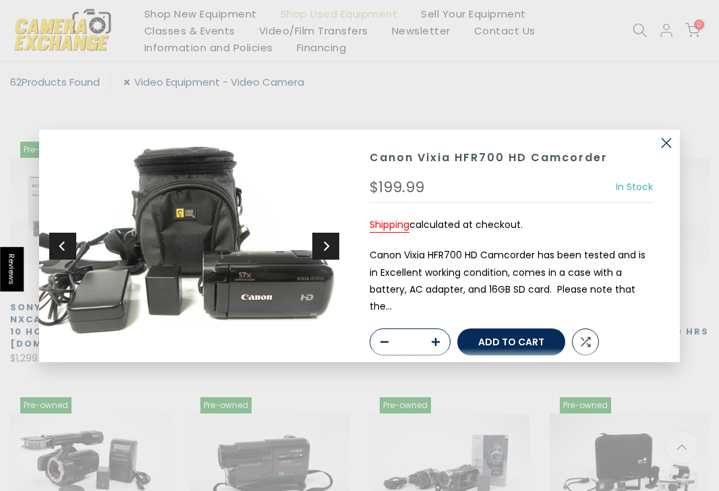
scroll to position [236, 0]
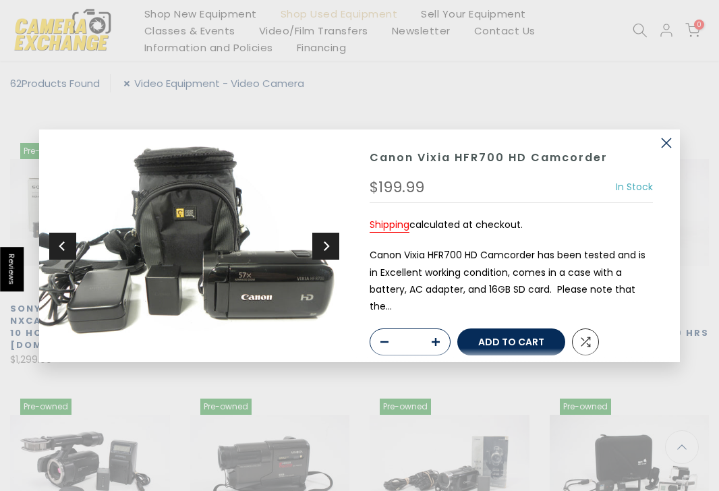
click at [663, 145] on button "button" at bounding box center [666, 142] width 27 height 27
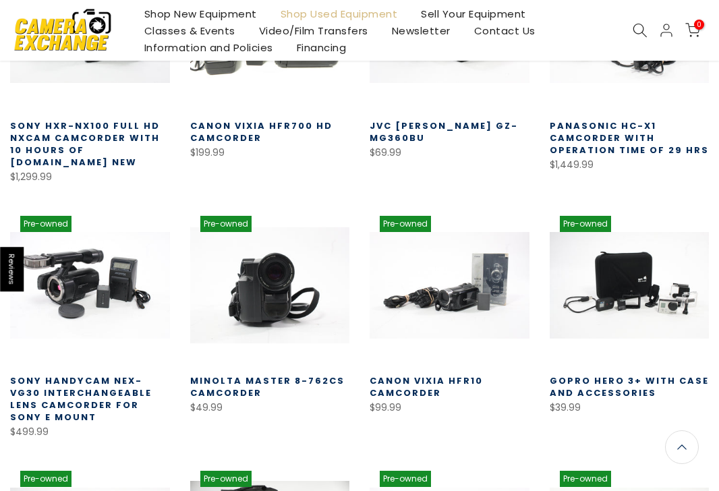
scroll to position [421, 0]
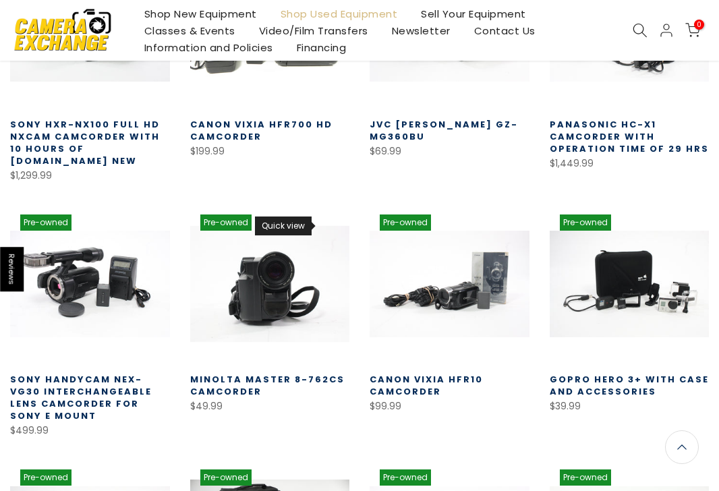
click at [321, 230] on link "Quick view" at bounding box center [327, 226] width 24 height 24
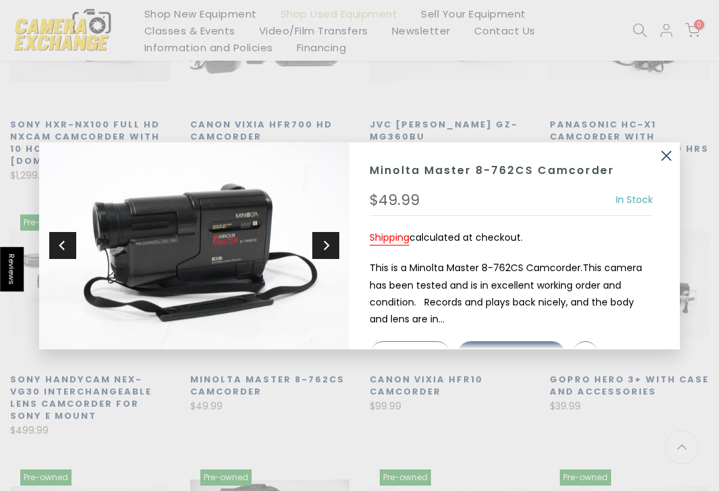
click at [325, 243] on icon "Next" at bounding box center [325, 245] width 9 height 12
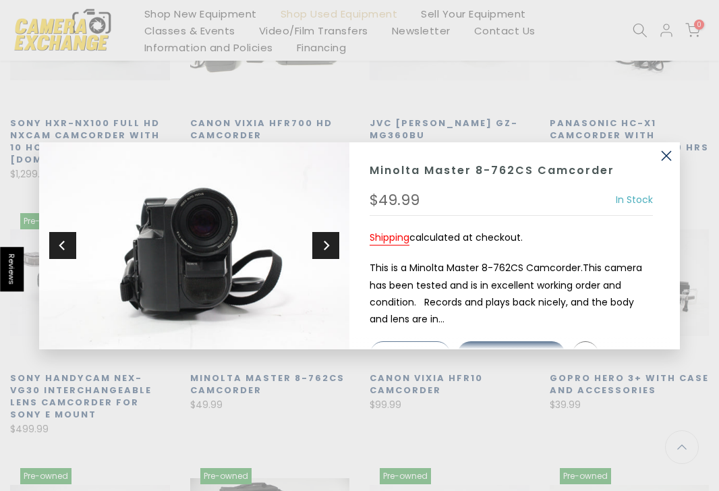
scroll to position [420, 0]
click at [325, 243] on icon "Next" at bounding box center [325, 245] width 9 height 12
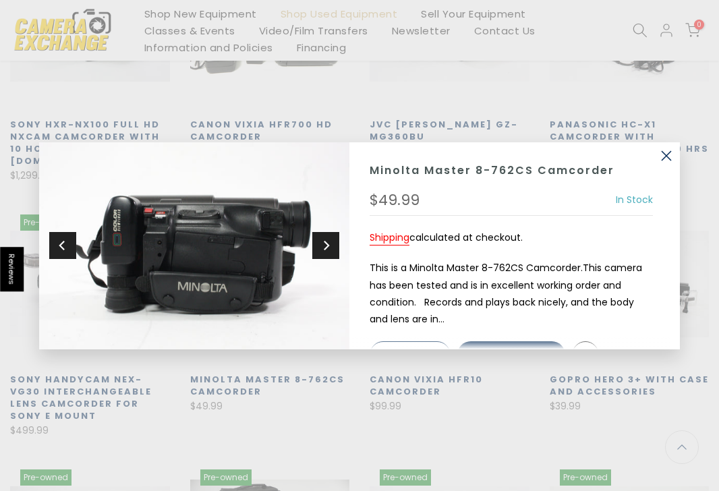
click at [325, 243] on icon "Next" at bounding box center [325, 245] width 9 height 12
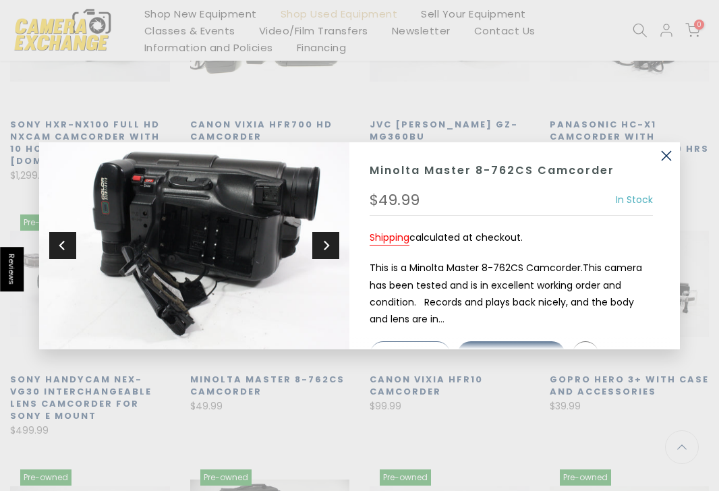
click at [325, 243] on icon "Next" at bounding box center [325, 245] width 9 height 12
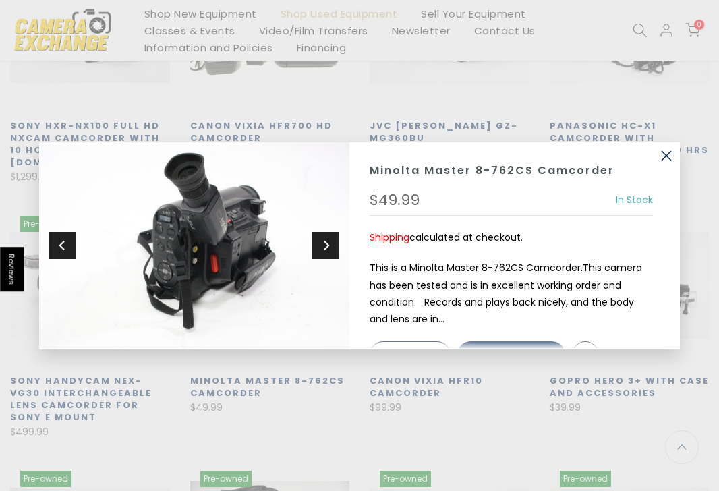
click at [325, 243] on icon "Next" at bounding box center [325, 245] width 9 height 12
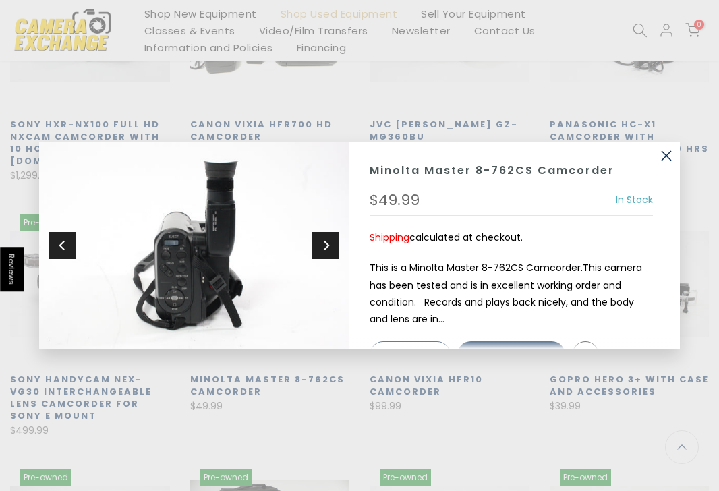
click at [325, 243] on icon "Next" at bounding box center [325, 245] width 9 height 12
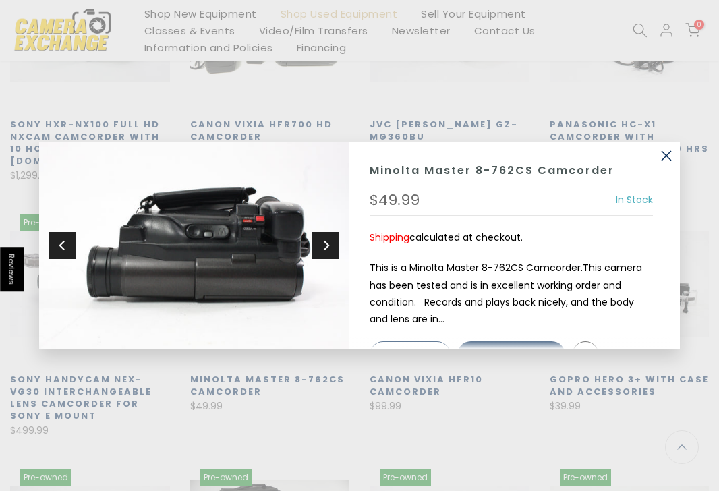
click at [325, 243] on icon "Next" at bounding box center [325, 245] width 9 height 12
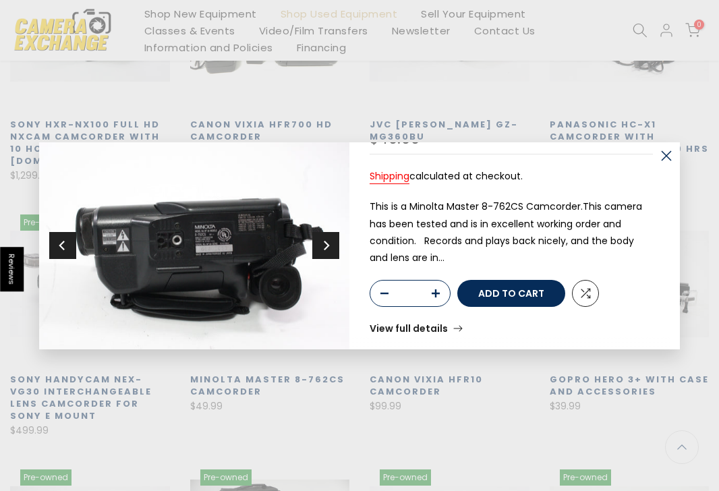
scroll to position [69, 0]
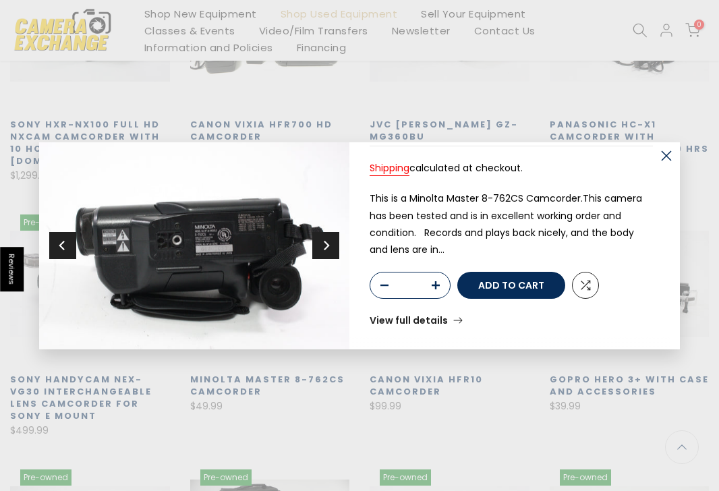
click at [413, 316] on link "View full details" at bounding box center [415, 319] width 93 height 9
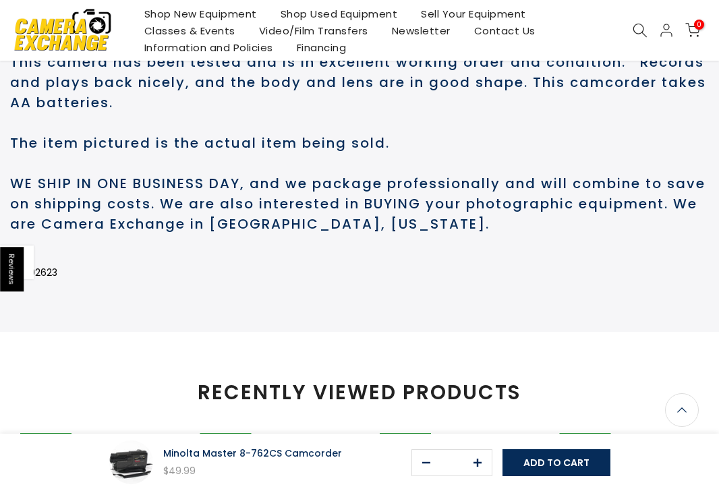
scroll to position [784, 0]
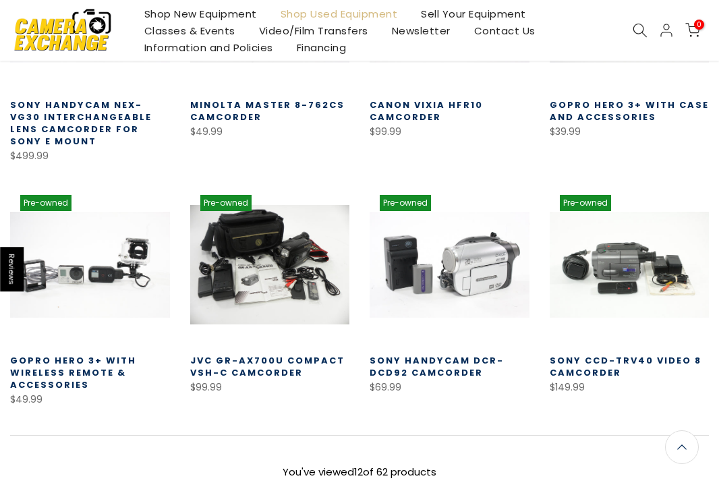
scroll to position [697, 0]
